Goal: Task Accomplishment & Management: Manage account settings

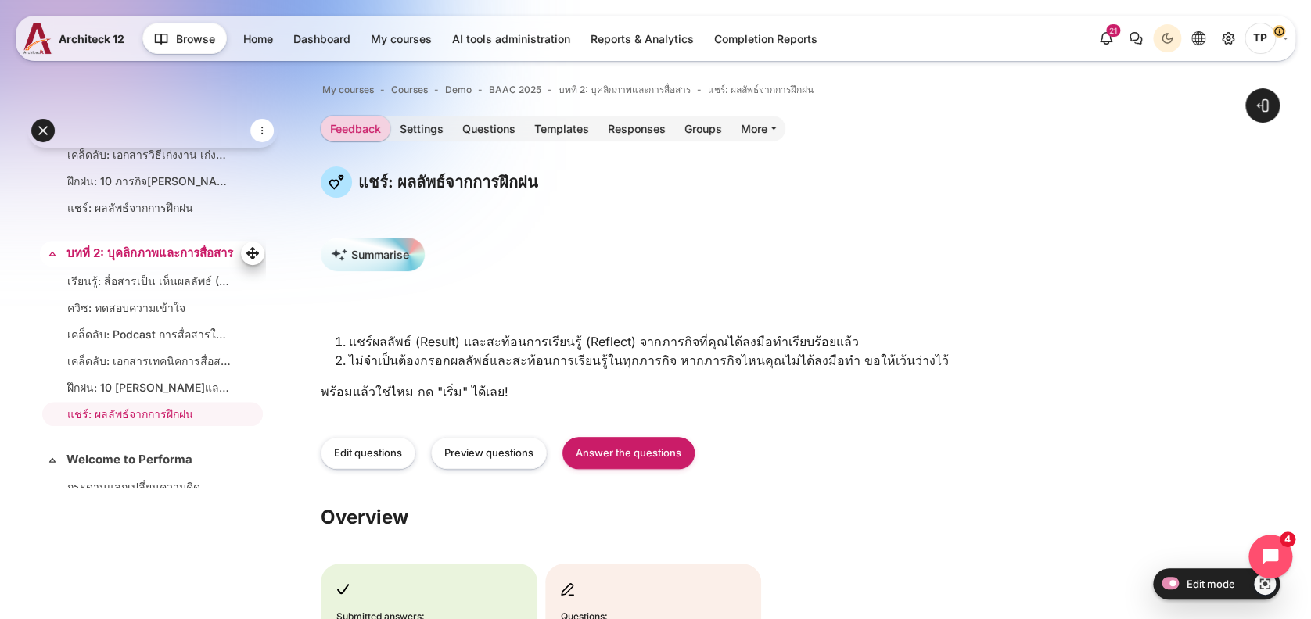
scroll to position [653, 0]
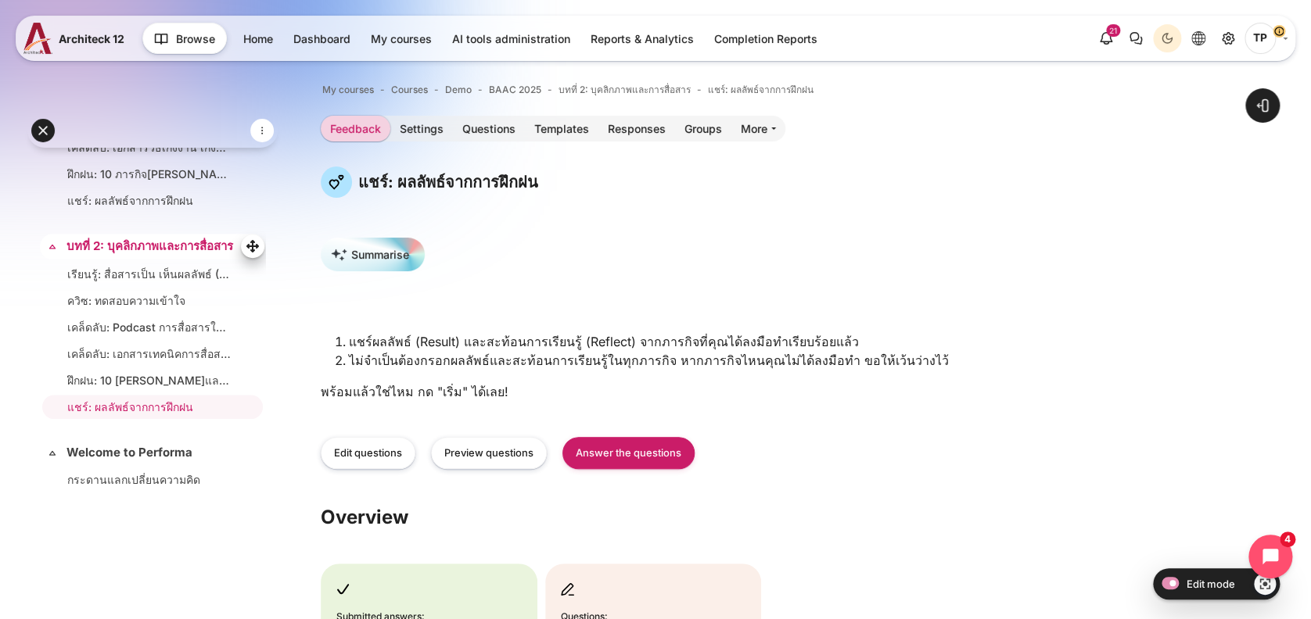
click at [114, 256] on link "บทที่ 2: บุคลิกภาพและการสื่อสาร" at bounding box center [150, 247] width 169 height 18
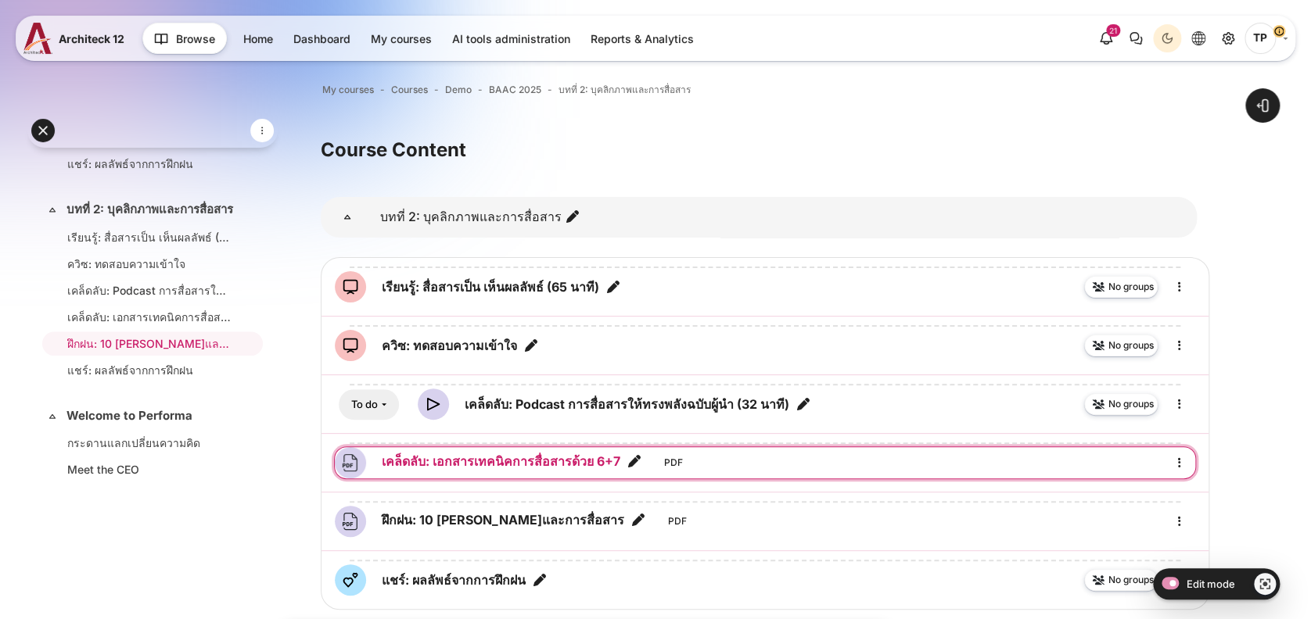
scroll to position [183, 0]
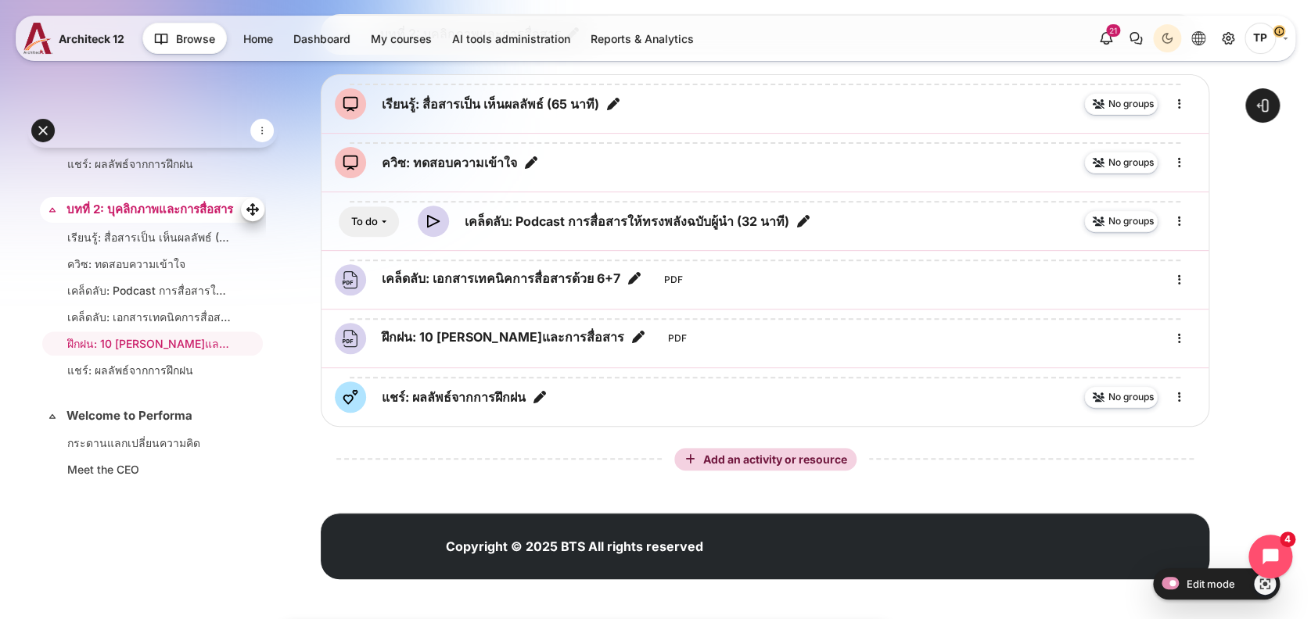
click at [133, 214] on link "บทที่ 2: บุคลิกภาพและการสื่อสาร" at bounding box center [150, 210] width 169 height 18
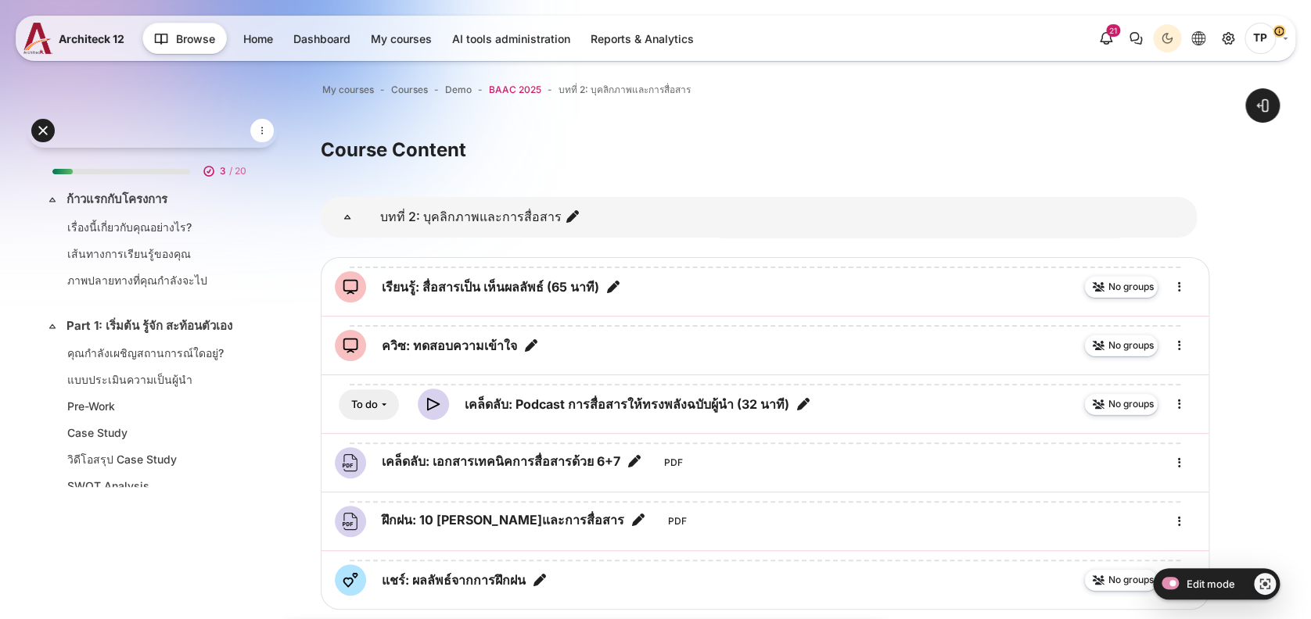
scroll to position [690, 0]
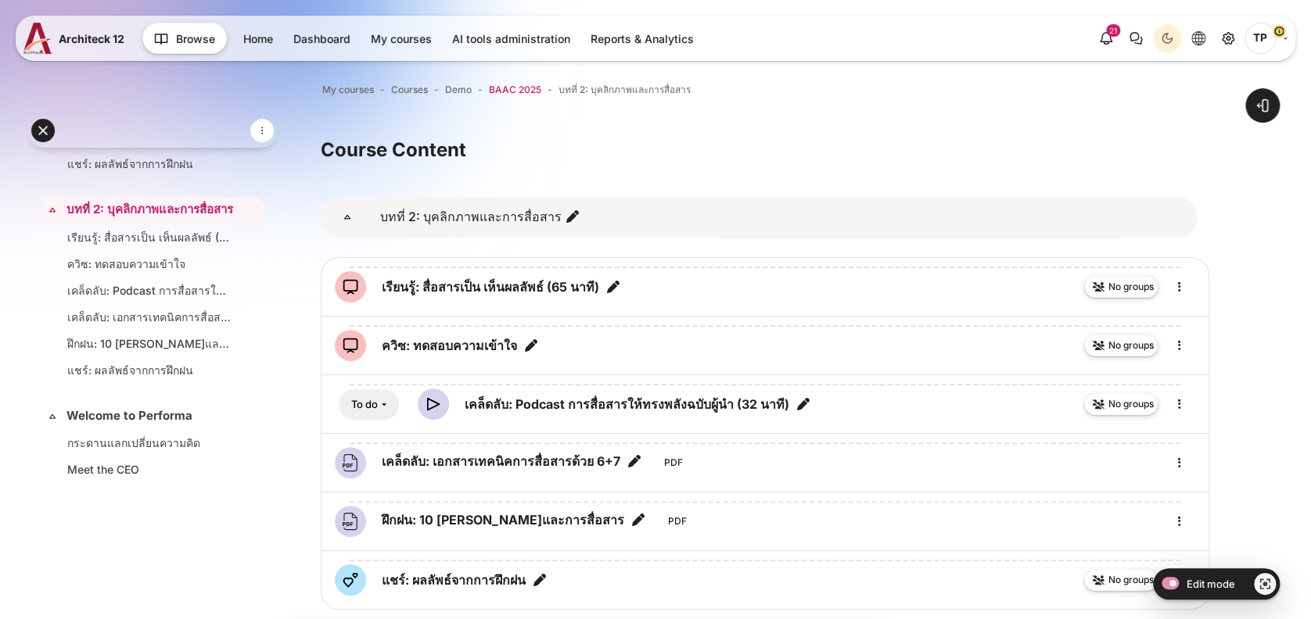
click at [507, 91] on span "BAAC 2025" at bounding box center [515, 90] width 52 height 14
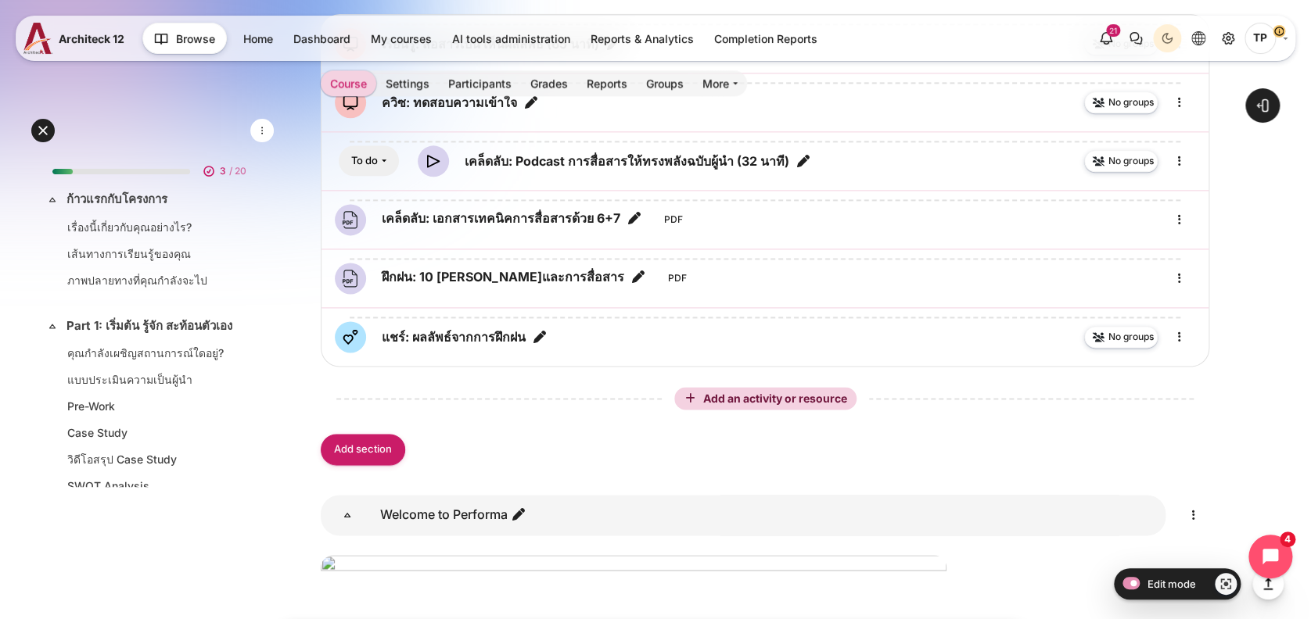
scroll to position [3879, 0]
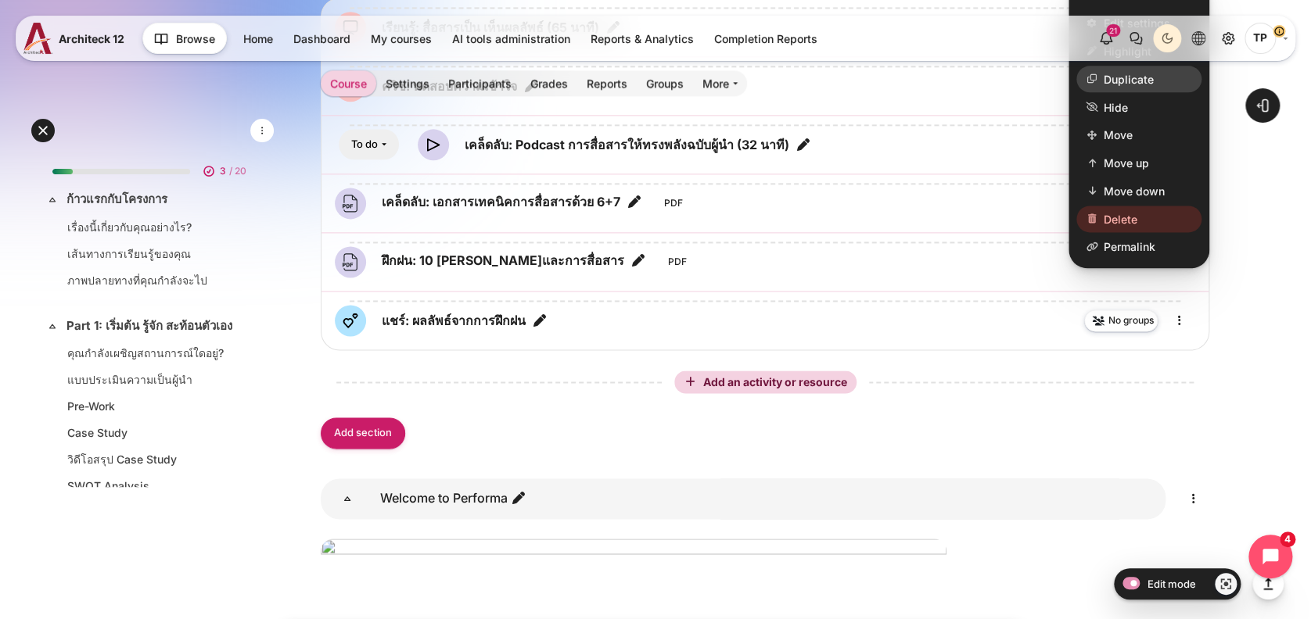
click at [1108, 88] on span "Duplicate" at bounding box center [1129, 79] width 50 height 16
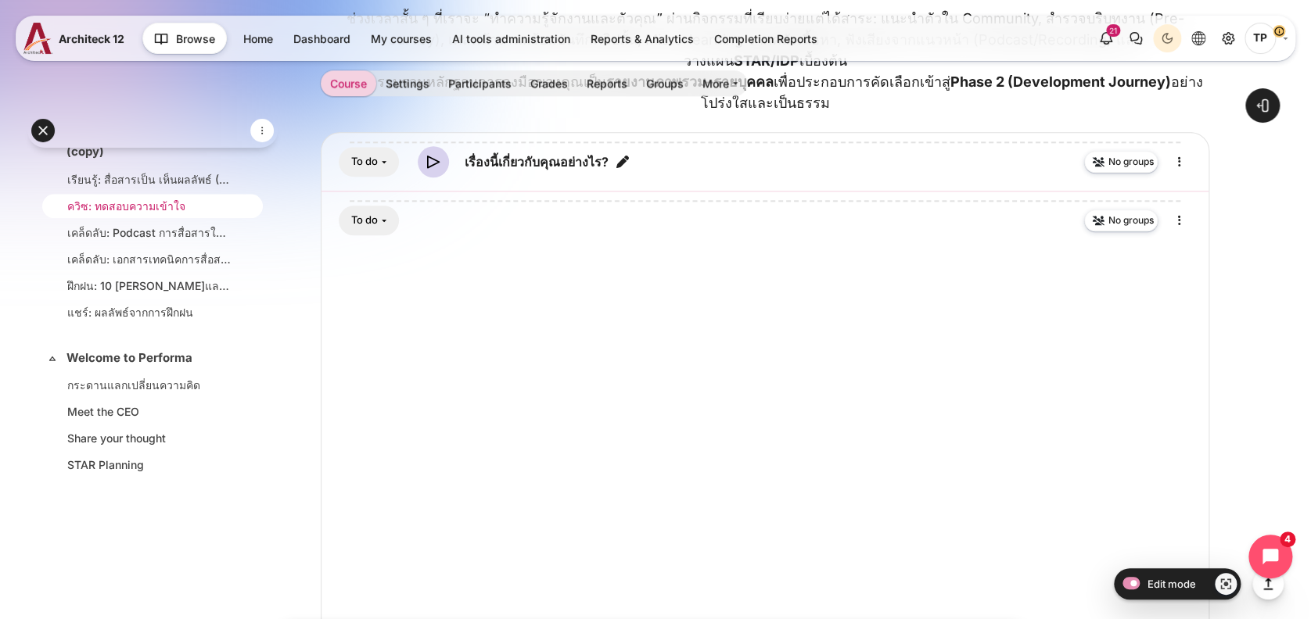
scroll to position [938, 0]
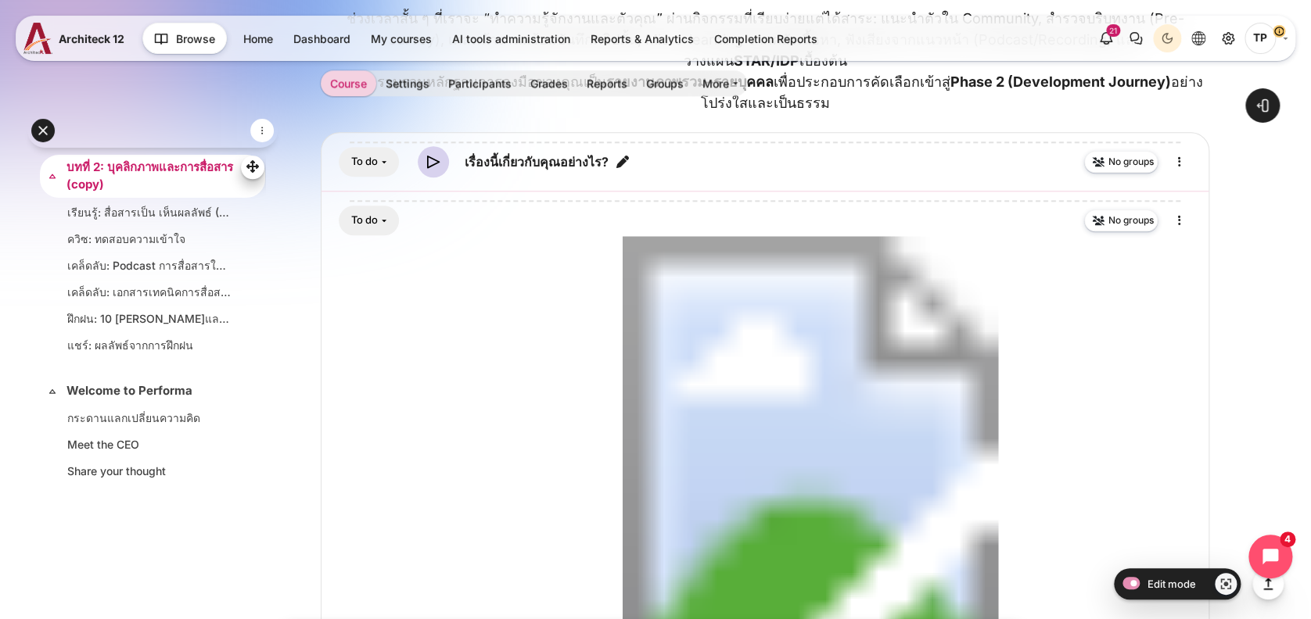
click at [84, 185] on div "Expand Collapse บทที่ 2: บุคลิกภาพและการสื่อสาร (copy) Highlighted" at bounding box center [152, 176] width 225 height 43
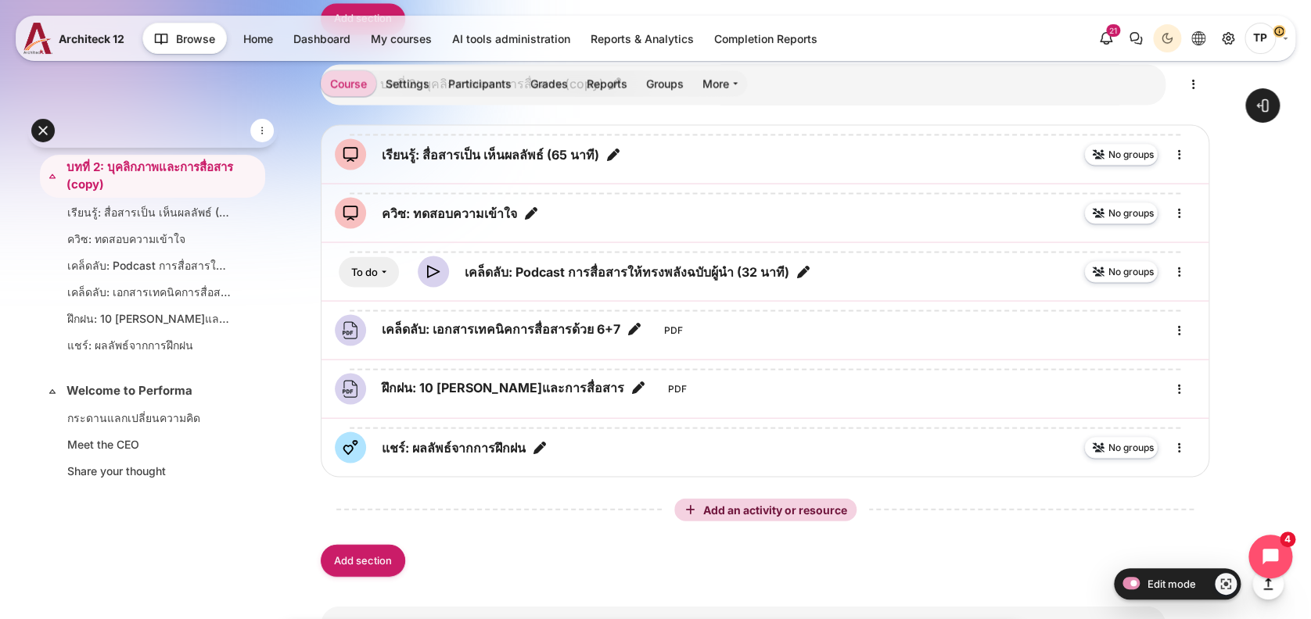
scroll to position [4334, 0]
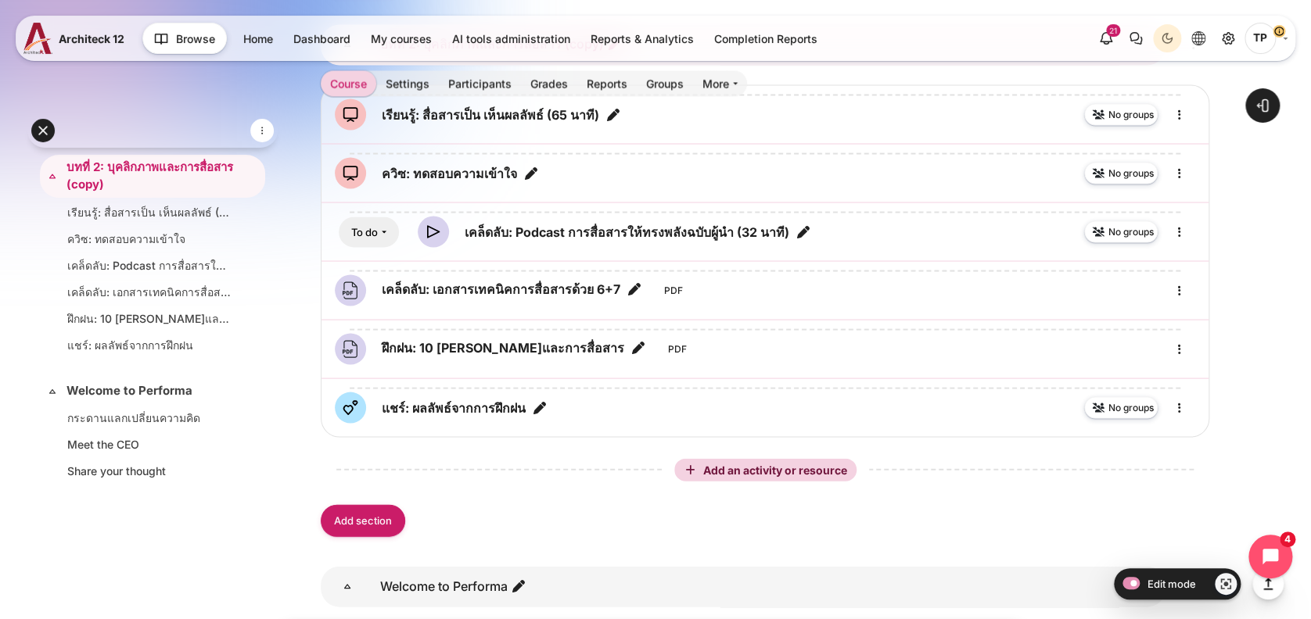
click at [610, 52] on icon "Edit section name" at bounding box center [615, 44] width 16 height 16
click at [427, 62] on input "บทที่ 2: บุคลิกภาพและการสื่อสาร (copy)" at bounding box center [476, 44] width 204 height 35
drag, startPoint x: 426, startPoint y: 364, endPoint x: 588, endPoint y: 363, distance: 161.9
click at [588, 65] on div "Content" at bounding box center [743, 44] width 845 height 41
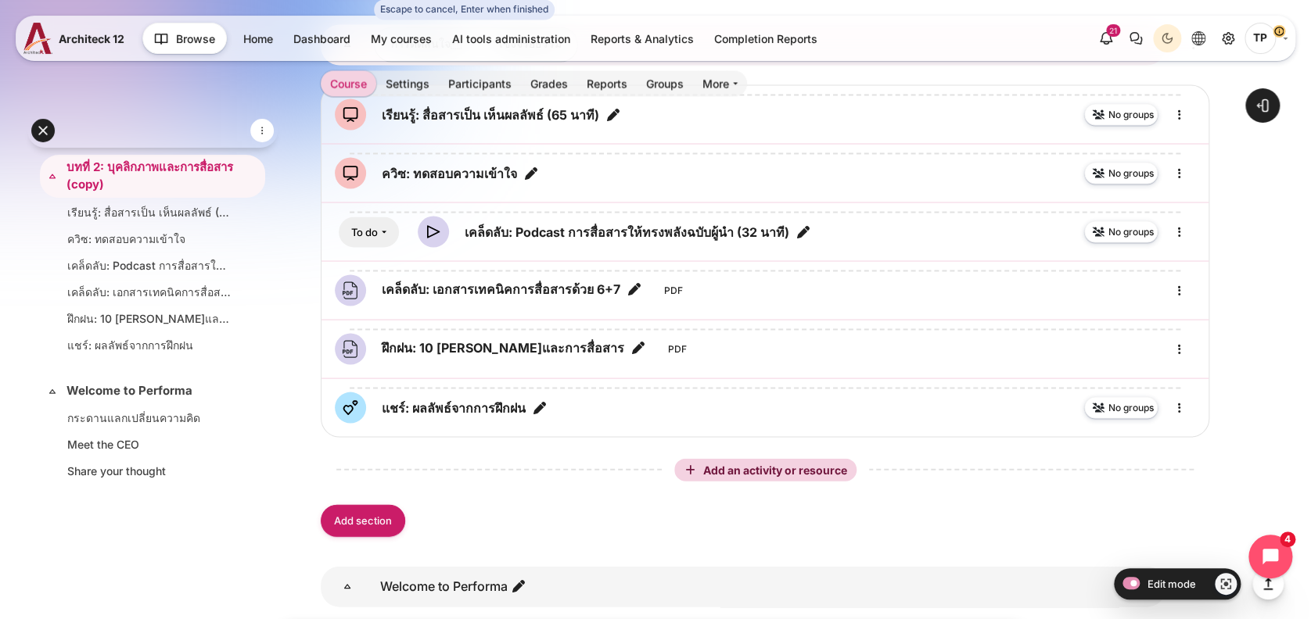
scroll to position [0, 42]
click at [493, 62] on input "บทที่ 2: การตัดสินใจ เชิงจริยธรรม" at bounding box center [476, 44] width 204 height 35
click at [486, 62] on input "บทที่ 2: การตัดสินใจ เชิงจริยธรรม" at bounding box center [476, 44] width 204 height 35
click at [480, 62] on input "บทที่ 2: การตัดสินใจ เชิงจริยธรรม" at bounding box center [476, 44] width 204 height 35
click at [484, 62] on input "บทที่ 2: การตัดสินใจ เชิงจริยธรรม" at bounding box center [476, 44] width 204 height 35
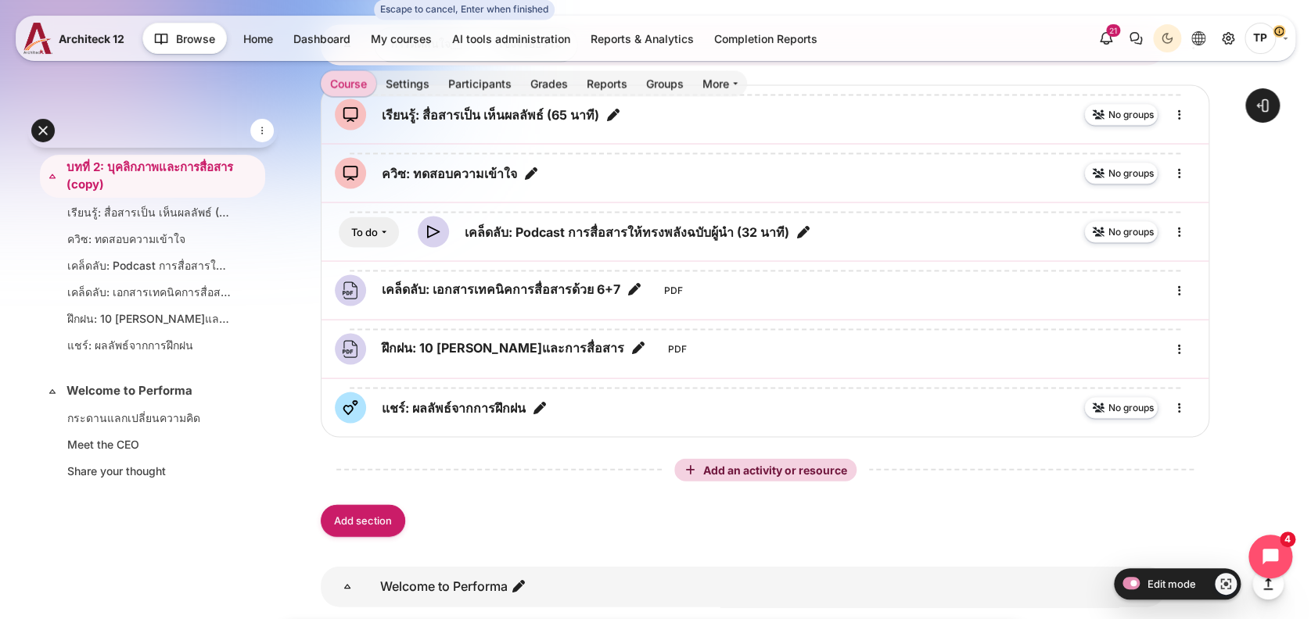
click at [484, 62] on input "บทที่ 2: การตัดสินใจ เชิงจริยธรรม" at bounding box center [476, 44] width 204 height 35
click at [421, 62] on input "บทที่ 2: การตัดสินใจเชิงจริยธรรม" at bounding box center [476, 44] width 204 height 35
type input "บทที่ 3: การตัดสินใจเชิงจริยธรรม"
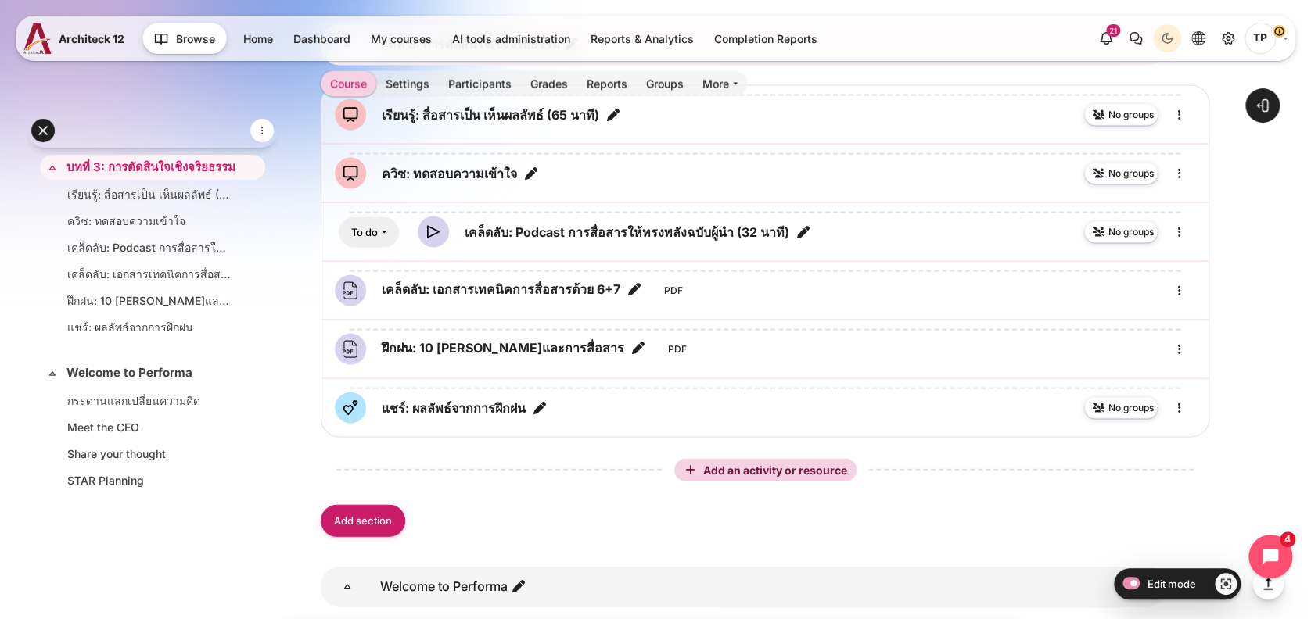
drag, startPoint x: 592, startPoint y: 168, endPoint x: 450, endPoint y: 232, distance: 155.4
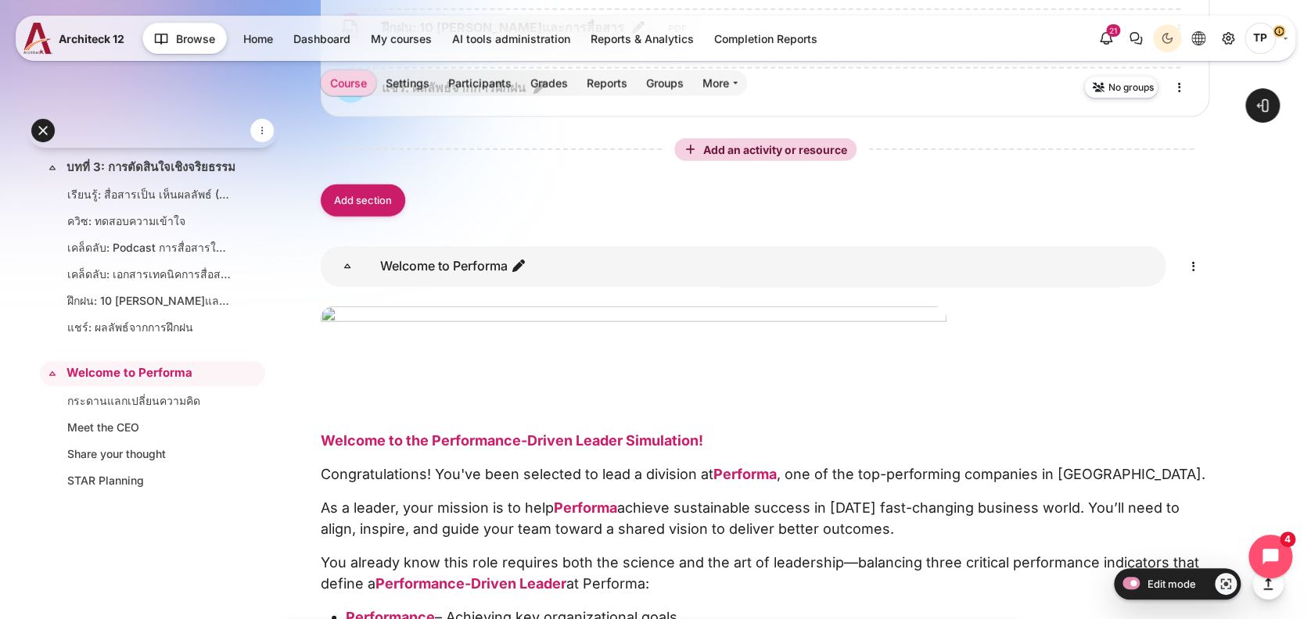
scroll to position [4542, 0]
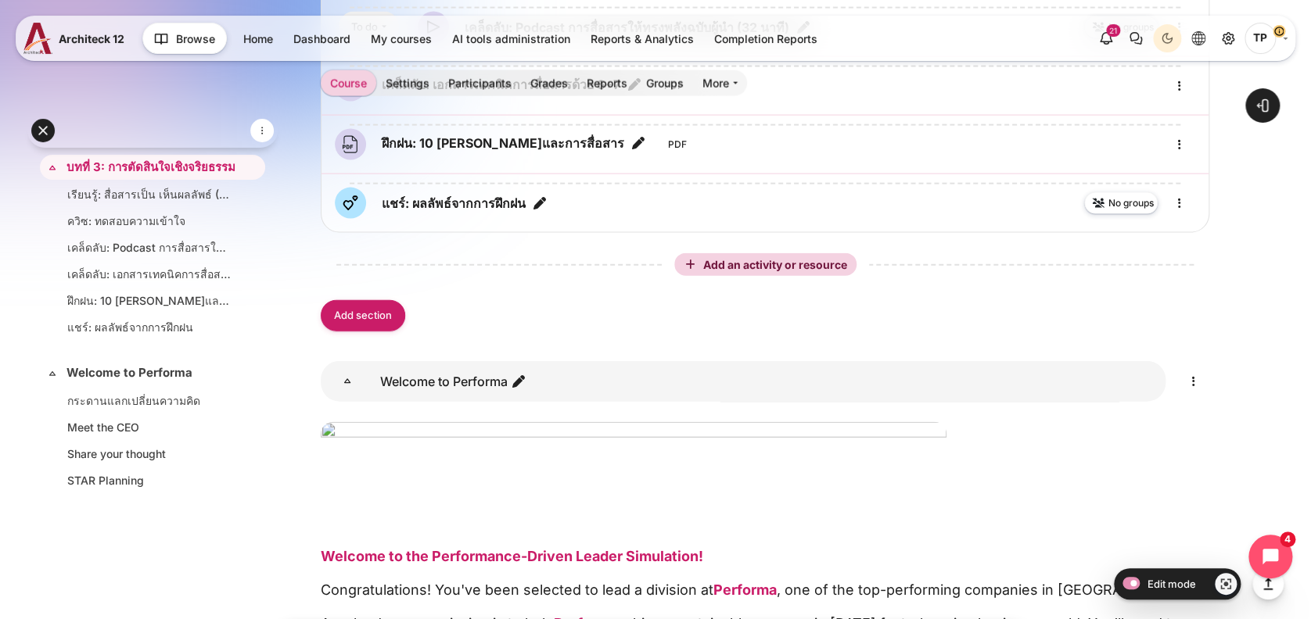
drag, startPoint x: 428, startPoint y: 228, endPoint x: 557, endPoint y: 227, distance: 129.0
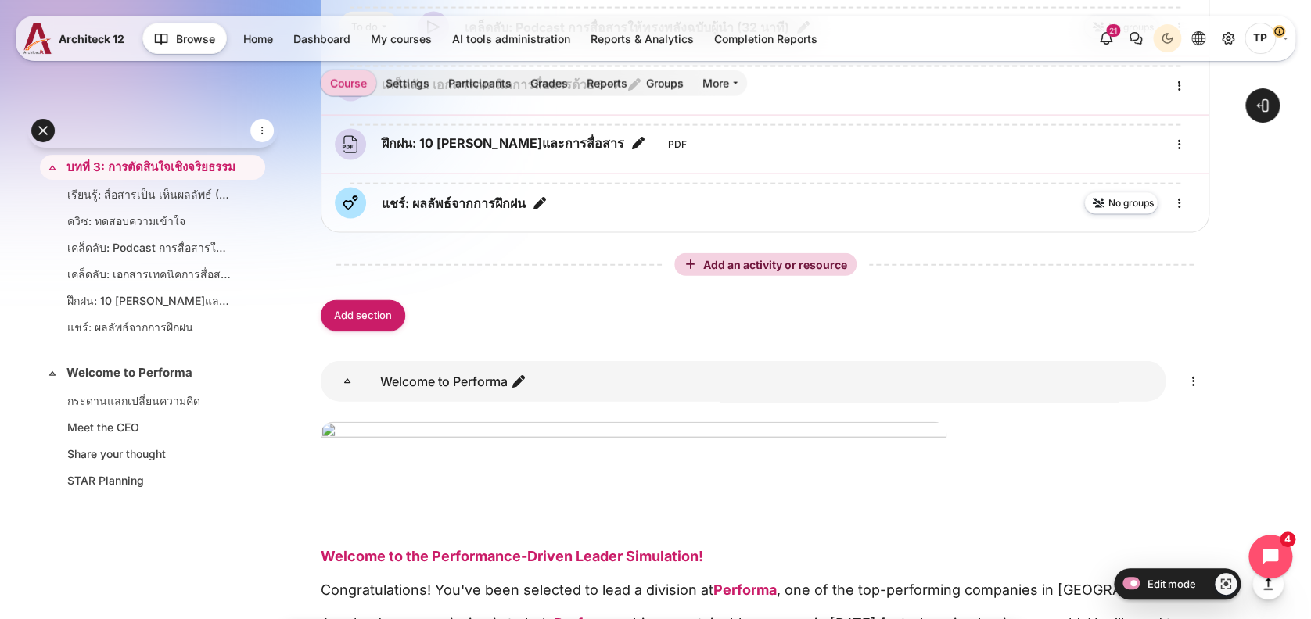
scroll to position [0, 0]
drag, startPoint x: 501, startPoint y: 230, endPoint x: 427, endPoint y: 224, distance: 74.6
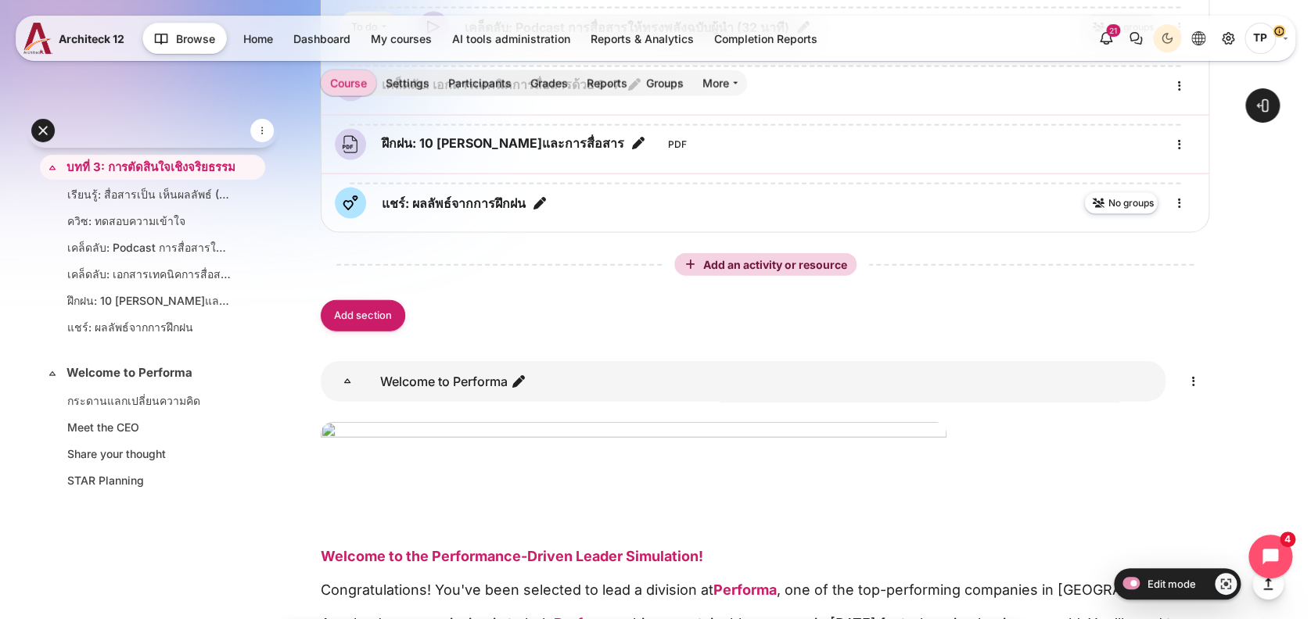
drag, startPoint x: 431, startPoint y: 234, endPoint x: 532, endPoint y: 227, distance: 101.1
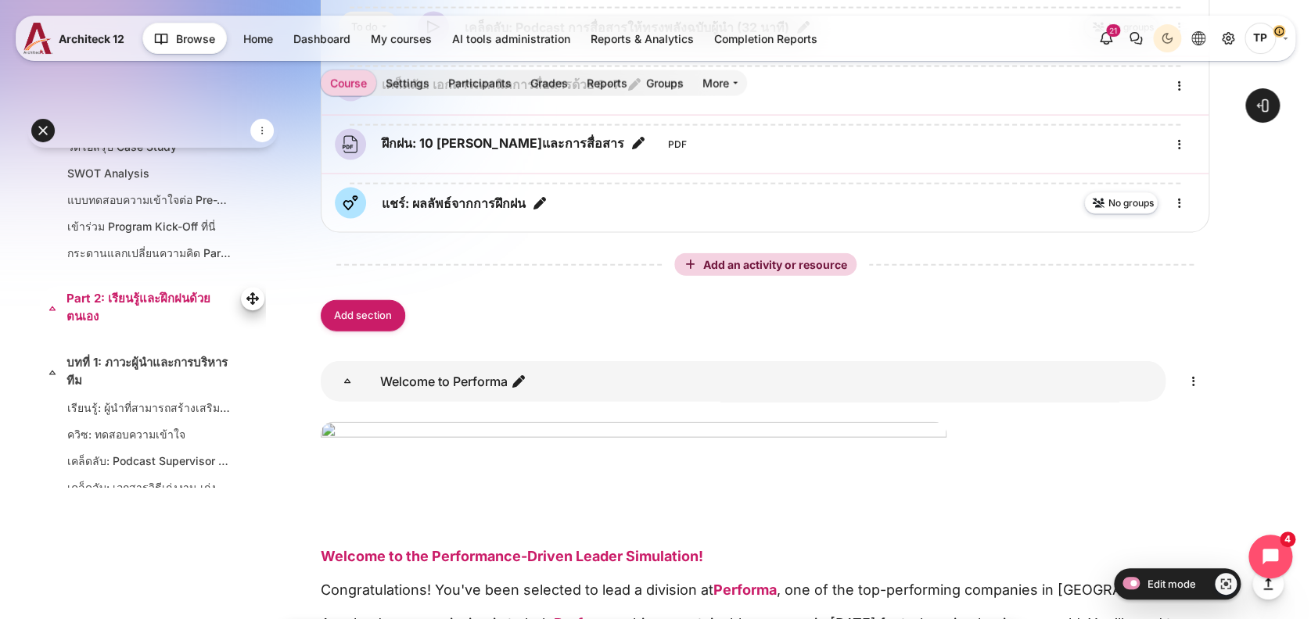
scroll to position [313, 0]
click at [179, 411] on li "เรียนรู้: ผู้นำที่สามารถสร้างเสริมศักยภาพตนเองและผู้อื่นได้ (37 นาที)" at bounding box center [152, 408] width 221 height 24
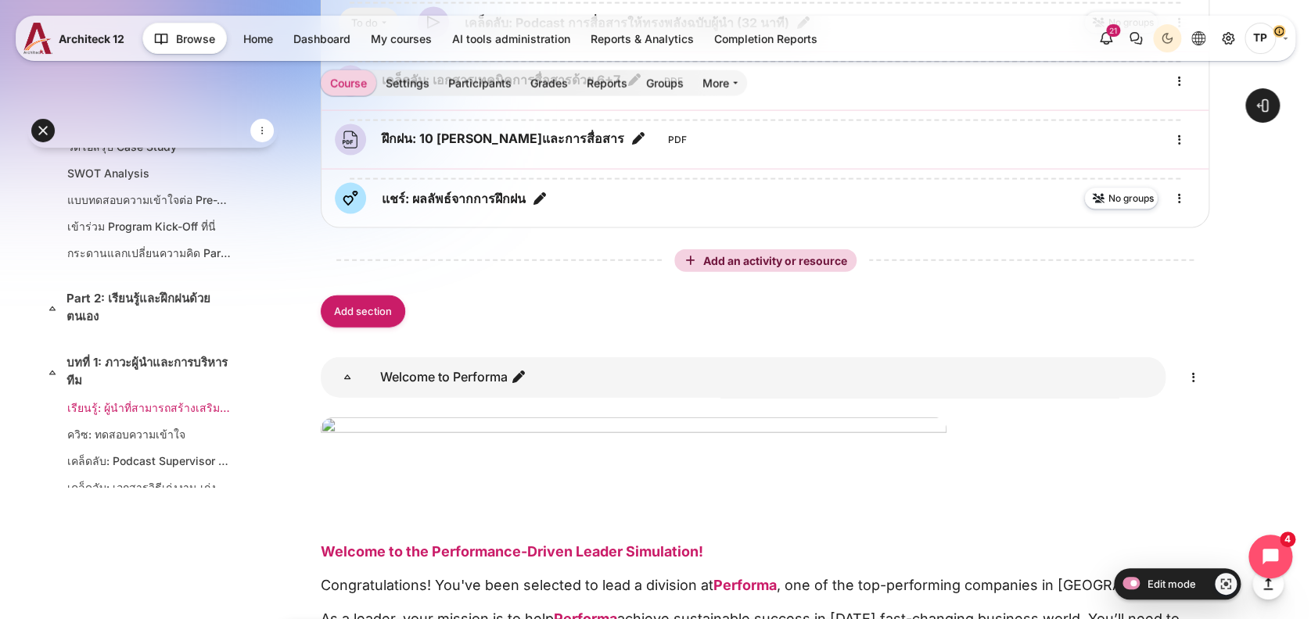
click at [119, 411] on li "เรียนรู้: ผู้นำที่สามารถสร้างเสริมศักยภาพตนเองและผู้อื่นได้ (37 นาที)" at bounding box center [152, 408] width 221 height 24
click at [124, 416] on link "เรียนรู้: ผู้นำที่สามารถสร้างเสริมศักยภาพตนเองและผู้อื่นได้ (37 นาที)" at bounding box center [149, 408] width 164 height 16
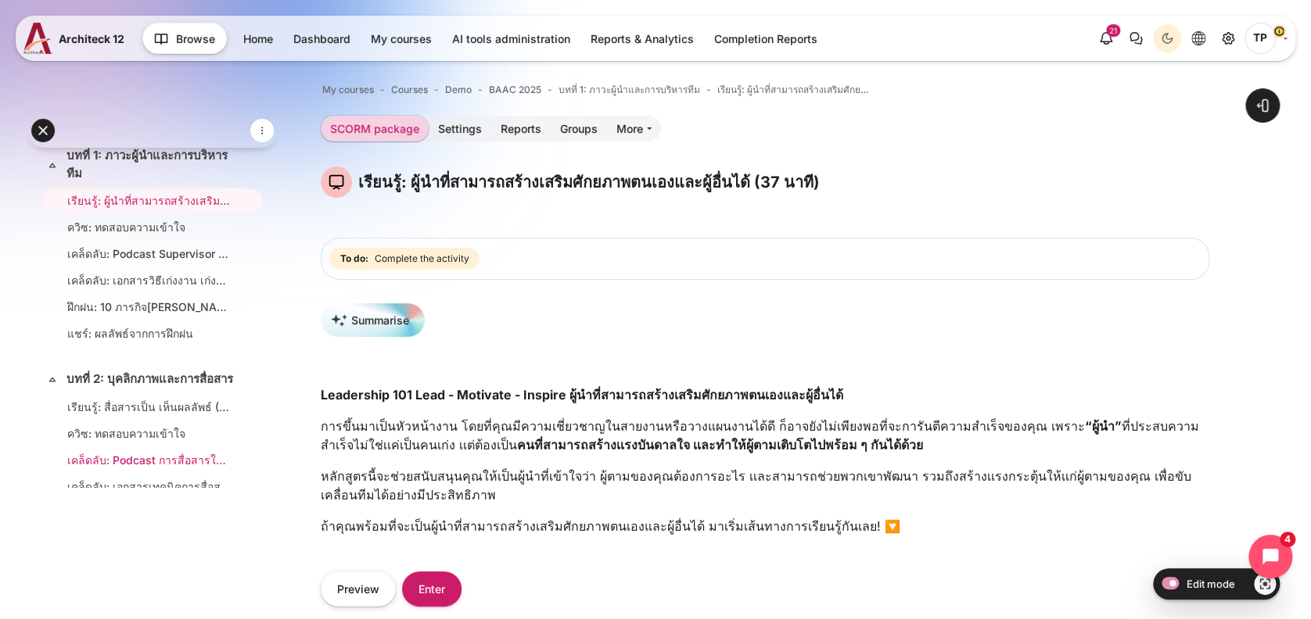
scroll to position [730, 0]
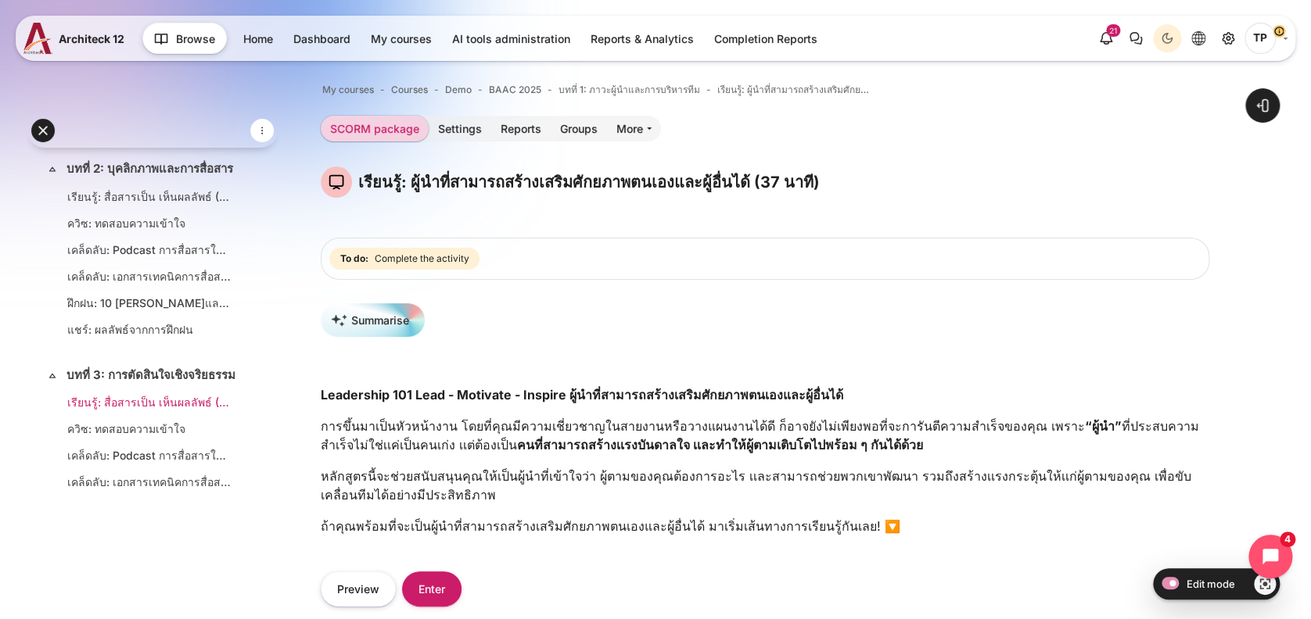
click at [106, 411] on link "เรียนรู้: สื่อสารเป็น เห็นผลลัพธ์ (65 นาที)" at bounding box center [149, 402] width 164 height 16
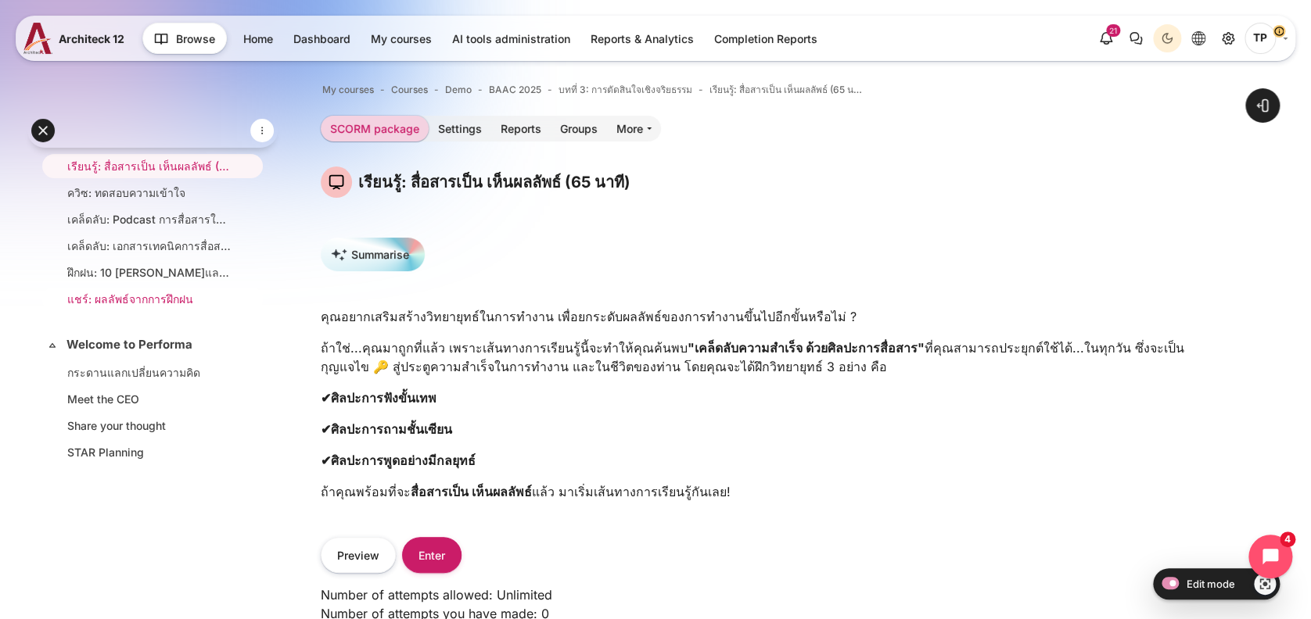
scroll to position [863, 0]
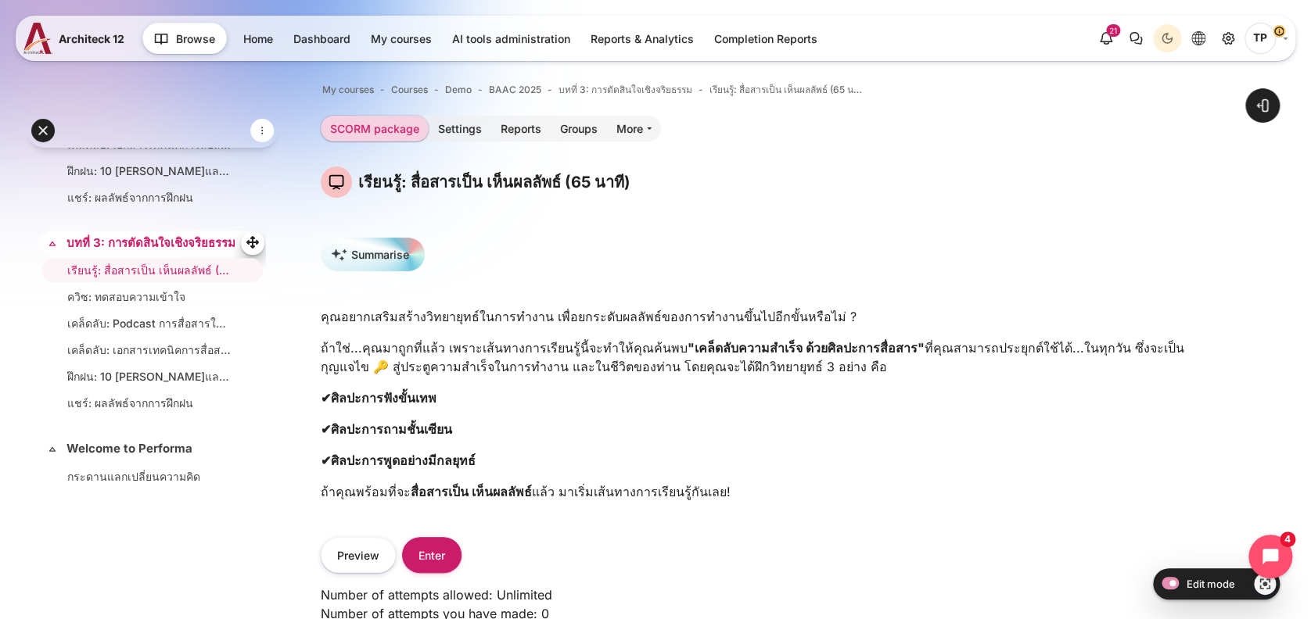
click at [103, 253] on link "บทที่ 3: การตัดสินใจเชิงจริยธรรม" at bounding box center [150, 244] width 169 height 18
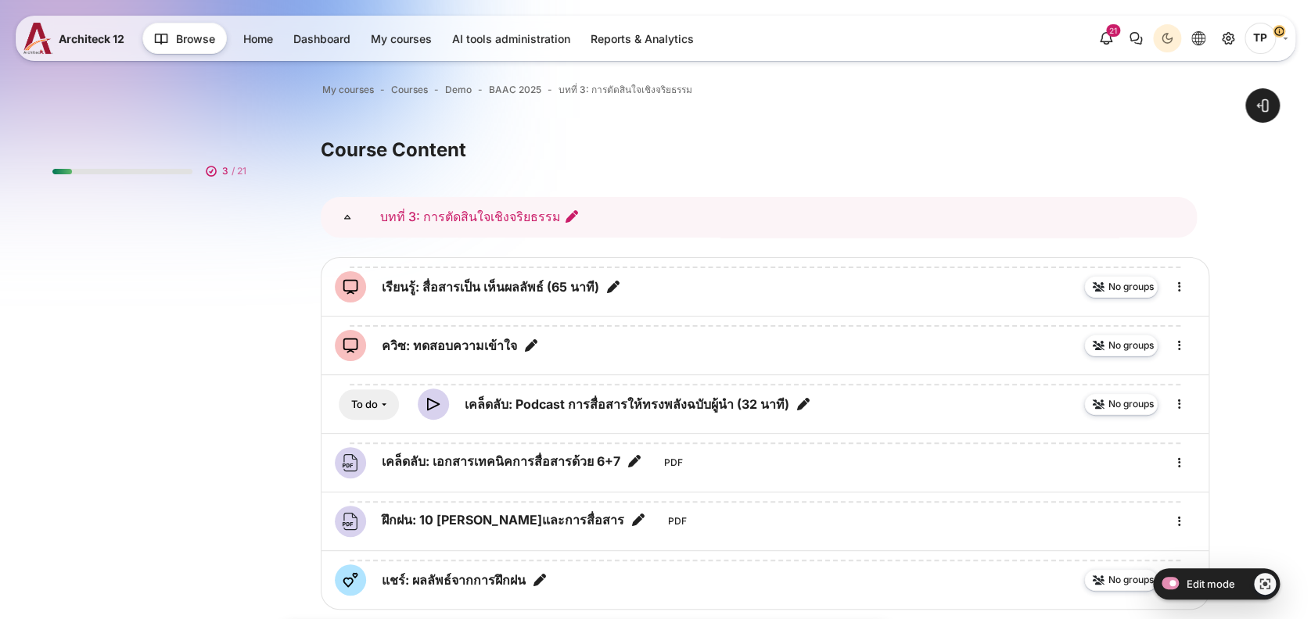
click at [423, 219] on link "บทที่ 3: การตัดสินใจเชิงจริยธรรม" at bounding box center [479, 217] width 199 height 16
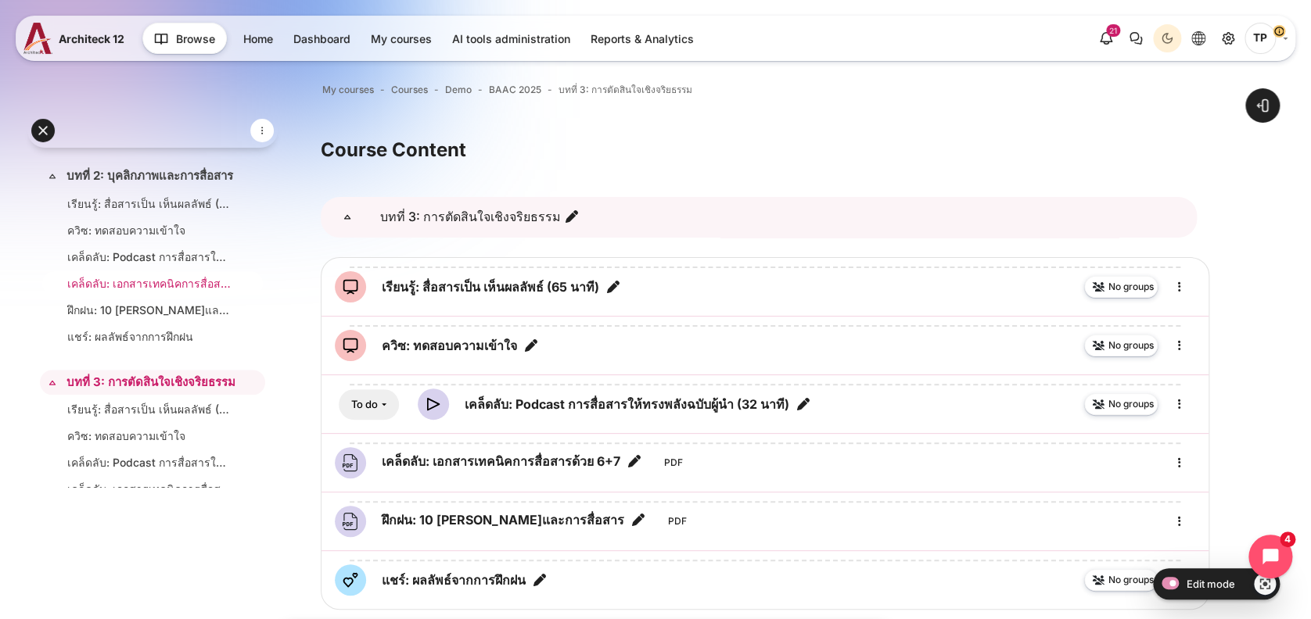
scroll to position [704, 0]
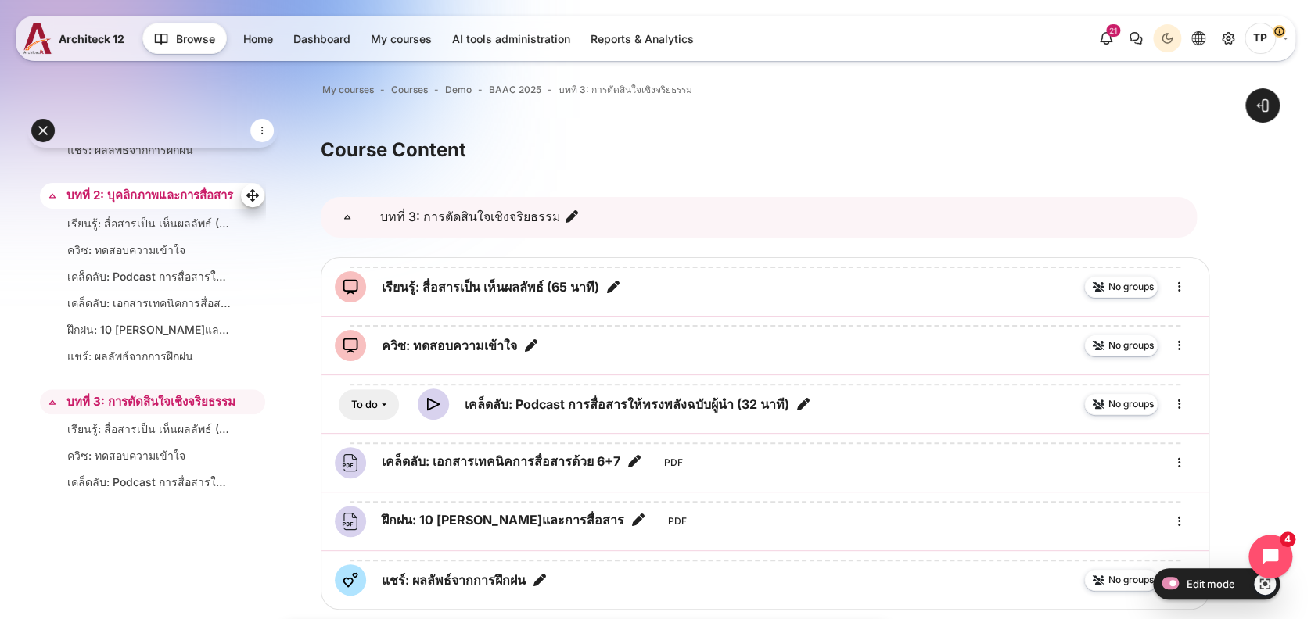
click at [120, 205] on link "บทที่ 2: บุคลิกภาพและการสื่อสาร" at bounding box center [150, 196] width 169 height 18
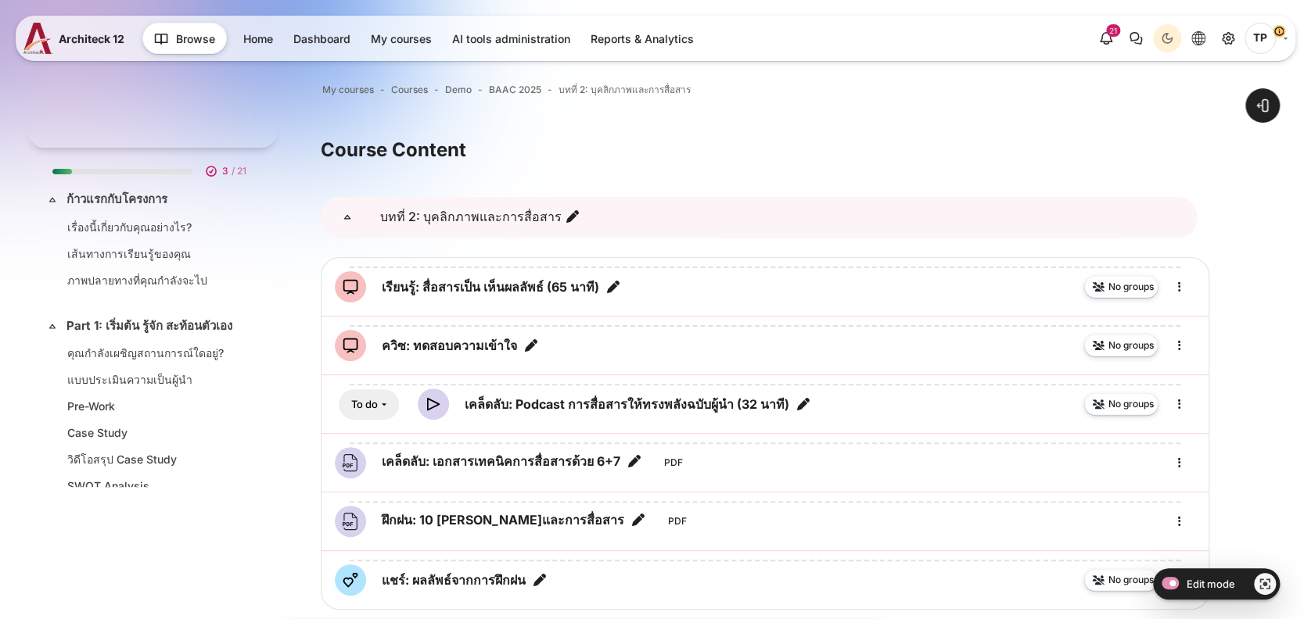
click at [568, 207] on h3 "บทที่ 2: บุคลิกภาพและการสื่อสาร" at bounding box center [480, 217] width 213 height 41
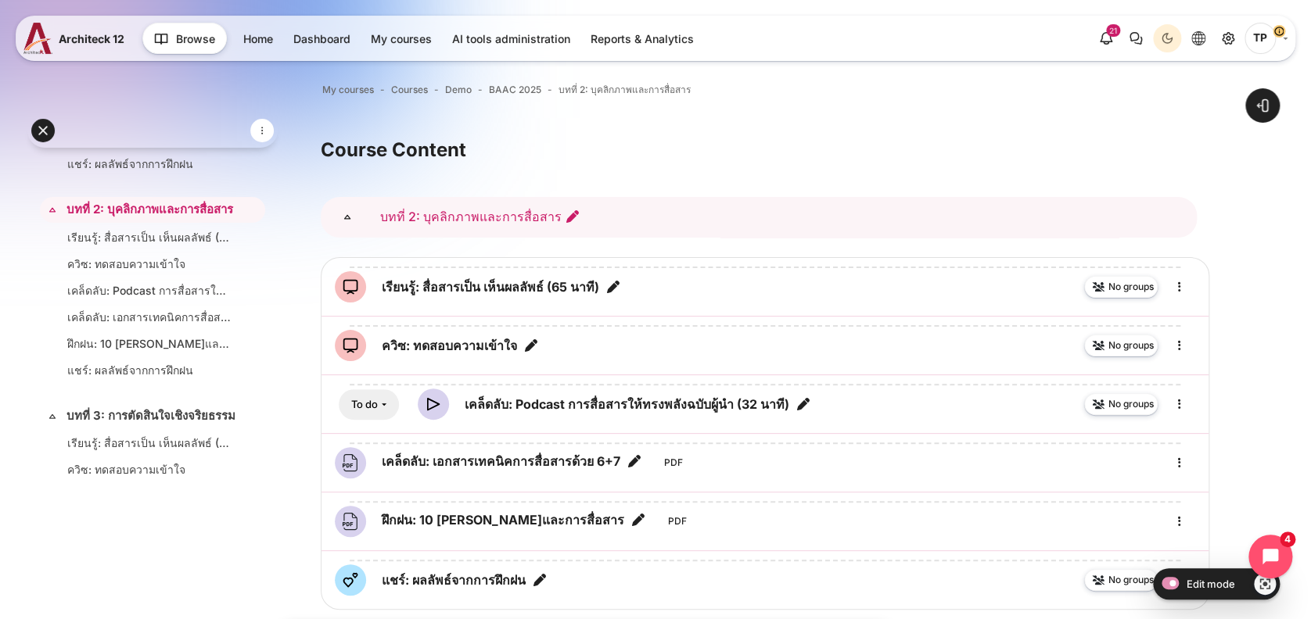
click at [565, 216] on icon "Edit section name" at bounding box center [573, 217] width 16 height 16
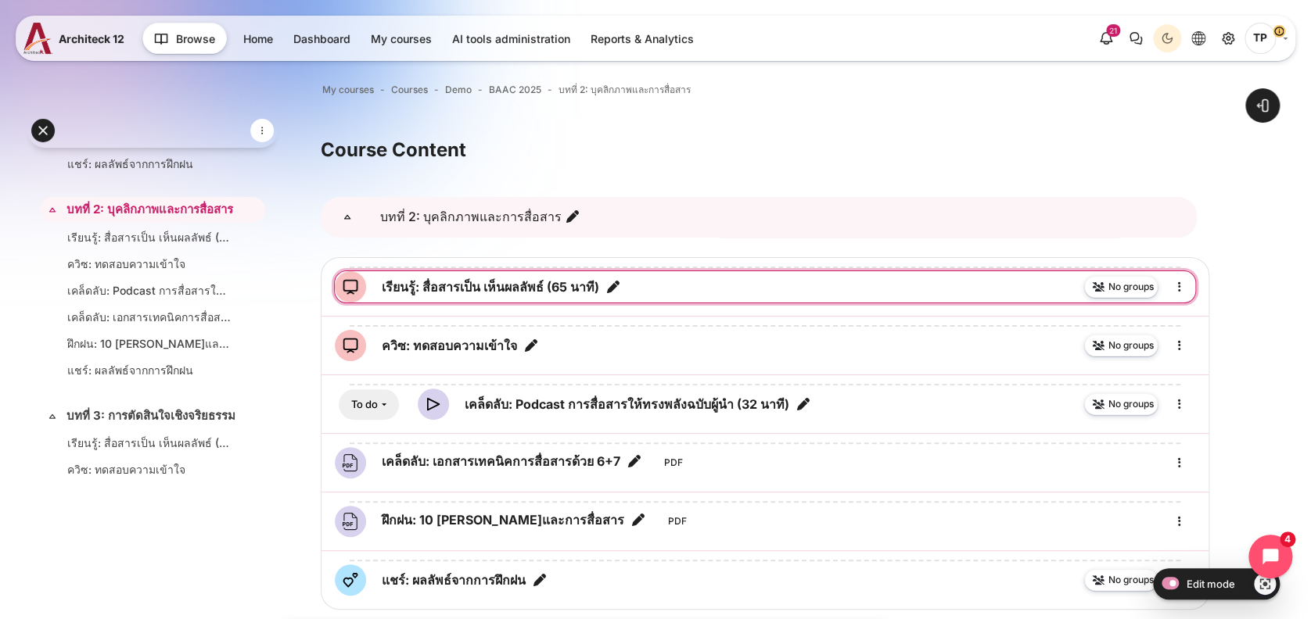
click at [618, 285] on icon "Edit title" at bounding box center [613, 287] width 16 height 16
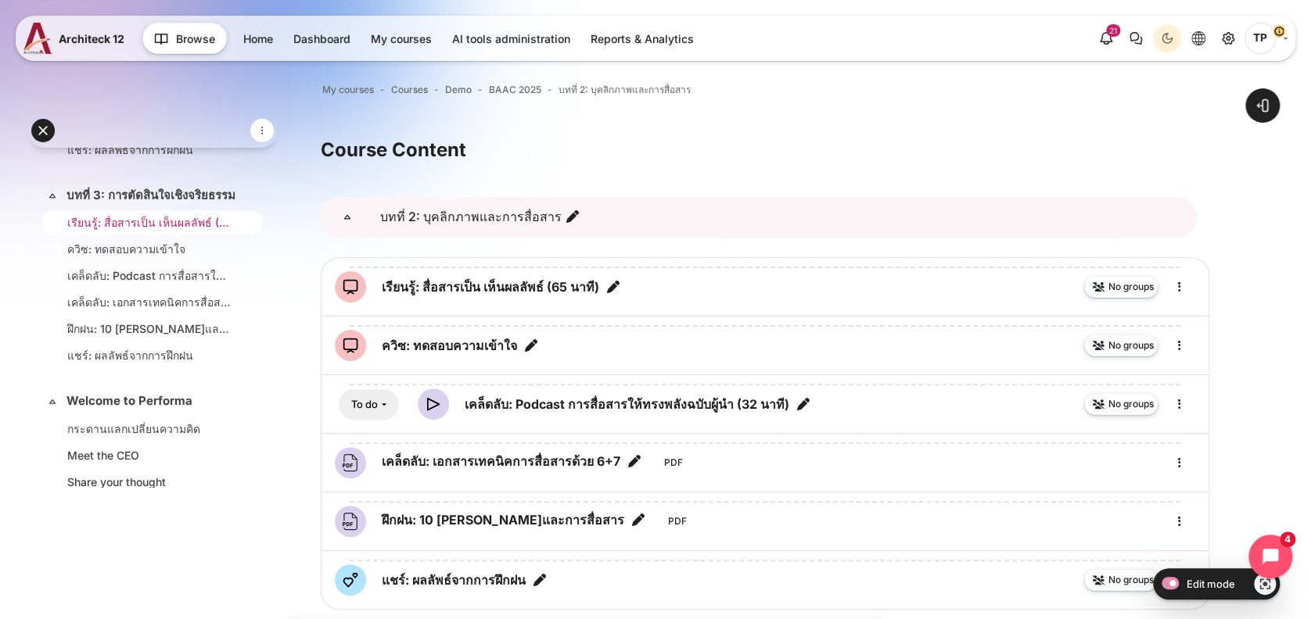
scroll to position [899, 0]
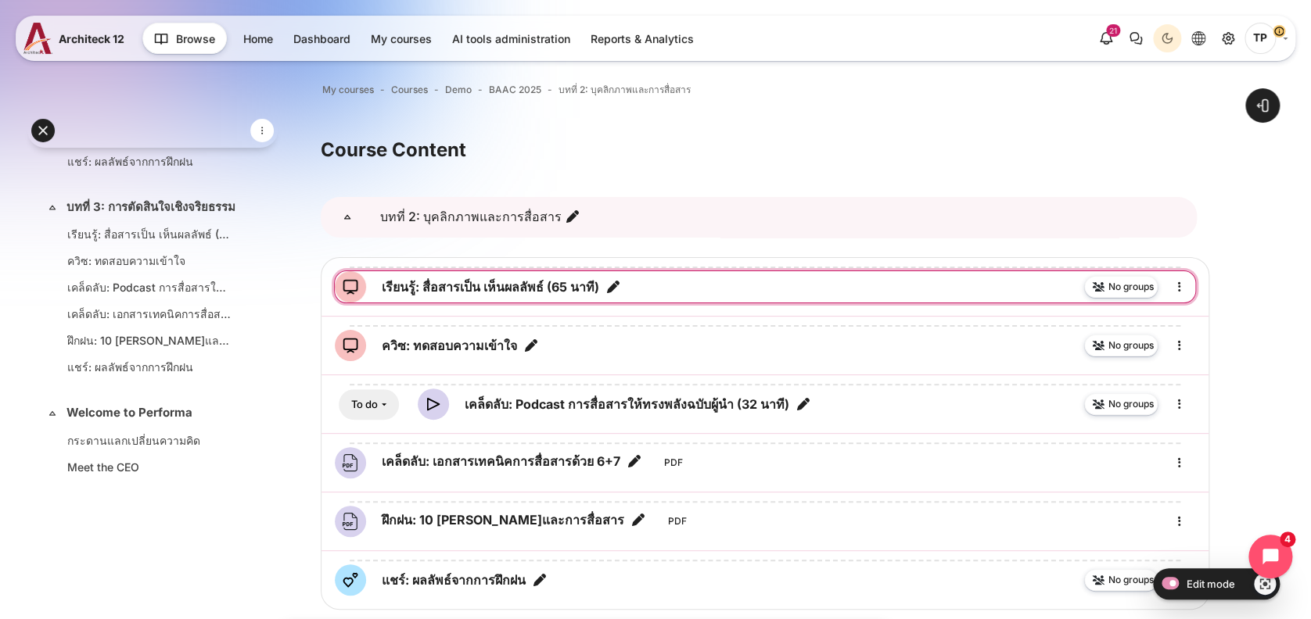
click at [616, 294] on icon "Edit title" at bounding box center [613, 287] width 16 height 16
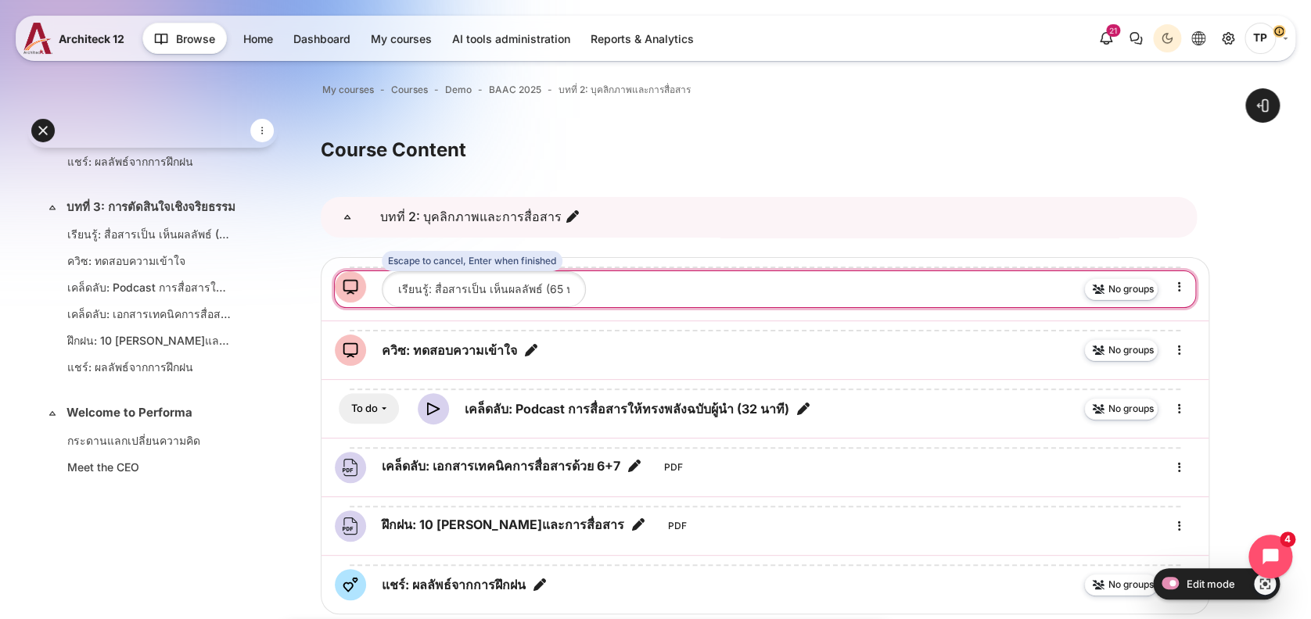
click at [443, 291] on input "เรียนรู้: สื่อสารเป็น เห็นผลลัพธ์ (65 นาที)" at bounding box center [484, 288] width 204 height 35
drag, startPoint x: 430, startPoint y: 291, endPoint x: 504, endPoint y: 292, distance: 73.5
click at [504, 292] on input "เรียนรู้: สื่อสารเป็น เห็นผลลัพธ์ (65 นาที)" at bounding box center [484, 288] width 204 height 35
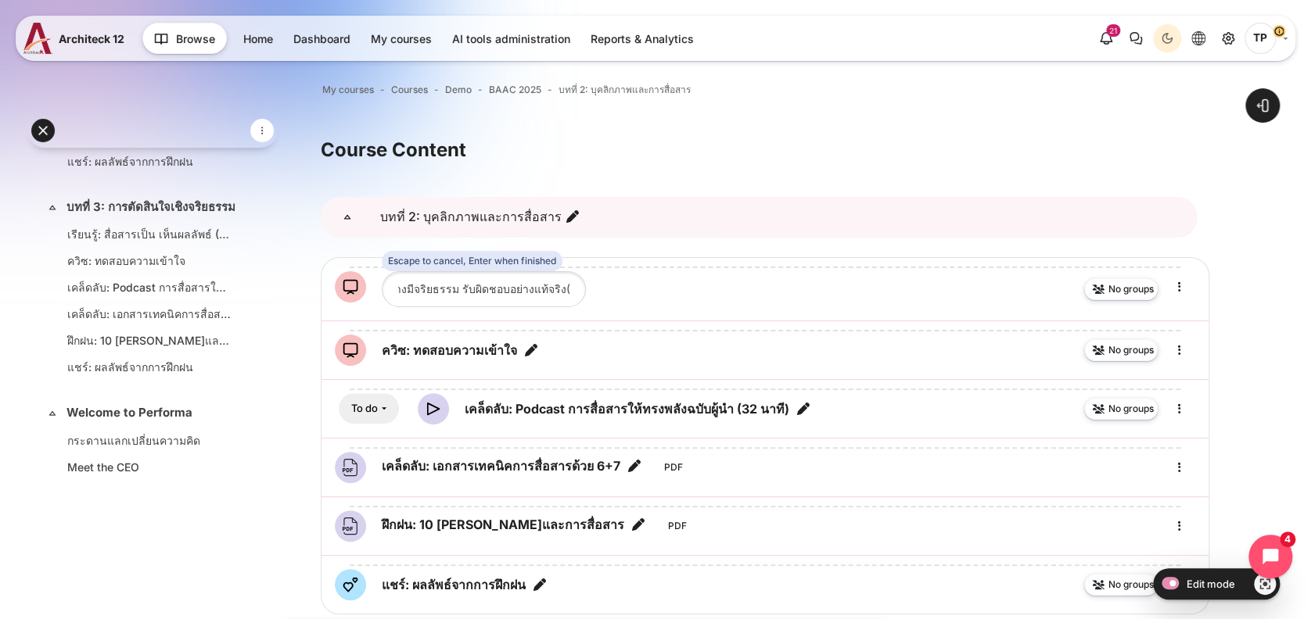
scroll to position [0, 0]
drag, startPoint x: 426, startPoint y: 284, endPoint x: 294, endPoint y: 273, distance: 132.6
click at [294, 273] on div "Open course index Open block drawer" at bounding box center [765, 427] width 1092 height 764
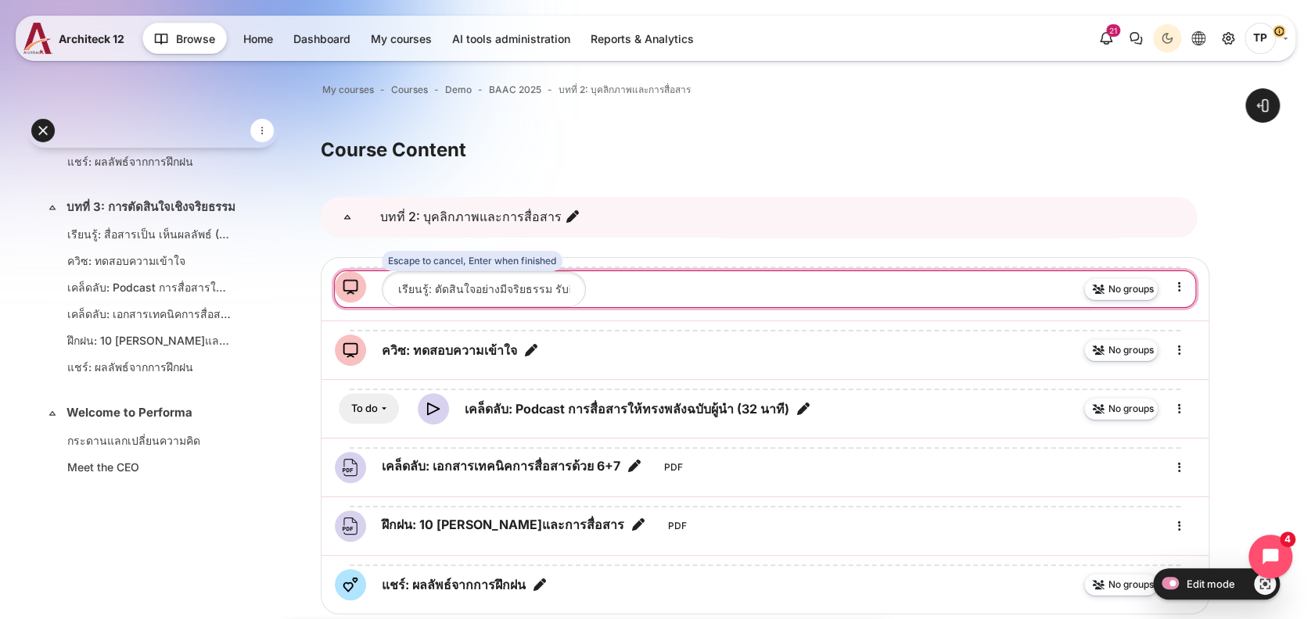
click at [484, 285] on input "เรียนรู้: ตัดสินใจอย่างมีจริยธรรม รับผิดชอบอย่างแท้จริง(65 นาที)" at bounding box center [484, 288] width 204 height 35
drag, startPoint x: 465, startPoint y: 286, endPoint x: 609, endPoint y: 288, distance: 143.9
click at [609, 288] on div "Escape to cancel, Enter when finished No groups" at bounding box center [765, 288] width 860 height 35
click at [500, 284] on input "เรียนรู้: ตัดสินใจอย่างมีจริยธรรม รับผิดชอบอย่างแท้จริง(65 นาที)" at bounding box center [484, 288] width 204 height 35
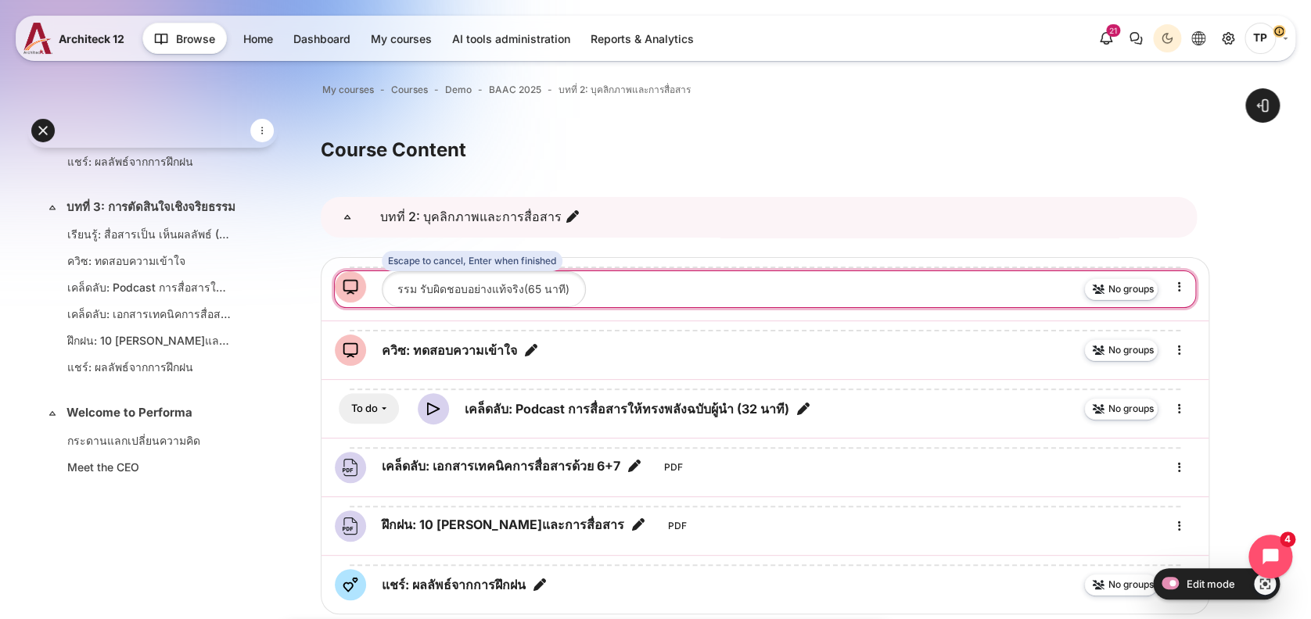
click at [507, 288] on input "เรียนรู้: ตัดสินใจอย่างมีจริยธรรม รับผิดชอบอย่างแท้จริง(65 นาที)" at bounding box center [484, 288] width 204 height 35
click at [504, 292] on input "เรียนรู้: ตัดสินใจอย่างมีจริยธรรม รับผิดชอบอย่างแท้จริง(65 นาที)" at bounding box center [484, 288] width 204 height 35
click at [526, 292] on input "เรียนรู้: ตัดสินใจอย่างมีจริยธรรม รับผิดชอบอย่างแท้จริง (65 นาที)" at bounding box center [484, 288] width 204 height 35
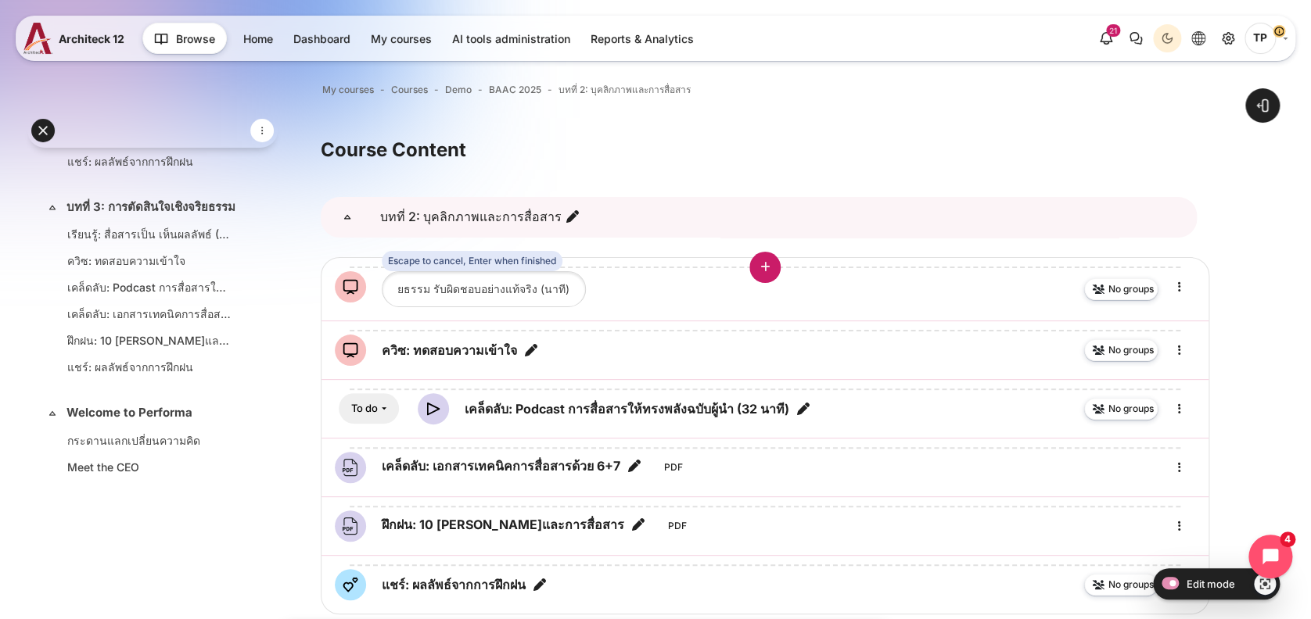
scroll to position [0, 123]
type input "เรียนรู้: ตัดสินใจอย่างมีจริยธรรม รับผิดชอบอย่างแท้จริง (44 นาที)"
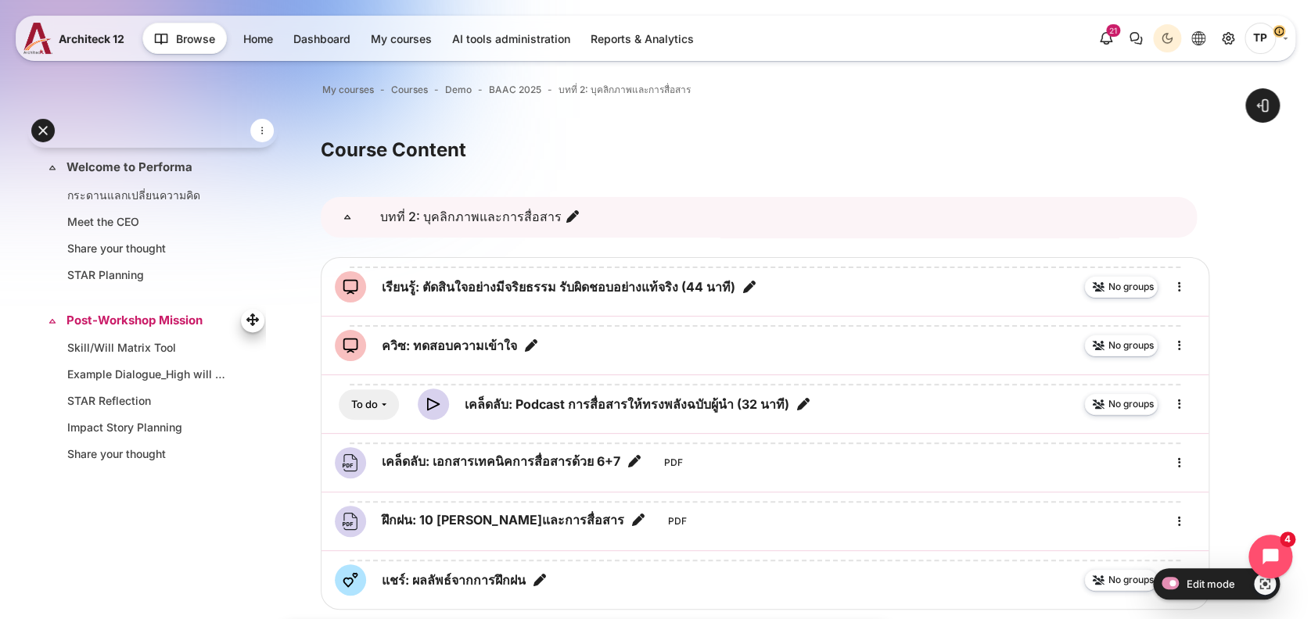
scroll to position [876, 0]
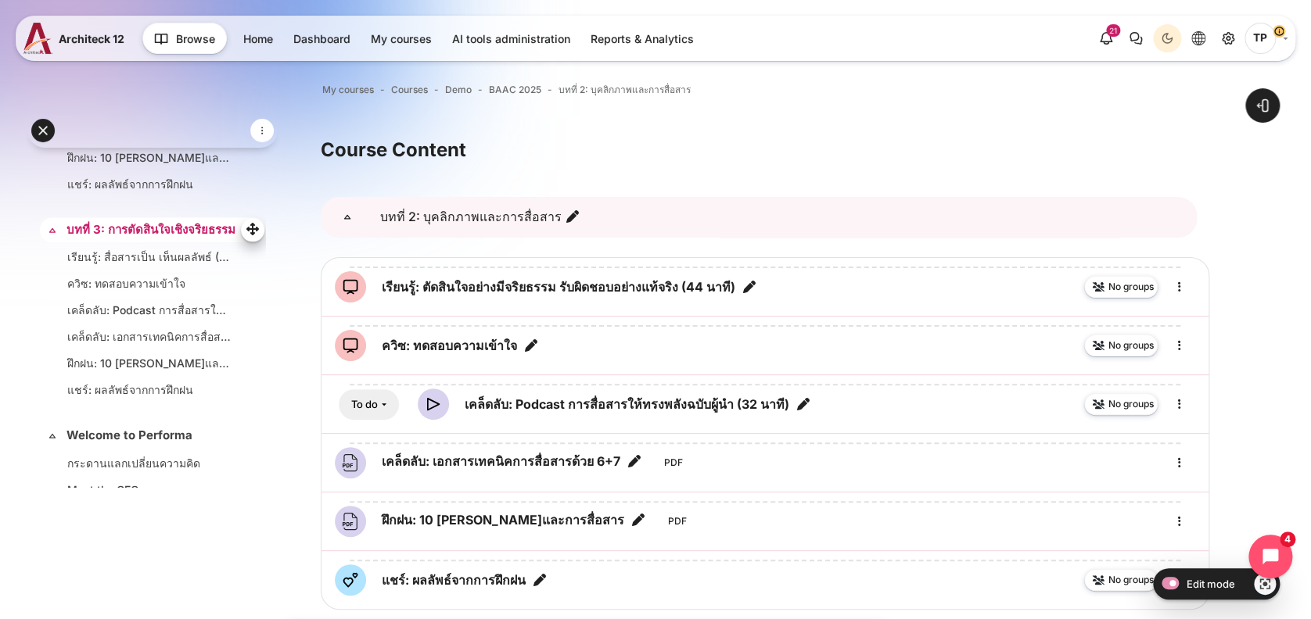
click at [112, 239] on link "บทที่ 3: การตัดสินใจเชิงจริยธรรม" at bounding box center [150, 230] width 169 height 18
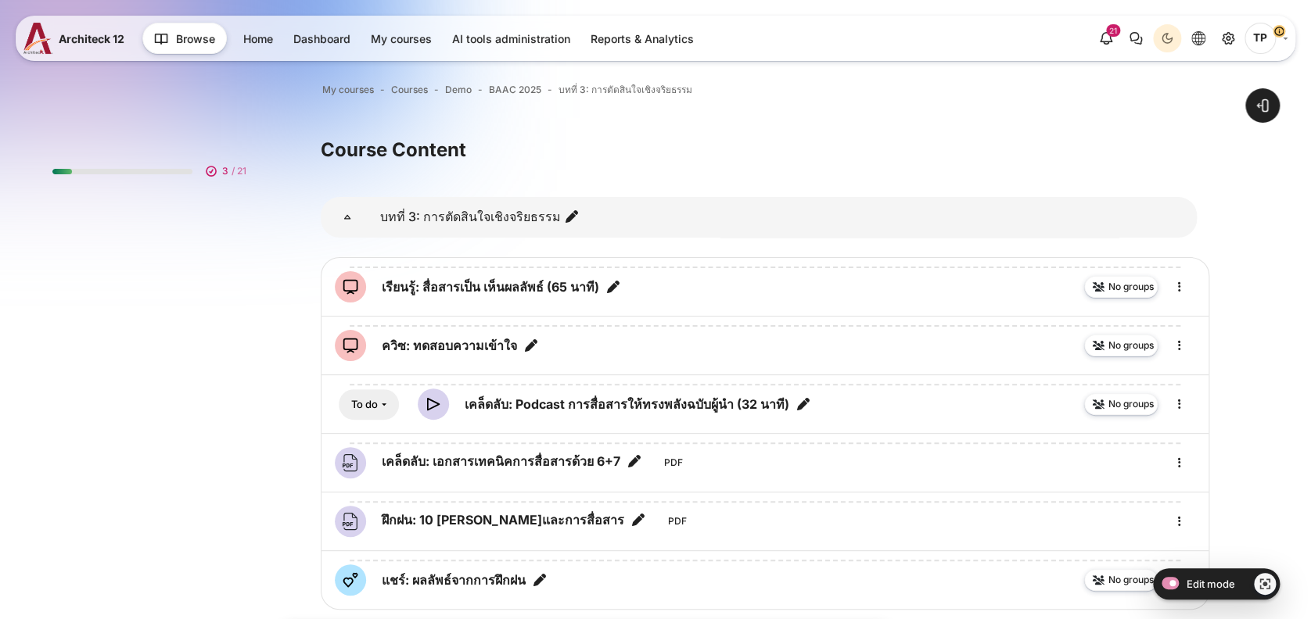
click at [476, 289] on link "เรียนรู้: สื่อสารเป็น เห็นผลลัพธ์ (65 นาที) SCORM package" at bounding box center [490, 287] width 217 height 19
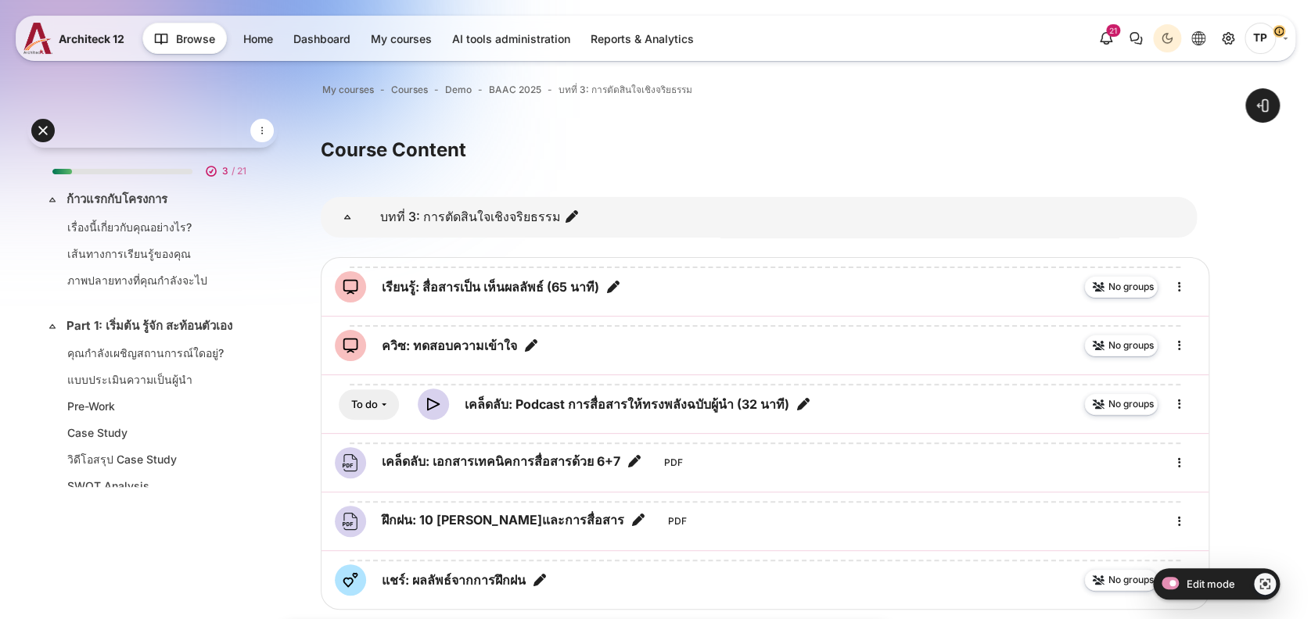
scroll to position [913, 0]
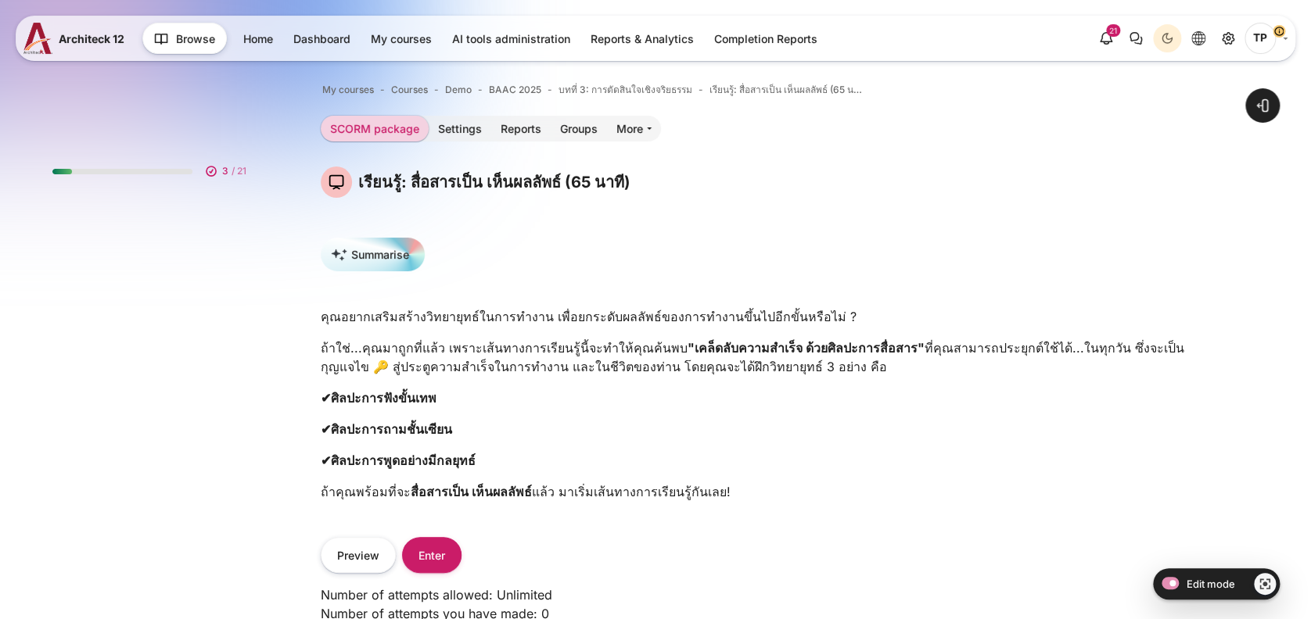
scroll to position [863, 0]
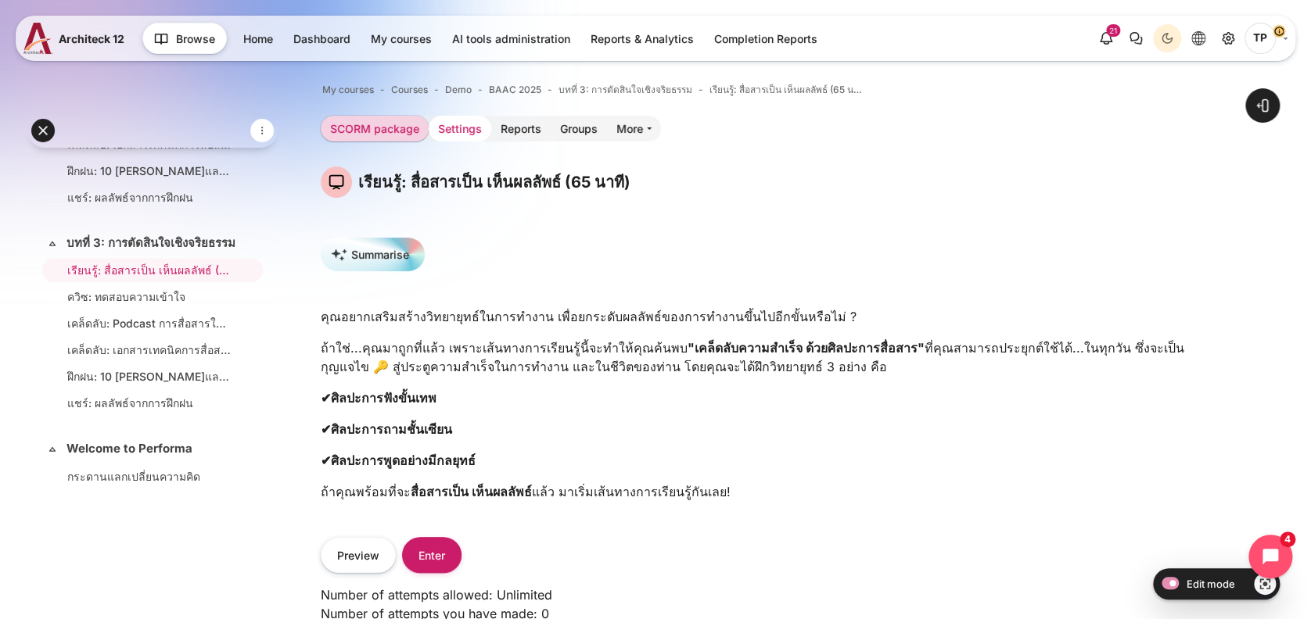
click at [453, 136] on link "Settings" at bounding box center [460, 129] width 63 height 26
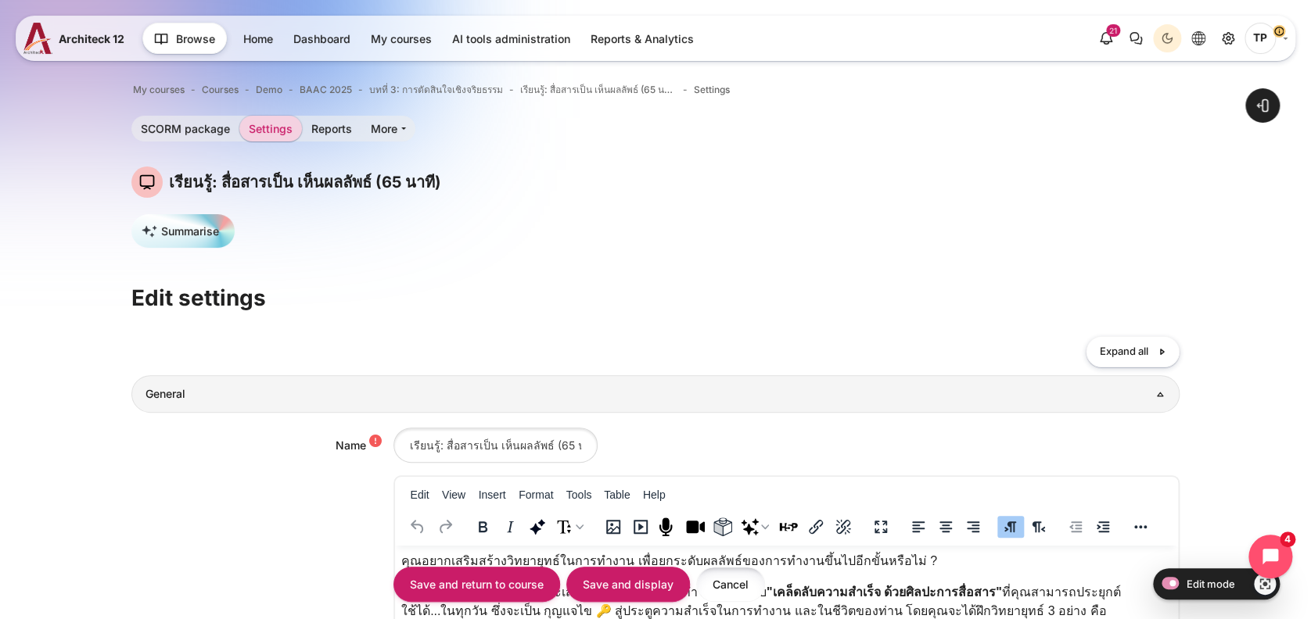
click at [742, 584] on input "Cancel" at bounding box center [730, 584] width 69 height 35
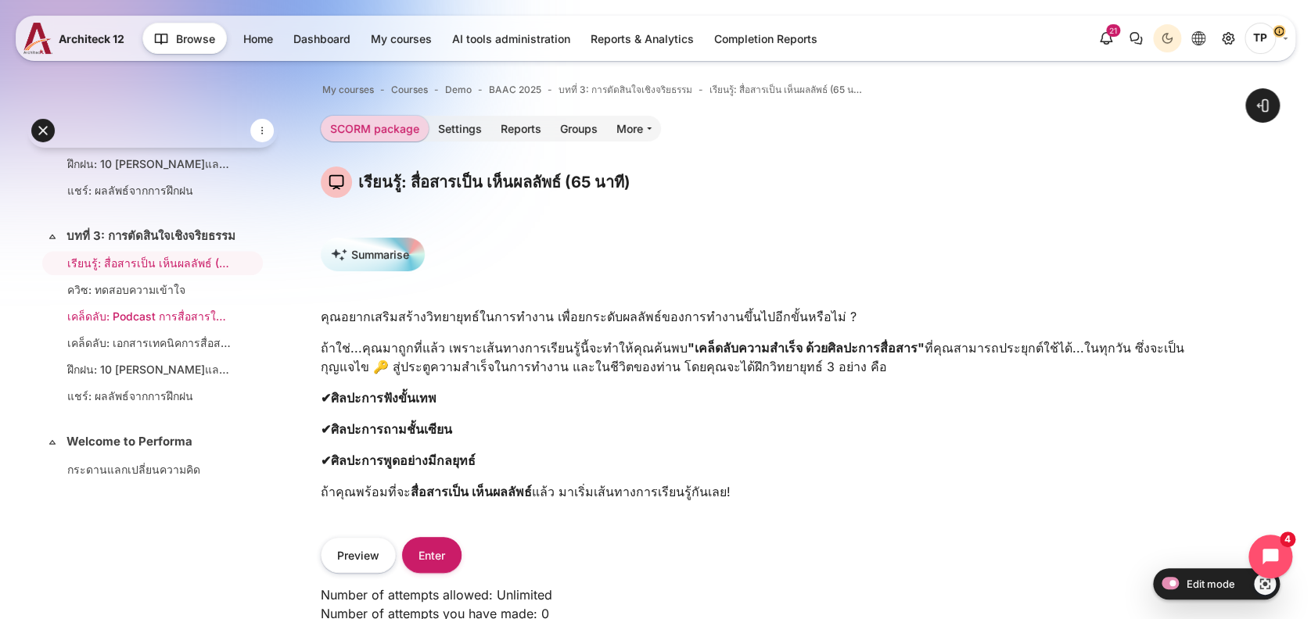
scroll to position [863, 0]
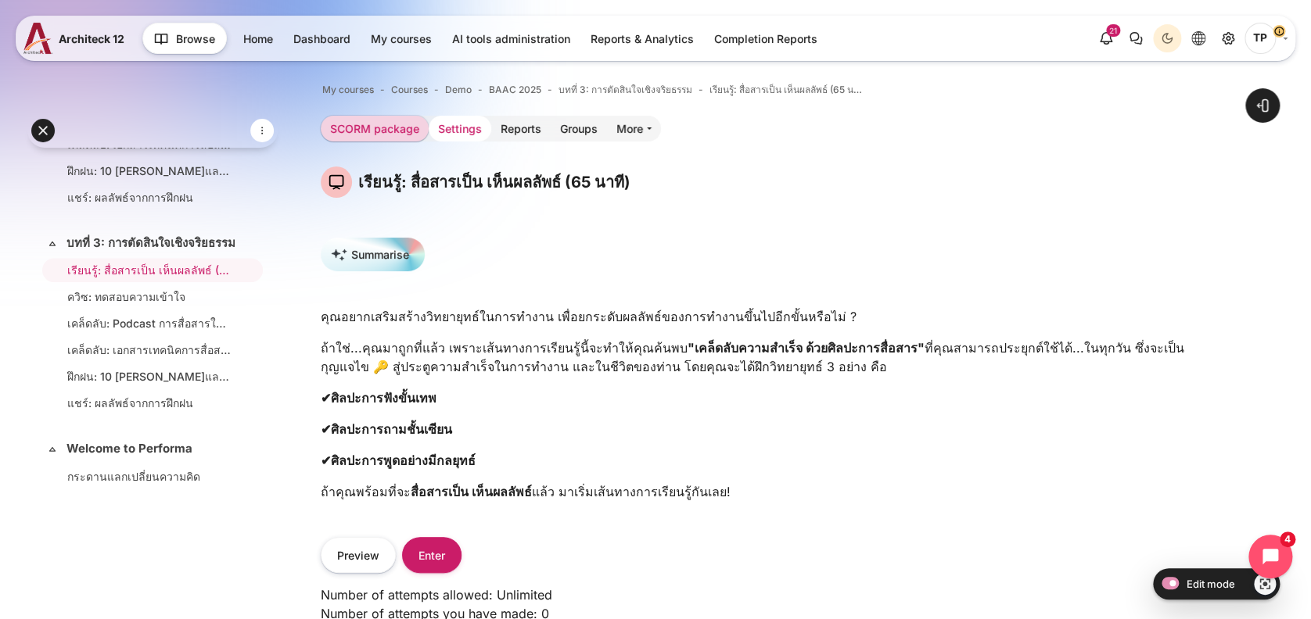
click at [456, 127] on link "Settings" at bounding box center [460, 129] width 63 height 26
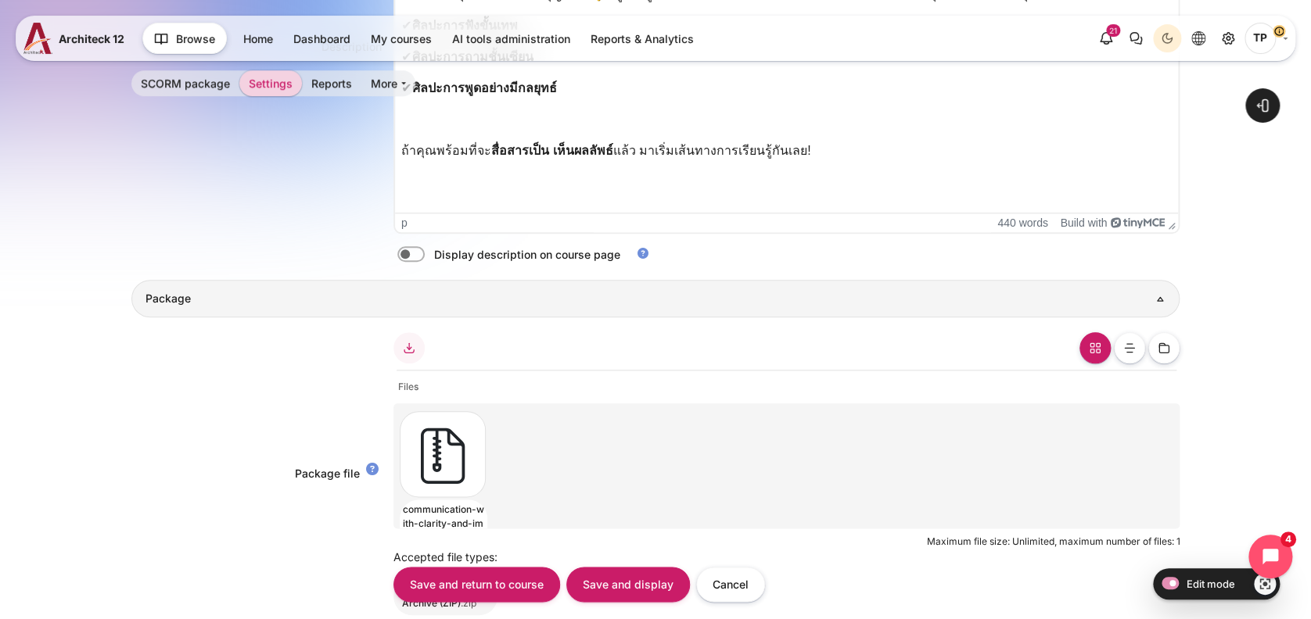
click at [425, 465] on div "Content" at bounding box center [439, 454] width 79 height 86
type input "communication-with-clarity-and-impact-สื่อสารเป็น-เห็นผลลัพธ์-scorm12-gUS2b848.…"
type input "Thanyaphon Pongpaichet"
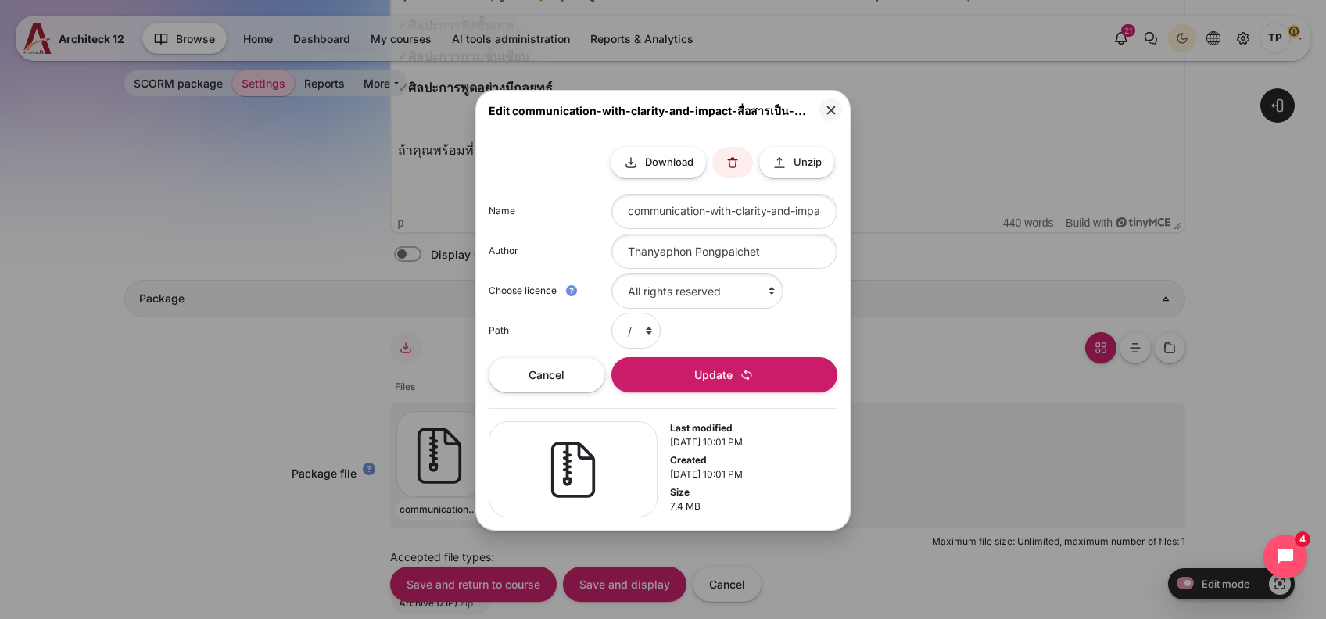
drag, startPoint x: 736, startPoint y: 163, endPoint x: 745, endPoint y: 260, distance: 98.1
click at [737, 162] on button at bounding box center [732, 162] width 41 height 31
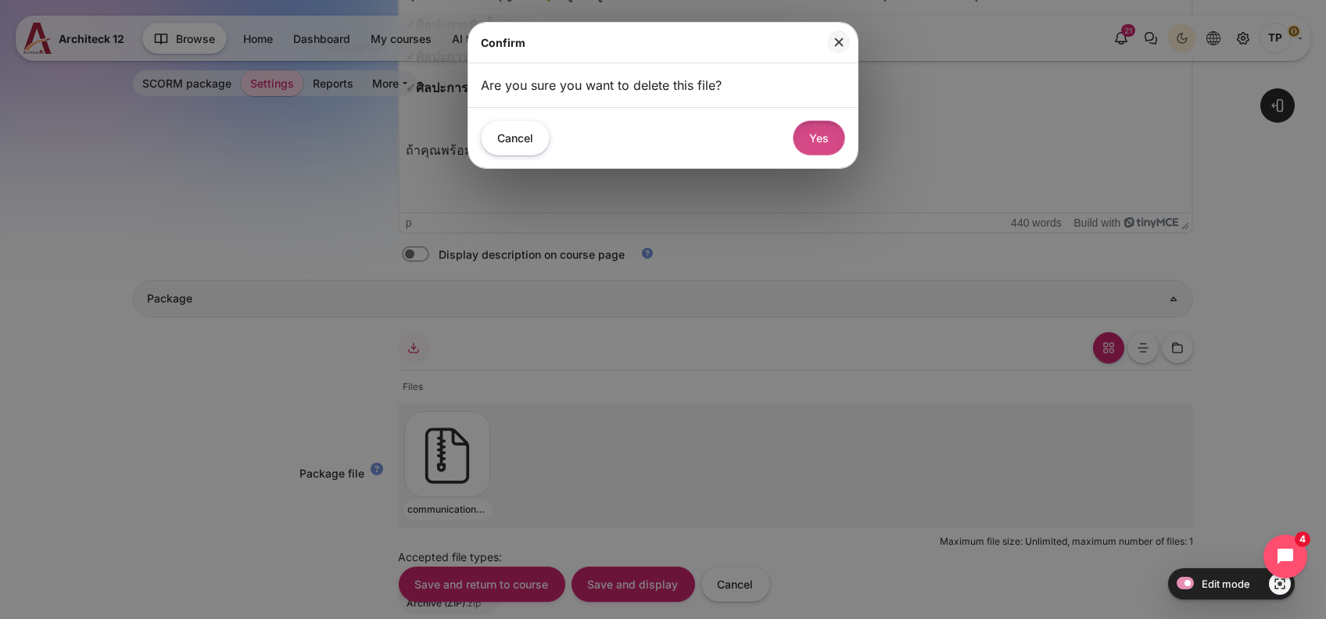
click at [805, 144] on button "Yes" at bounding box center [819, 137] width 52 height 35
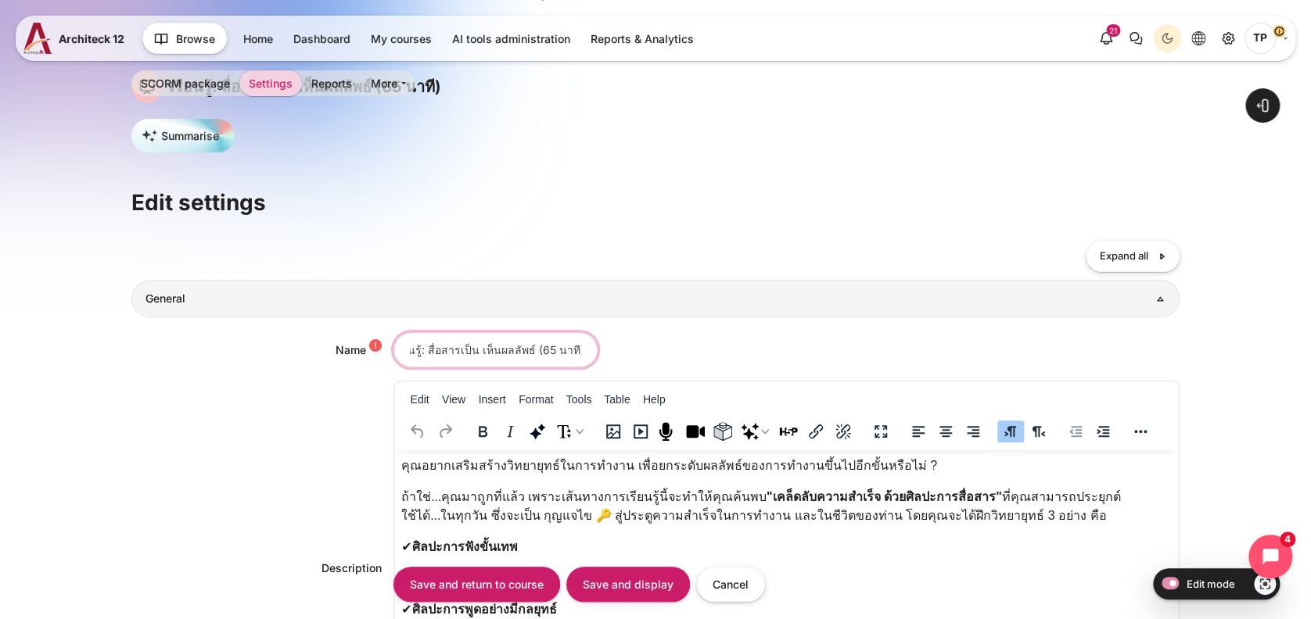
scroll to position [0, 31]
drag, startPoint x: 440, startPoint y: 350, endPoint x: 511, endPoint y: 346, distance: 72.1
click at [511, 346] on input "เรียนรู้: สื่อสารเป็น เห็นผลลัพธ์ (65 นาที)" at bounding box center [495, 349] width 204 height 35
paste input "ตัดสินใจอย่างมีจริยธรรม รับผิดชอบอย่างแท้จริง"
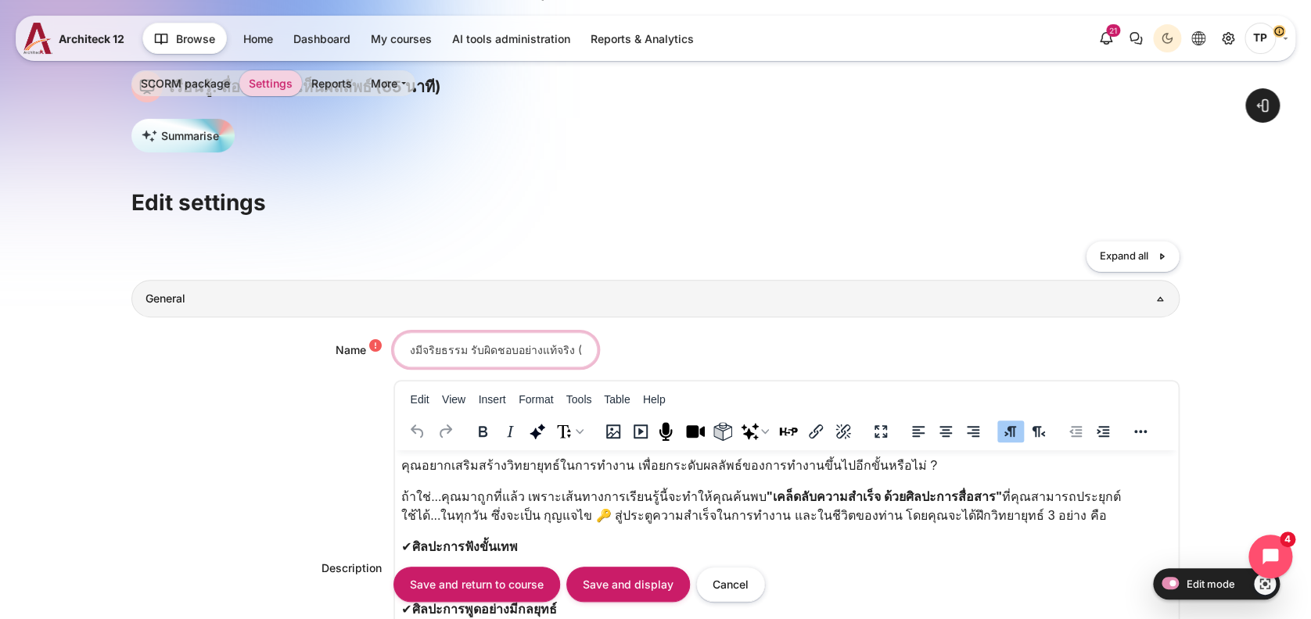
scroll to position [0, 139]
drag, startPoint x: 569, startPoint y: 343, endPoint x: 649, endPoint y: 339, distance: 79.8
click at [649, 339] on div "เรียนรู้: ตัดสินใจอย่างมีจริยธรรม รับผิดชอบอย่างแท้จริง (65 นาที)" at bounding box center [786, 349] width 787 height 35
click at [526, 346] on input "เรียนรู้: ตัดสินใจอย่างมีจริยธรรม รับผิดชอบอย่างแท้จริง (65 นาที)" at bounding box center [495, 349] width 204 height 35
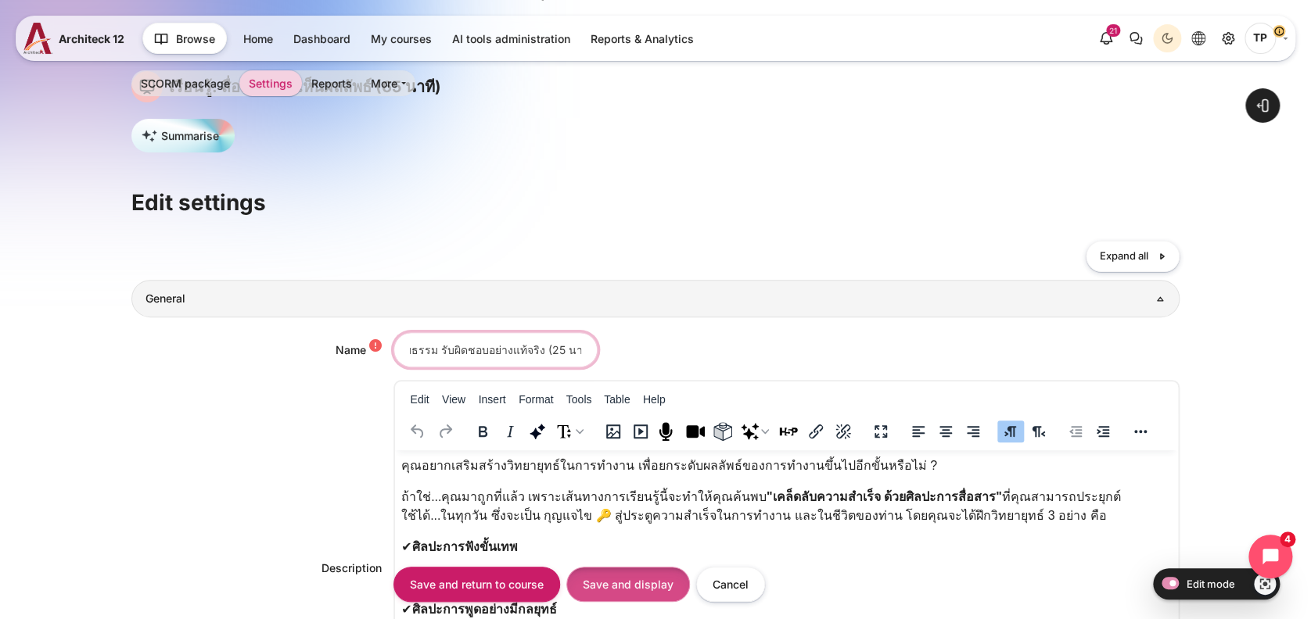
type input "เรียนรู้: ตัดสินใจอย่างมีจริยธรรม รับผิดชอบอย่างแท้จริง (25 นาที)"
click at [625, 574] on input "Save and display" at bounding box center [628, 584] width 124 height 35
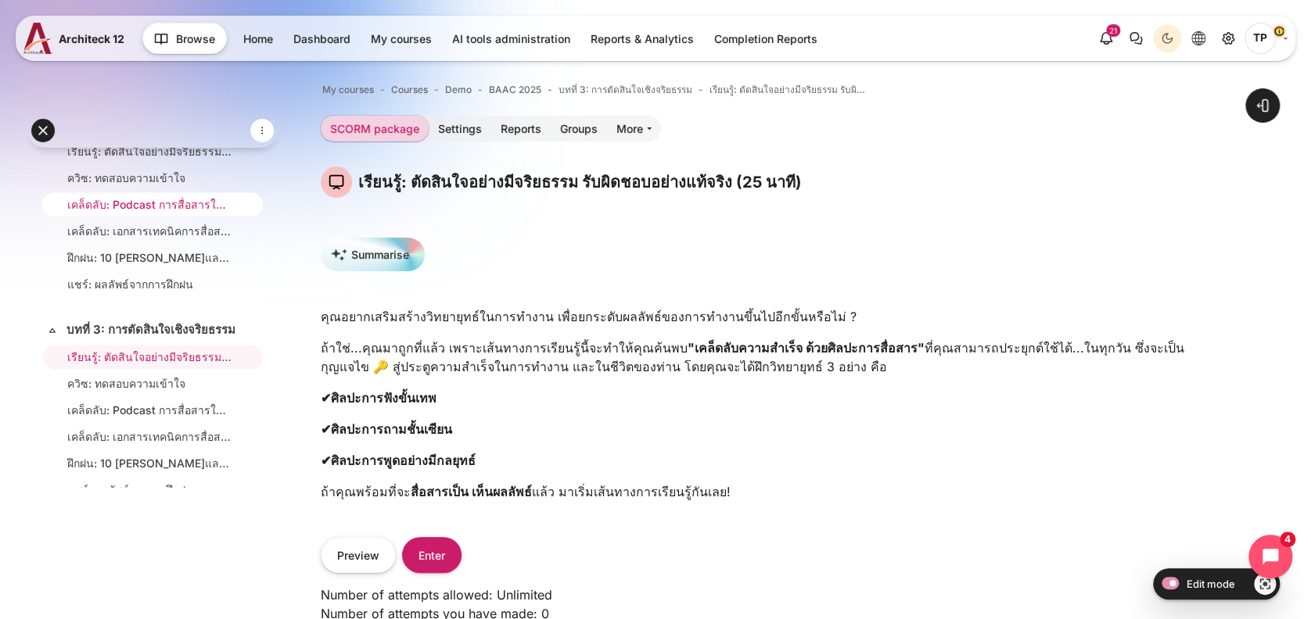
scroll to position [654, 0]
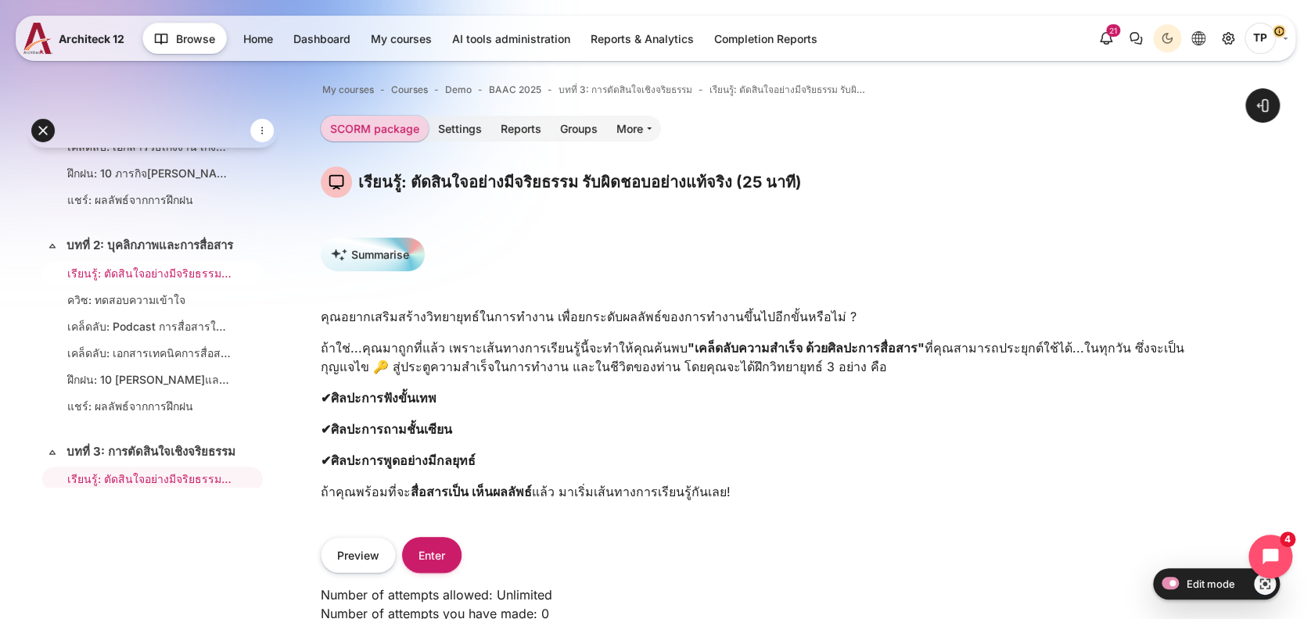
click at [133, 285] on li "เรียนรู้: ตัดสินใจอย่างมีจริยธรรม รับผิดชอบอย่างแท้จริง (44 นาที)" at bounding box center [152, 273] width 221 height 24
click at [452, 128] on link "Settings" at bounding box center [460, 129] width 63 height 26
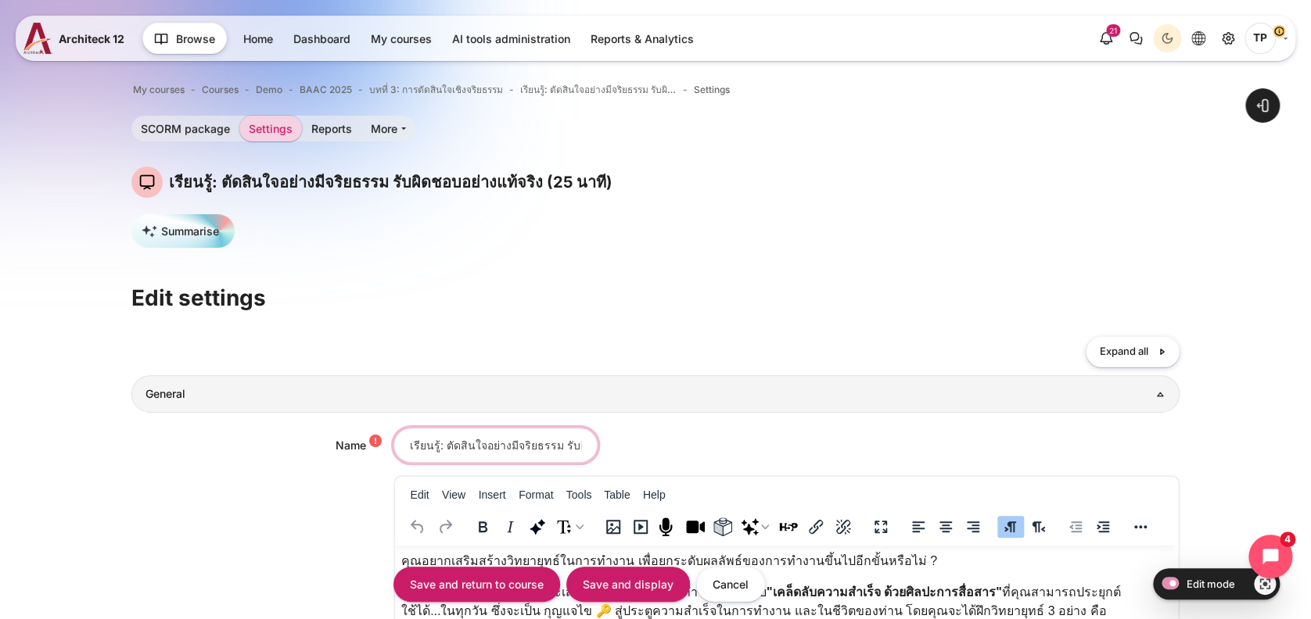
scroll to position [0, 139]
drag, startPoint x: 438, startPoint y: 438, endPoint x: 512, endPoint y: 442, distance: 74.4
click at [512, 442] on input "เรียนรู้: ตัดสินใจอย่างมีจริยธรรม รับผิดชอบอย่างแท้จริง (25 นาที)" at bounding box center [495, 445] width 204 height 35
paste input "ื่อสารเป็น เห็นผลลัพธ์"
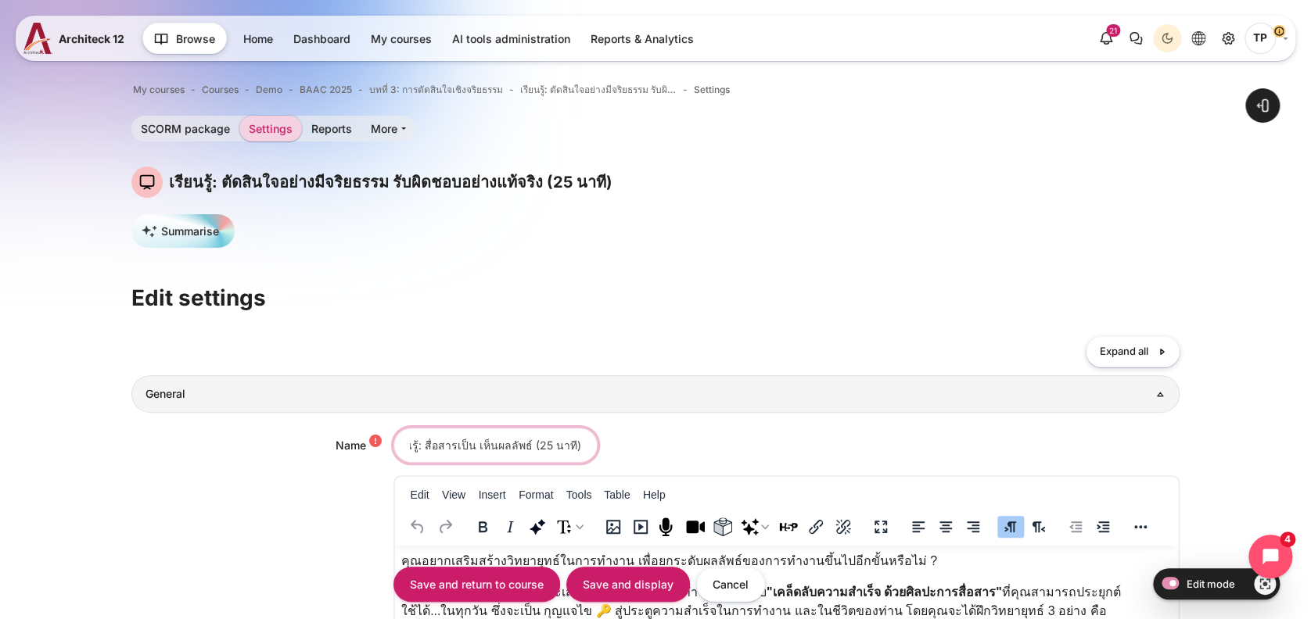
click at [526, 442] on input "เรียนรู้: สื่อสารเป็น เห็นผลลัพธ์ (25 นาที)" at bounding box center [495, 445] width 204 height 35
type input "เรียนรู้: สื่อสารเป็น เห็นผลลัพธ์ (65 นาที)"
click at [583, 564] on p "คุณอยากเสริมสร้างวิทยายุทธ์ในการทำงาน เพื่อยกระดับผลลัพธ์ของการทำงานขึ้นไปอีกขั…" at bounding box center [785, 561] width 771 height 19
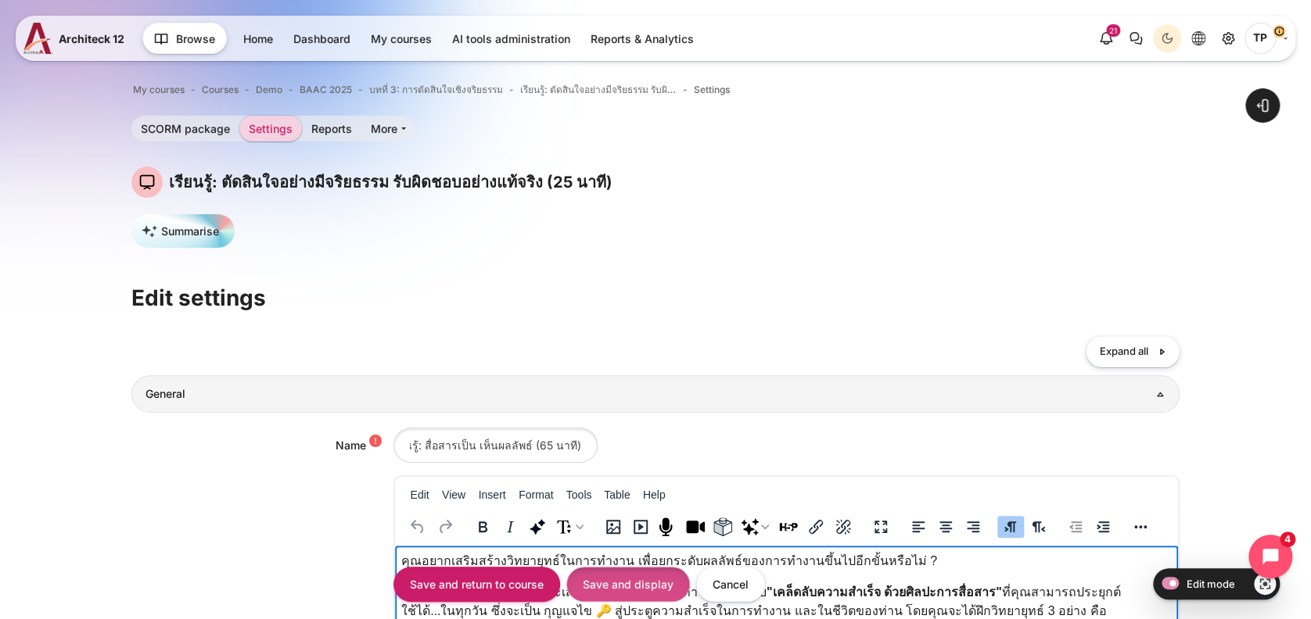
scroll to position [0, 0]
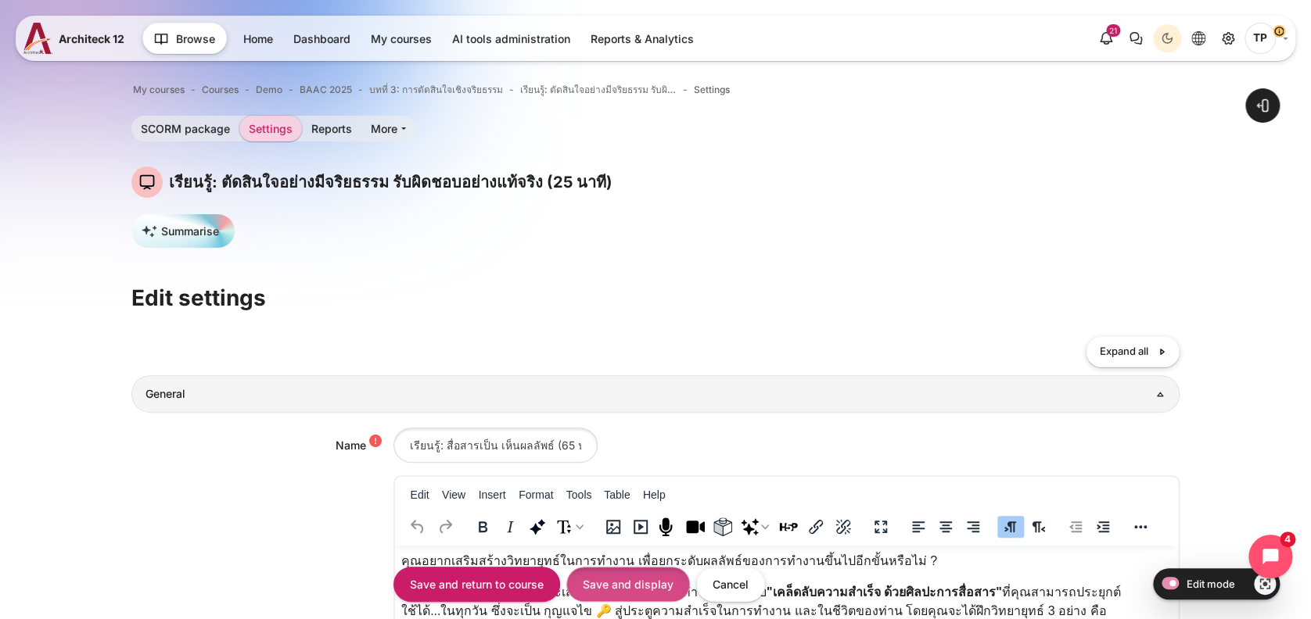
click at [616, 592] on input "Save and display" at bounding box center [628, 584] width 124 height 35
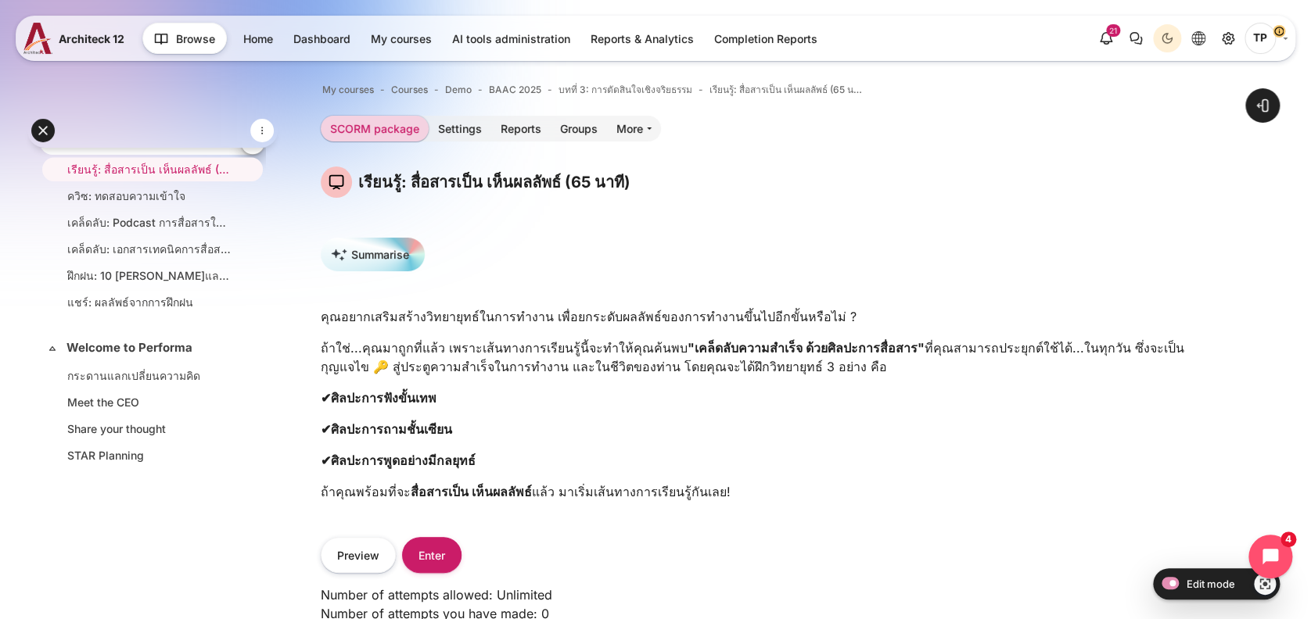
scroll to position [863, 0]
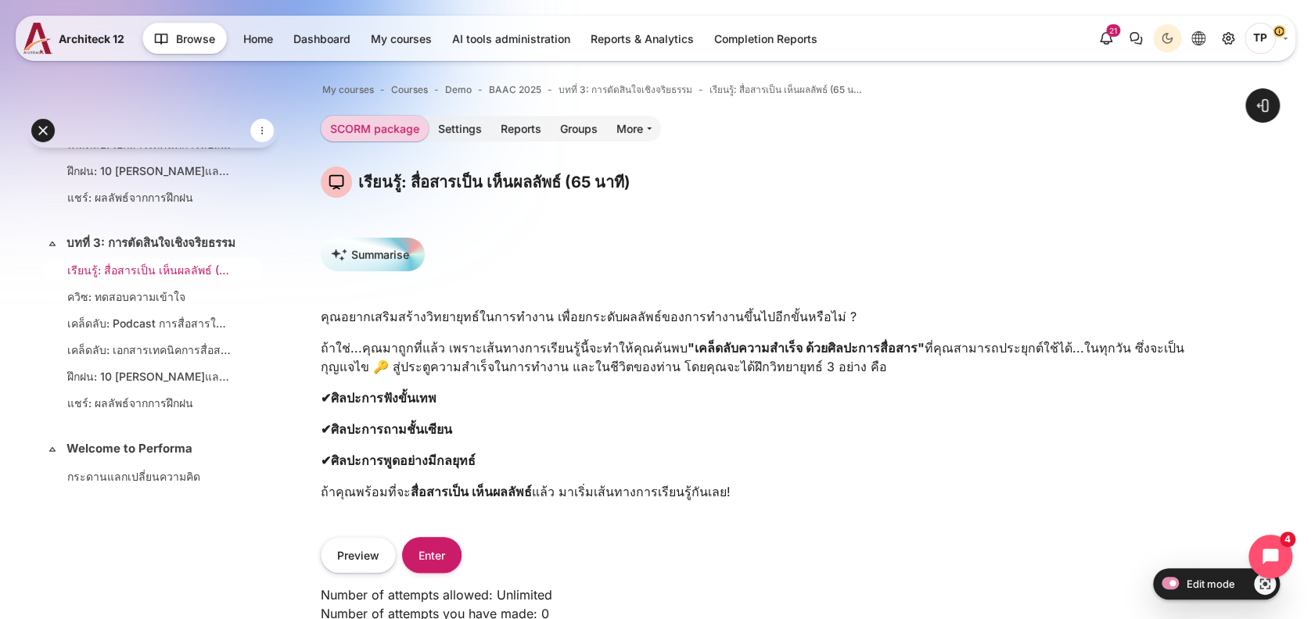
click at [131, 278] on link "เรียนรู้: สื่อสารเป็น เห็นผลลัพธ์ (65 นาที)" at bounding box center [149, 270] width 164 height 16
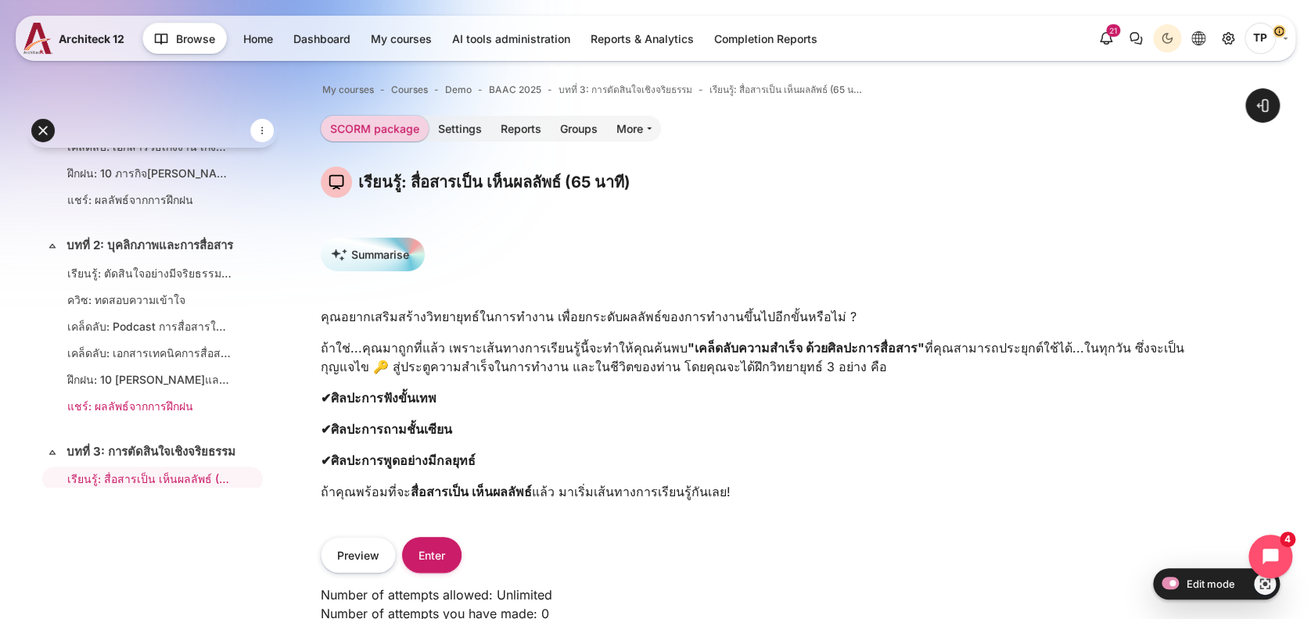
scroll to position [758, 0]
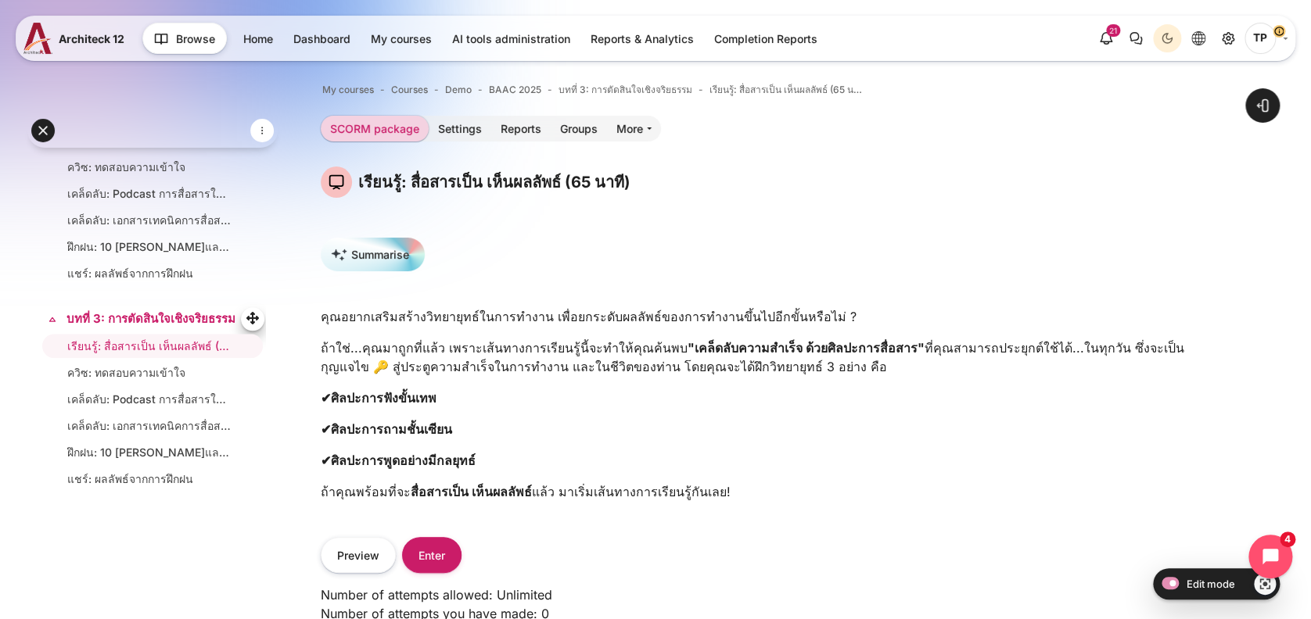
scroll to position [758, 0]
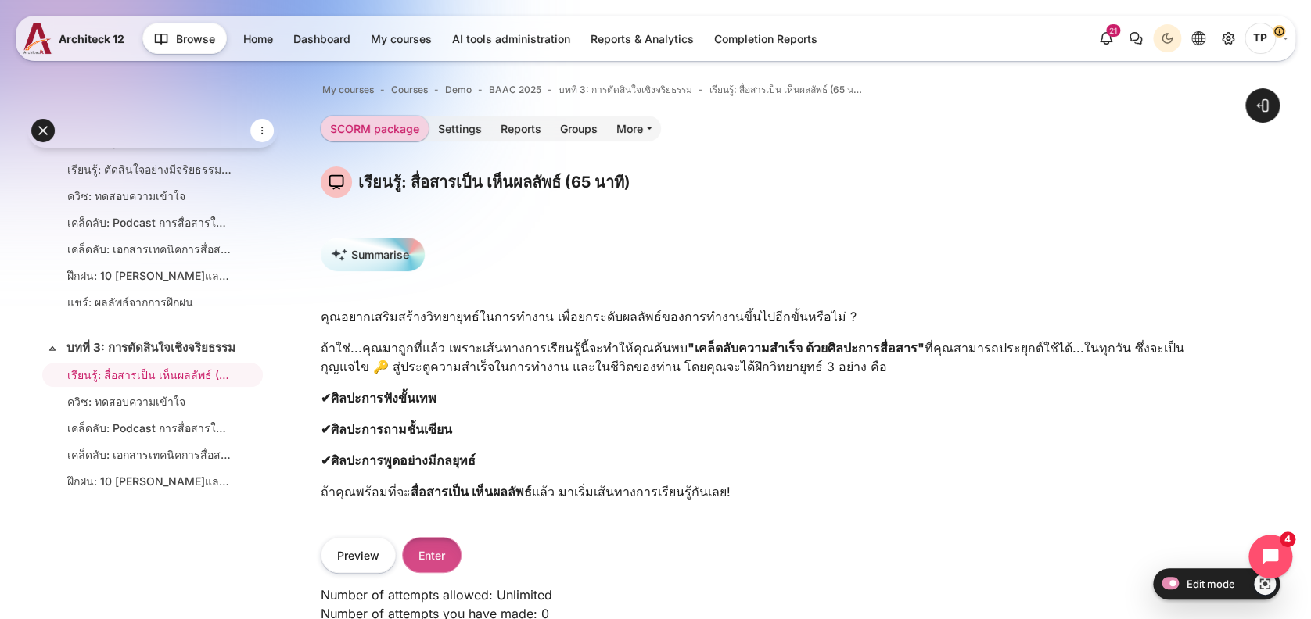
click at [432, 559] on button "Enter" at bounding box center [431, 554] width 59 height 35
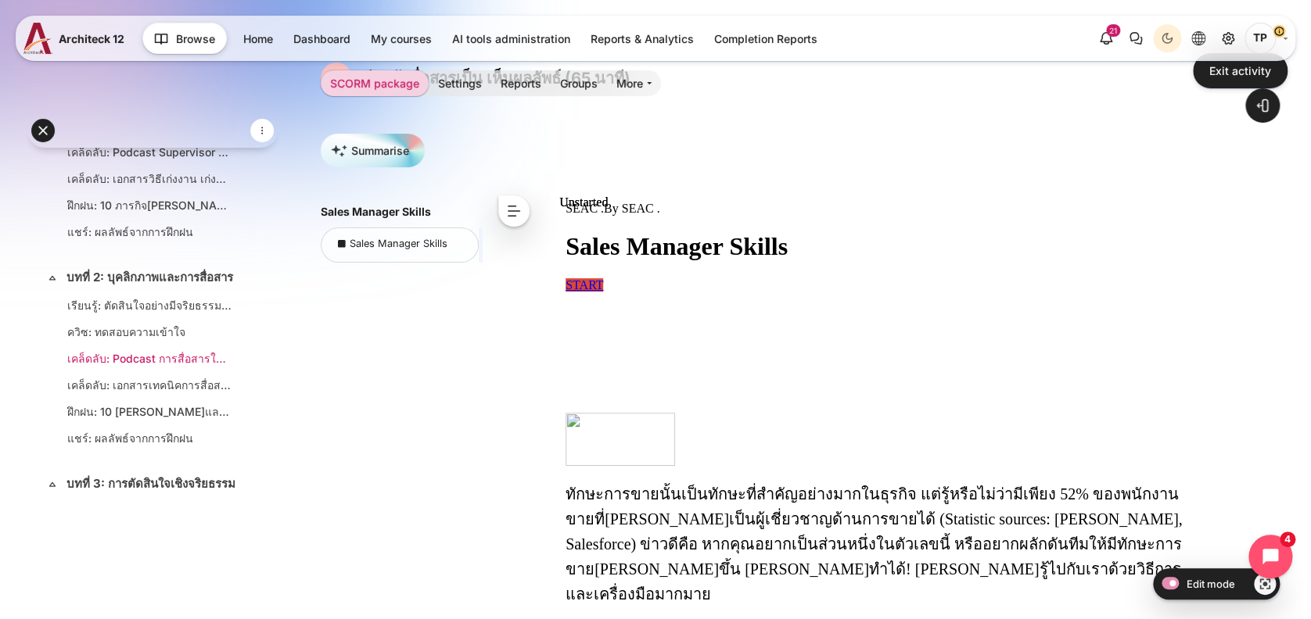
scroll to position [654, 0]
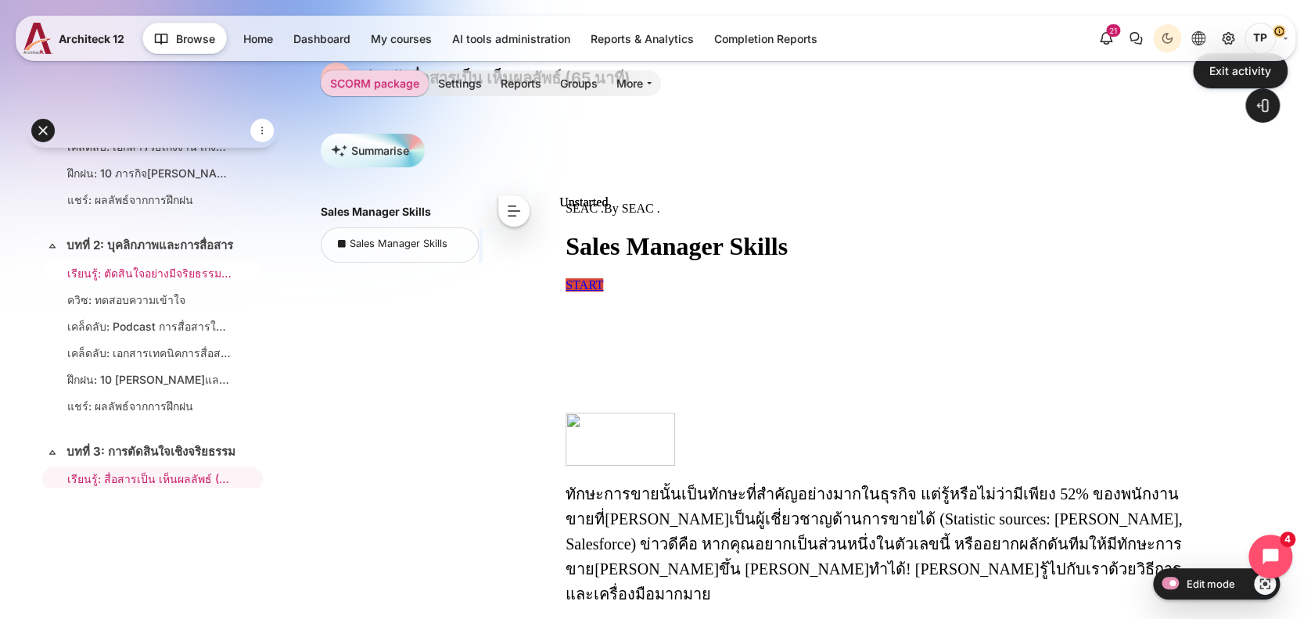
click at [107, 282] on link "เรียนรู้: ตัดสินใจอย่างมีจริยธรรม รับผิดชอบอย่างแท้จริง (44 นาที)" at bounding box center [149, 273] width 164 height 16
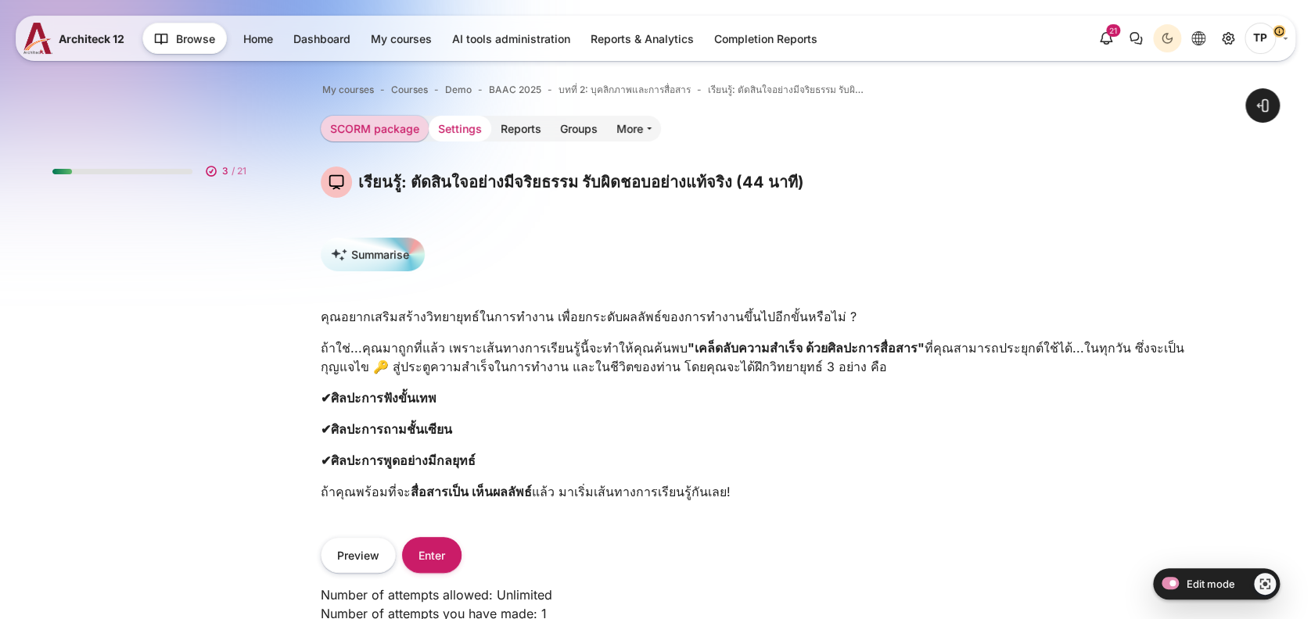
scroll to position [640, 0]
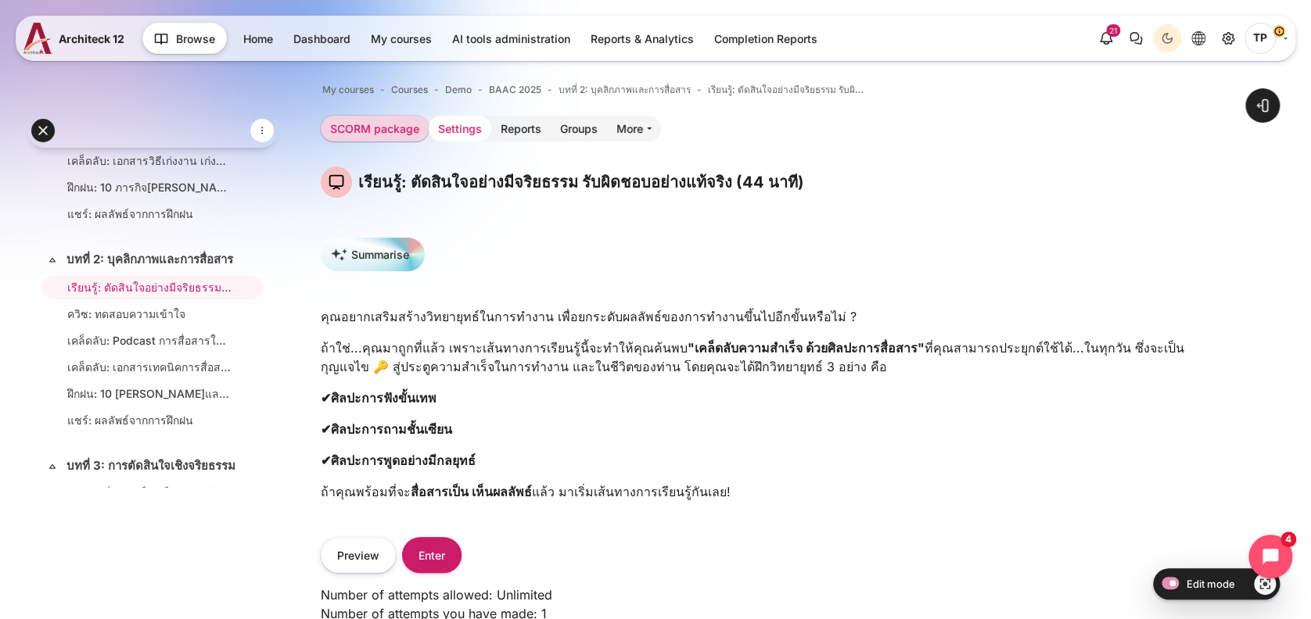
click at [462, 128] on link "Settings" at bounding box center [460, 129] width 63 height 26
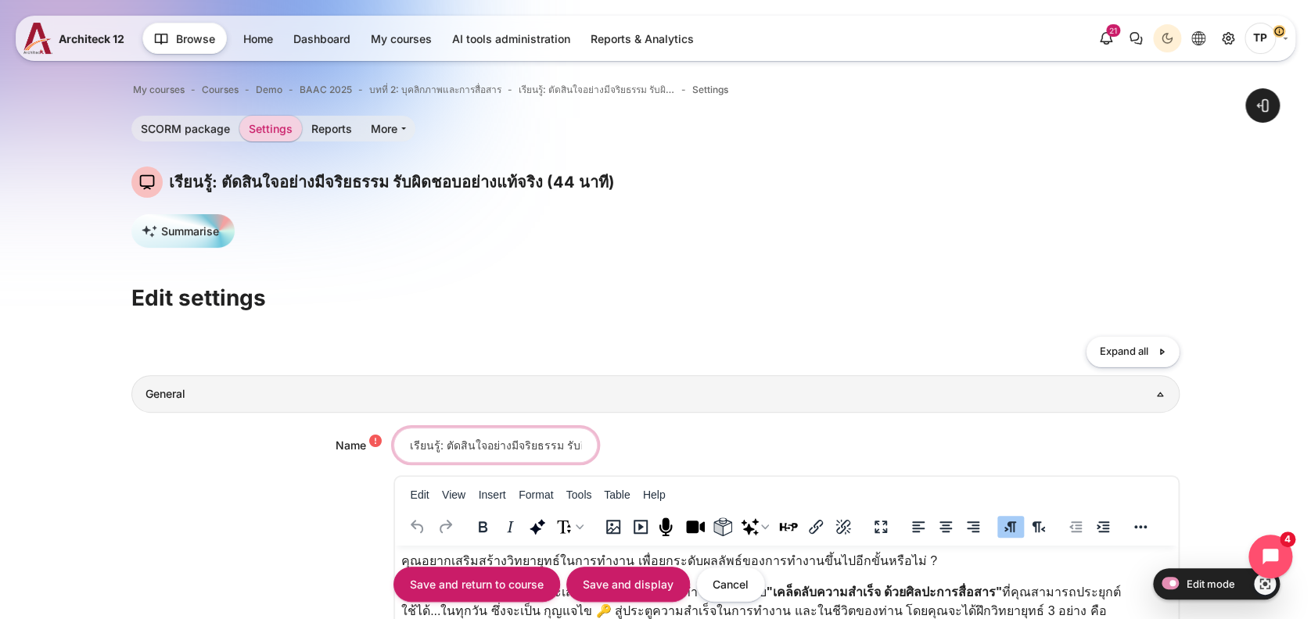
scroll to position [0, 140]
drag, startPoint x: 436, startPoint y: 444, endPoint x: 666, endPoint y: 444, distance: 230.7
click at [666, 444] on div "เรียนรู้: ตัดสินใจอย่างมีจริยธรรม รับผิดชอบอย่างแท้จริง (44 นาที)" at bounding box center [786, 445] width 787 height 35
click at [458, 446] on input "เรียนรู้: ตัดสินใจอย่างมีจริยธรรม รับผิดชอบอย่างแท้จริง (44 นาที)" at bounding box center [495, 445] width 204 height 35
drag, startPoint x: 418, startPoint y: 444, endPoint x: 584, endPoint y: 441, distance: 166.6
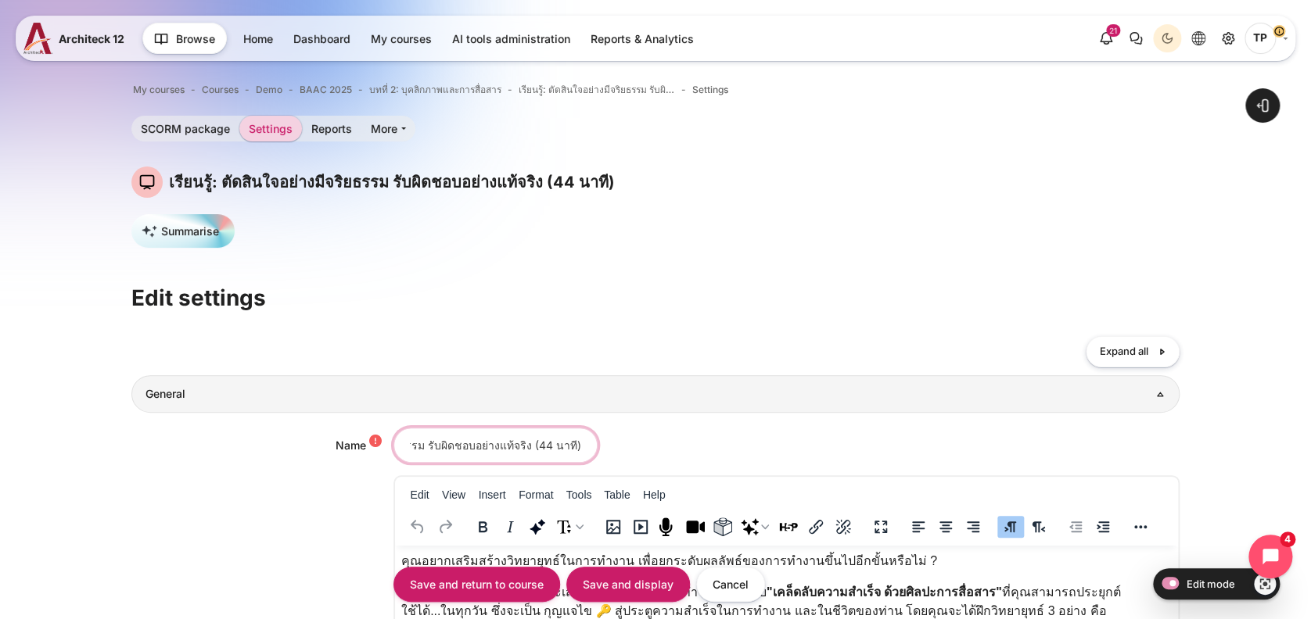
click at [418, 444] on input "เรียนรู้: ตัดสินใจอย่างมีจริยธรรม รับผิดชอบอย่างแท้จริง (44 นาที)" at bounding box center [495, 445] width 204 height 35
drag, startPoint x: 558, startPoint y: 444, endPoint x: 438, endPoint y: 440, distance: 119.7
click at [438, 440] on input "เรียนรู้: ตัดสินใจอย่างมีจริยธรรม รับผิดชอบอย่างแท้จริง (44 นาที)" at bounding box center [495, 445] width 204 height 35
type input "เรียนรู้:"
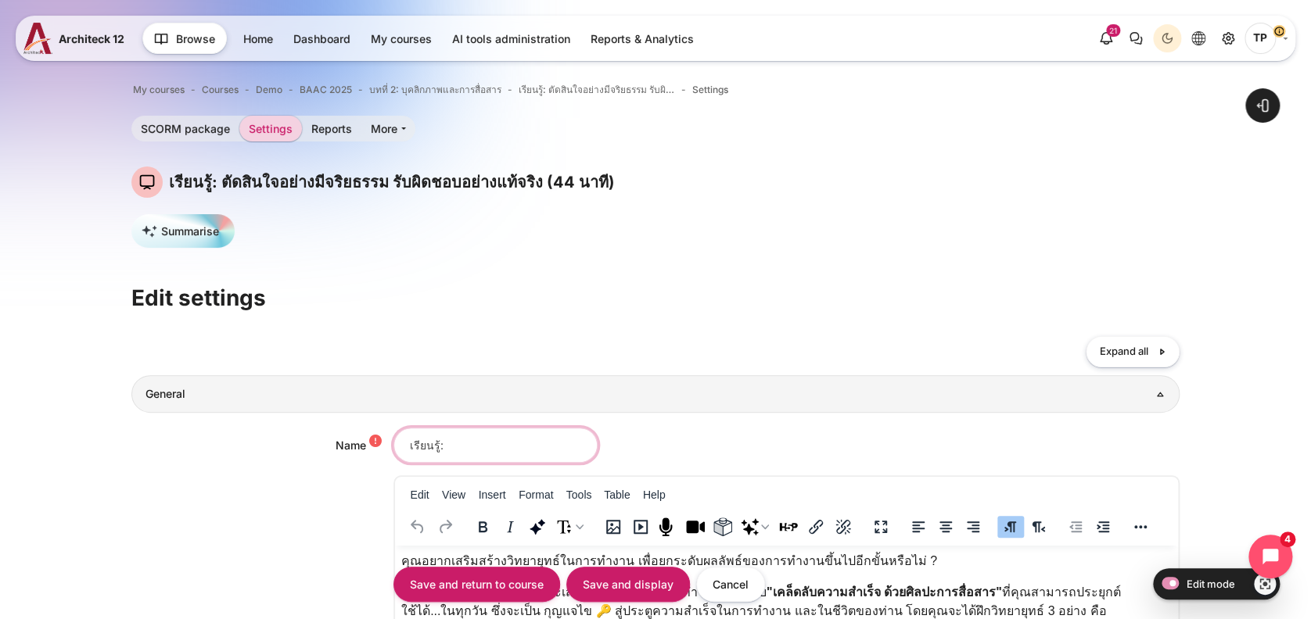
click at [393, 567] on input "Save and return to course" at bounding box center [476, 584] width 167 height 35
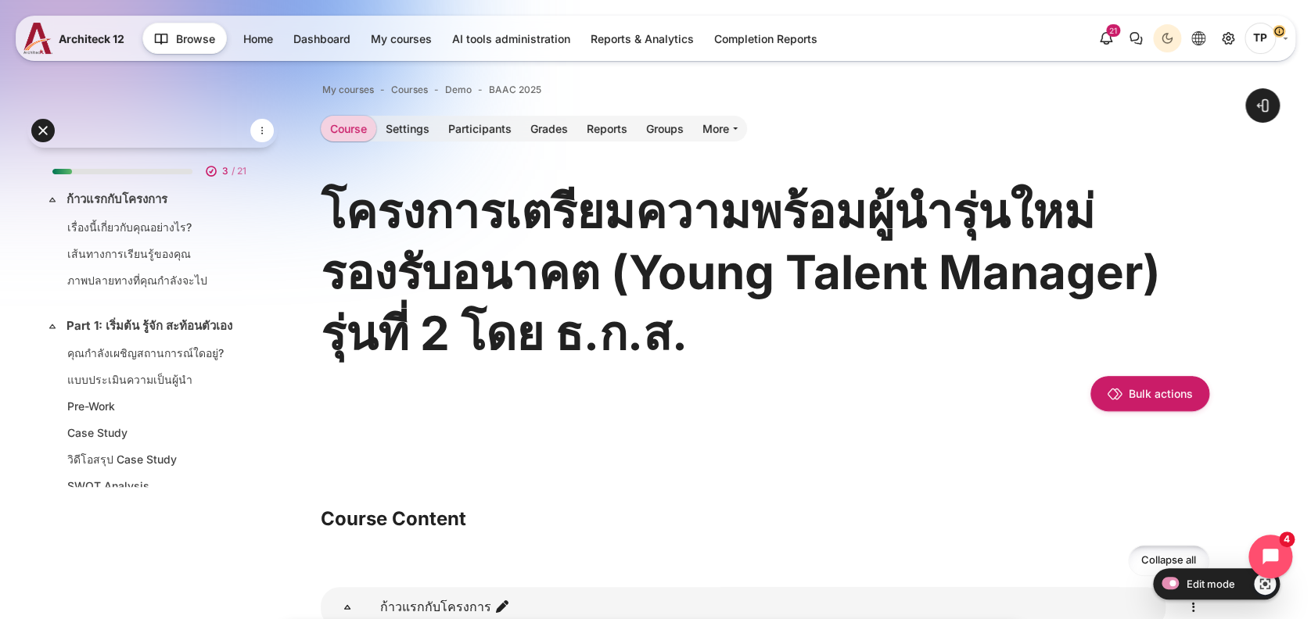
scroll to position [730, 0]
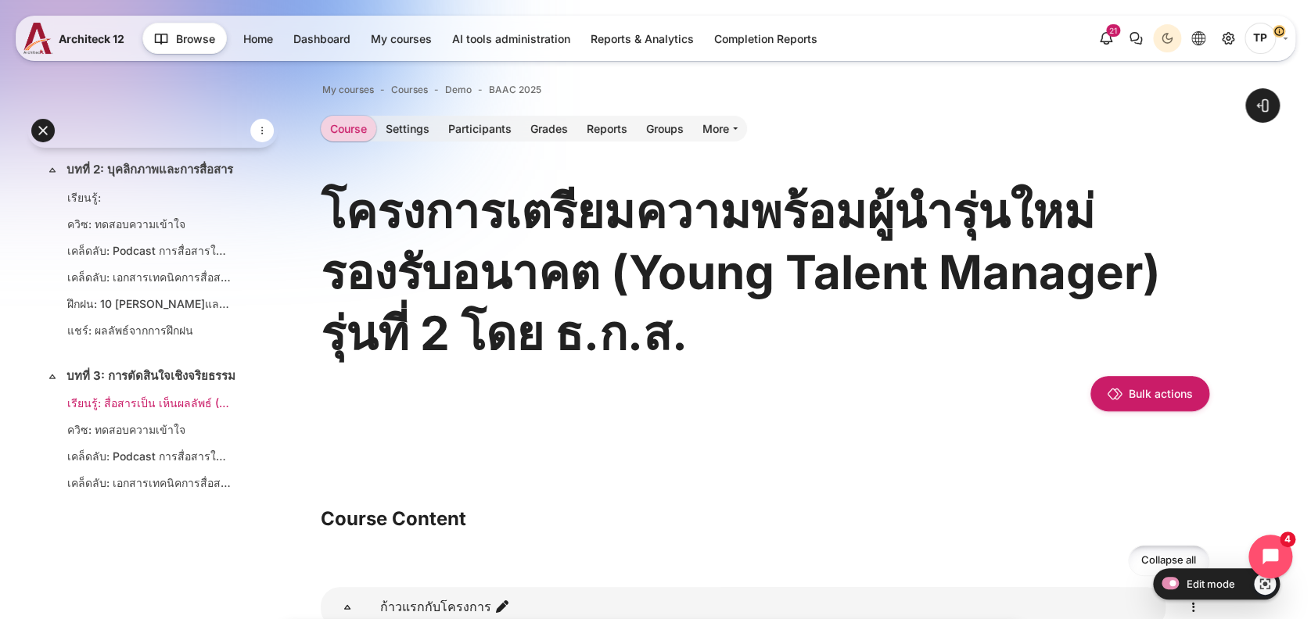
click at [113, 411] on link "เรียนรู้: สื่อสารเป็น เห็นผลลัพธ์ (65 นาที)" at bounding box center [149, 403] width 164 height 16
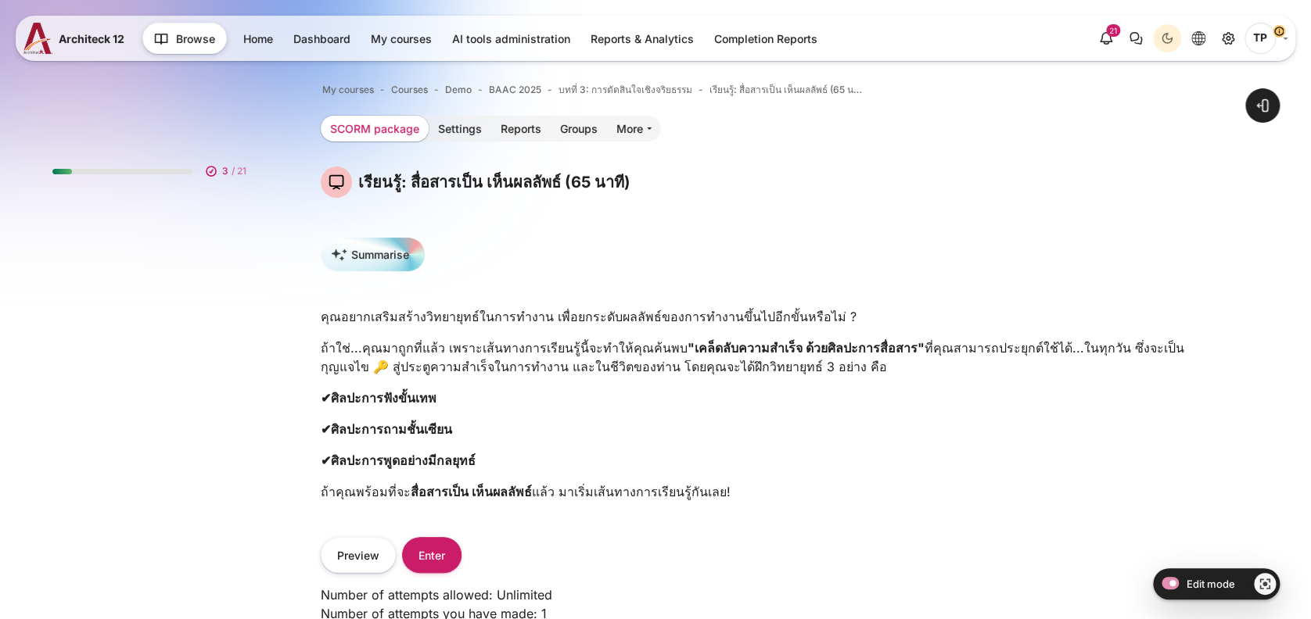
scroll to position [863, 0]
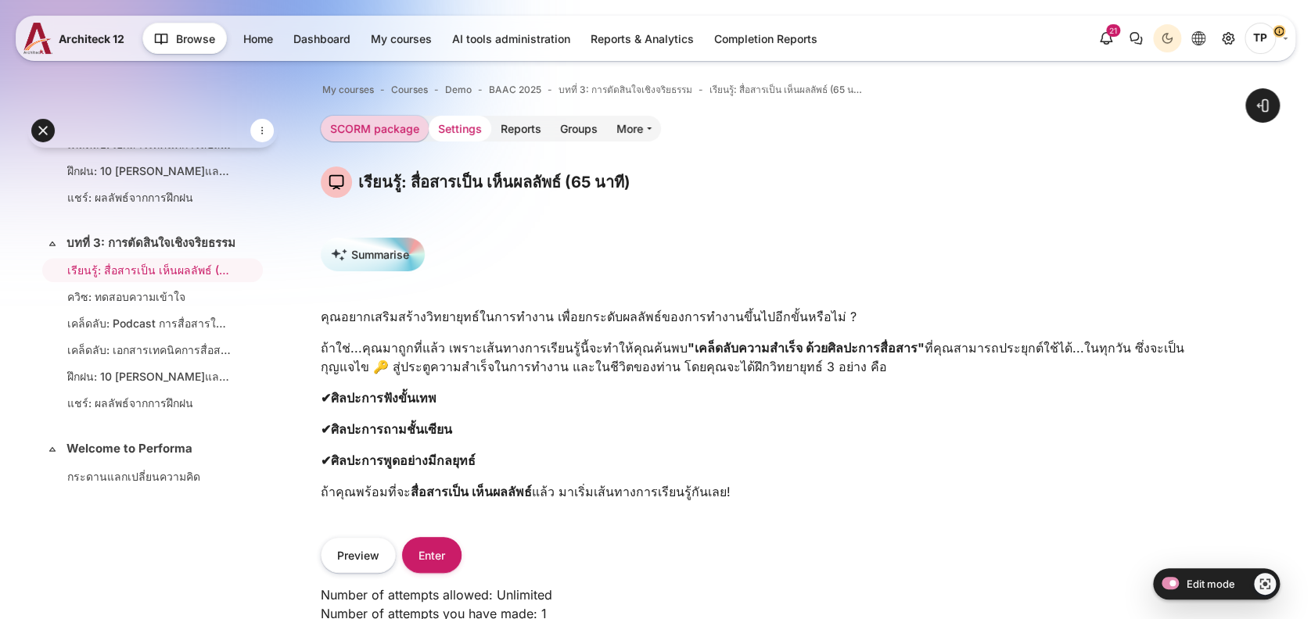
click at [440, 124] on link "Settings" at bounding box center [460, 129] width 63 height 26
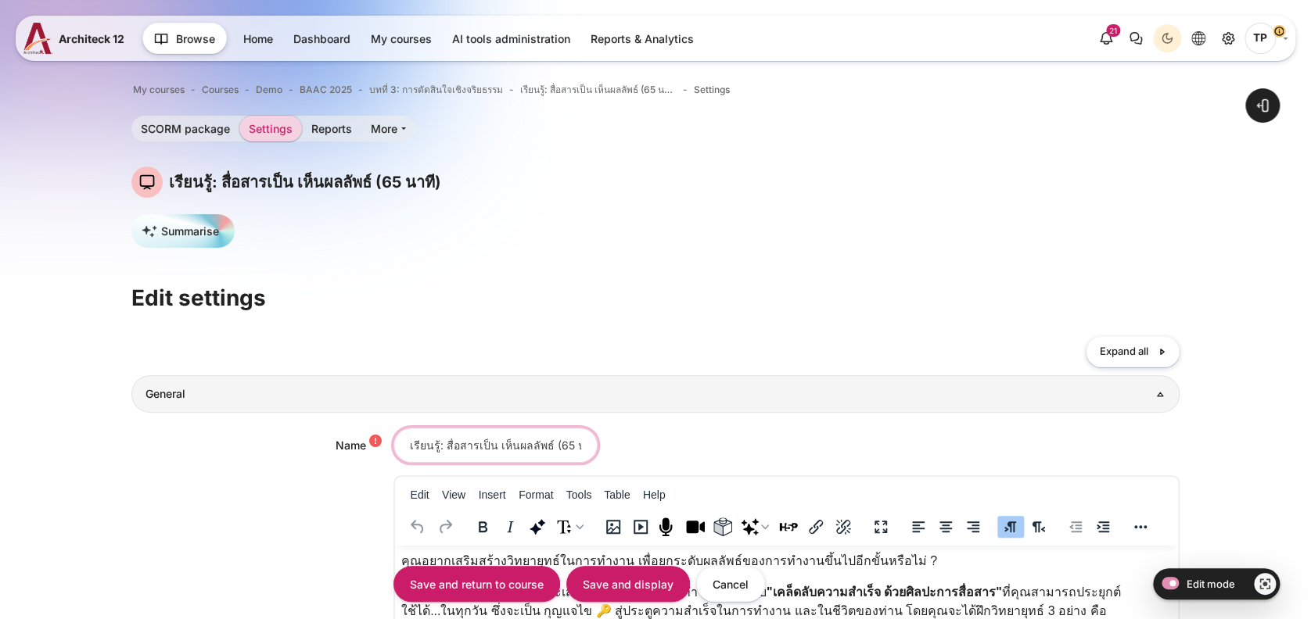
scroll to position [0, 31]
drag, startPoint x: 440, startPoint y: 445, endPoint x: 717, endPoint y: 454, distance: 277.0
click at [718, 454] on div "เรียนรู้: สื่อสารเป็น เห็นผลลัพธ์ (65 นาที)" at bounding box center [786, 445] width 787 height 35
paste input "ตัดสินใจอย่างมีจริยธรรม รับผิดชอบอย่างแท้จริง (44 นาที)"
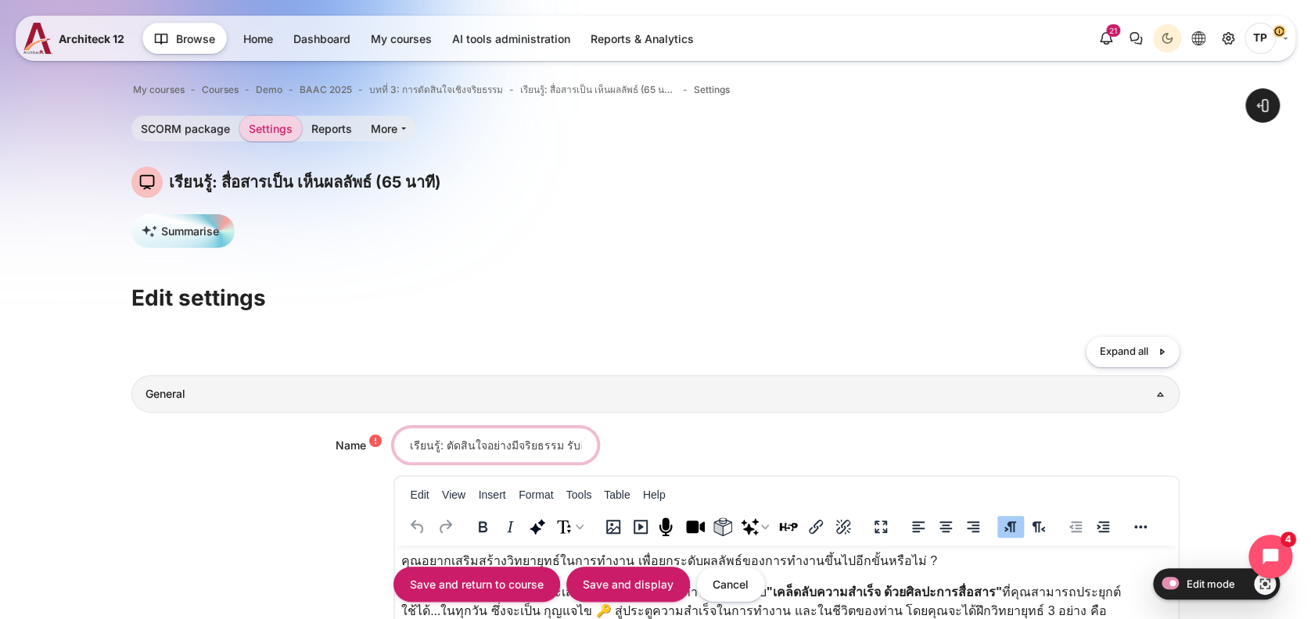
scroll to position [0, 140]
click at [534, 442] on input "เรียนรู้: ตัดสินใจอย่างมีจริยธรรม รับผิดชอบอย่างแท้จริง (44 นาที)" at bounding box center [495, 445] width 204 height 35
type input "เรียนรู้: ตัดสินใจอย่างมีจริยธรรม รับผิดชอบอย่างแท้จริง (25 นาที)"
click at [393, 567] on input "Save and return to course" at bounding box center [476, 584] width 167 height 35
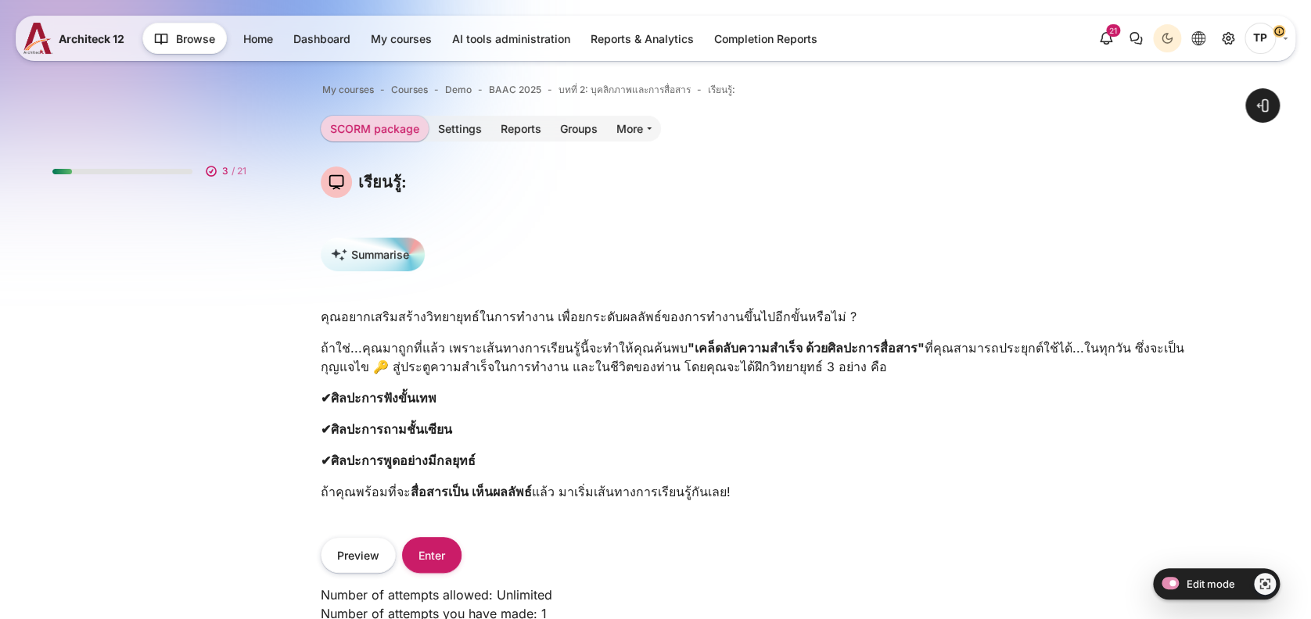
scroll to position [640, 0]
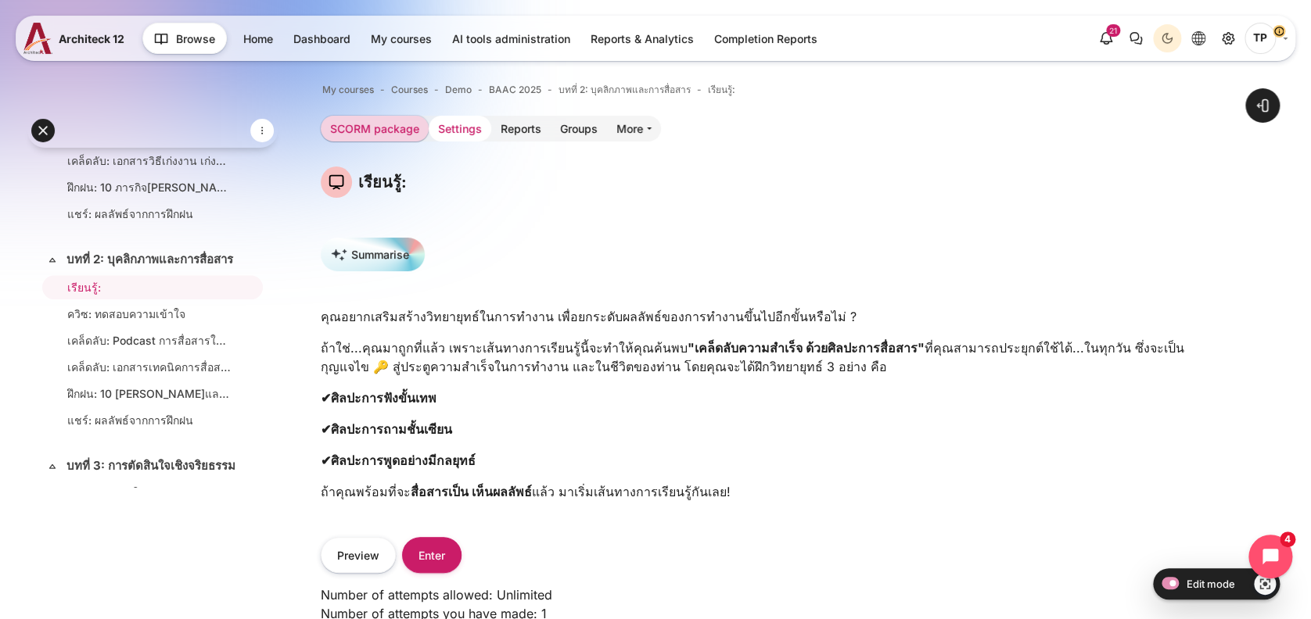
click at [464, 130] on link "Settings" at bounding box center [460, 129] width 63 height 26
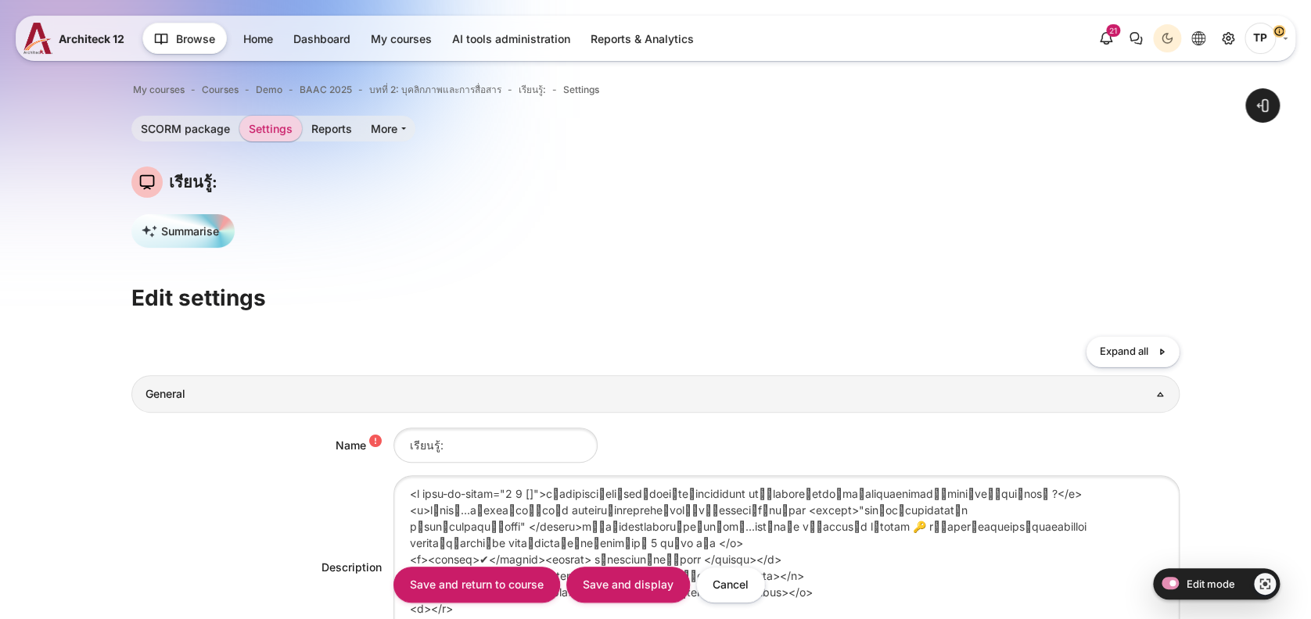
scroll to position [104, 0]
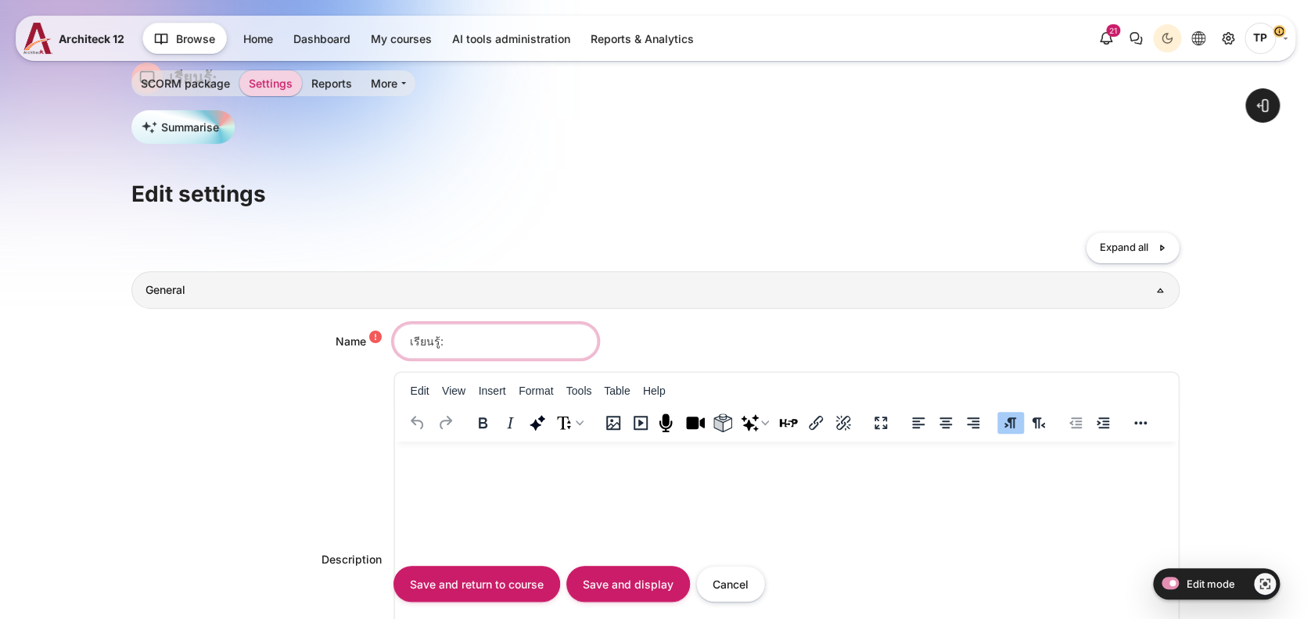
click at [490, 331] on input "เรียนรู้:" at bounding box center [495, 341] width 204 height 35
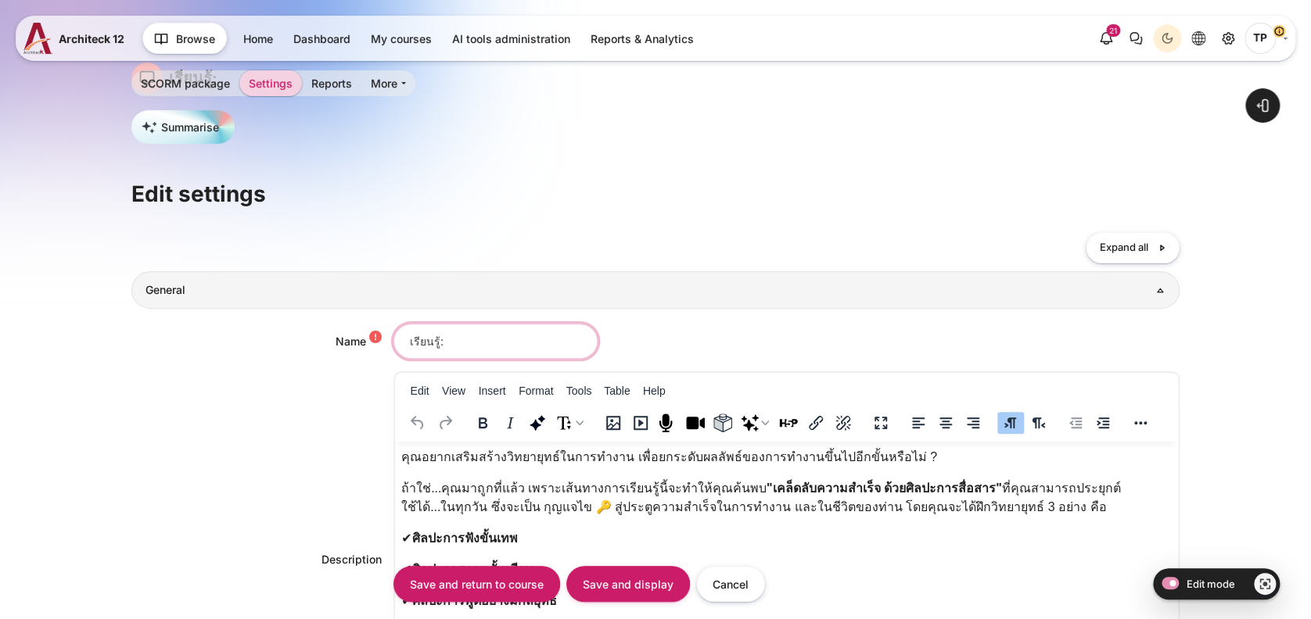
scroll to position [0, 0]
paste input "สื่อสารเป็น เห็นผลลัพธ์"
click at [436, 338] on input "เรียนรู้:สื่อสารเป็น เห็นผลลัพธ์" at bounding box center [495, 341] width 204 height 35
click at [562, 340] on input "เรียนรู้: สื่อสารเป็น เห็นผลลัพธ์" at bounding box center [495, 341] width 204 height 35
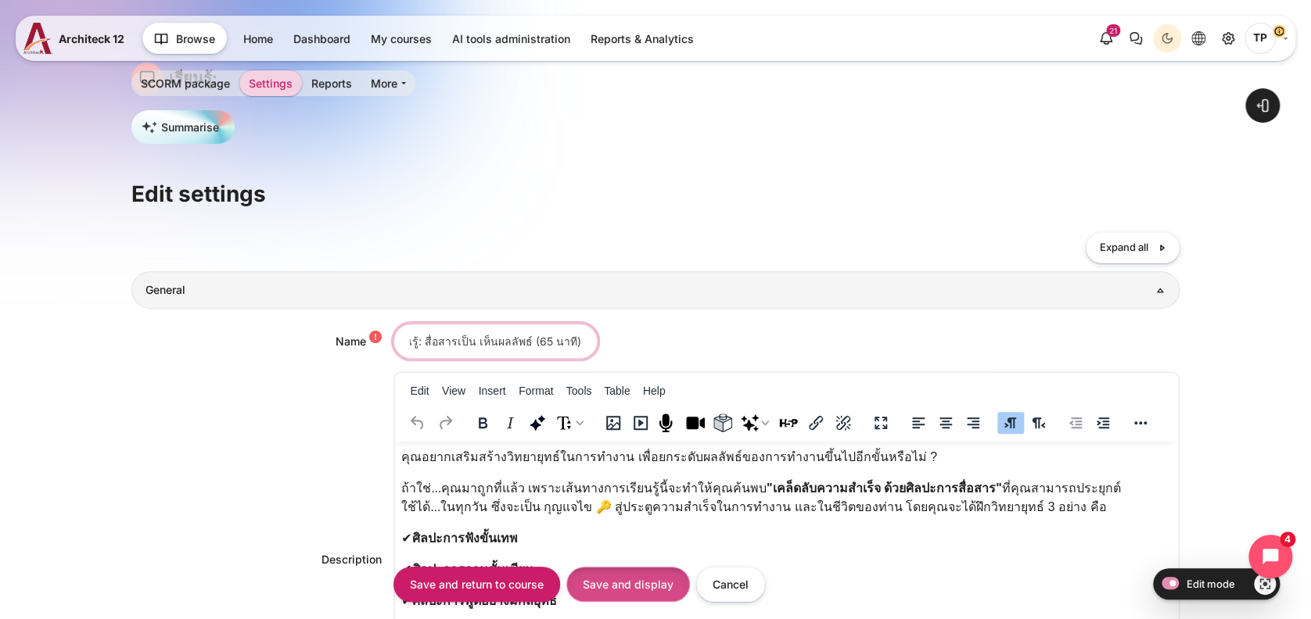
type input "เรียนรู้: สื่อสารเป็น เห็นผลลัพธ์ (65 นาที)"
click at [576, 571] on input "Save and display" at bounding box center [628, 584] width 124 height 35
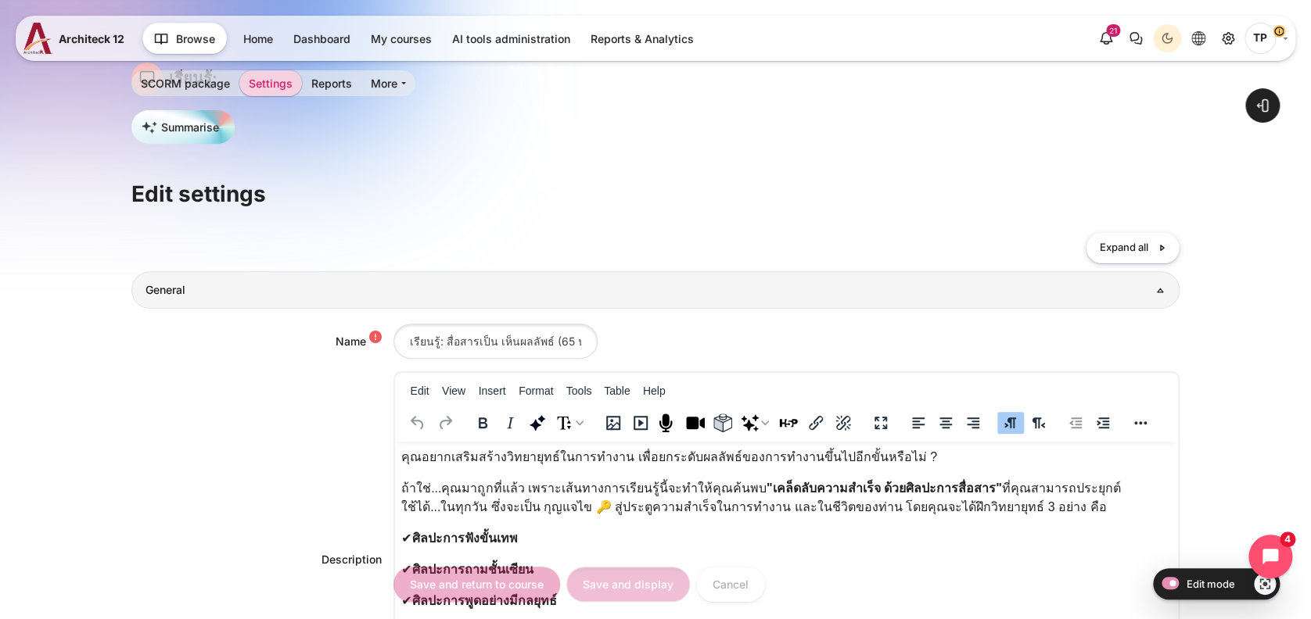
scroll to position [175, 0]
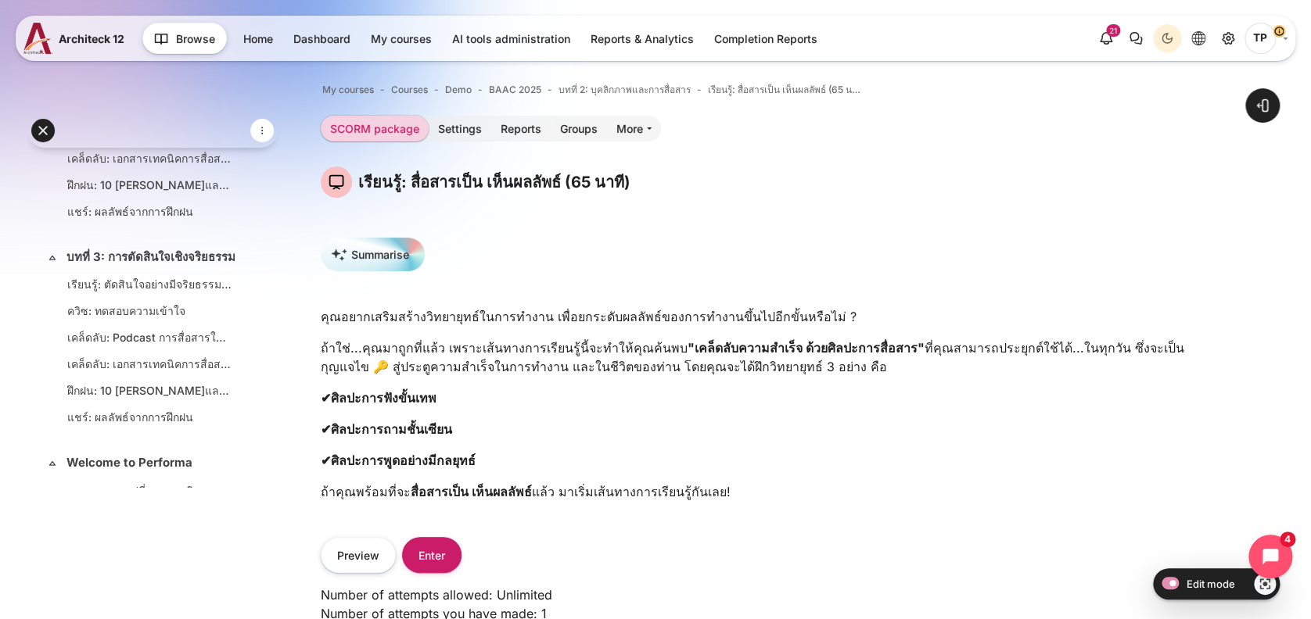
scroll to position [953, 0]
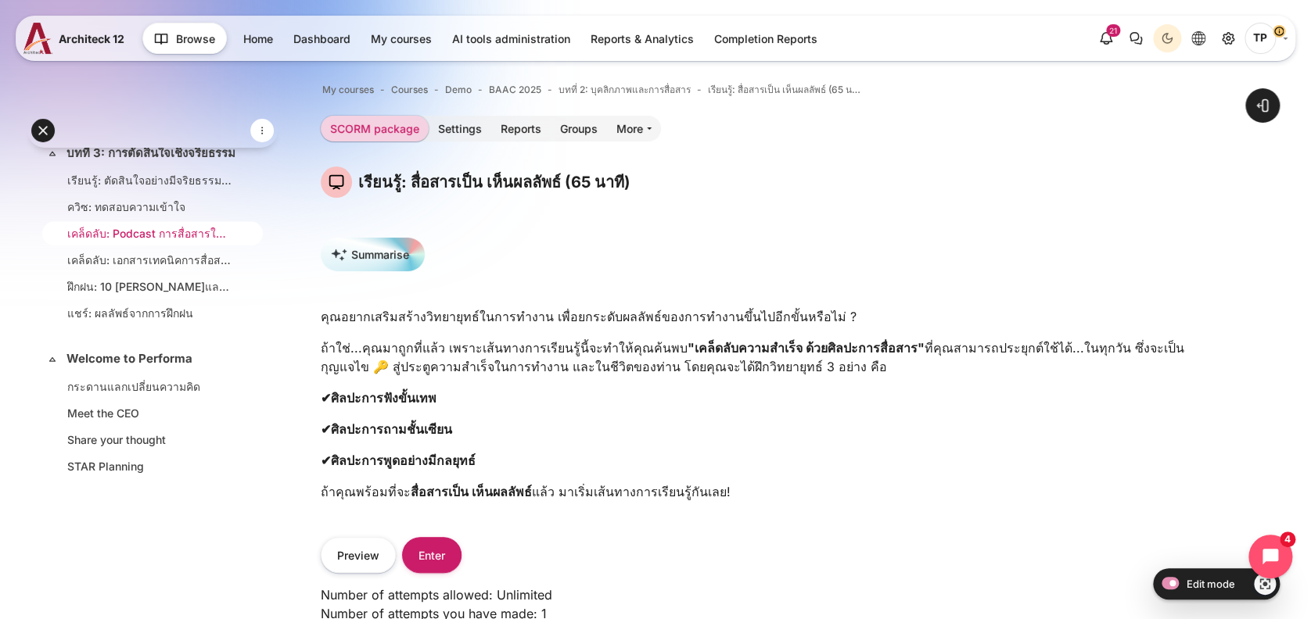
click at [156, 242] on link "เคล็ดลับ: Podcast การสื่อสารให้ทรงพลังฉบับผู้นำ (32 นาที)" at bounding box center [149, 233] width 164 height 16
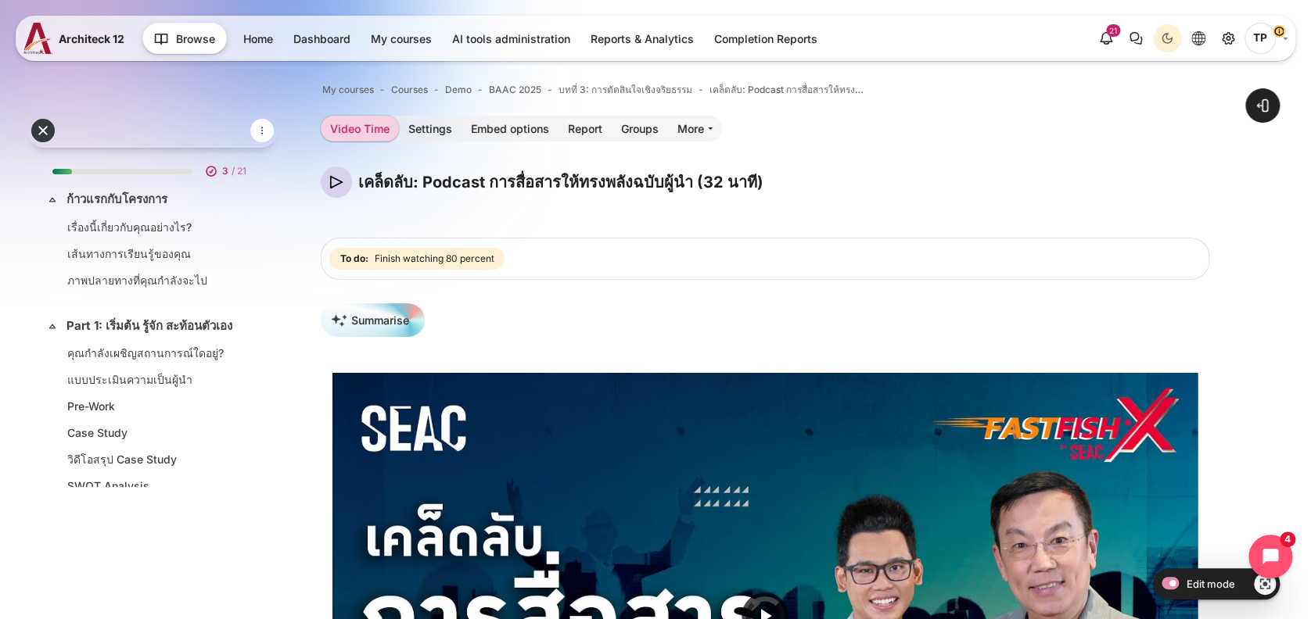
scroll to position [915, 0]
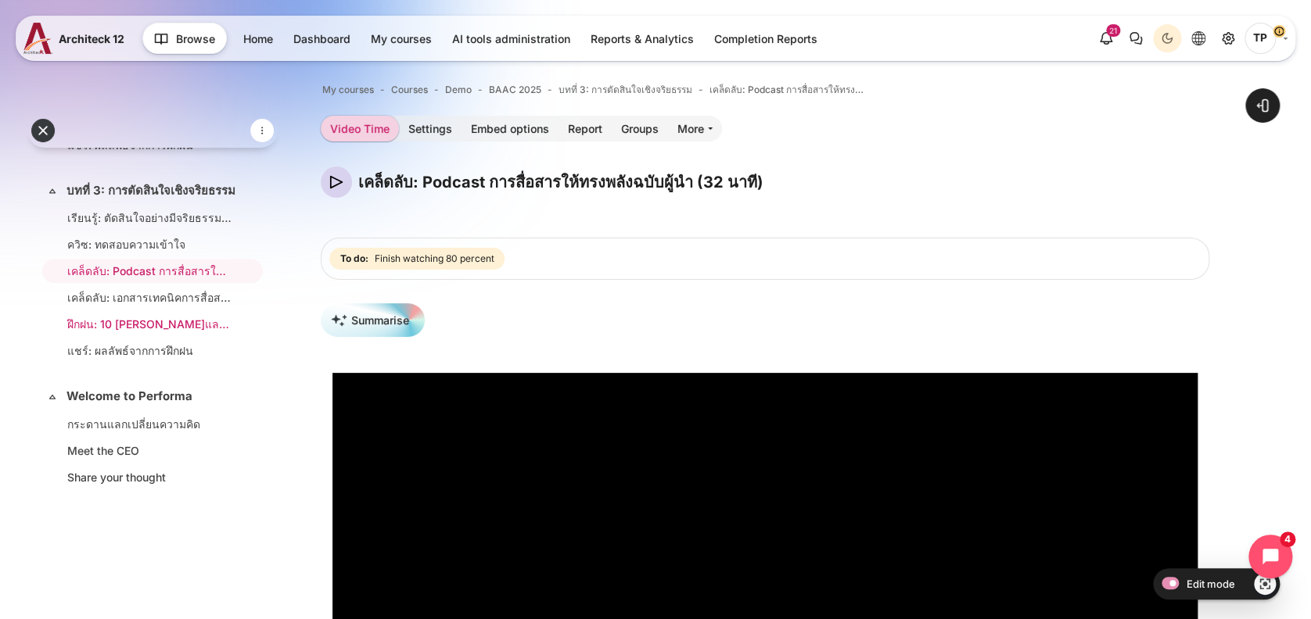
click at [124, 332] on link "ฝึกฝน: 10 [PERSON_NAME]และการสื่อสาร" at bounding box center [149, 324] width 164 height 16
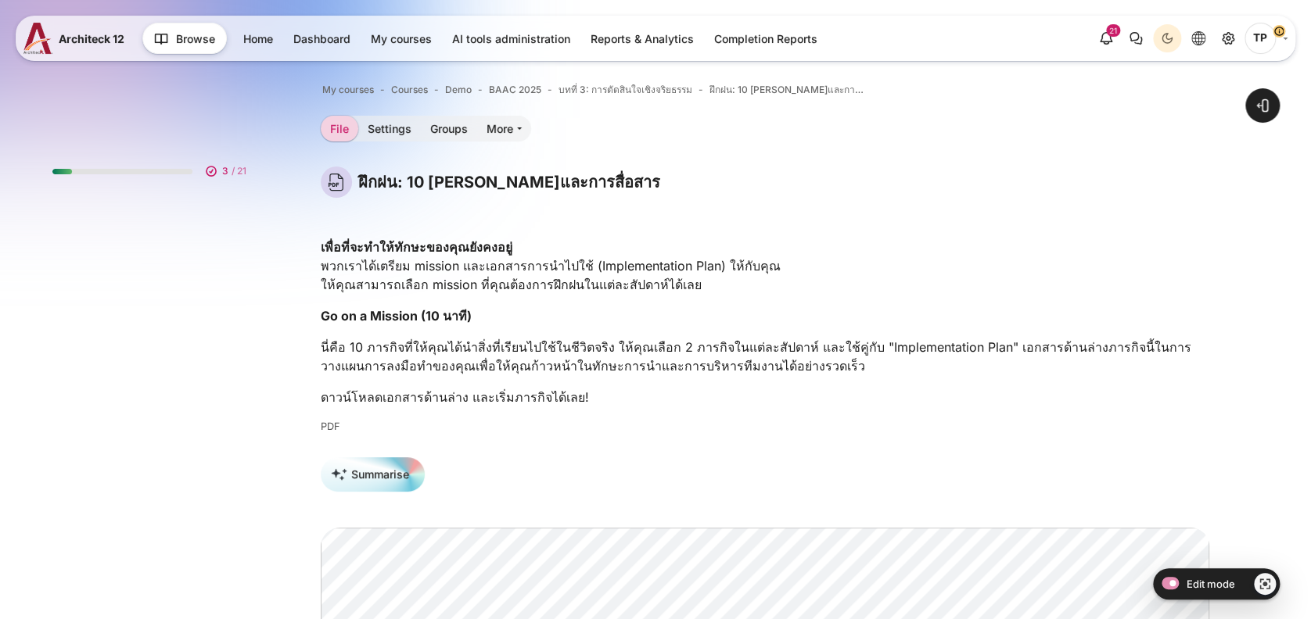
scroll to position [968, 0]
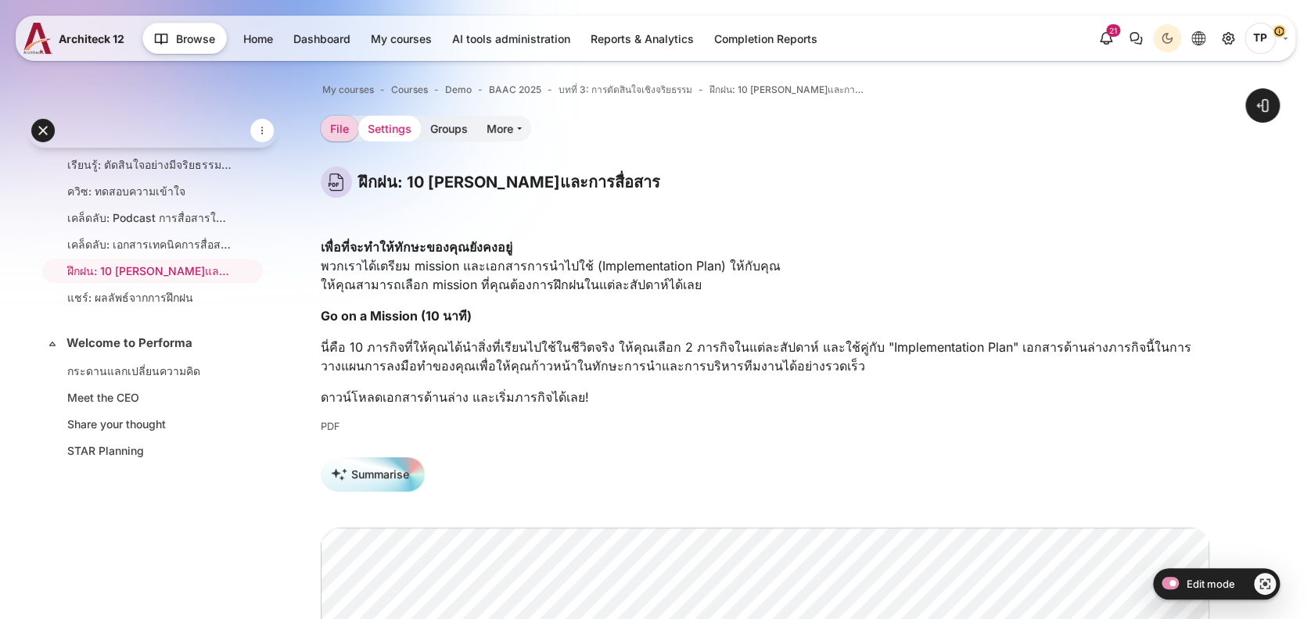
click at [399, 134] on link "Settings" at bounding box center [389, 129] width 63 height 26
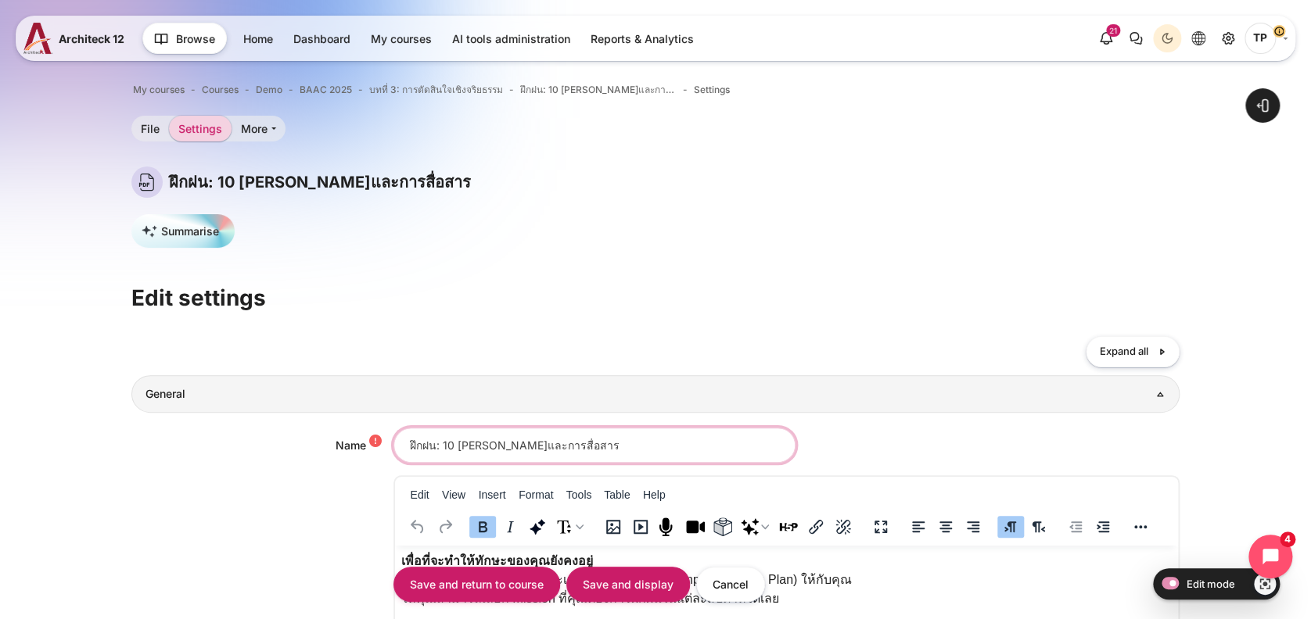
drag, startPoint x: 514, startPoint y: 445, endPoint x: 741, endPoint y: 437, distance: 226.9
click at [741, 437] on input "ฝึกฝน: 10 [PERSON_NAME]และการสื่อสาร" at bounding box center [594, 445] width 402 height 35
type input "ฝึกฝน: 10 ภารกิจพัฒนาการตัดสินใจเชิงจริยธรรม"
click at [653, 586] on input "Save and display" at bounding box center [628, 584] width 124 height 35
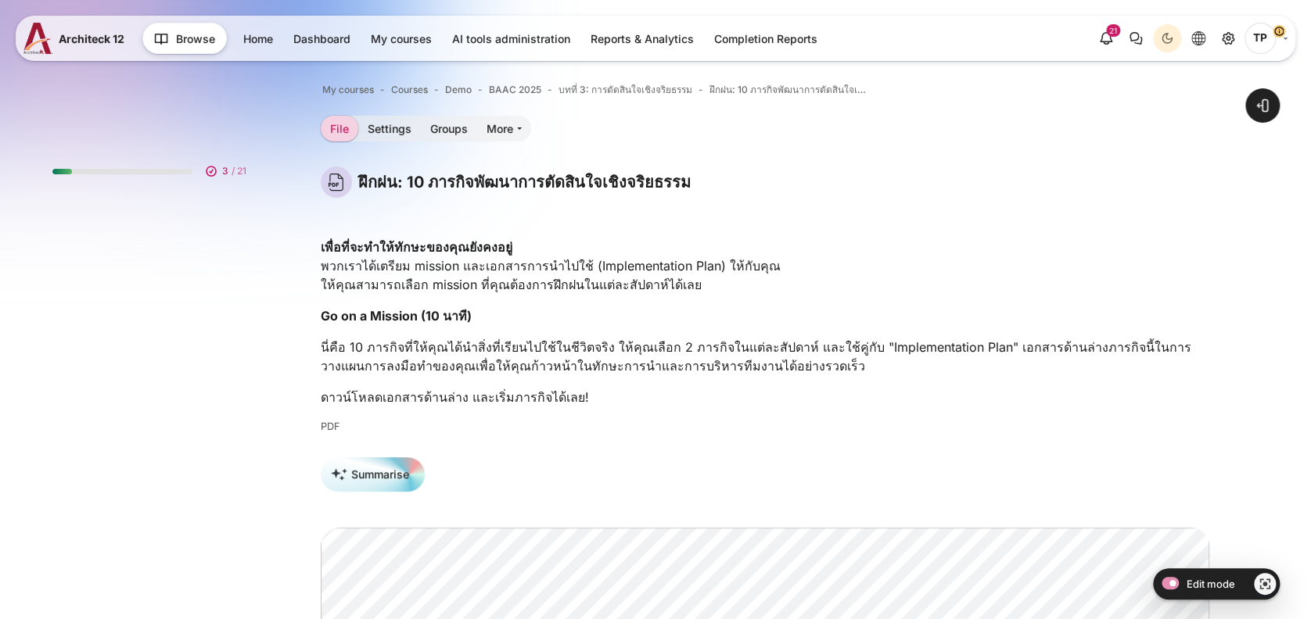
scroll to position [968, 0]
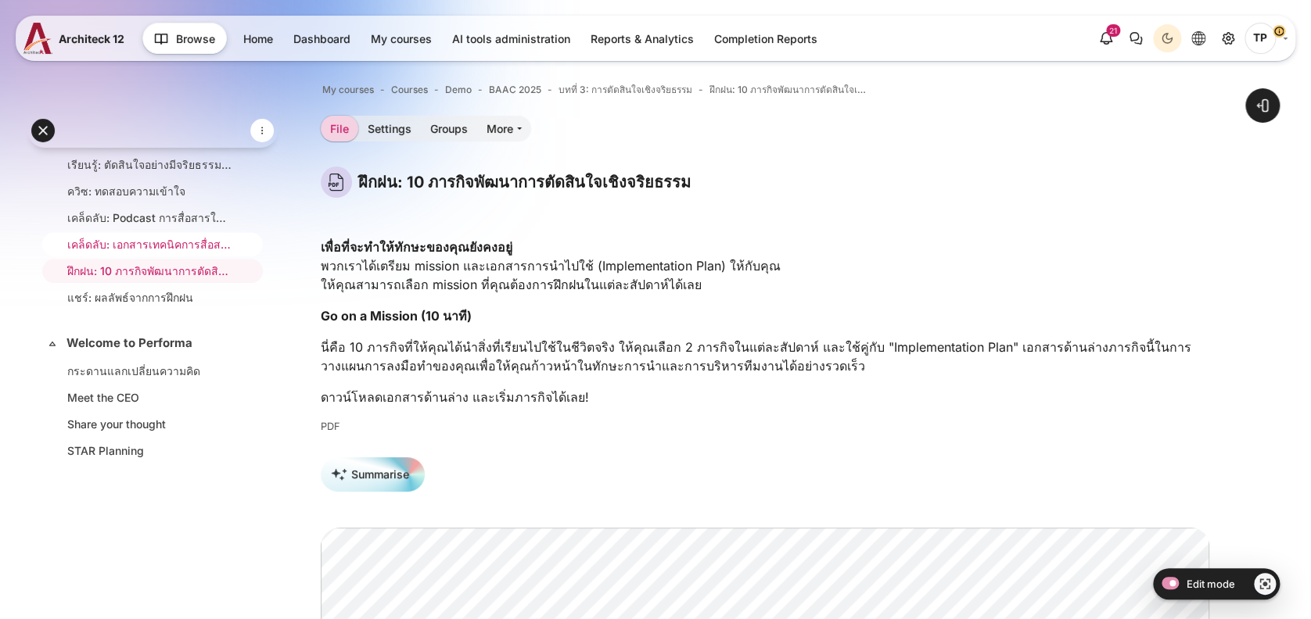
click at [78, 257] on li "เคล็ดลับ: เอกสารเทคนิคการสื่อสารด้วย 6+7" at bounding box center [152, 244] width 221 height 24
click at [100, 147] on link "บทที่ 3: การตัดสินใจเชิงจริยธรรม" at bounding box center [150, 138] width 169 height 18
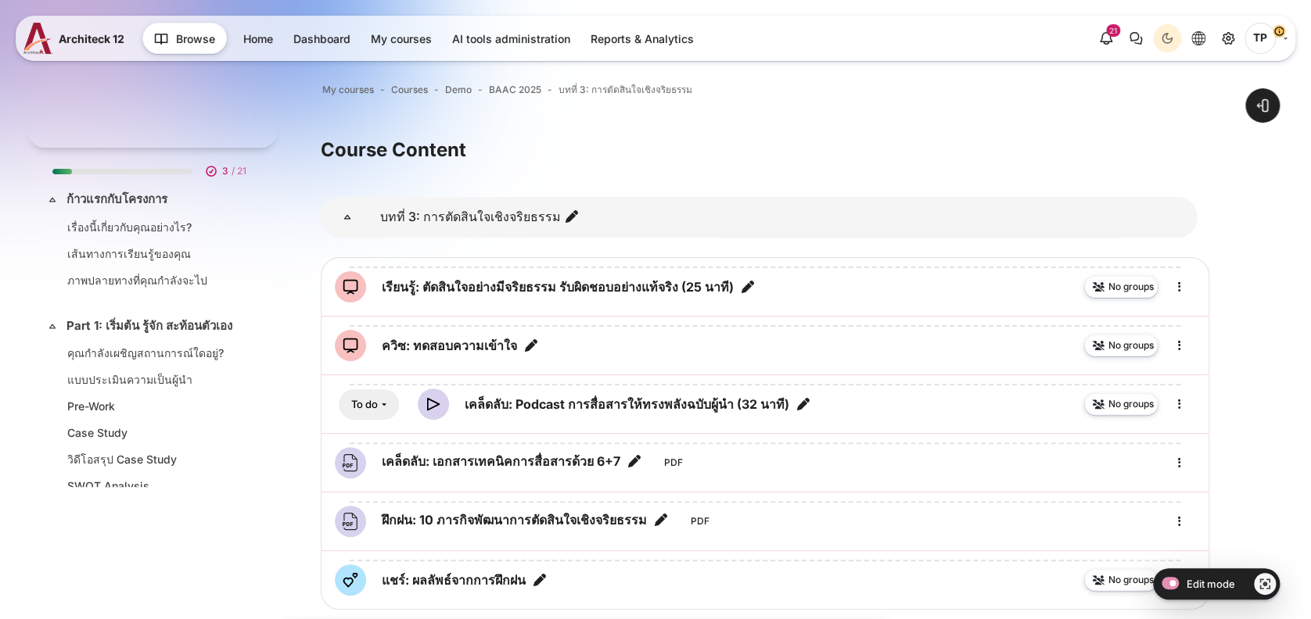
scroll to position [913, 0]
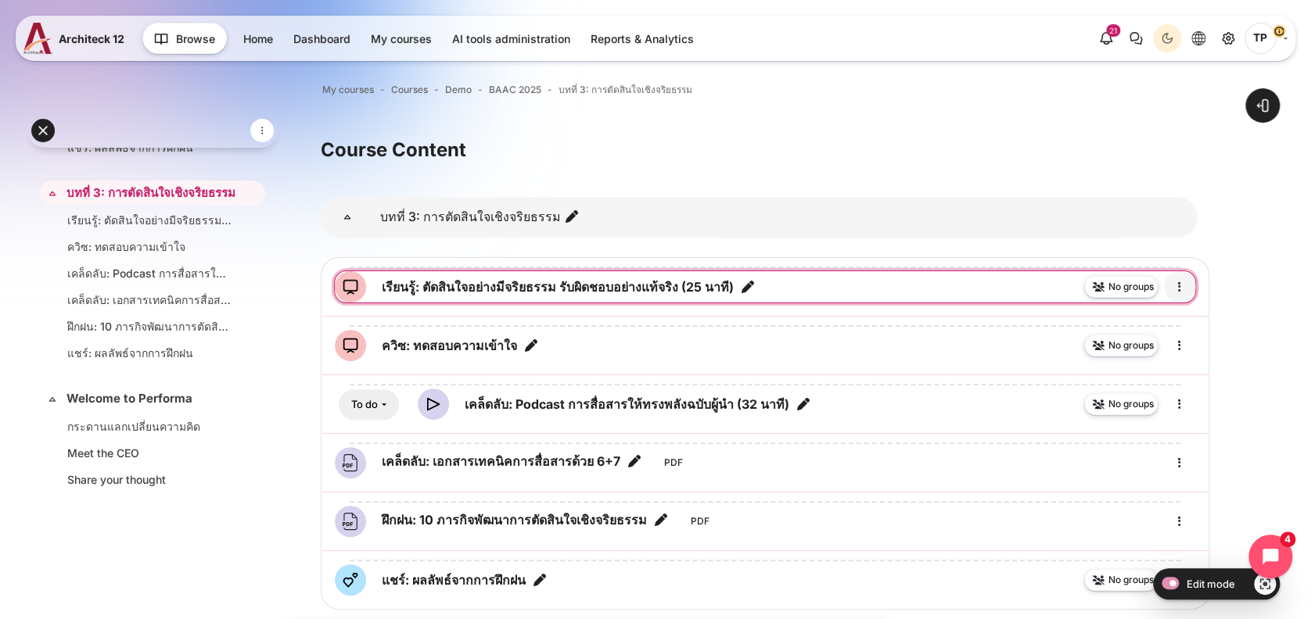
click at [1186, 285] on icon "Edit" at bounding box center [1179, 287] width 19 height 19
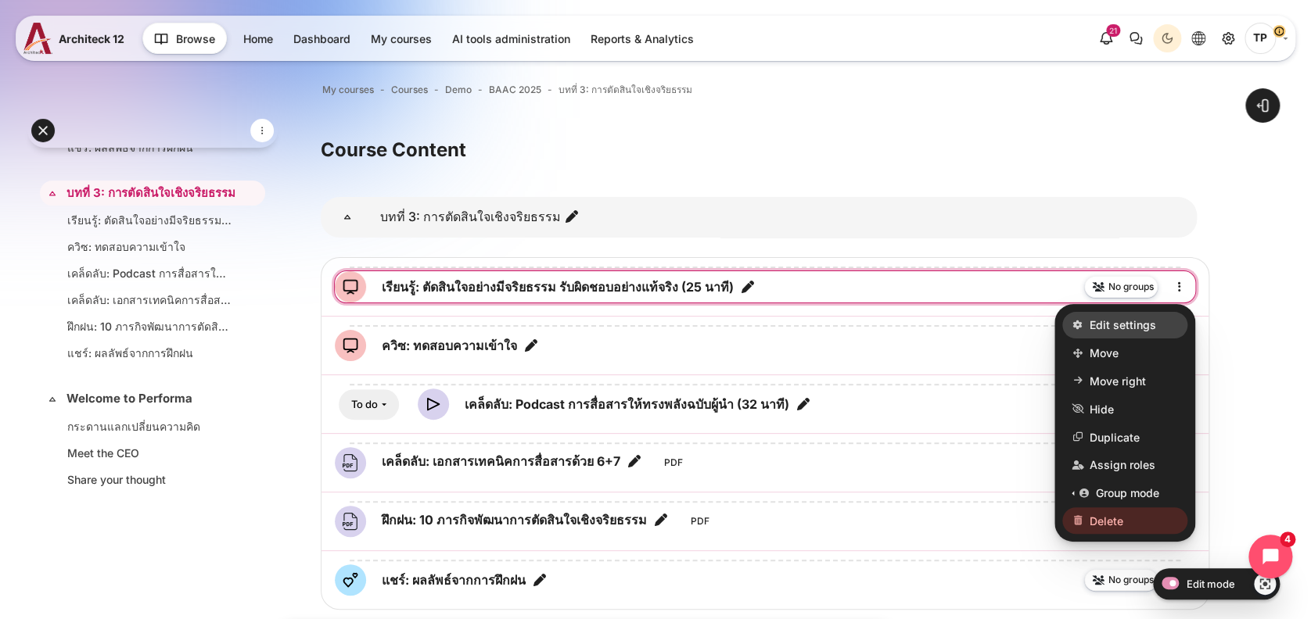
click at [1094, 328] on span "Edit settings" at bounding box center [1122, 326] width 66 height 16
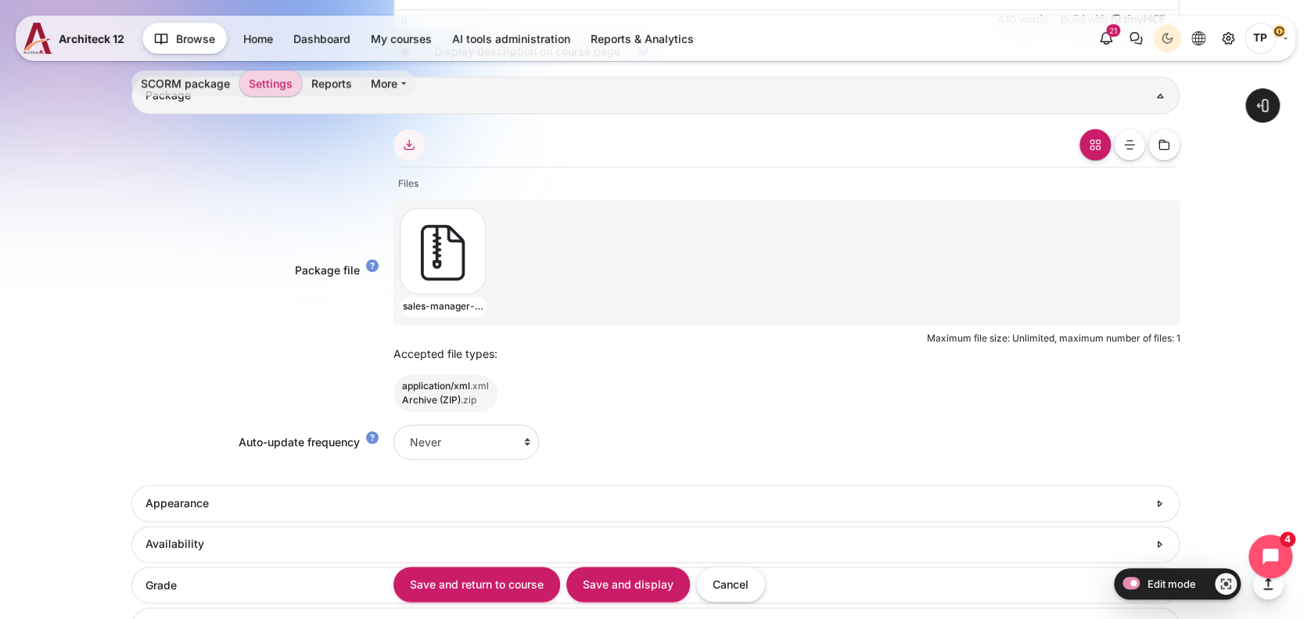
scroll to position [834, 0]
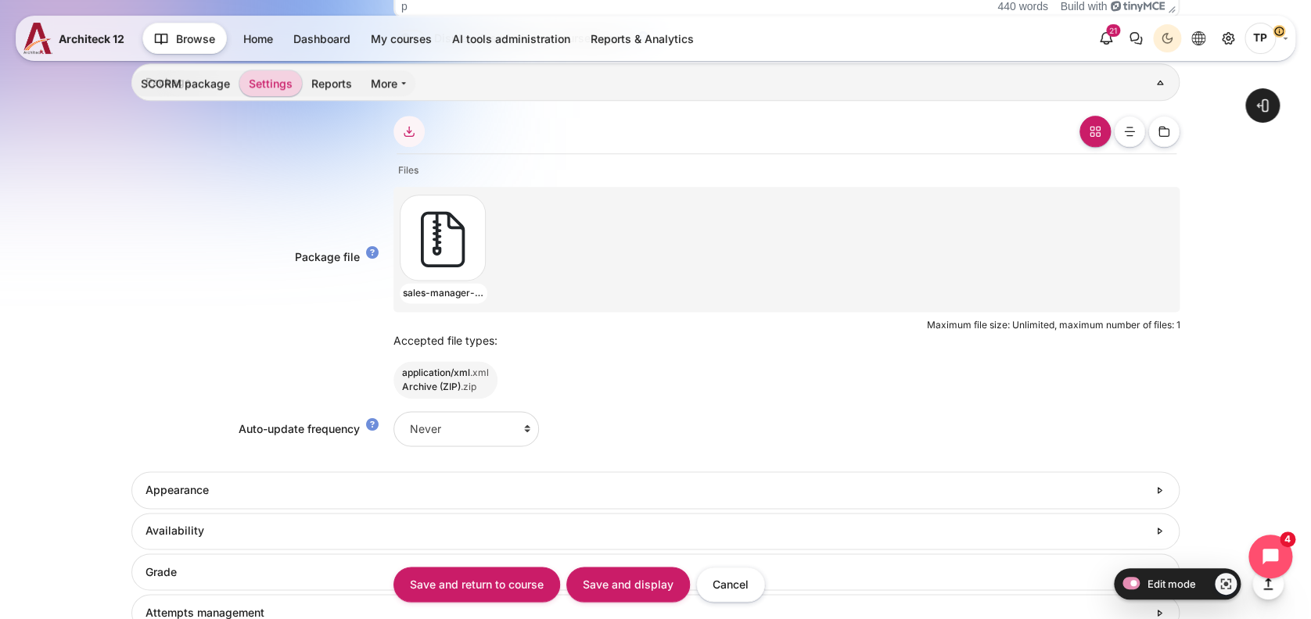
click at [488, 241] on div "sales-manager-skills-scorm12-UCtQEVx_.zip" at bounding box center [786, 243] width 779 height 113
click at [462, 239] on div "Content" at bounding box center [439, 238] width 79 height 86
type input "sales-manager-skills-scorm12-UCtQEVx_.zip"
type input "Thanyaphon Pongpaichet"
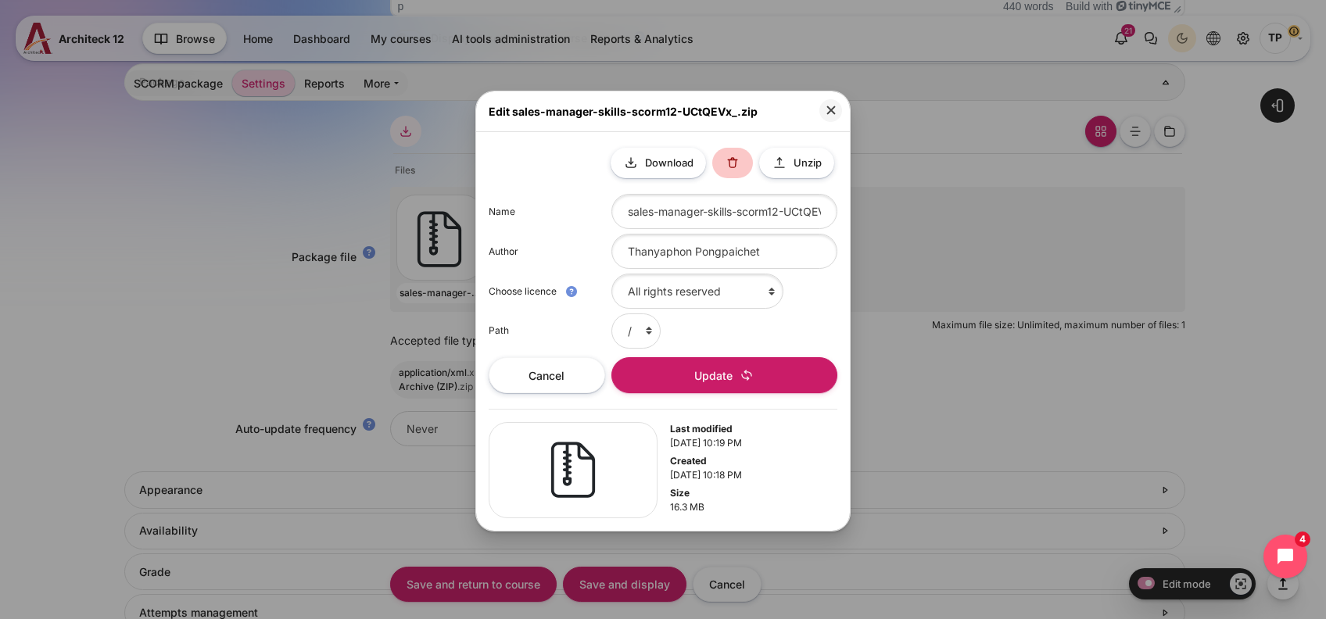
click at [731, 167] on button at bounding box center [732, 163] width 41 height 31
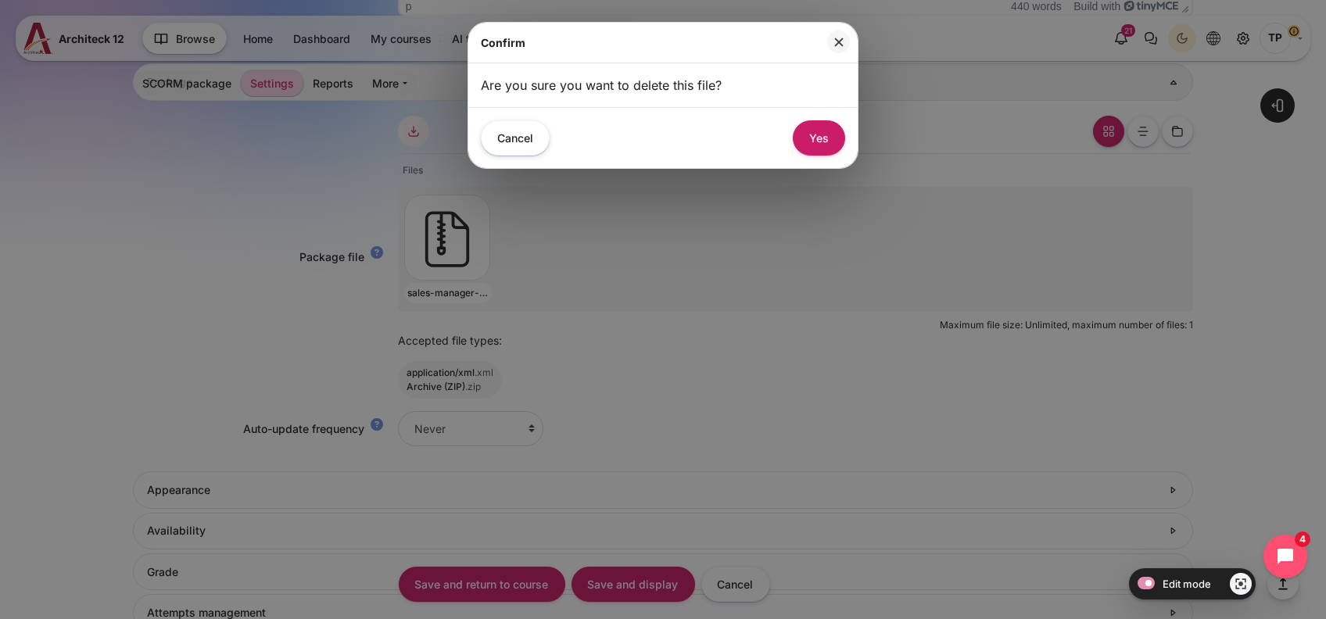
drag, startPoint x: 820, startPoint y: 144, endPoint x: 813, endPoint y: 150, distance: 8.8
click at [820, 143] on button "Yes" at bounding box center [819, 137] width 52 height 35
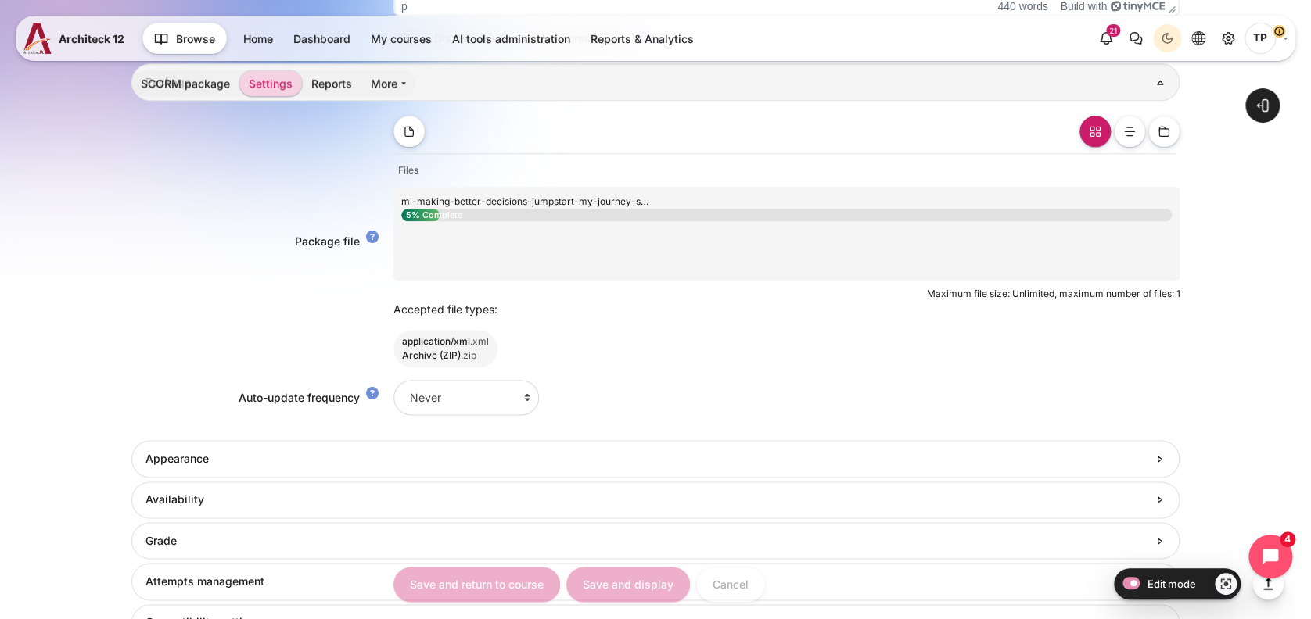
click at [1062, 269] on div "sales-manager-skills-scorm12-UCtQEVx_.zip You can drag and drop files here to a…" at bounding box center [786, 234] width 787 height 94
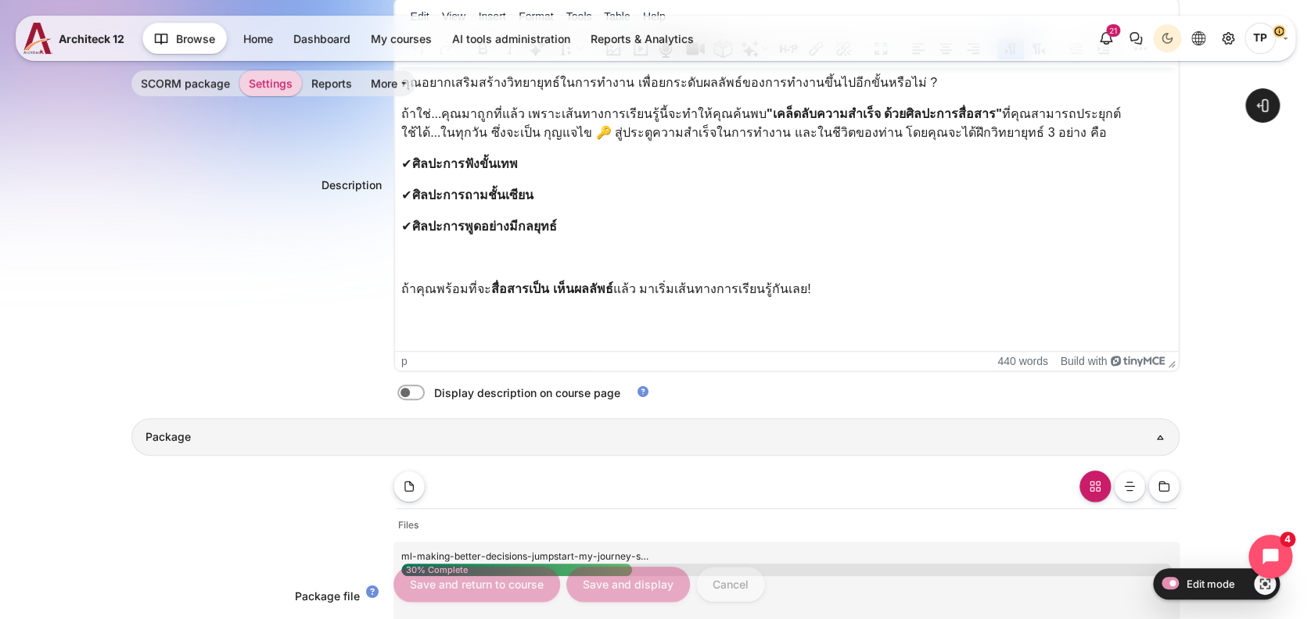
scroll to position [313, 0]
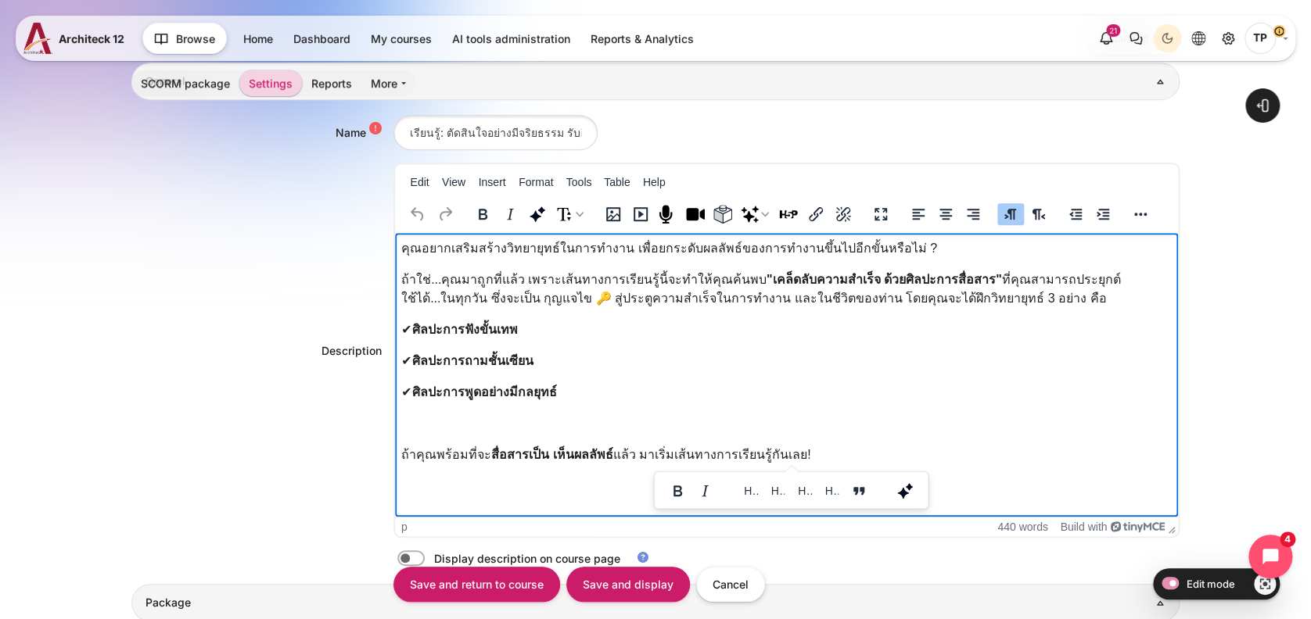
drag, startPoint x: 854, startPoint y: 461, endPoint x: 780, endPoint y: 501, distance: 84.3
click at [394, 251] on html "คุณอยากเสริมสร้างวิทยายุทธ์ในการทำงาน เพื่อยกระดับผลลัพธ์ของการทำงานขึ้นไปอีกขั…" at bounding box center [786, 355] width 784 height 244
paste body "Rich text area. Press ALT-0 for help."
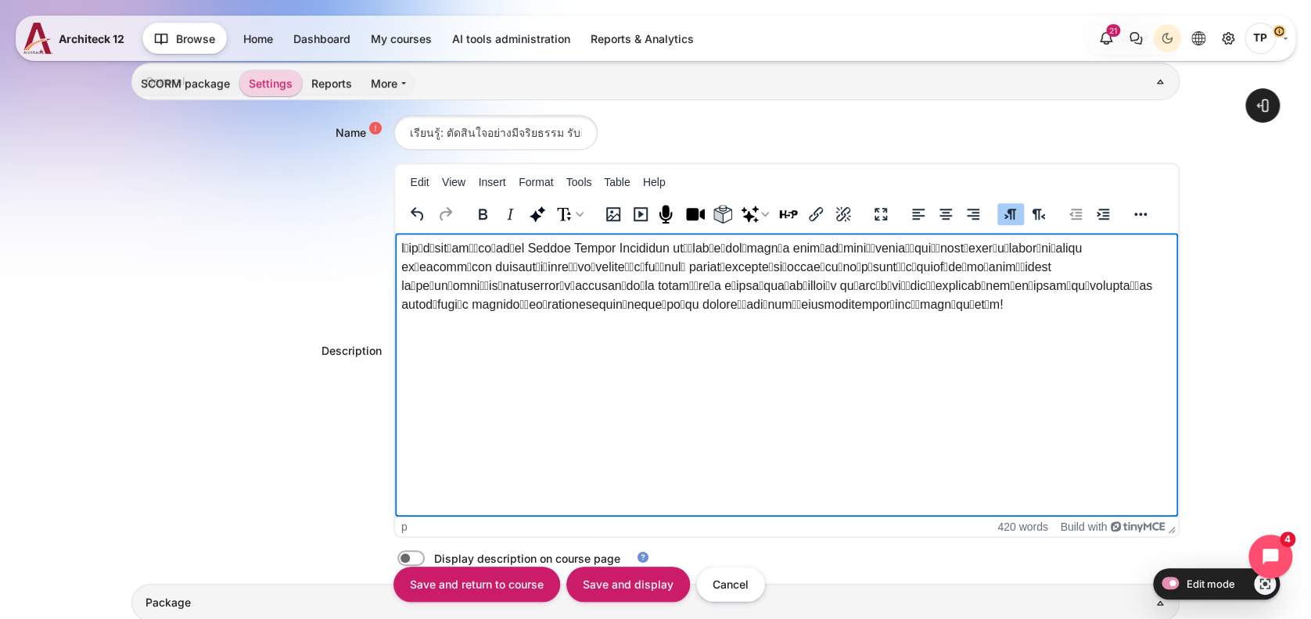
click at [751, 251] on p "Rich text area. Press ALT-0 for help." at bounding box center [785, 276] width 771 height 75
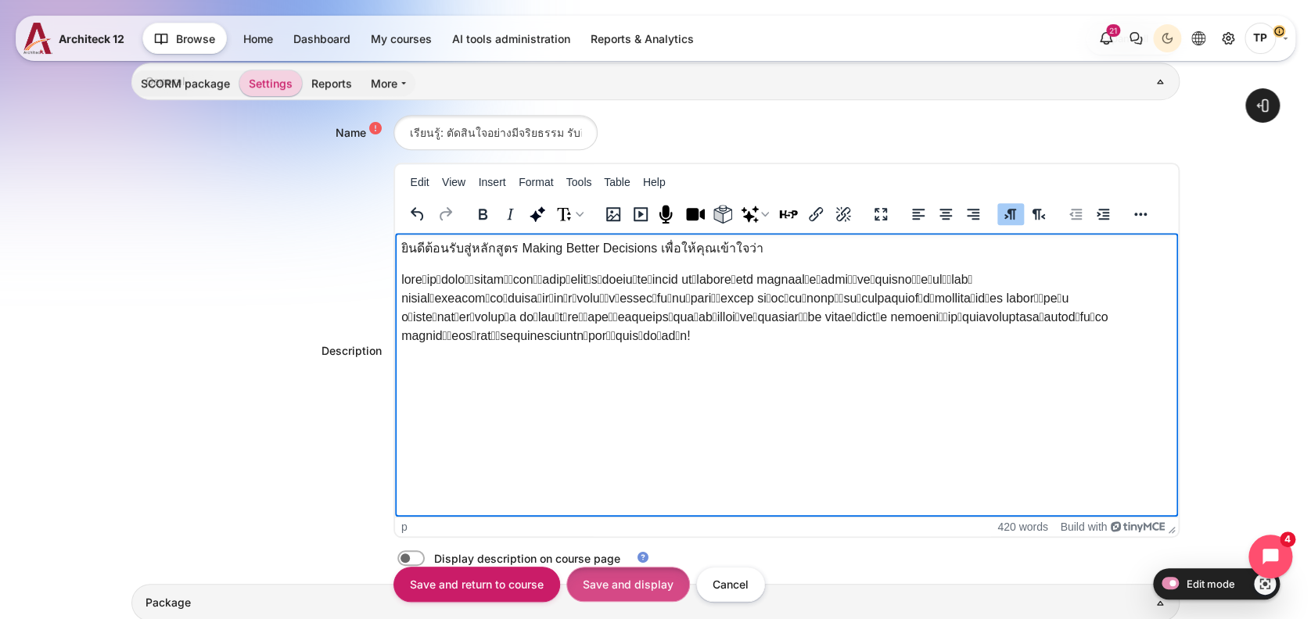
click at [644, 584] on input "Save and display" at bounding box center [628, 584] width 124 height 35
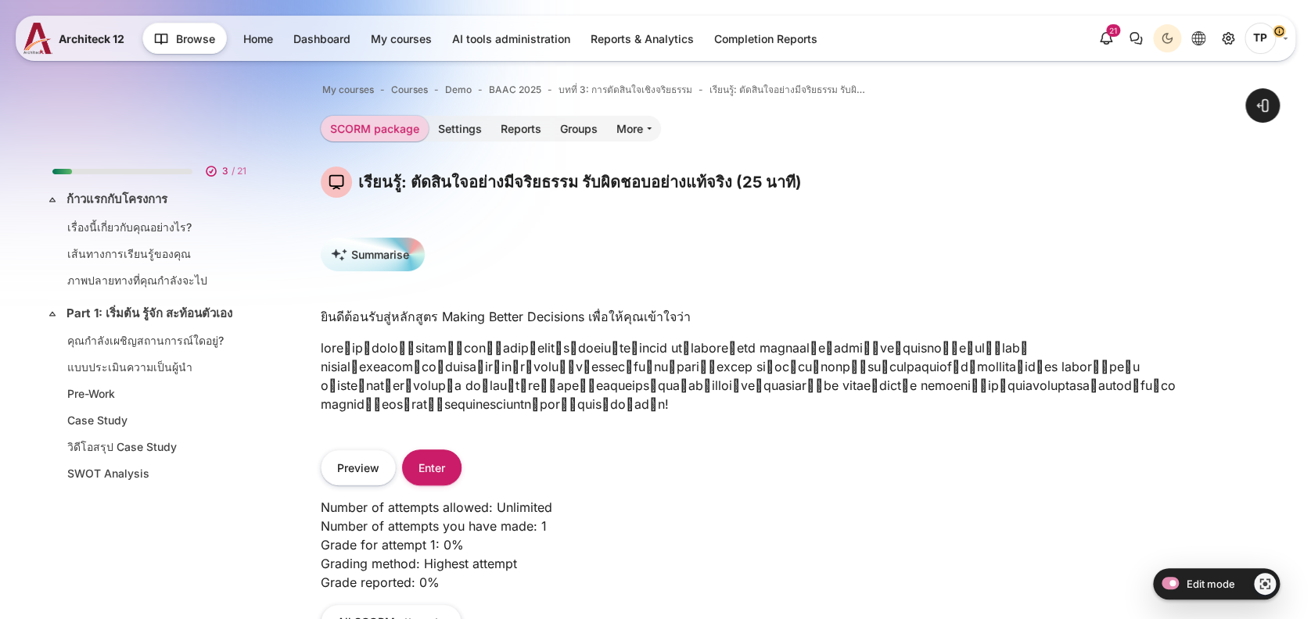
scroll to position [863, 0]
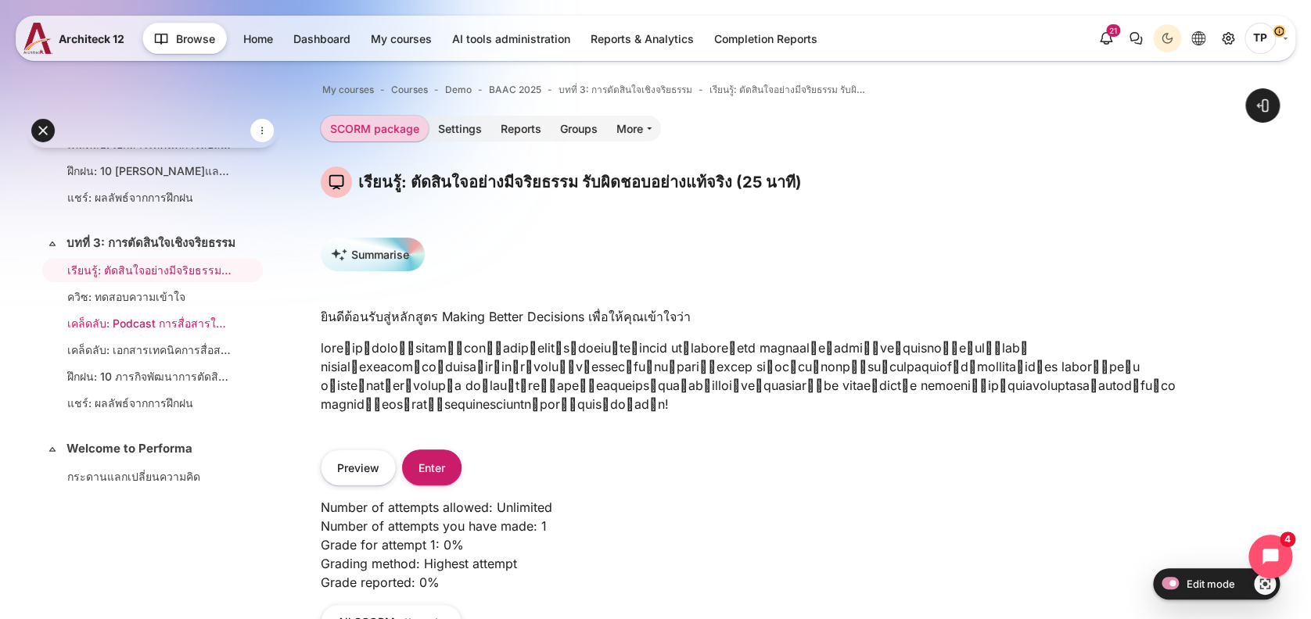
click at [81, 332] on link "เคล็ดลับ: Podcast การสื่อสารให้ทรงพลังฉบับผู้นำ (32 นาที)" at bounding box center [149, 323] width 164 height 16
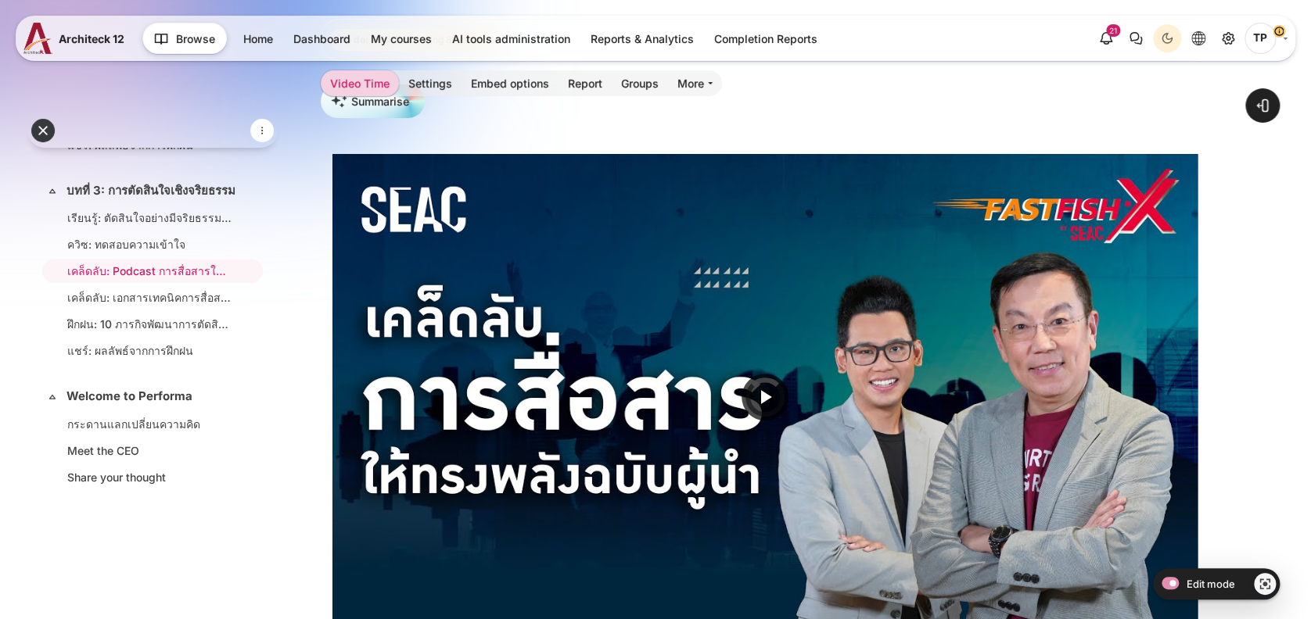
scroll to position [417, 0]
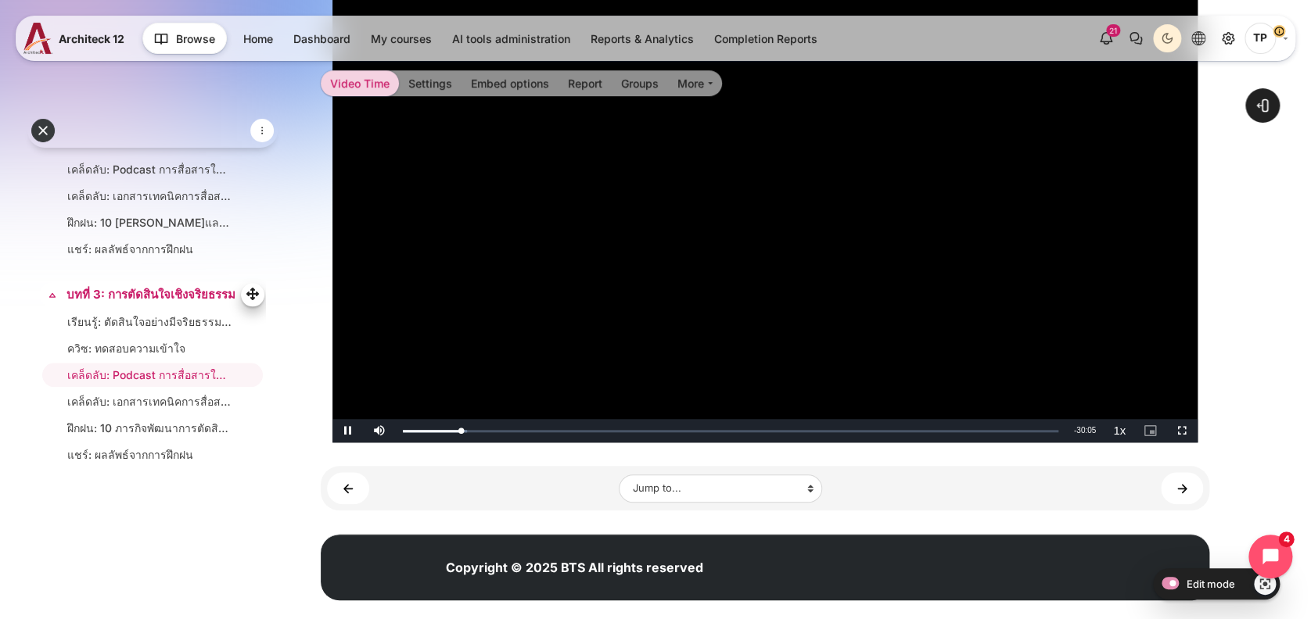
click at [109, 304] on link "บทที่ 3: การตัดสินใจเชิงจริยธรรม" at bounding box center [150, 295] width 169 height 18
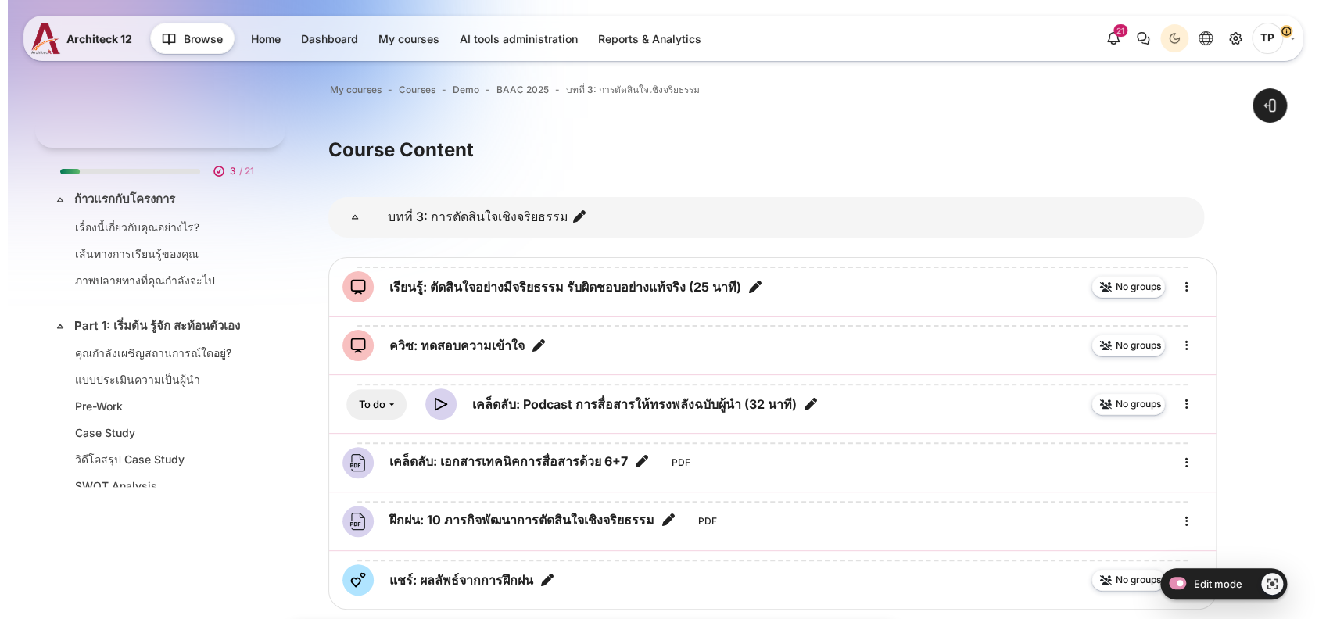
scroll to position [913, 0]
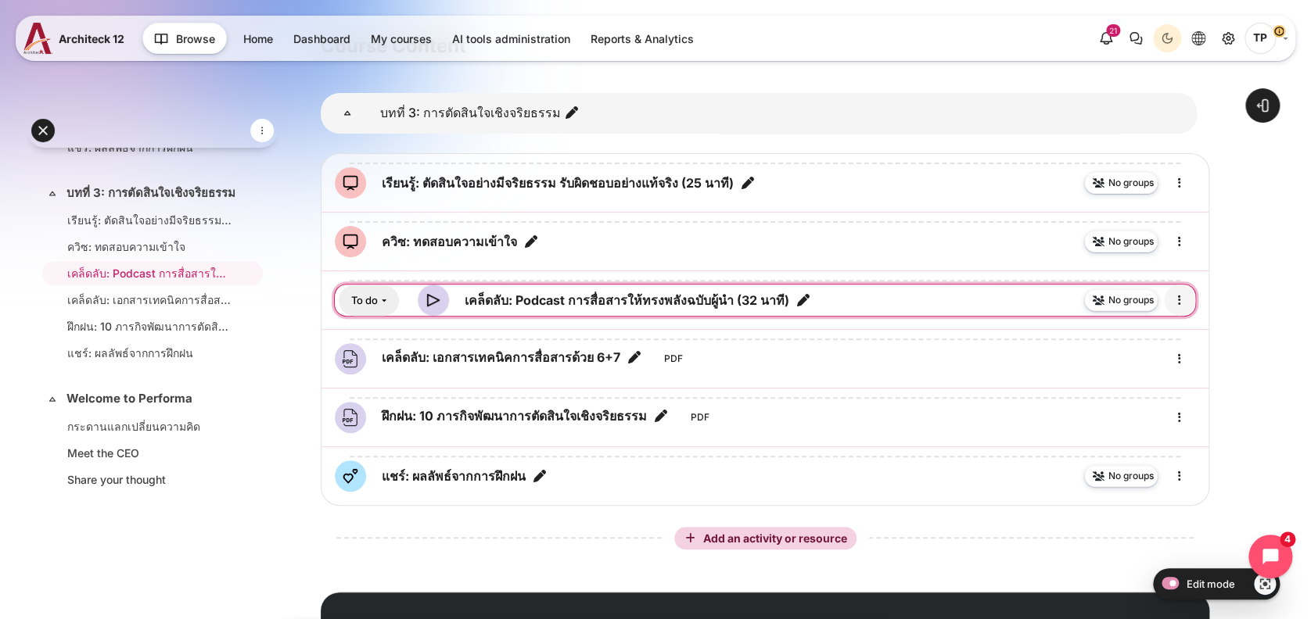
click at [1177, 295] on icon "Edit" at bounding box center [1179, 300] width 19 height 19
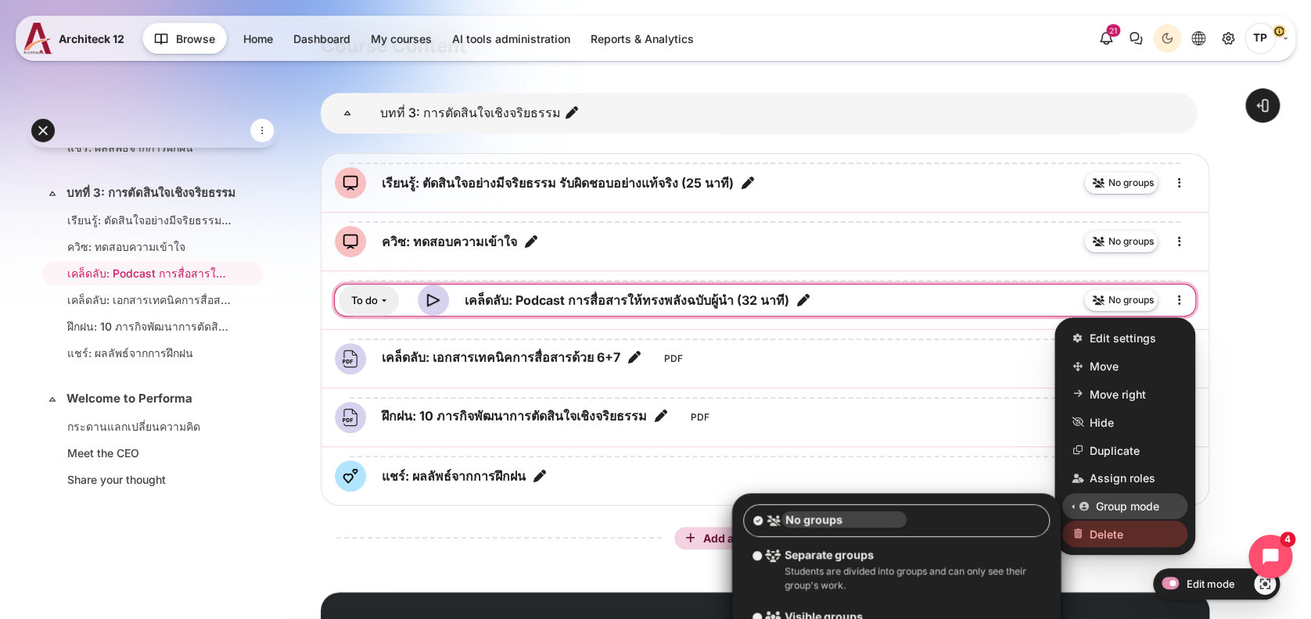
click at [1109, 535] on span "Delete" at bounding box center [1106, 534] width 34 height 16
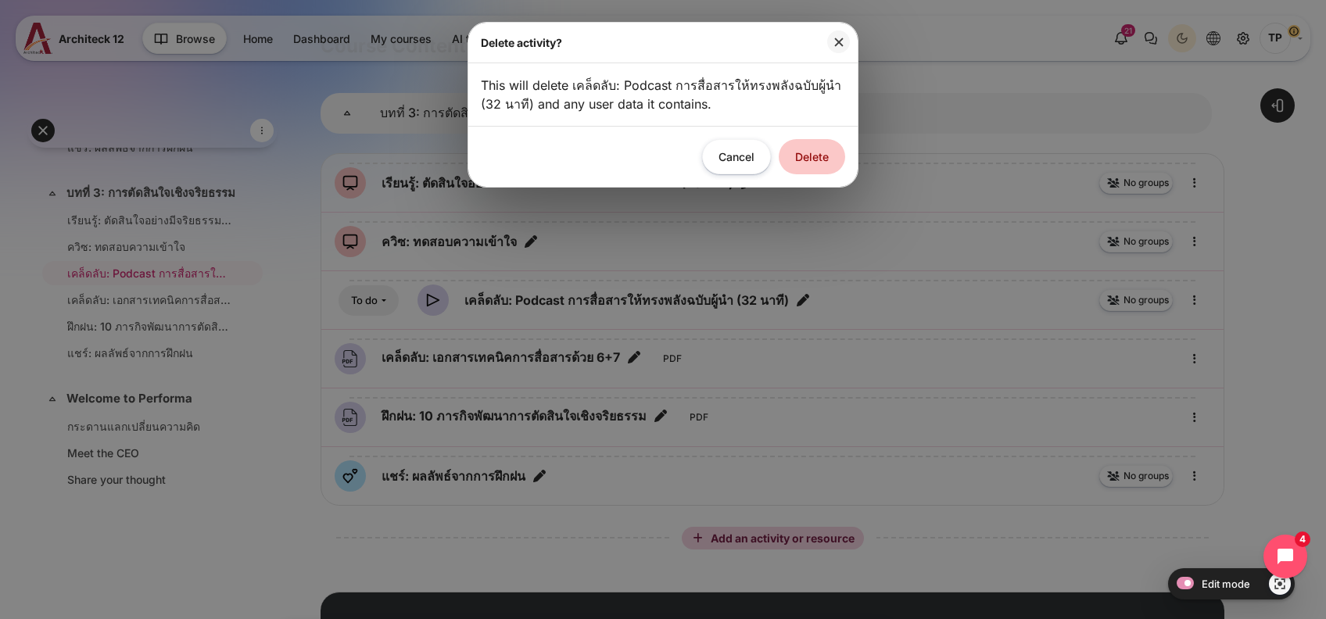
click at [806, 145] on button "Delete" at bounding box center [812, 156] width 66 height 35
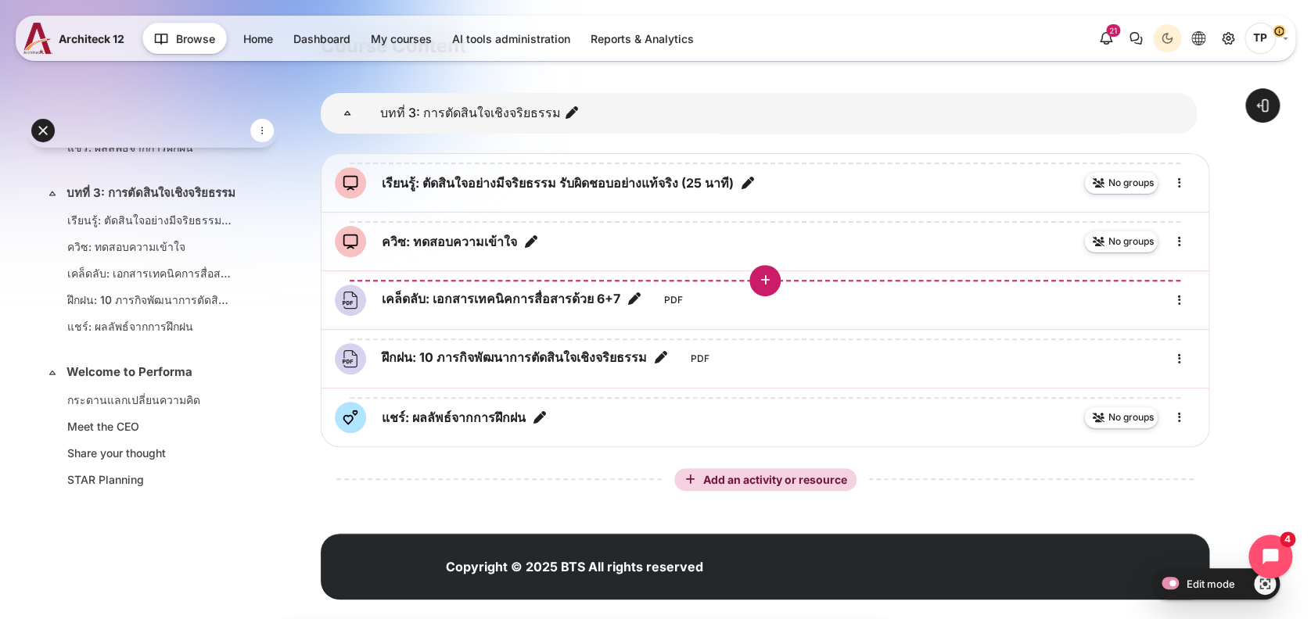
click at [769, 274] on icon "Insert an activity or resource before 'เคล็ดลับ: เอกสารเทคนิคการสื่อสารด้วย 6+7'" at bounding box center [765, 281] width 14 height 14
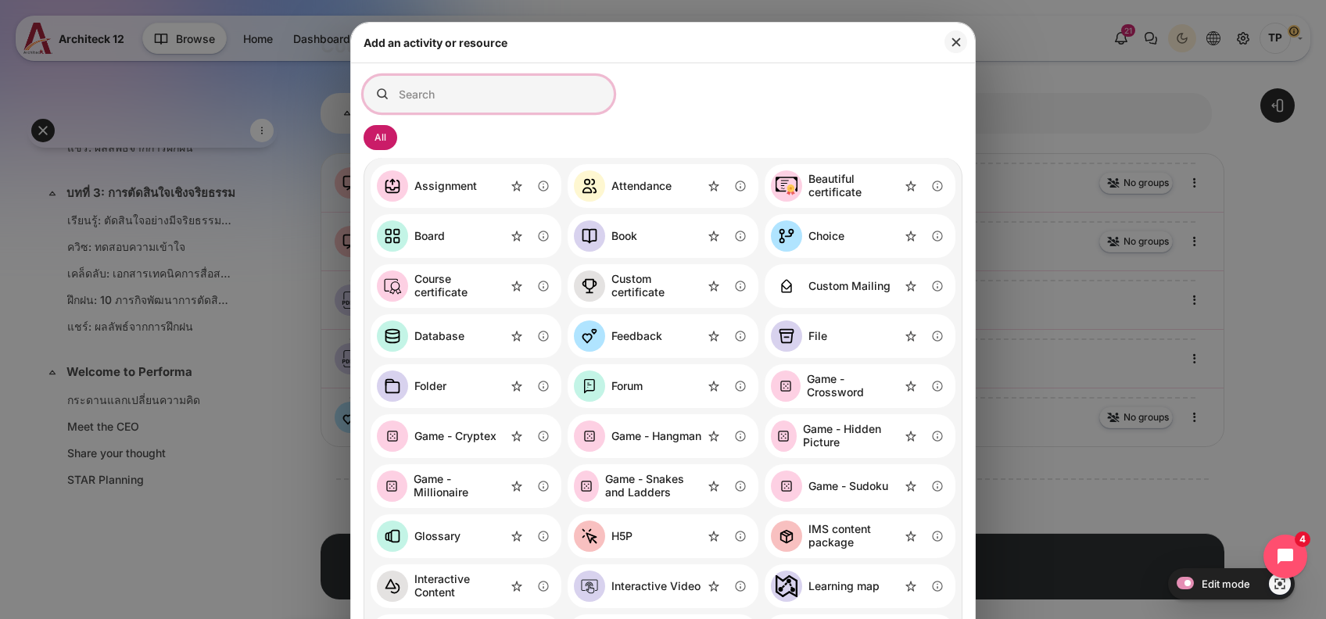
click at [480, 110] on input "Search for activities by name or description" at bounding box center [489, 94] width 250 height 37
type input "a"
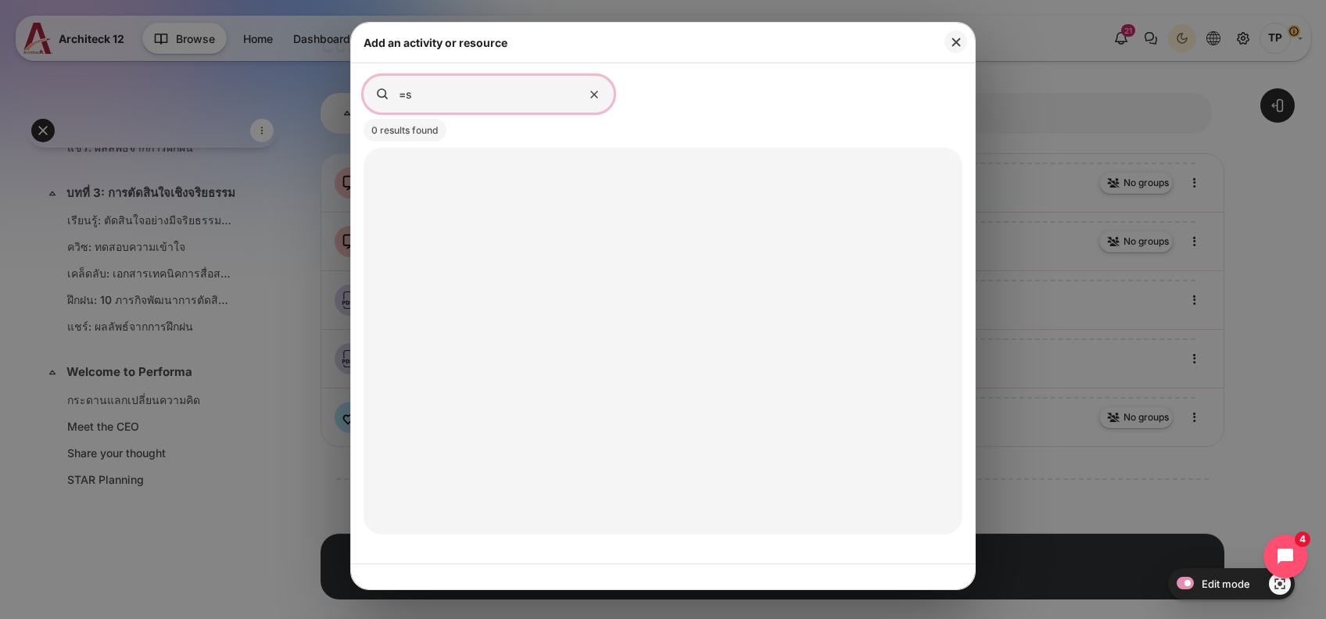
type input "="
type input "a"
type input "sc"
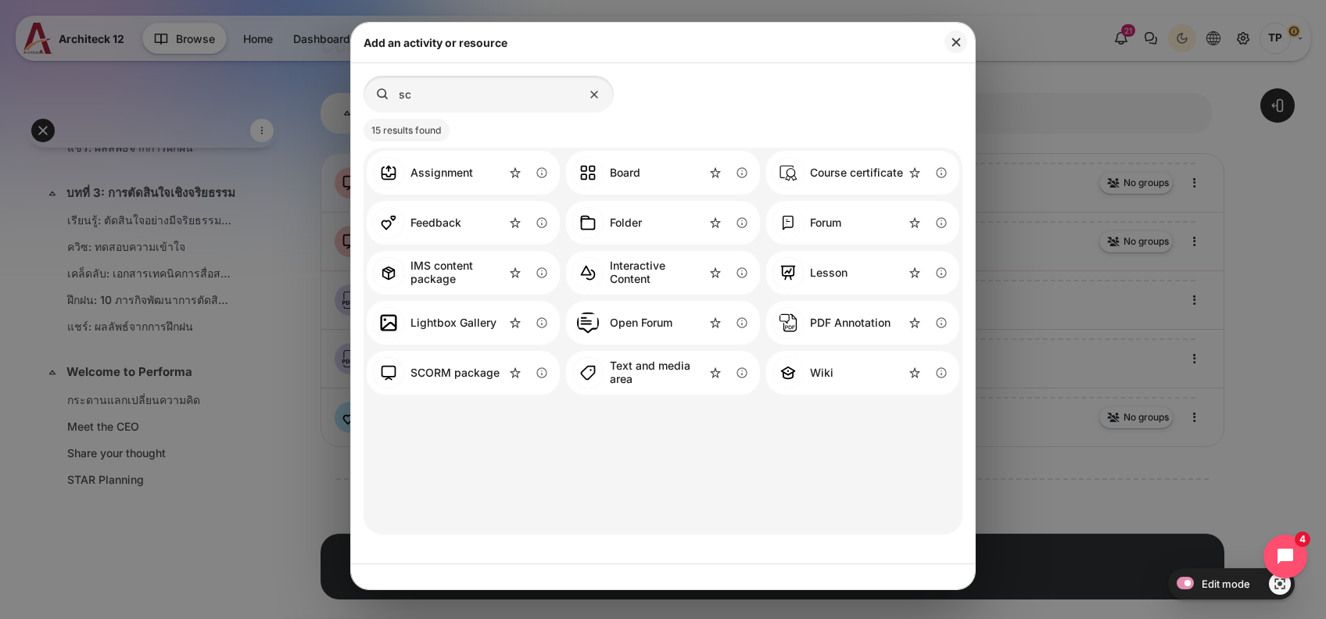
drag, startPoint x: 459, startPoint y: 376, endPoint x: 445, endPoint y: 369, distance: 15.7
click at [459, 376] on div "SCORM package" at bounding box center [455, 373] width 89 height 13
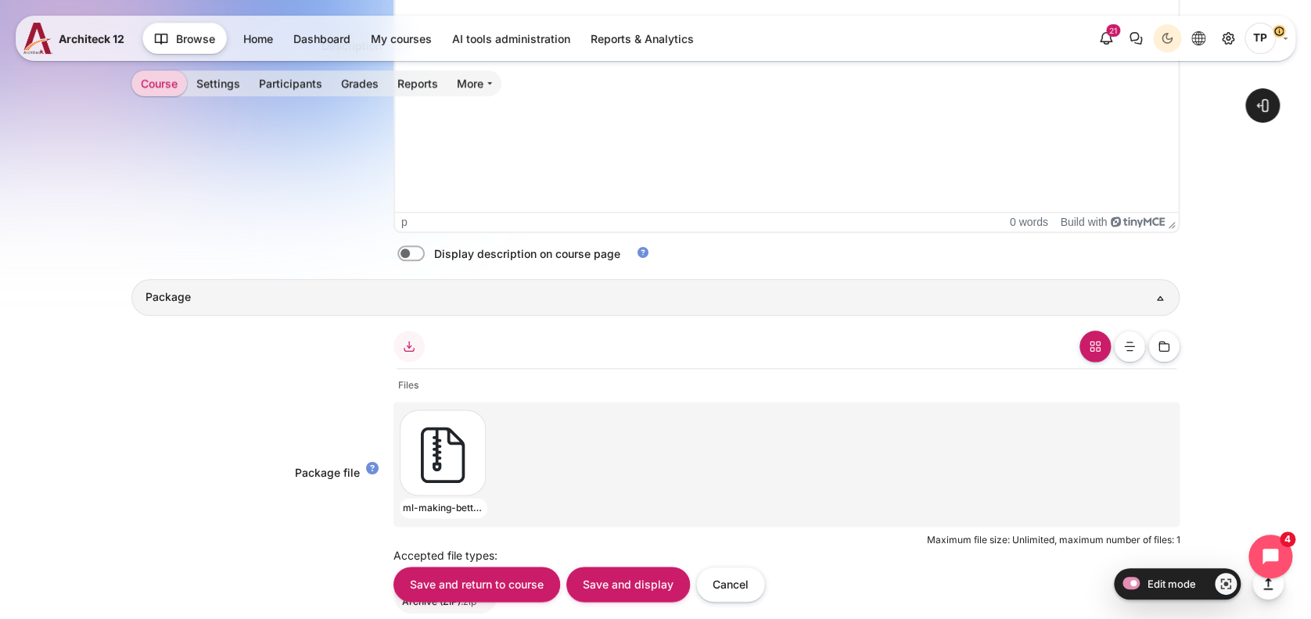
scroll to position [208, 0]
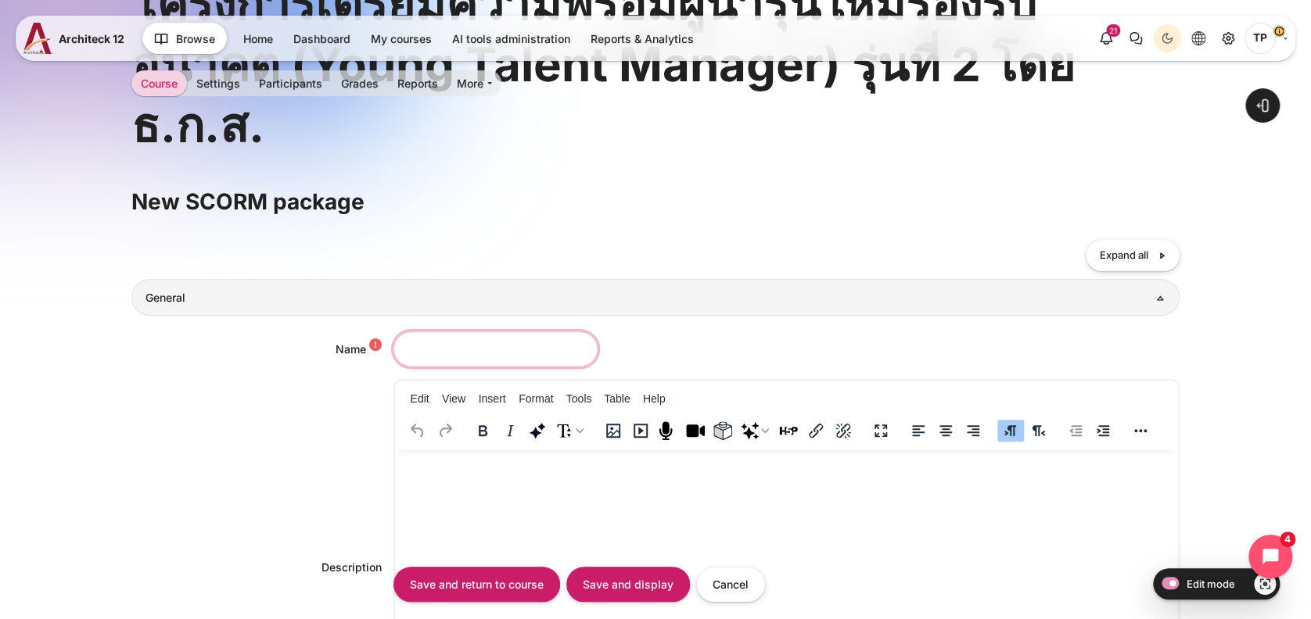
click at [461, 347] on input "Name" at bounding box center [495, 349] width 204 height 35
type input "f"
type input "เคล็ดลับ: เอกสารช่วยให้ตัดสินใจได้อย่างเฉียบคม"
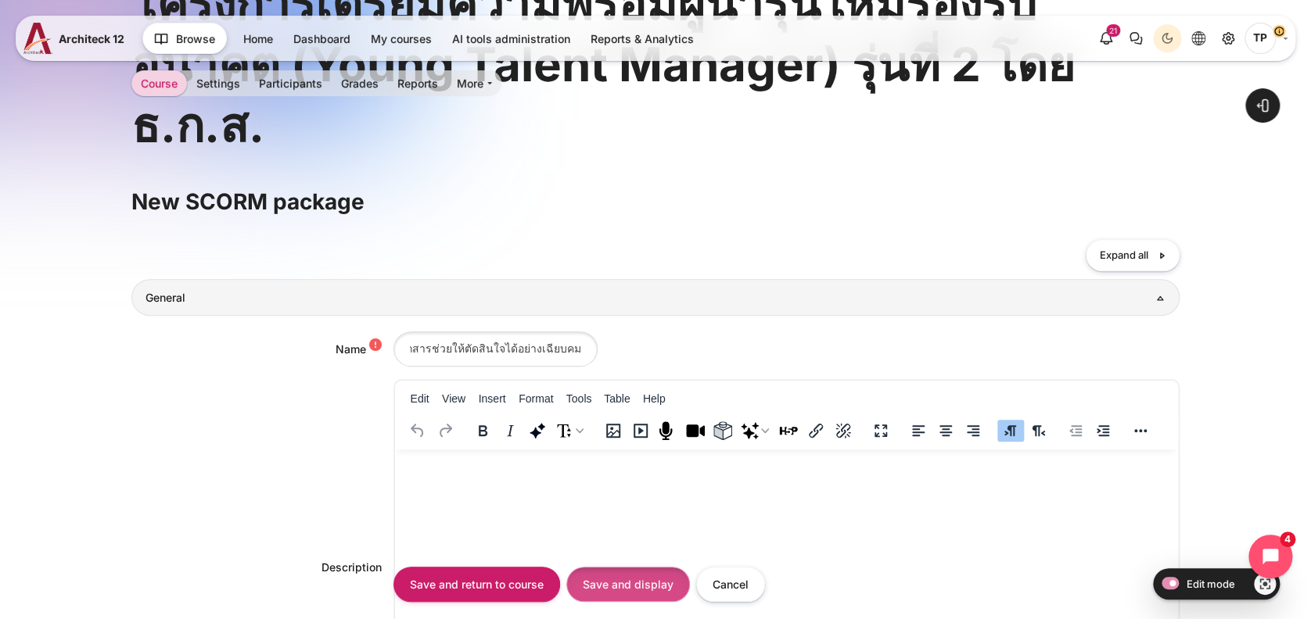
click at [668, 583] on input "Save and display" at bounding box center [628, 584] width 124 height 35
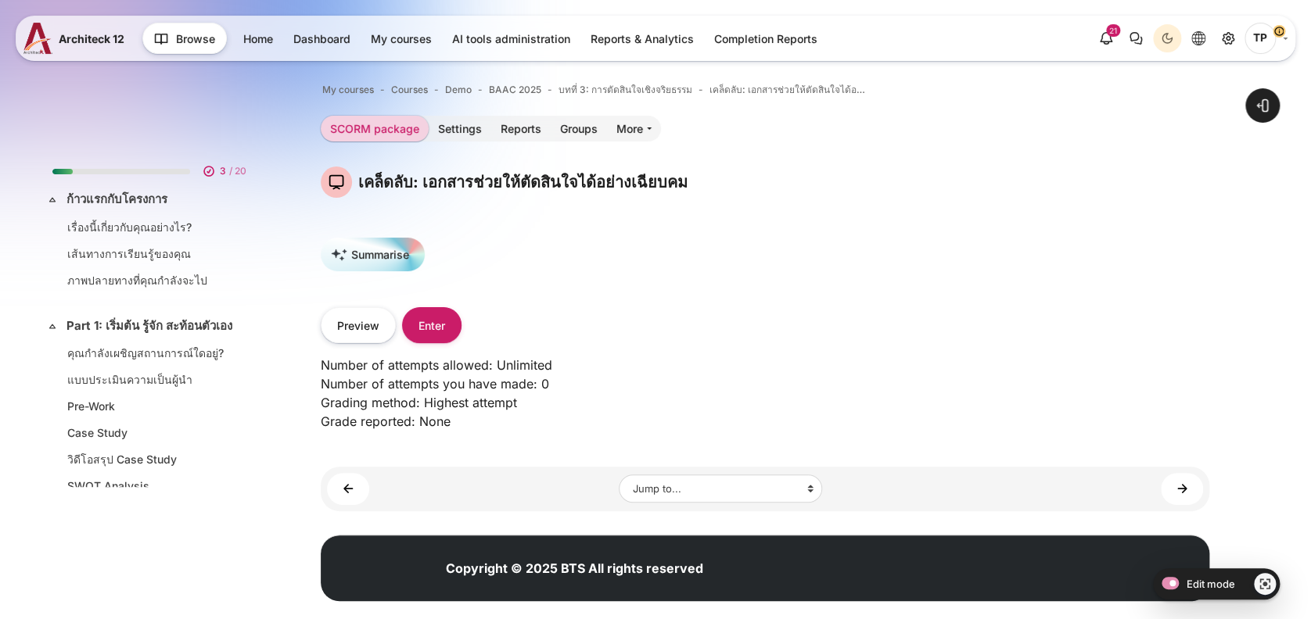
scroll to position [915, 0]
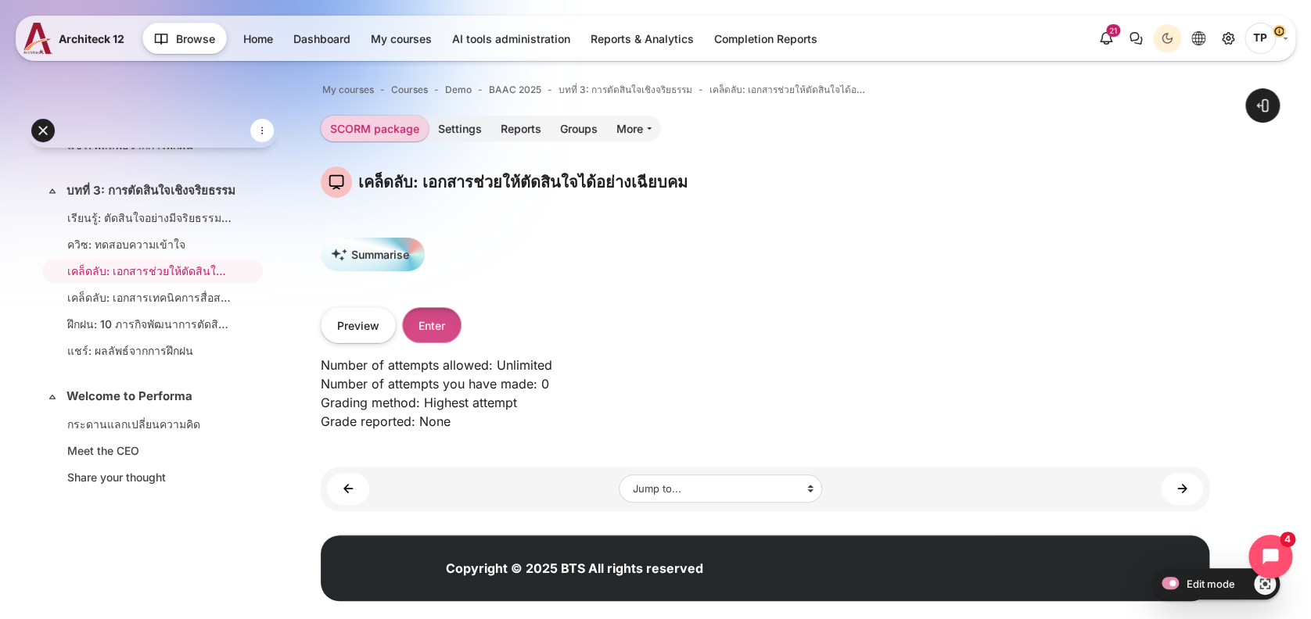
click at [444, 325] on button "Enter" at bounding box center [431, 324] width 59 height 35
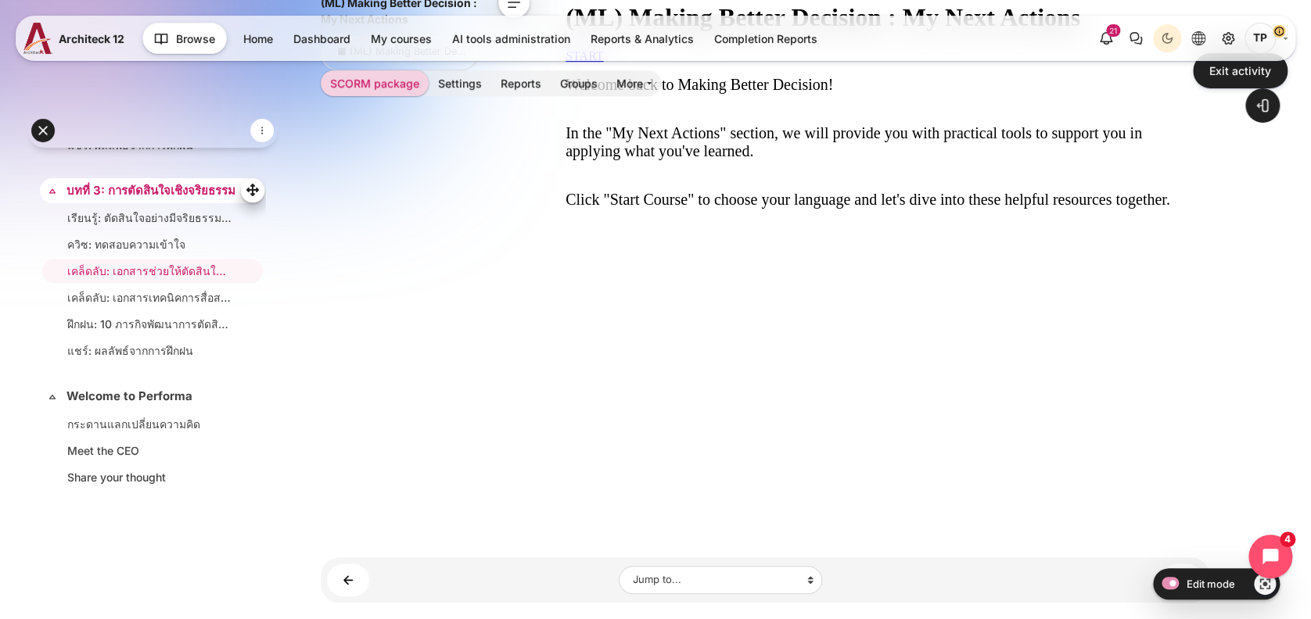
click at [113, 200] on link "บทที่ 3: การตัดสินใจเชิงจริยธรรม" at bounding box center [150, 191] width 169 height 18
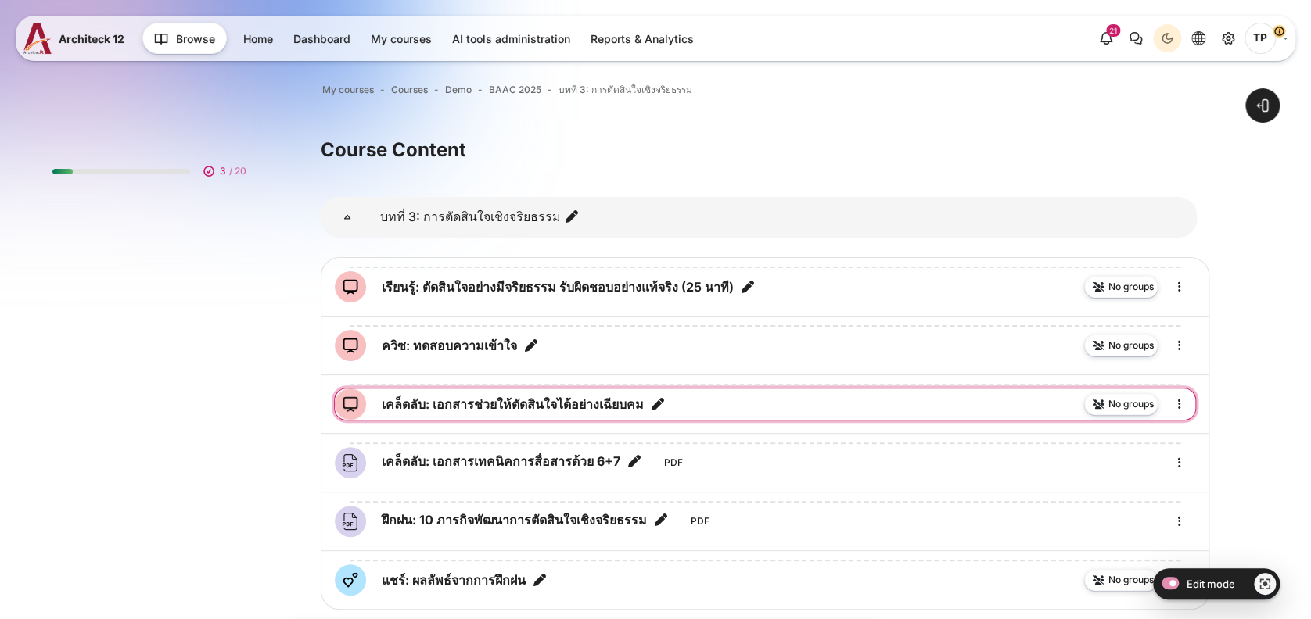
scroll to position [913, 0]
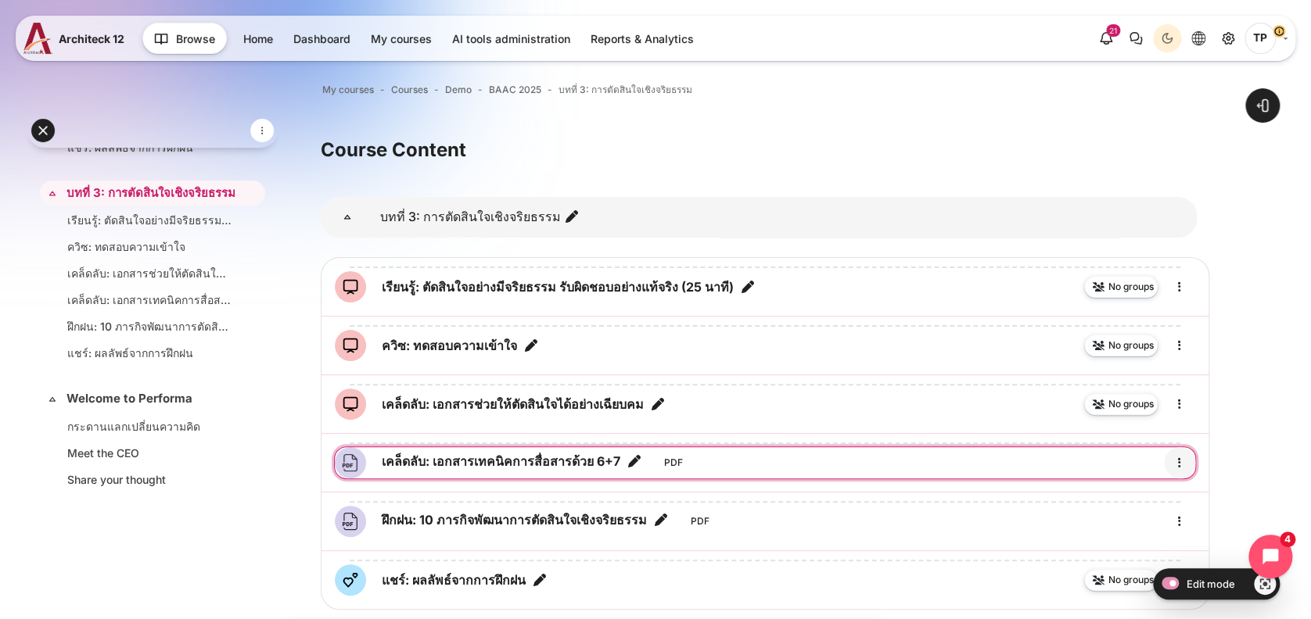
click at [1184, 465] on icon "Edit" at bounding box center [1179, 463] width 19 height 19
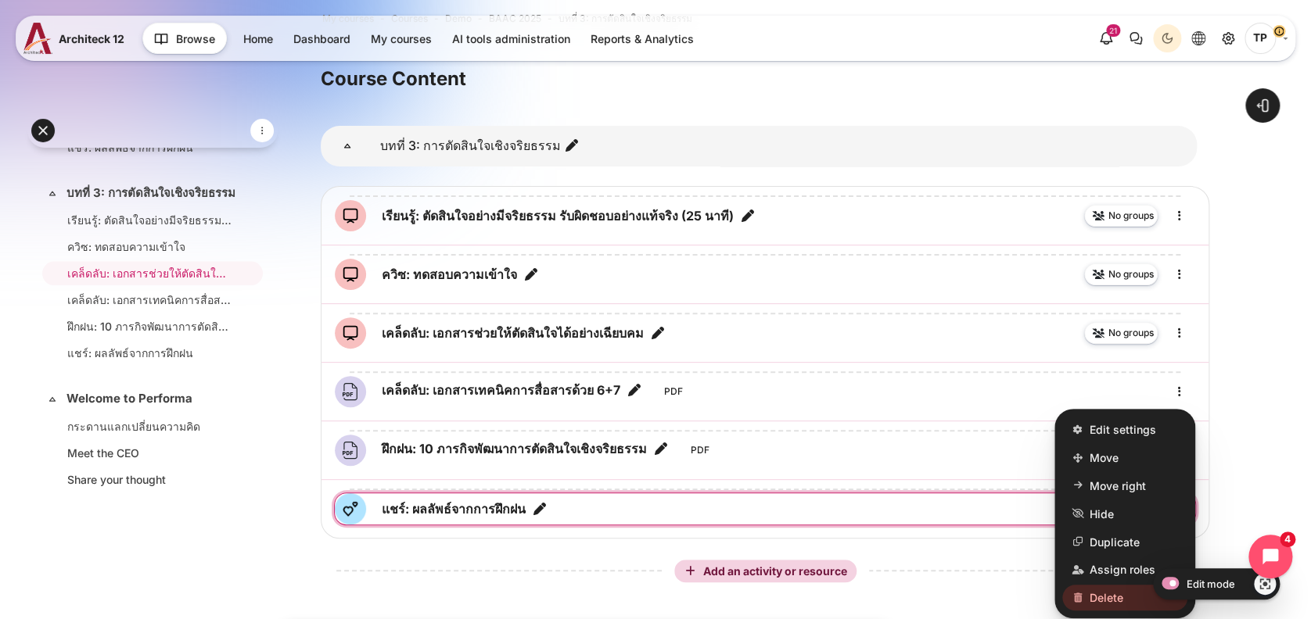
scroll to position [104, 0]
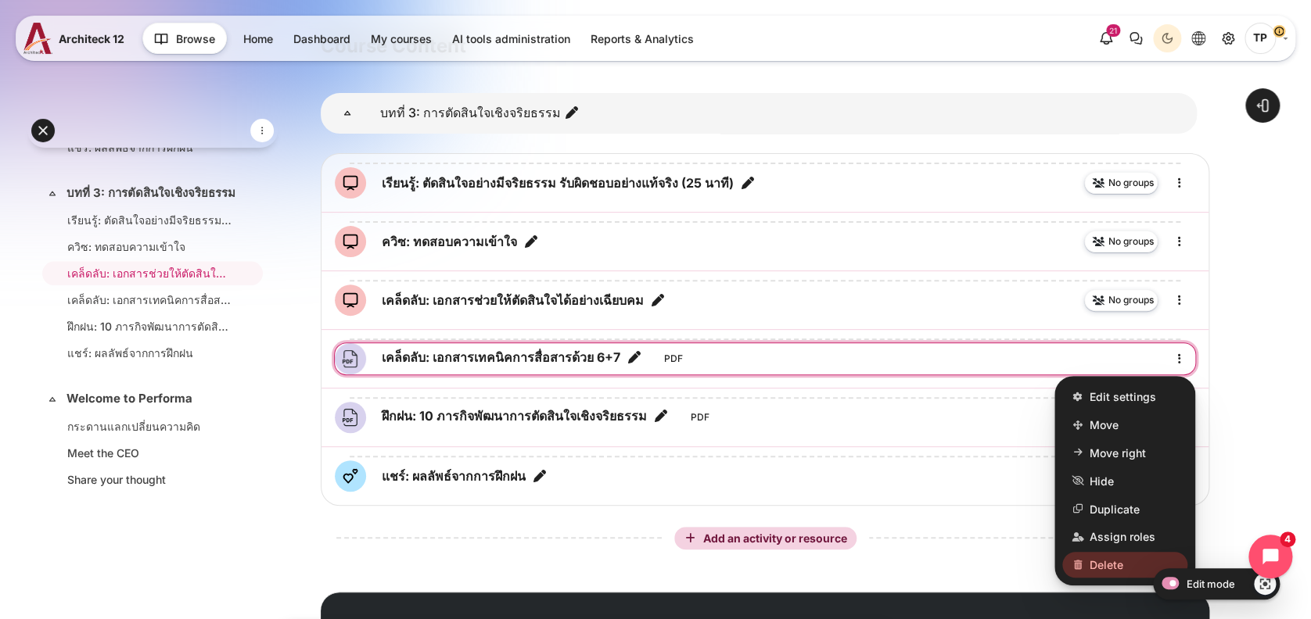
click at [1086, 555] on link "Delete" at bounding box center [1124, 565] width 125 height 27
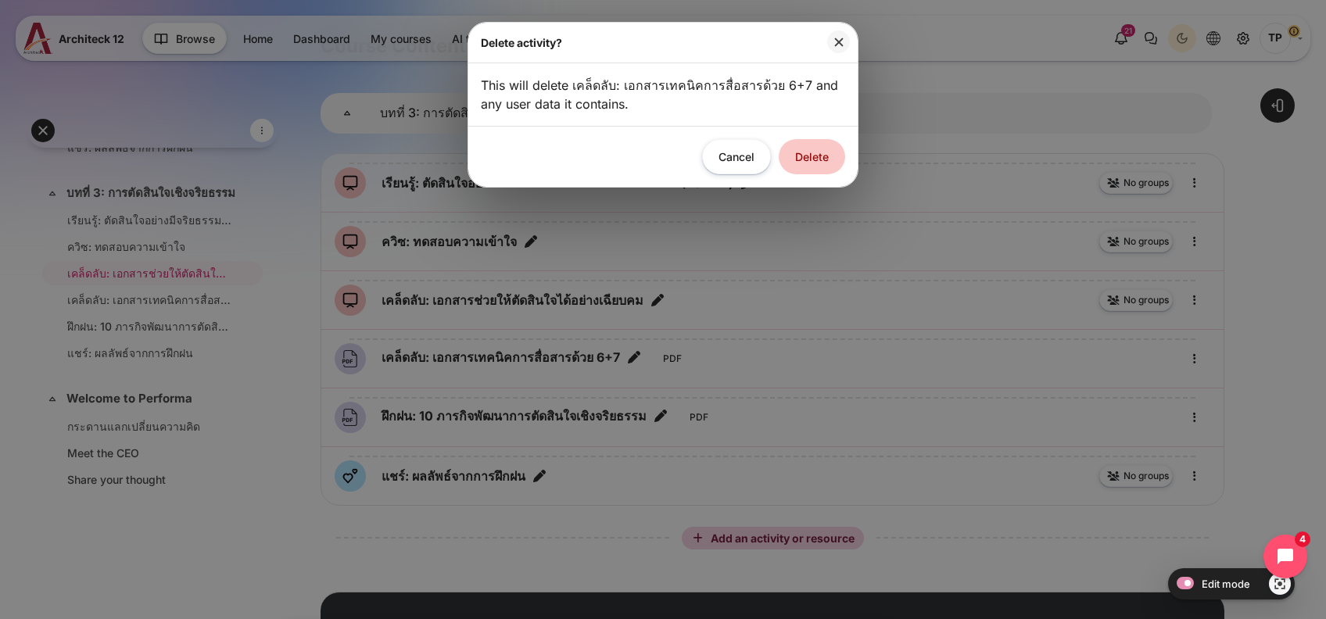
click at [809, 159] on button "Delete" at bounding box center [812, 156] width 66 height 35
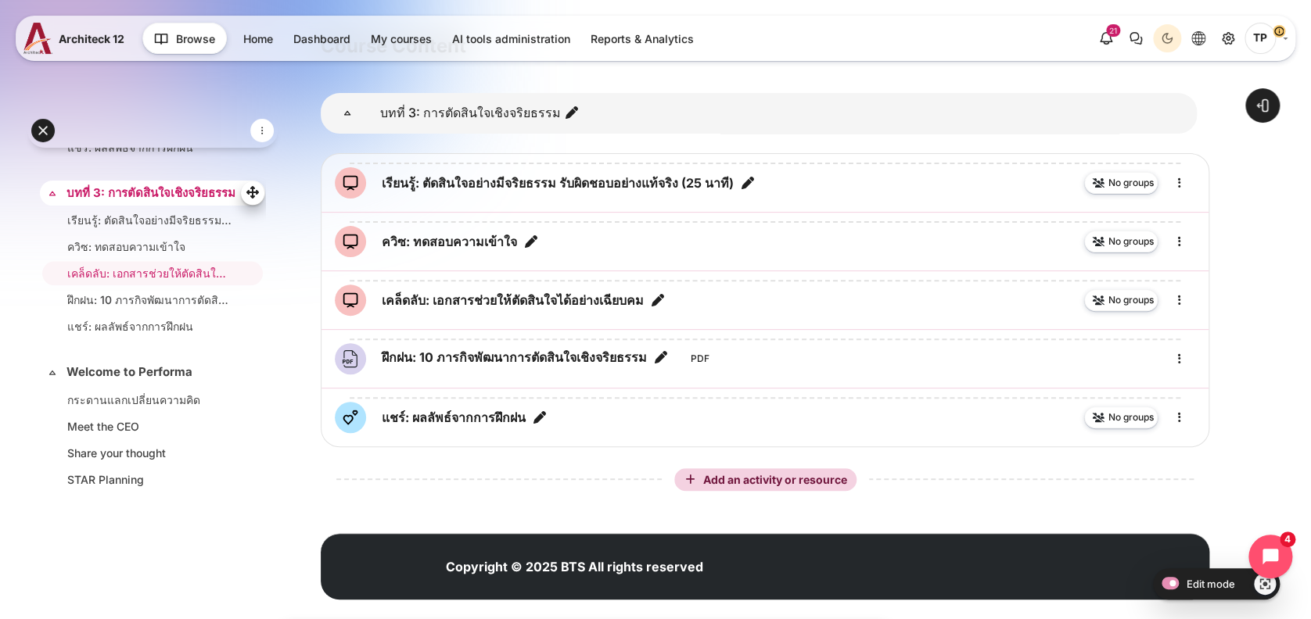
click at [92, 203] on link "บทที่ 3: การตัดสินใจเชิงจริยธรรม" at bounding box center [150, 194] width 169 height 18
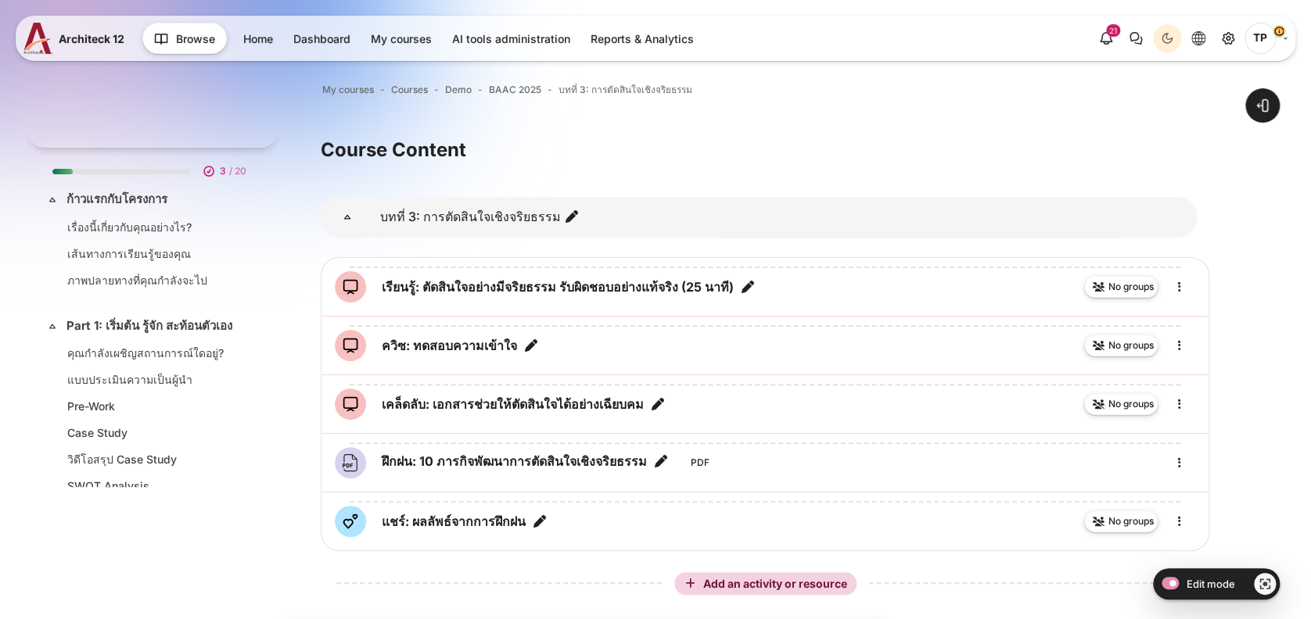
scroll to position [913, 0]
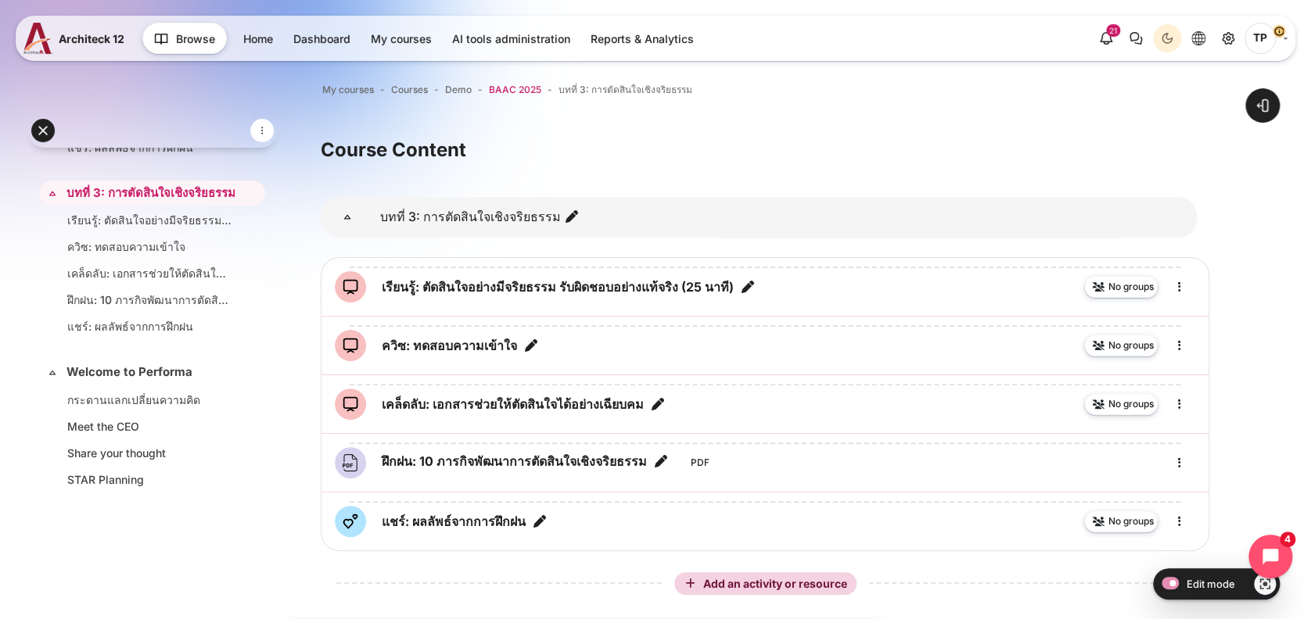
click at [500, 92] on span "BAAC 2025" at bounding box center [515, 90] width 52 height 14
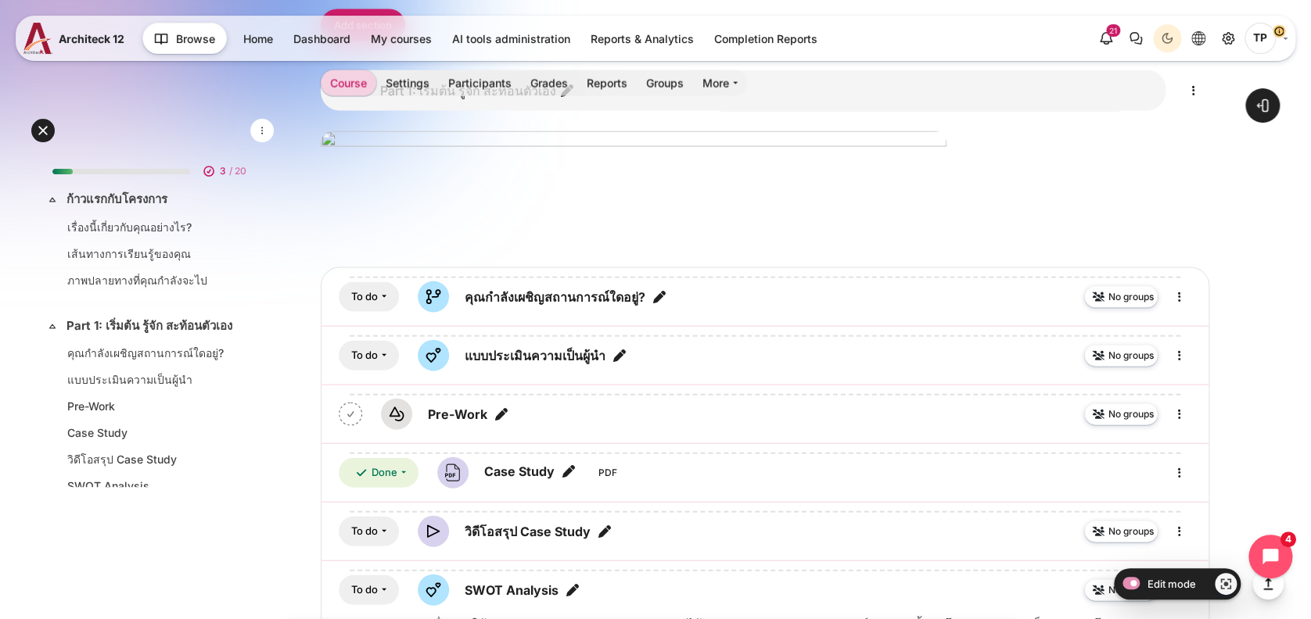
scroll to position [1459, 0]
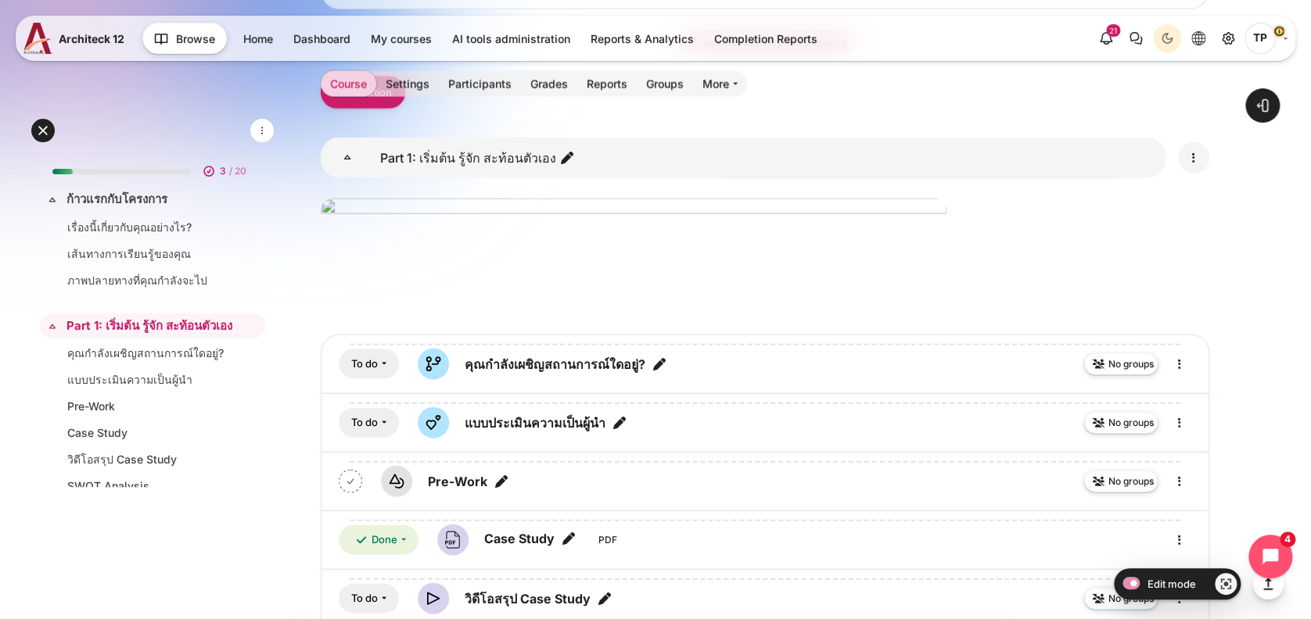
click at [1188, 167] on icon "Edit" at bounding box center [1193, 157] width 19 height 19
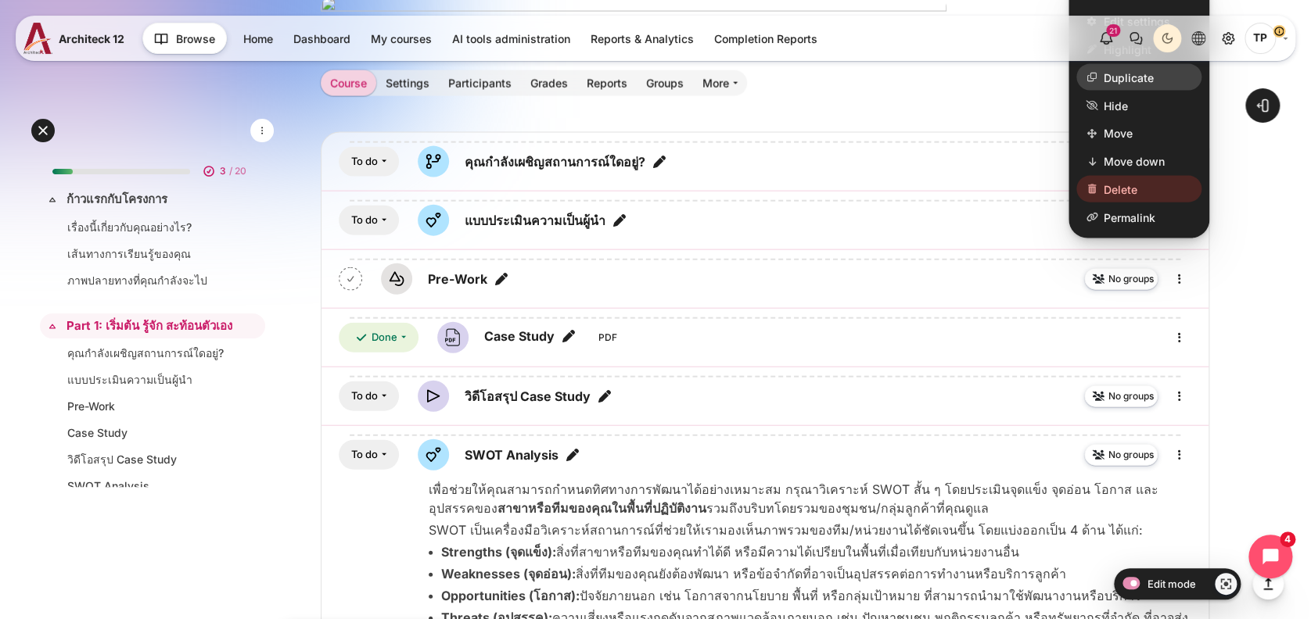
scroll to position [1668, 0]
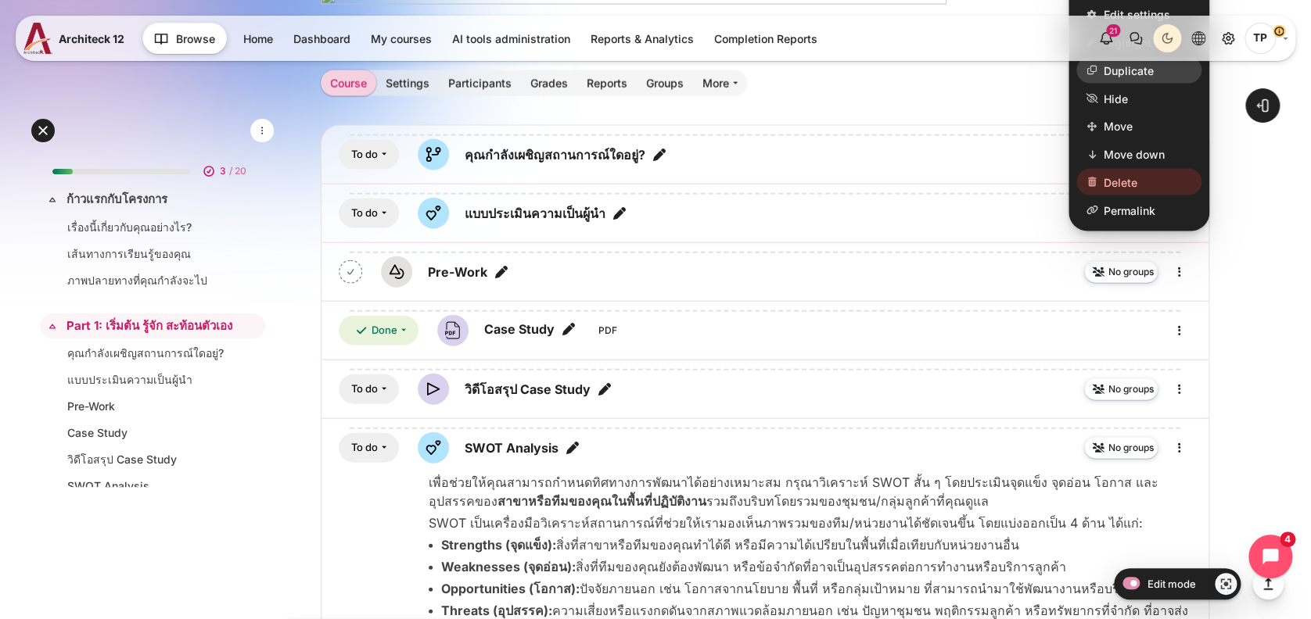
click at [1115, 84] on link "Duplicate" at bounding box center [1138, 71] width 125 height 27
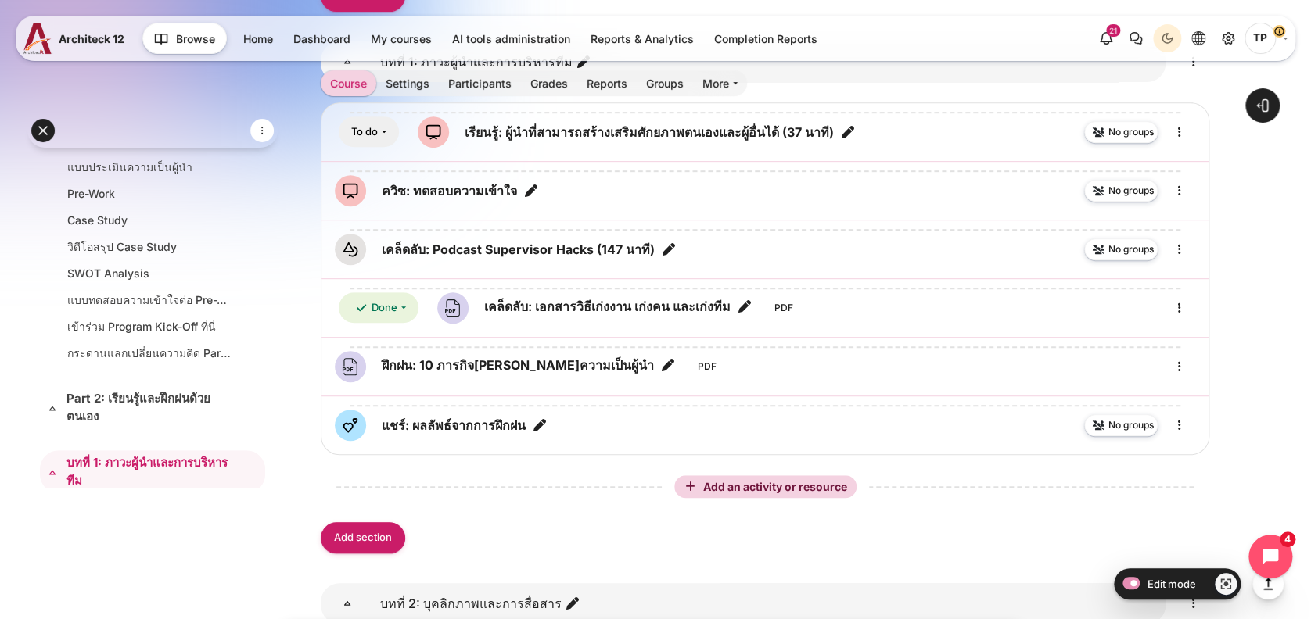
scroll to position [310, 0]
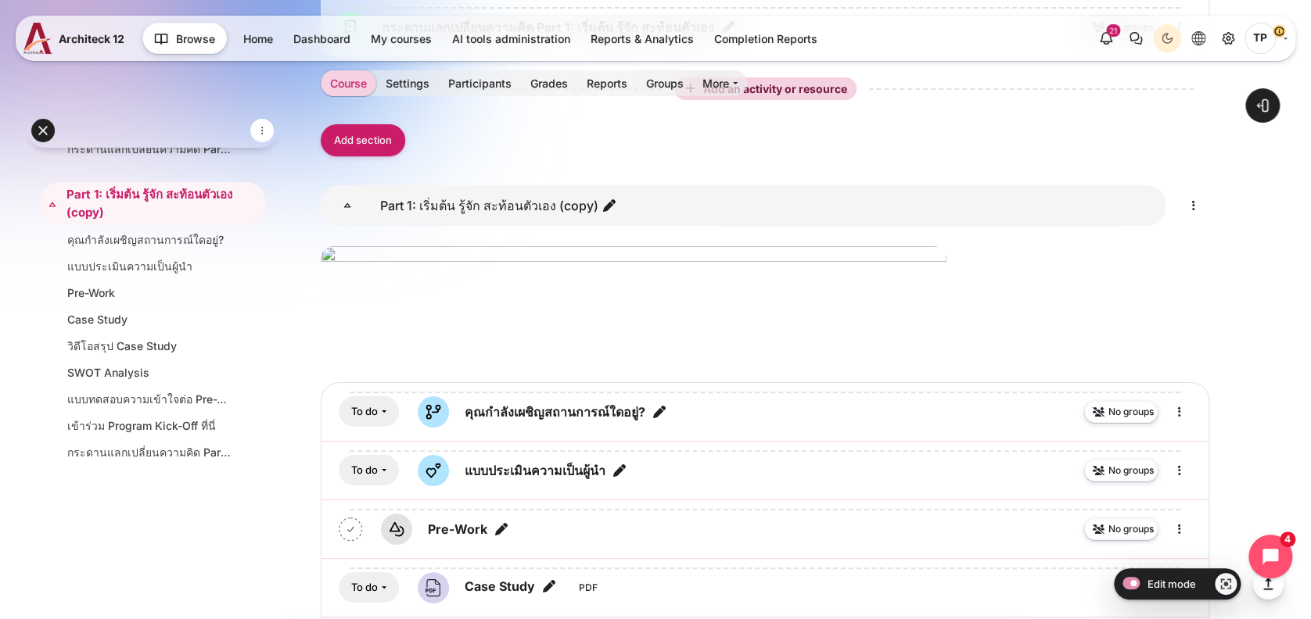
scroll to position [2920, 0]
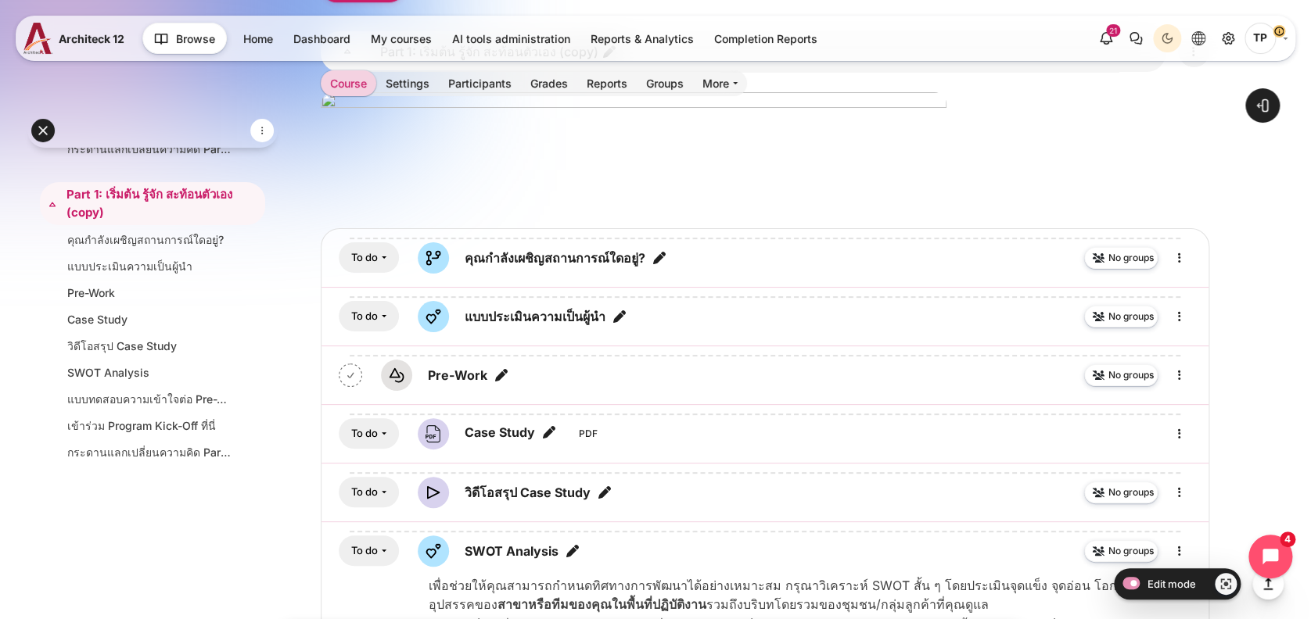
click at [1203, 67] on link "Content" at bounding box center [1193, 51] width 31 height 31
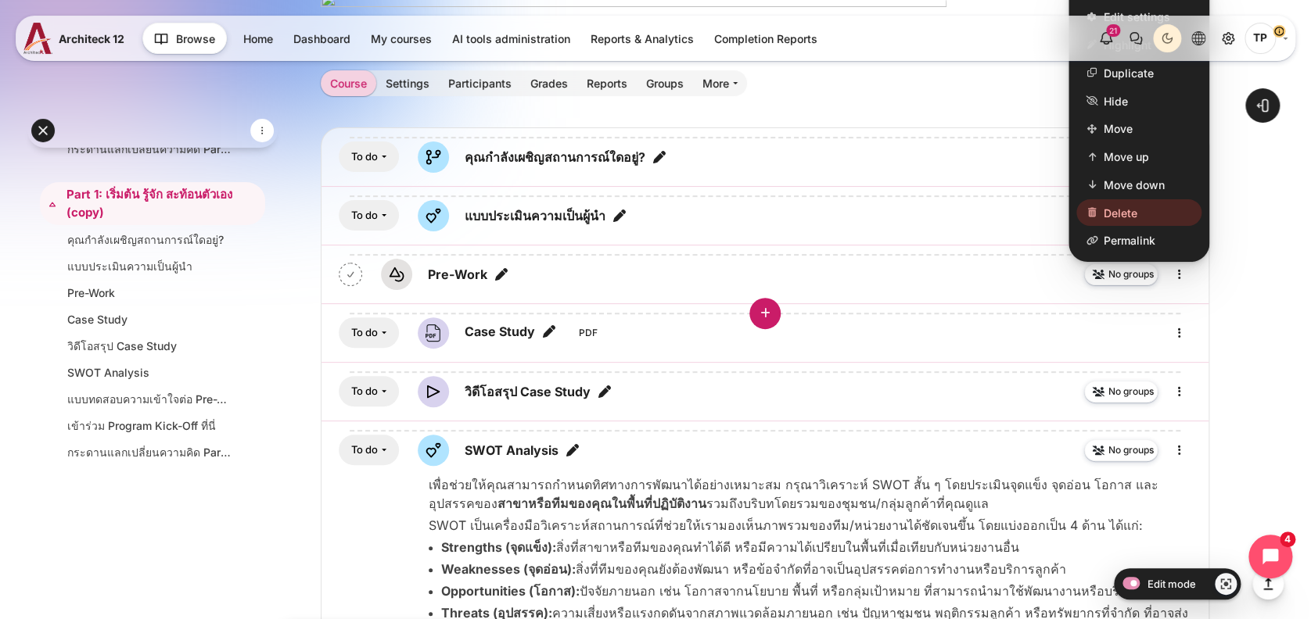
scroll to position [3128, 0]
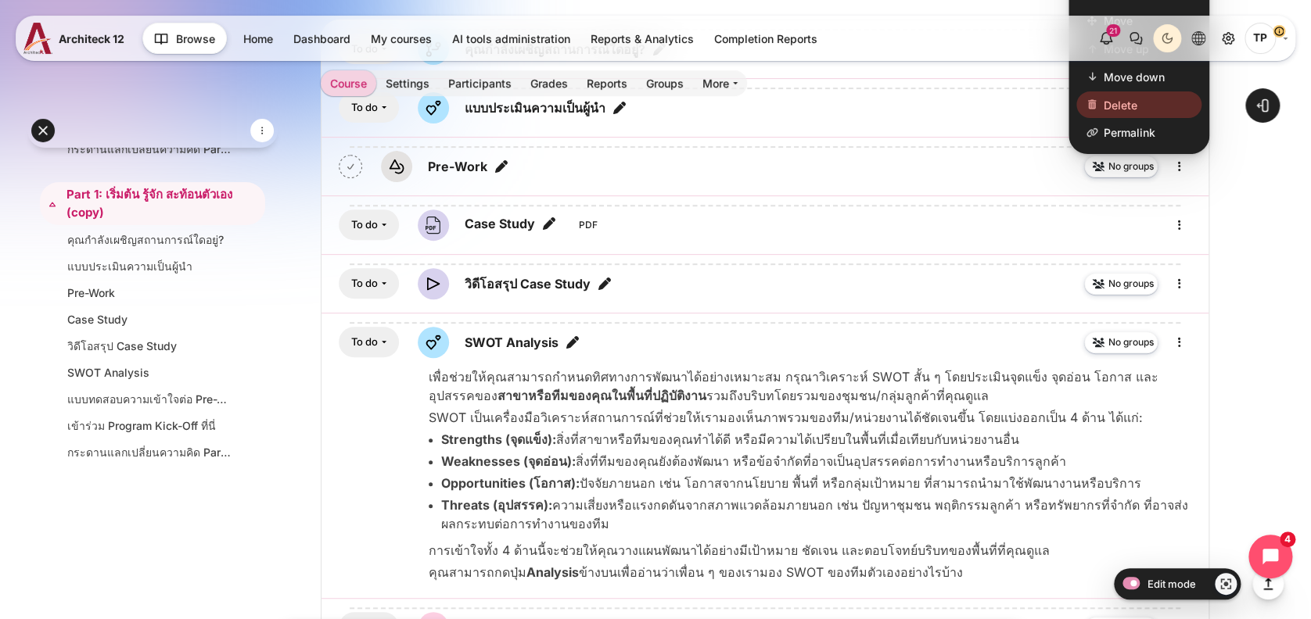
click at [1106, 113] on span "Delete" at bounding box center [1121, 105] width 34 height 16
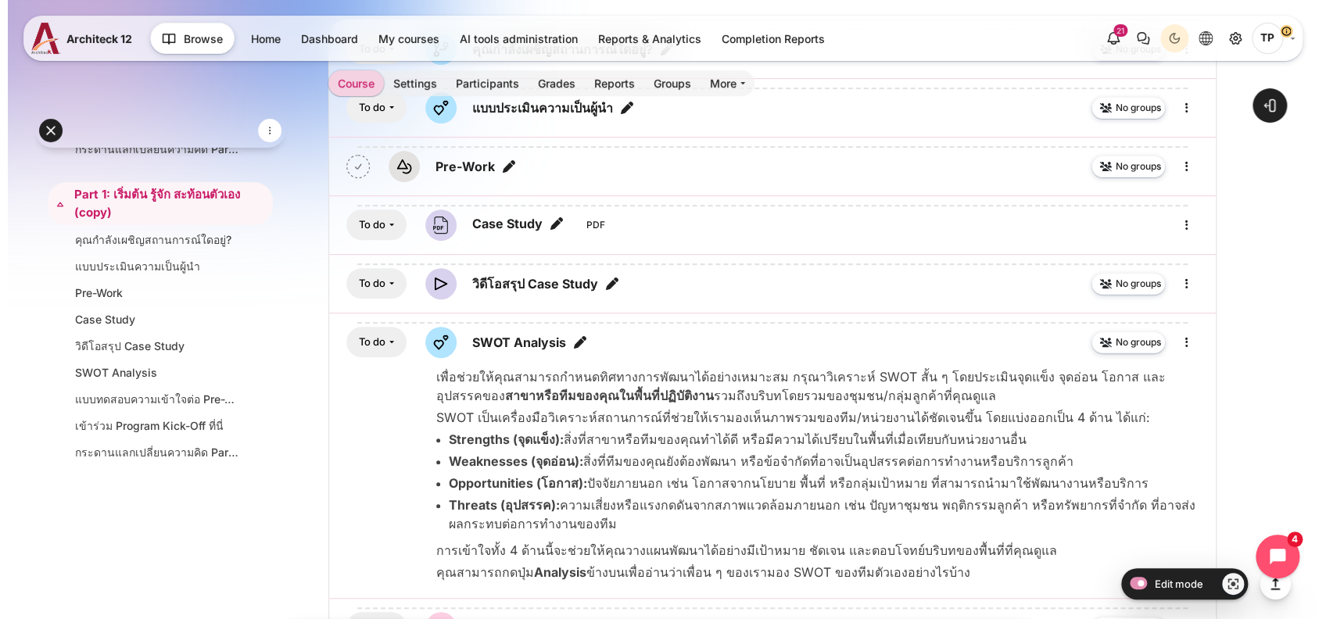
scroll to position [3126, 0]
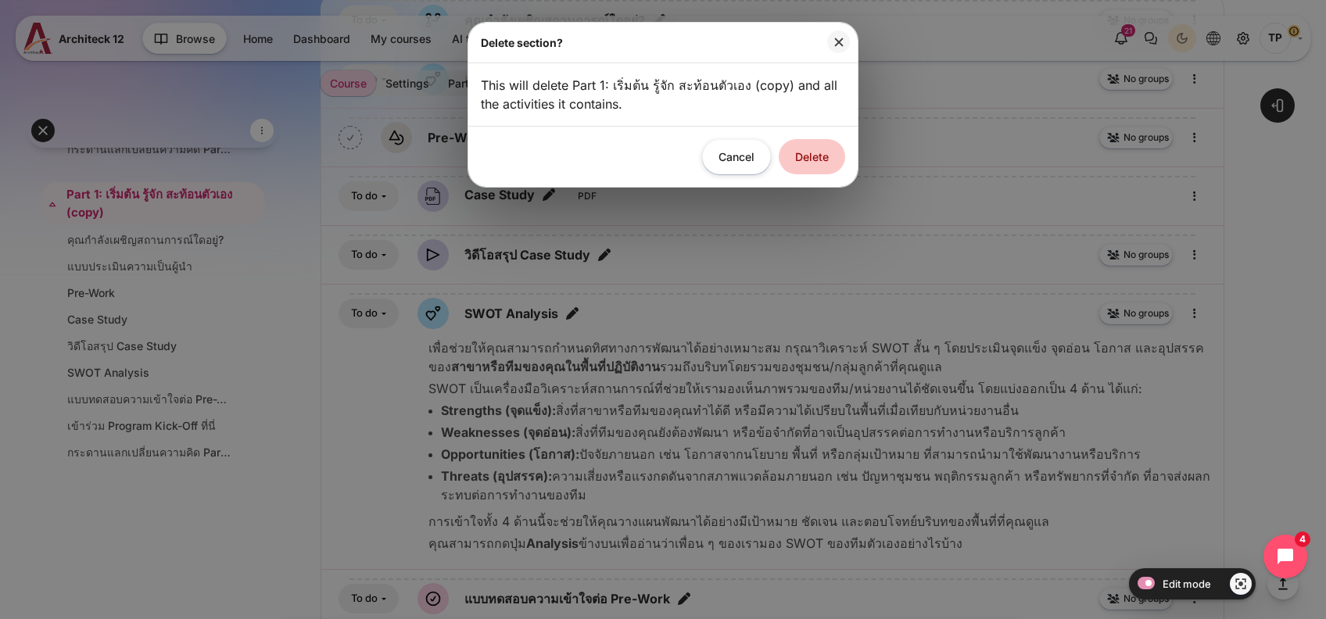
click at [799, 160] on button "Delete" at bounding box center [812, 156] width 66 height 35
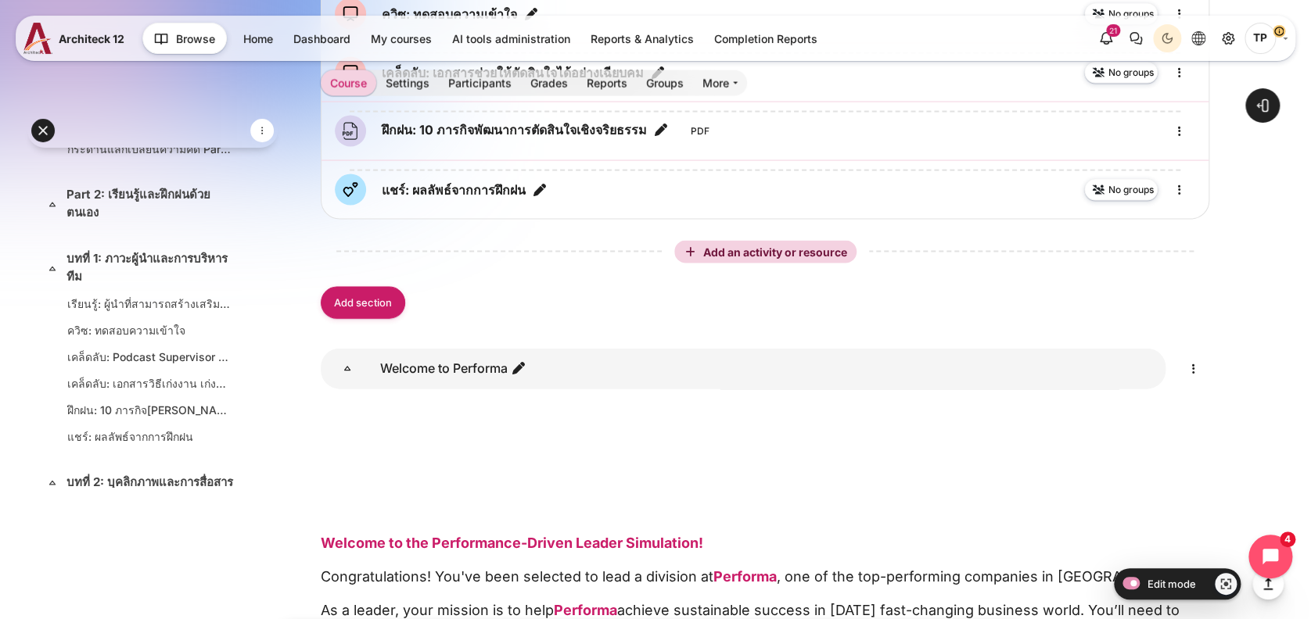
scroll to position [4380, 0]
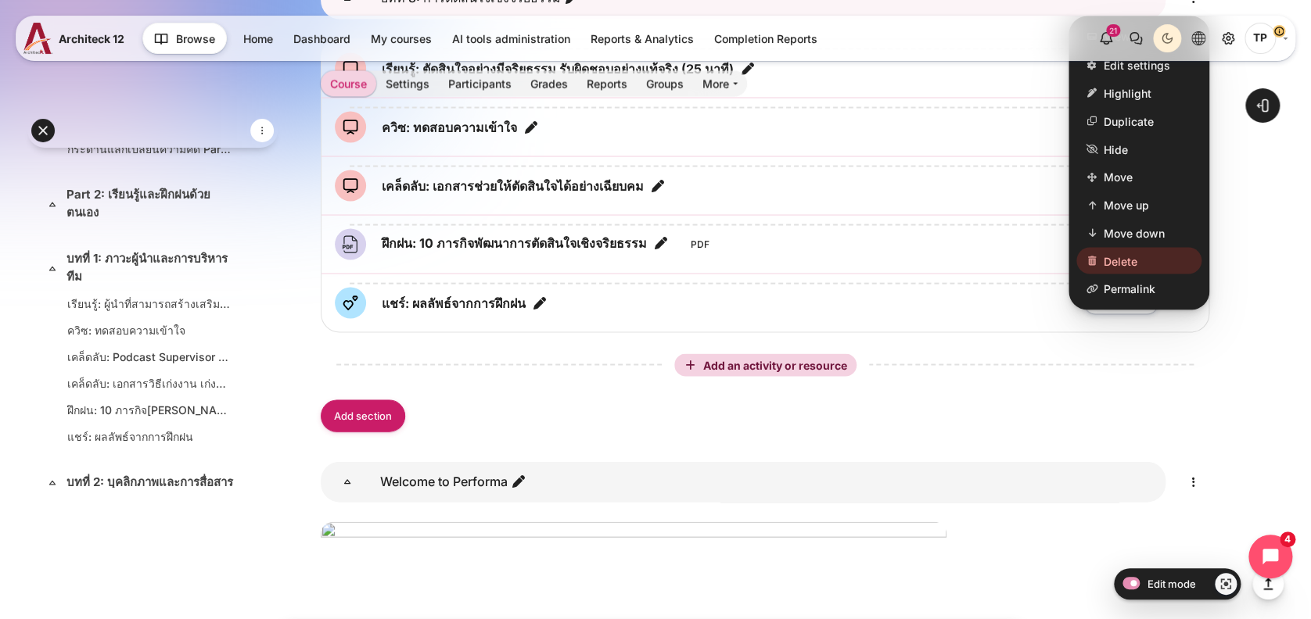
scroll to position [4588, 0]
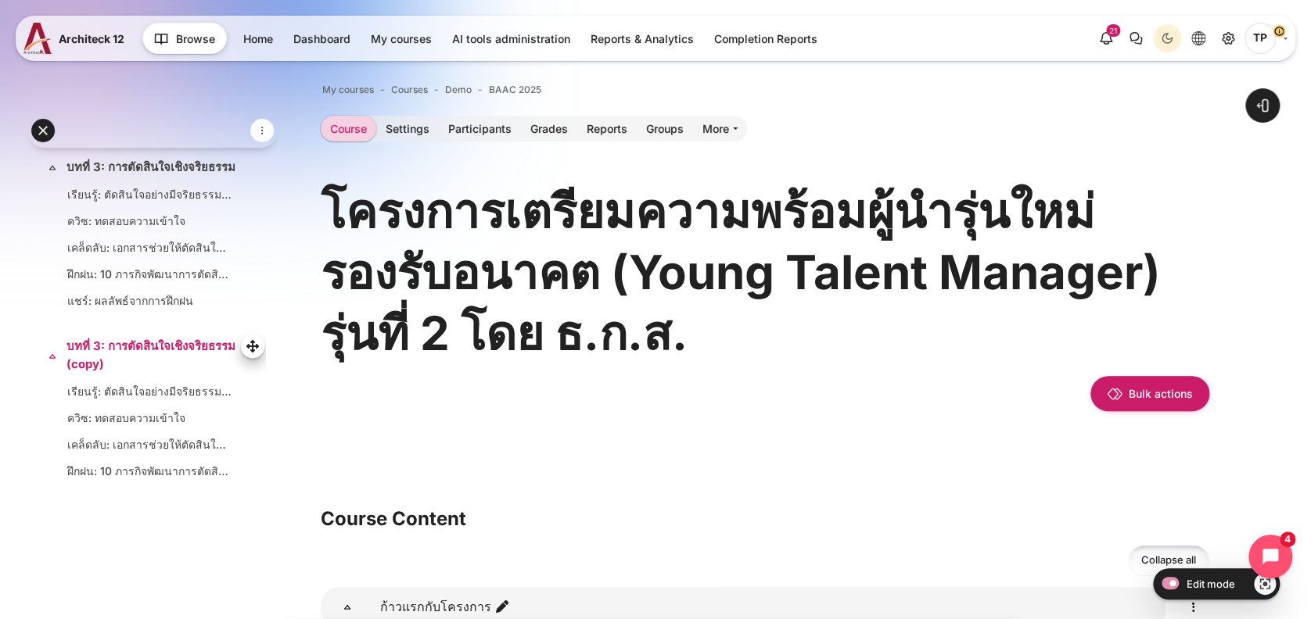
click at [103, 373] on link "บทที่ 3: การตัดสินใจเชิงจริยธรรม (copy)" at bounding box center [150, 355] width 169 height 35
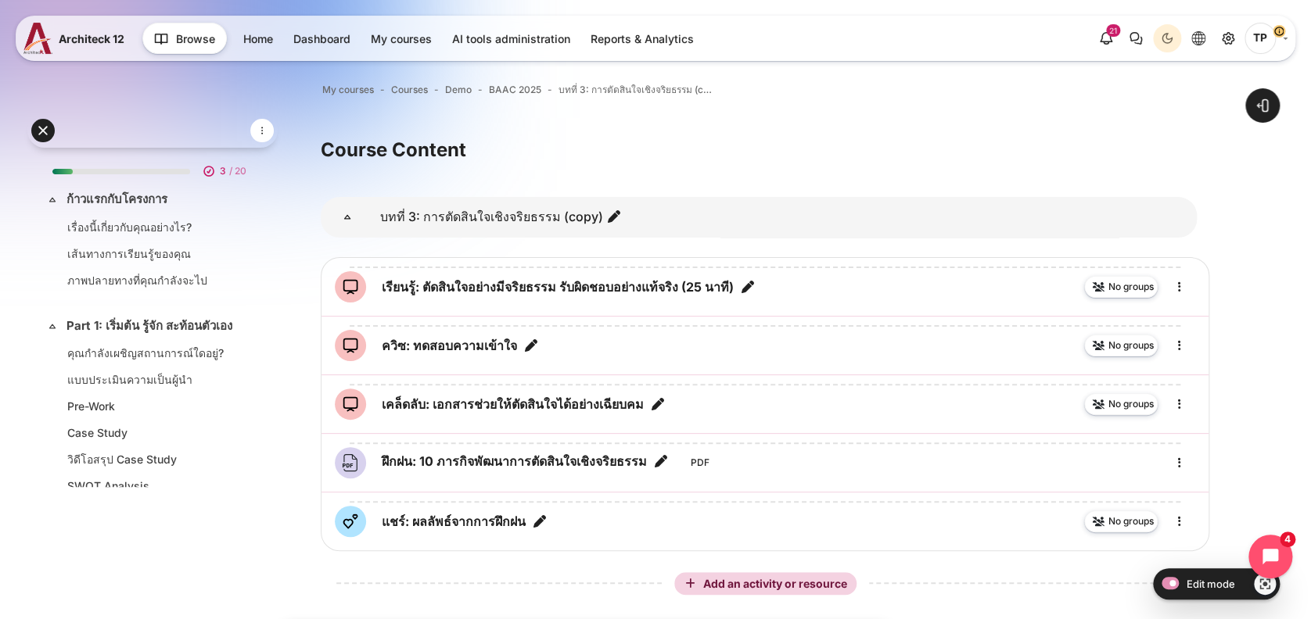
scroll to position [1108, 0]
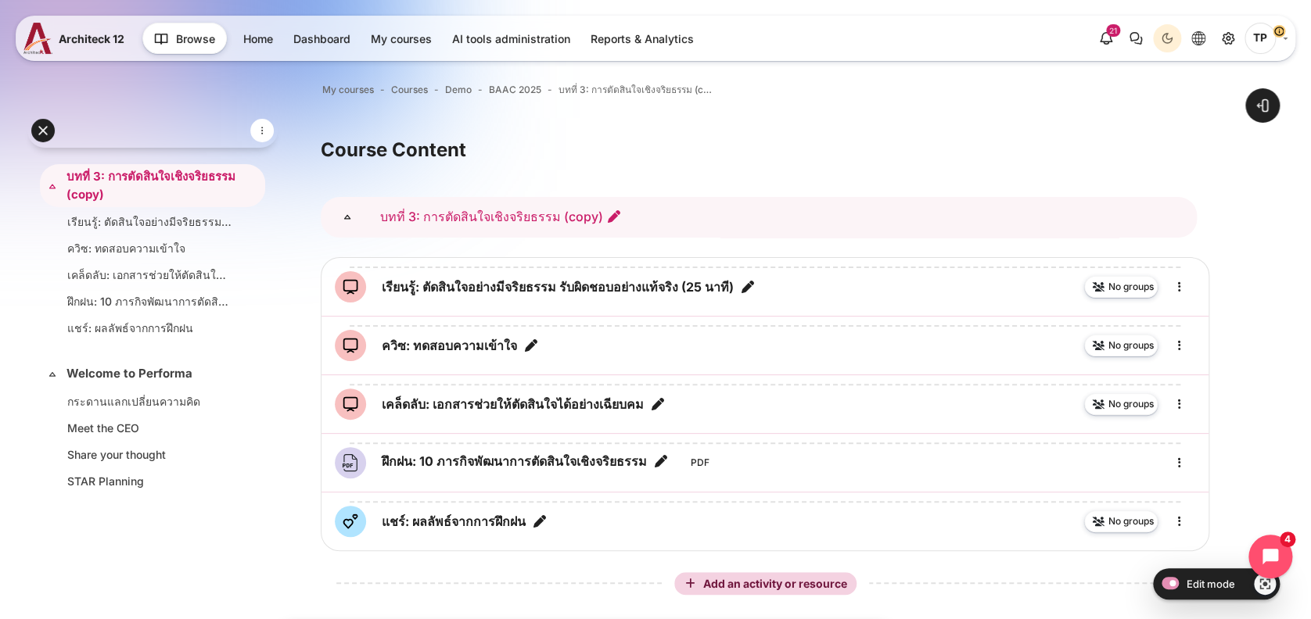
click at [606, 221] on icon "Edit section name" at bounding box center [614, 217] width 16 height 16
drag, startPoint x: 472, startPoint y: 219, endPoint x: 411, endPoint y: 220, distance: 61.0
click at [411, 220] on input "บทที่ 4: แนวคิดการให้บริการ  ลูกค้าเชิงพื้นที่" at bounding box center [476, 216] width 204 height 35
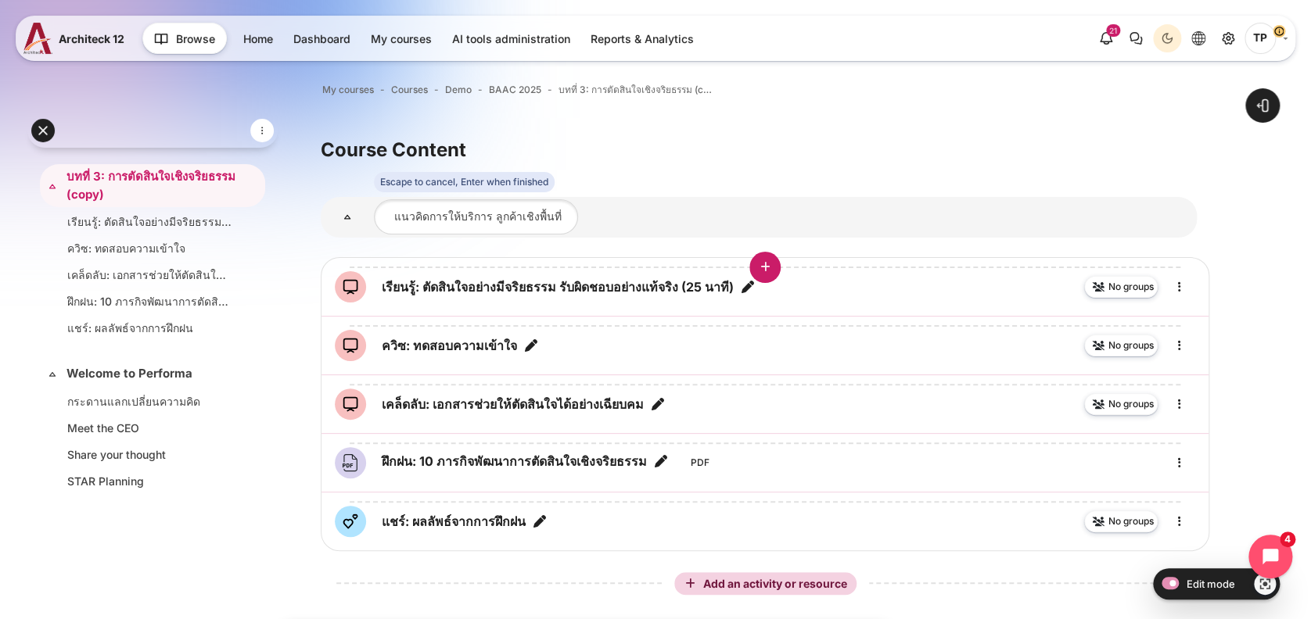
scroll to position [0, 45]
click at [476, 213] on input "บทที่ 4: แนวคิดการให้บริการ ลูกค้าเชิงพื้นที่" at bounding box center [476, 216] width 204 height 35
type input "บทที่ 4: แนวคิดการให้บริการลูกค้าเชิงพื้นที่"
drag, startPoint x: 472, startPoint y: 218, endPoint x: 271, endPoint y: 205, distance: 200.7
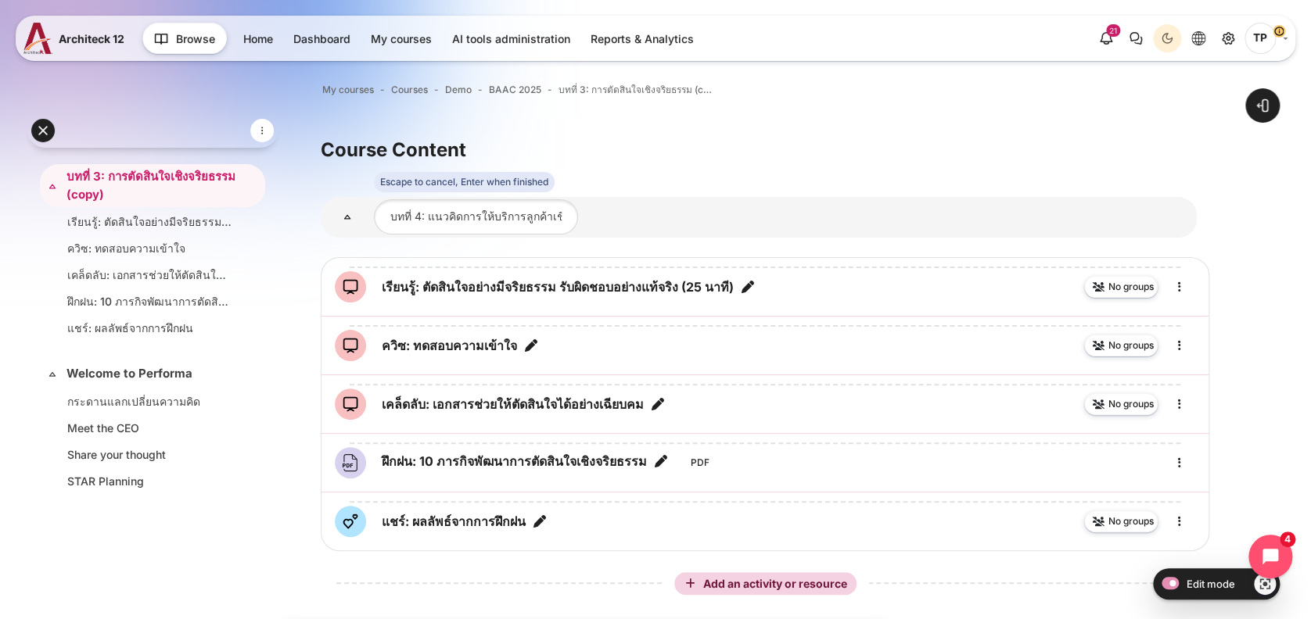
click at [271, 205] on div "Skip to main content Expand all Collapse all 3 / 20 Expand" at bounding box center [655, 373] width 1311 height 746
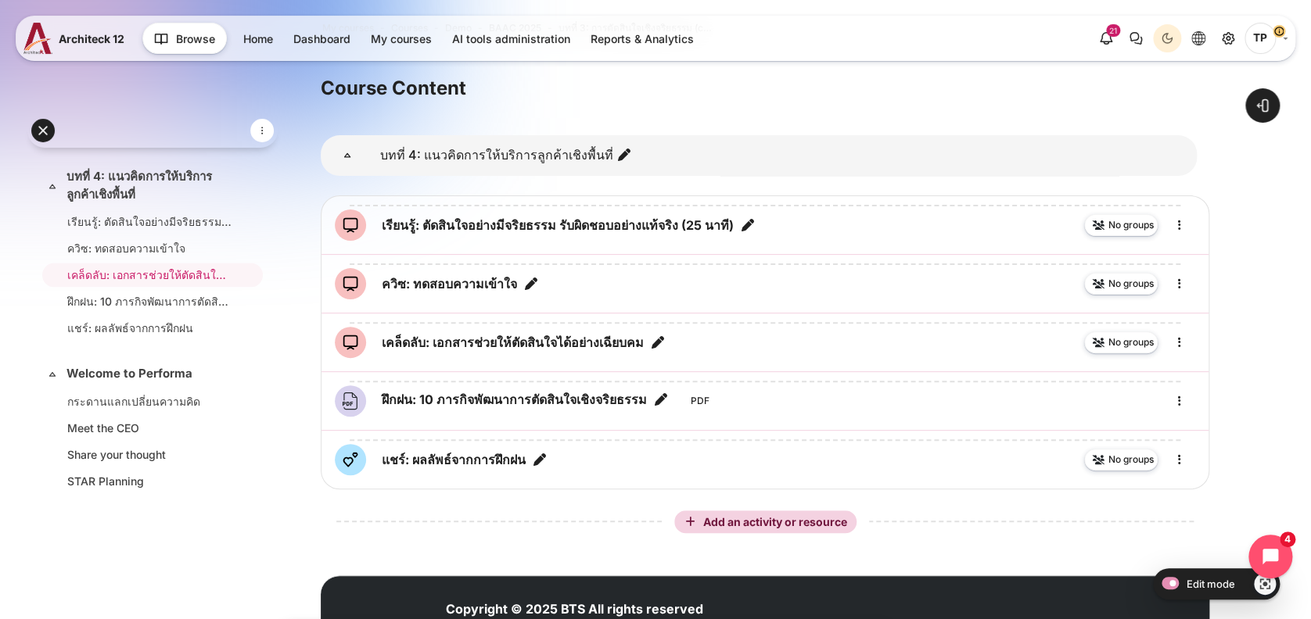
scroll to position [104, 0]
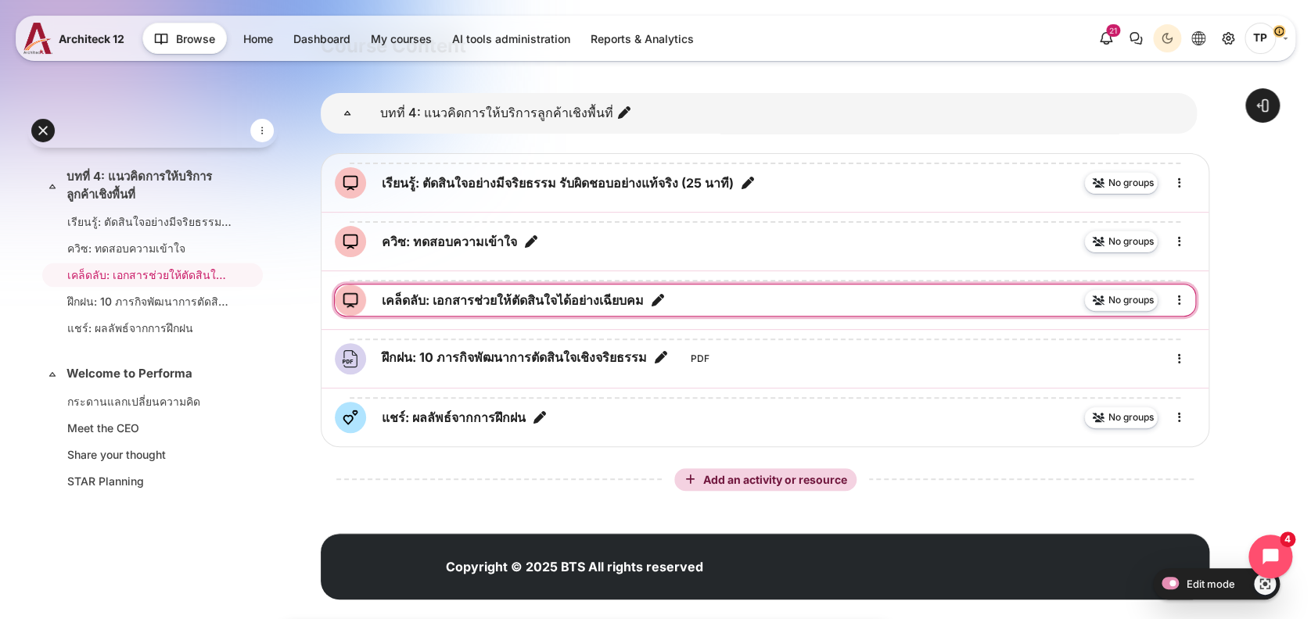
click at [666, 303] on icon "Edit title" at bounding box center [658, 300] width 16 height 16
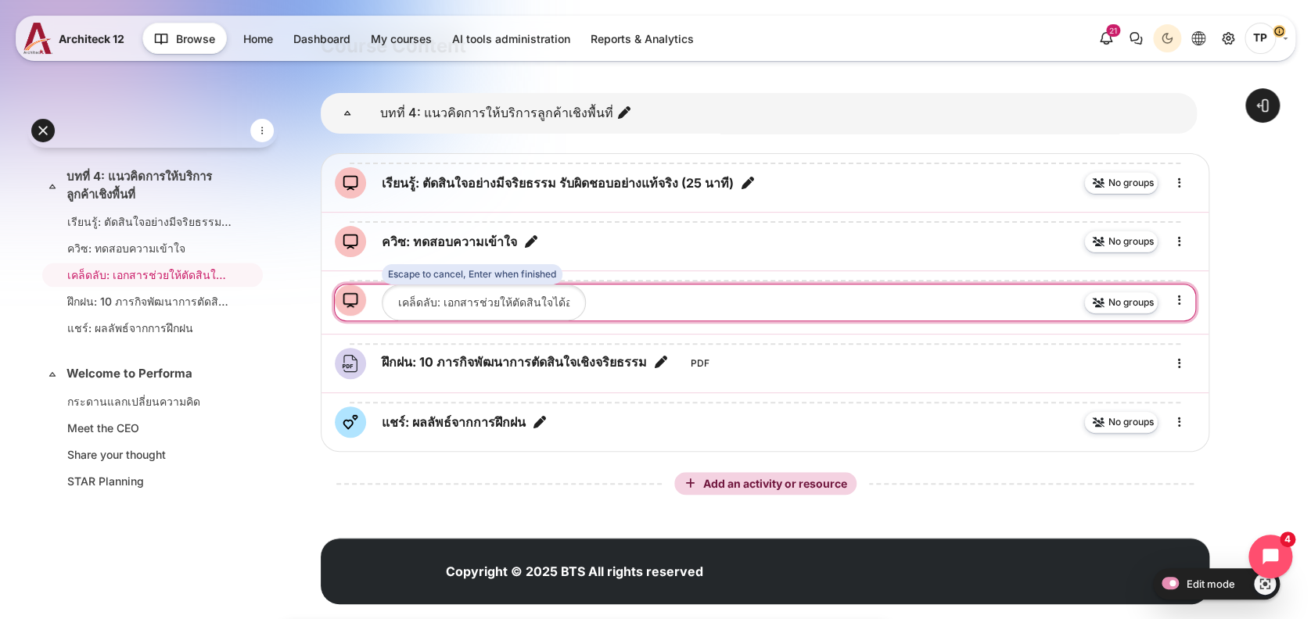
click at [446, 303] on input "เคล็ดลับ: เอกสารช่วยให้ตัดสินใจได้อย่างเฉียบคม" at bounding box center [484, 302] width 204 height 35
drag, startPoint x: 476, startPoint y: 303, endPoint x: 745, endPoint y: 304, distance: 269.8
click at [745, 304] on div "Escape to cancel, Enter when finished No groups" at bounding box center [765, 302] width 860 height 35
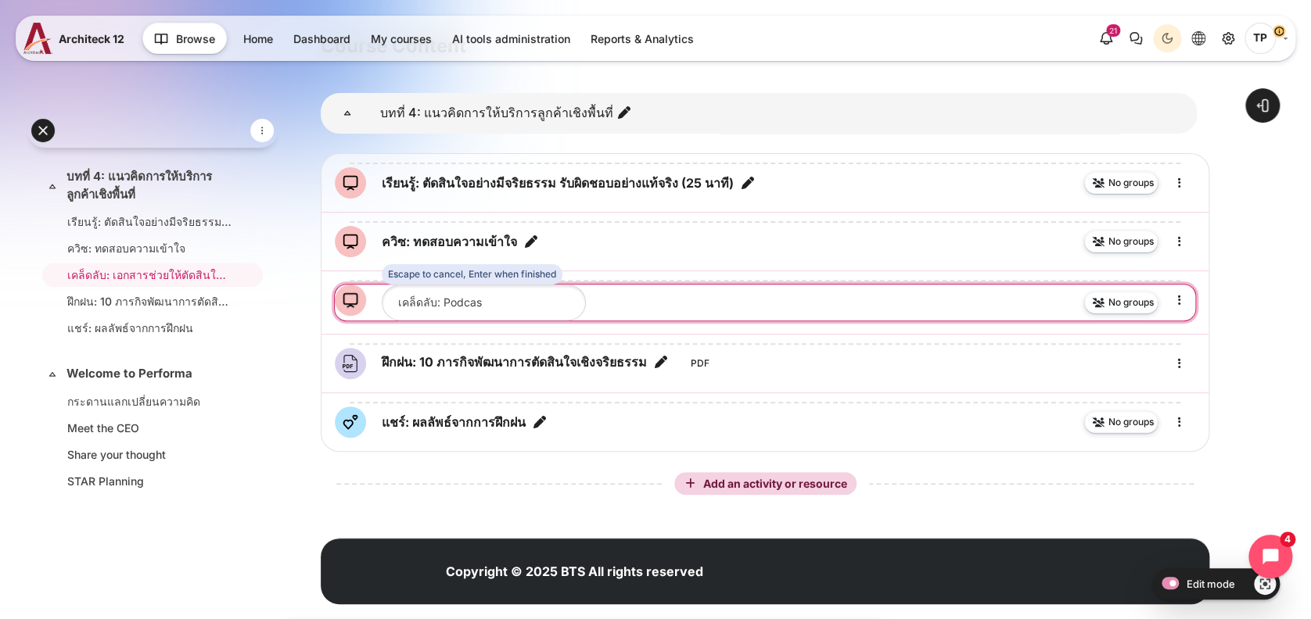
type input "เคล็ดลับ: Podcast"
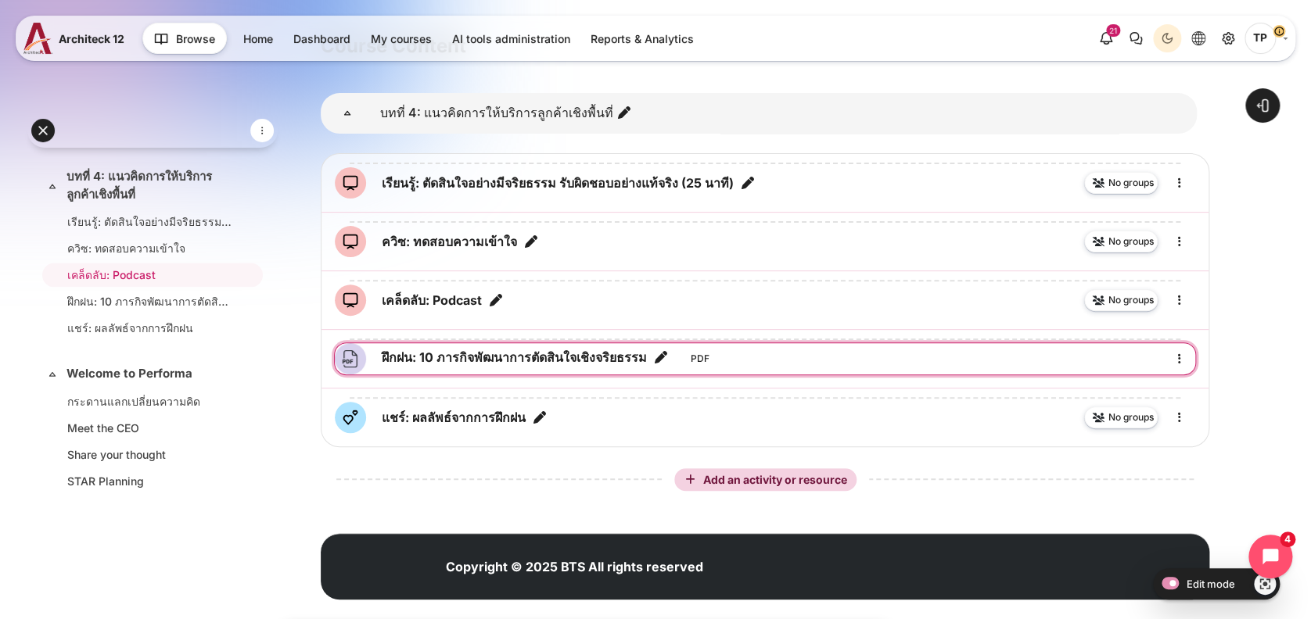
click at [669, 354] on icon "Edit title" at bounding box center [661, 358] width 16 height 16
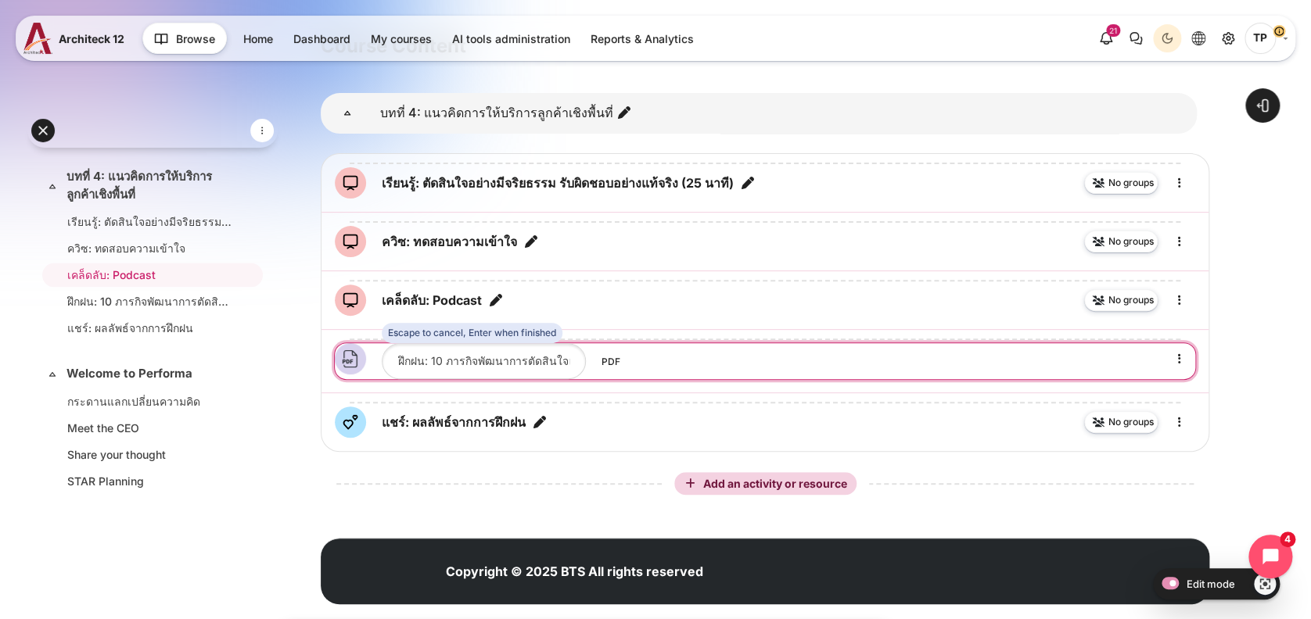
click at [469, 369] on input "ฝึกฝน: 10 ภารกิจพัฒนาการตัดสินใจเชิงจริยธรรม" at bounding box center [484, 360] width 204 height 35
click at [481, 357] on input "ฝึกฝน: 10 ภารกิจพัฒนาการตัดสินใจเชิงจริยธรรม" at bounding box center [484, 360] width 204 height 35
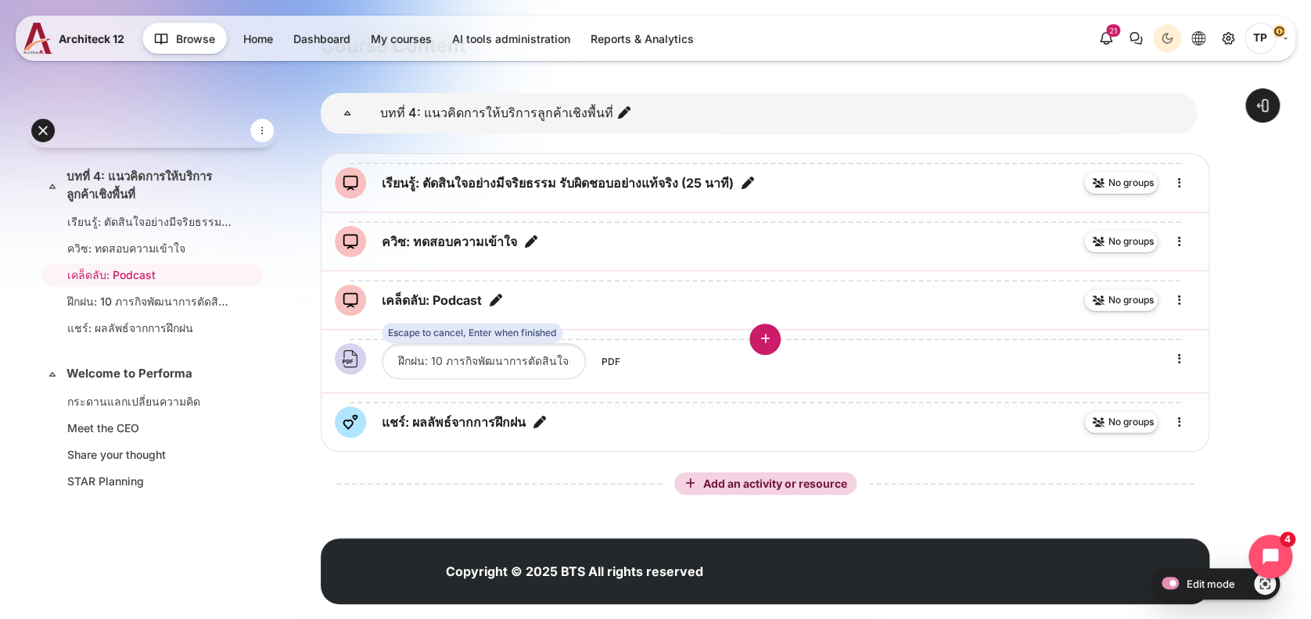
scroll to position [0, 66]
drag, startPoint x: 476, startPoint y: 357, endPoint x: 726, endPoint y: 342, distance: 250.7
click at [726, 342] on li "Content" at bounding box center [764, 360] width 887 height 63
type input "ฝึกฝน: 10 ภารกิจ"
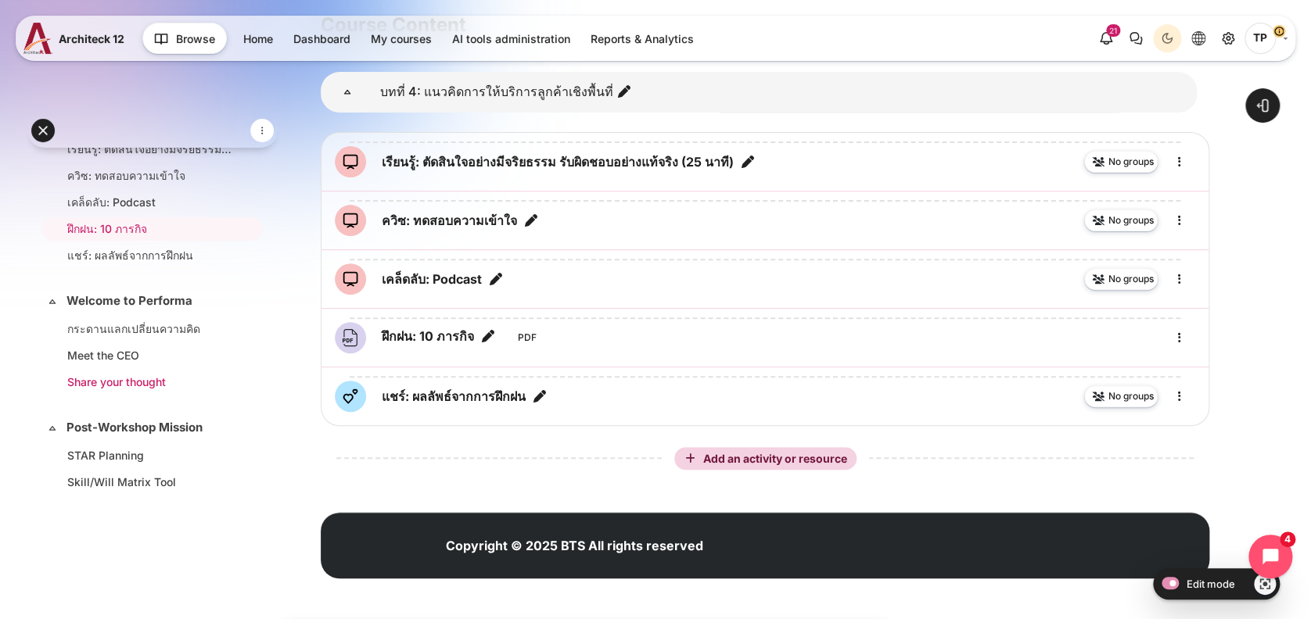
scroll to position [1150, 0]
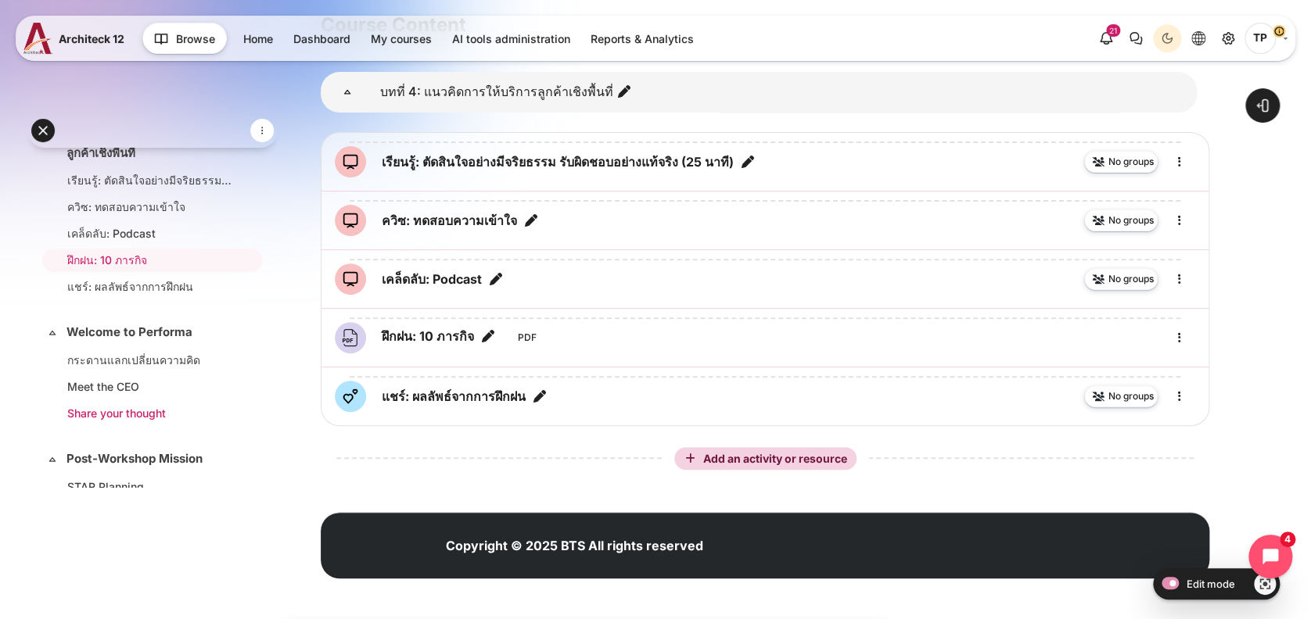
click at [98, 422] on link "Share your thought" at bounding box center [149, 413] width 164 height 16
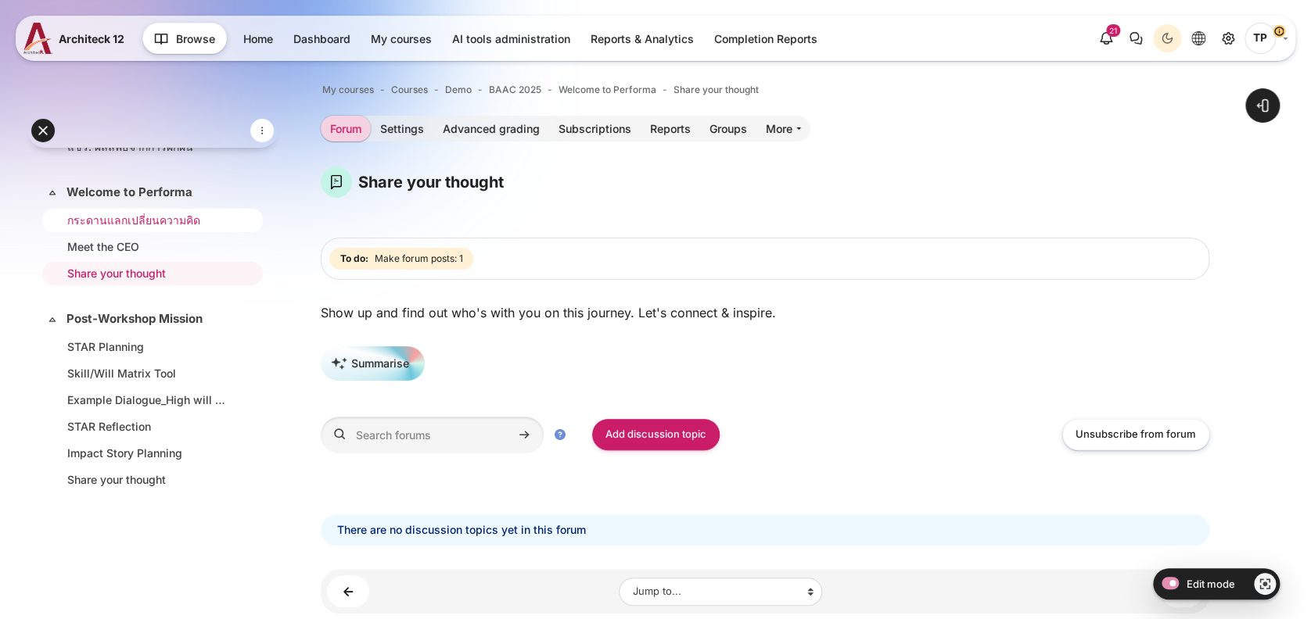
click at [99, 228] on link "กระดานแลกเปลี่ยนความคิด" at bounding box center [149, 220] width 164 height 16
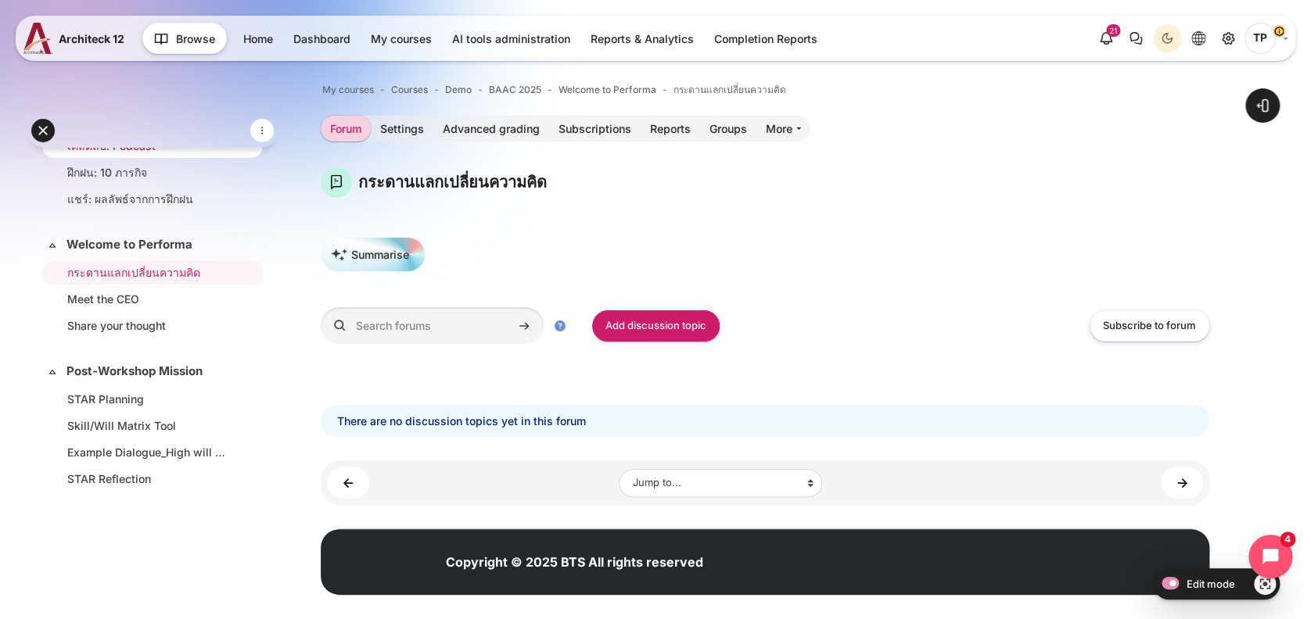
scroll to position [1132, 0]
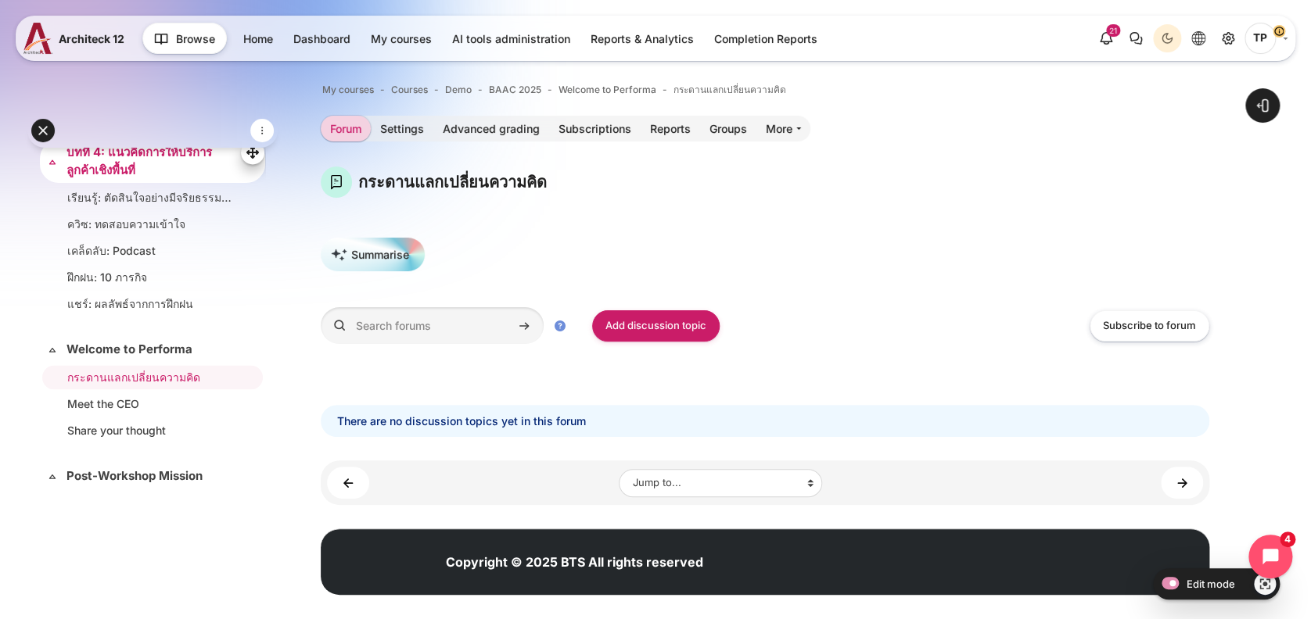
click at [112, 179] on link "บทที่ 4: แนวคิดการให้บริการลูกค้าเชิงพื้นที่" at bounding box center [150, 161] width 169 height 35
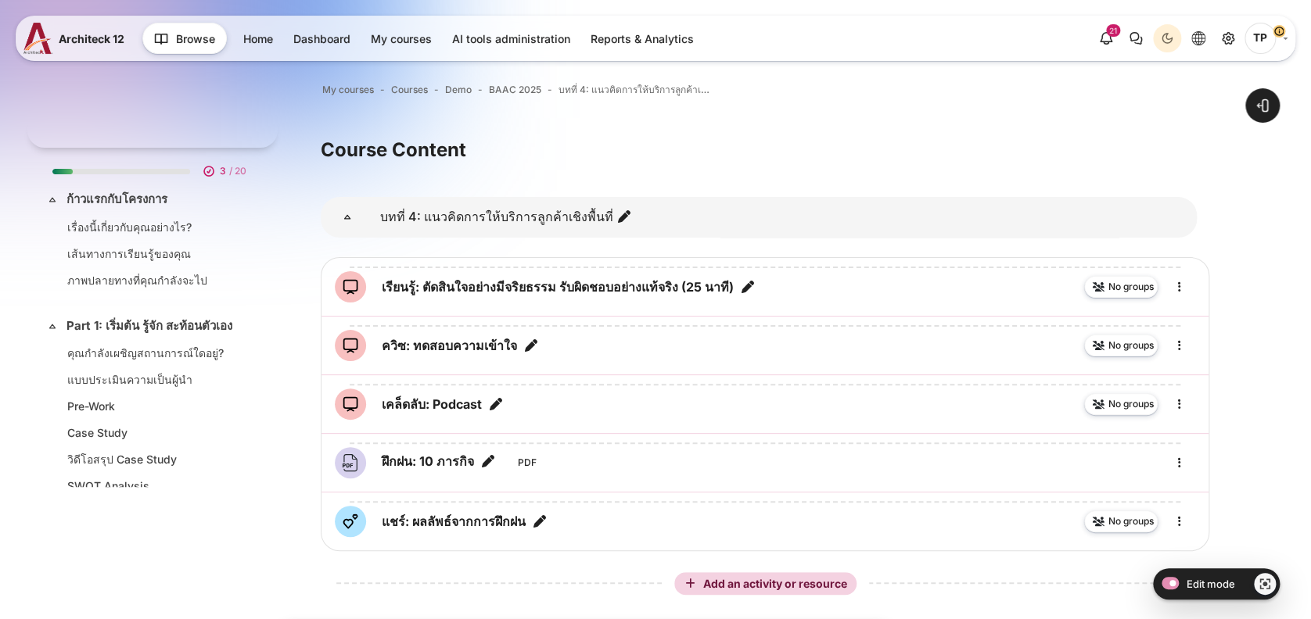
scroll to position [1108, 0]
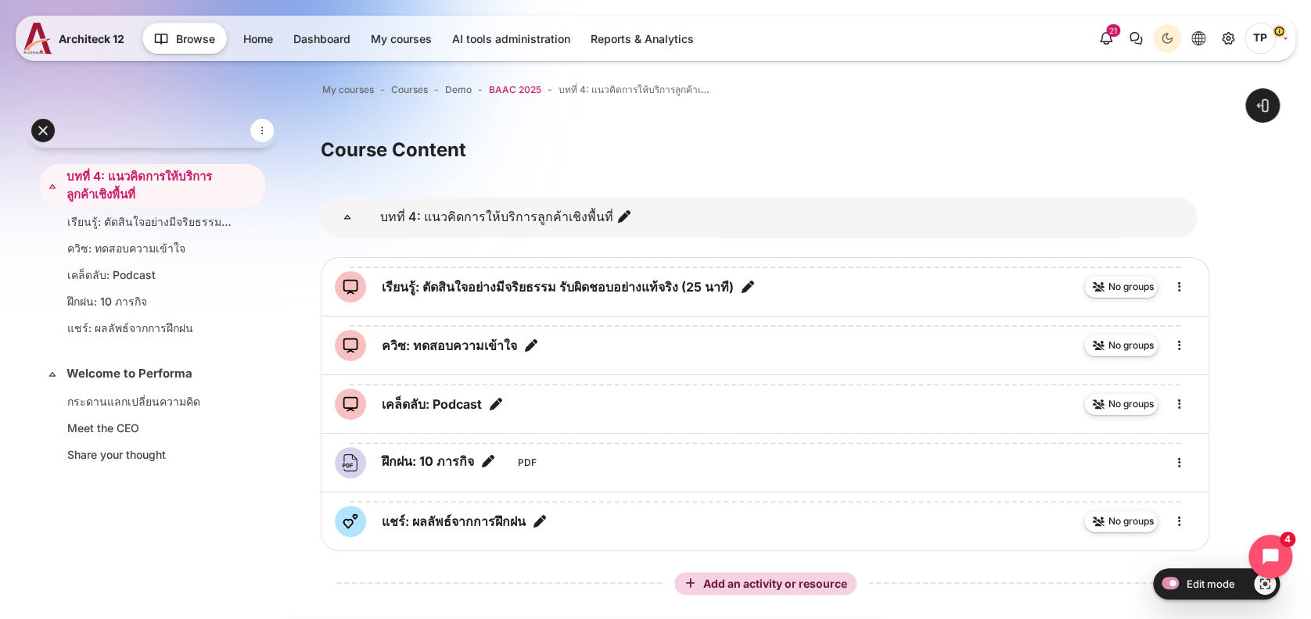
click at [495, 88] on span "BAAC 2025" at bounding box center [515, 90] width 52 height 14
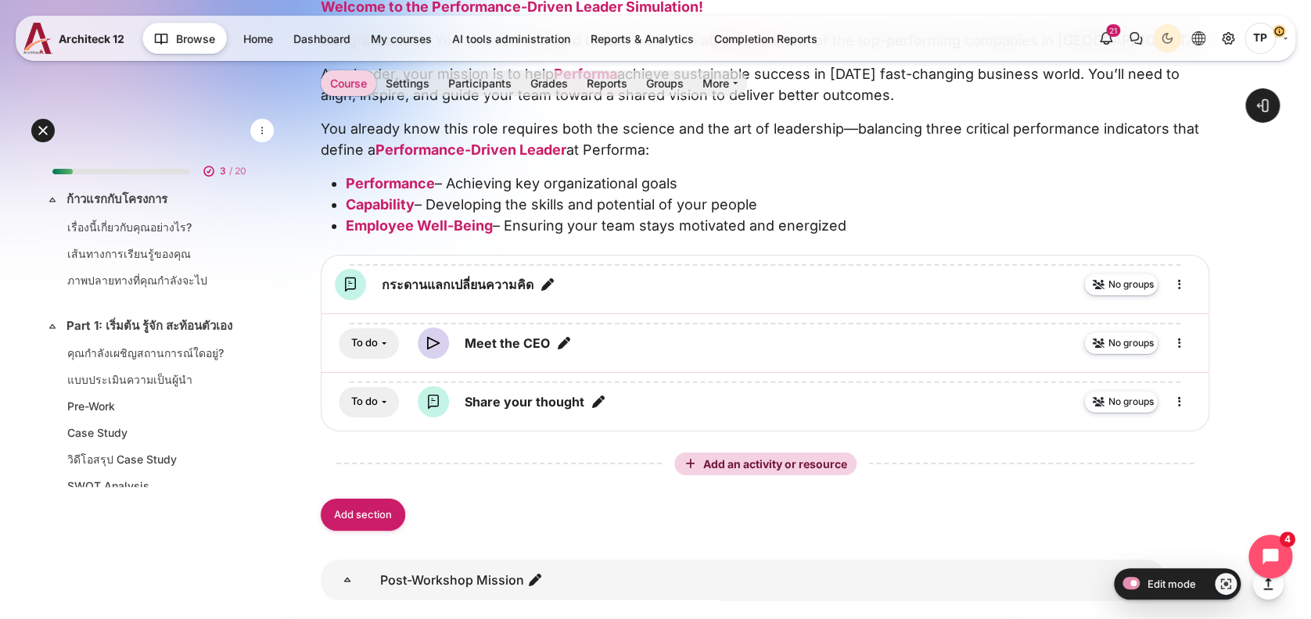
scroll to position [5487, 0]
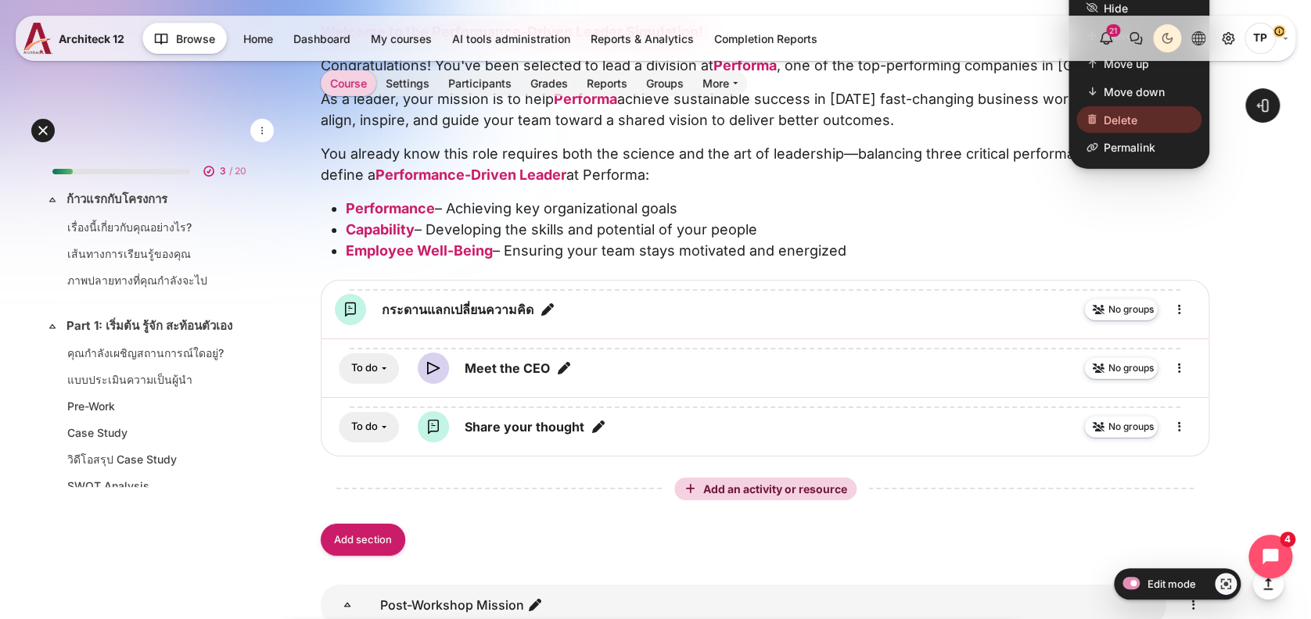
click at [1128, 127] on span "Delete" at bounding box center [1121, 119] width 34 height 16
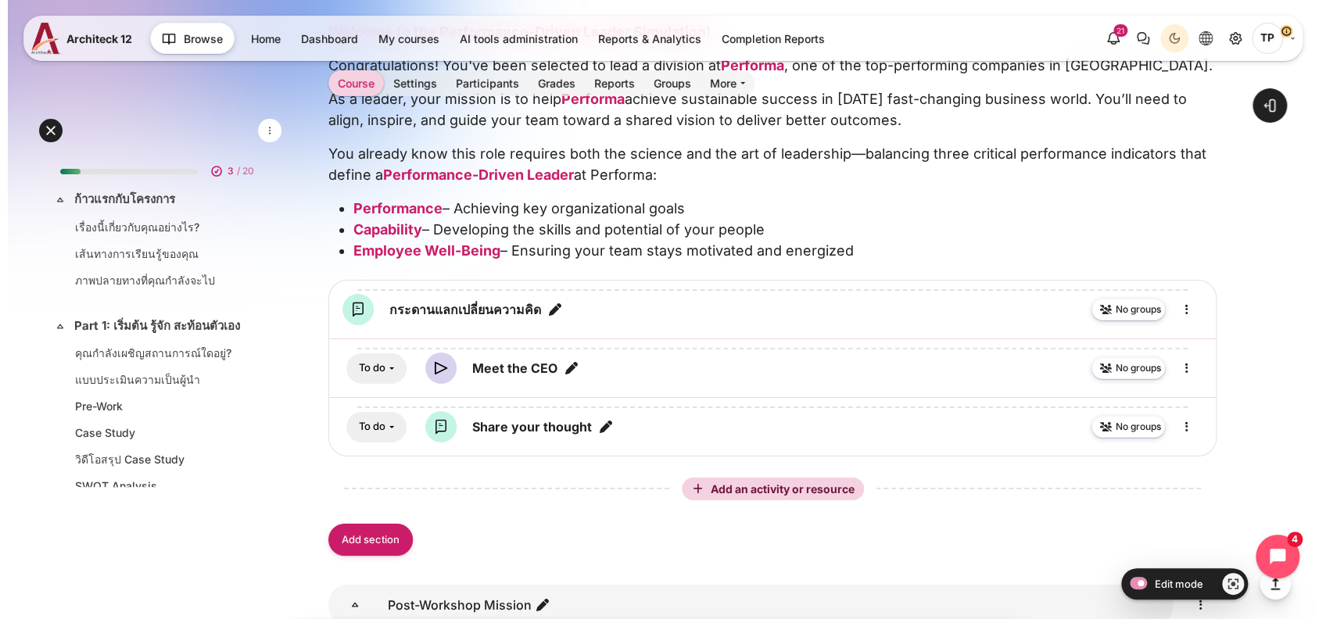
scroll to position [5485, 0]
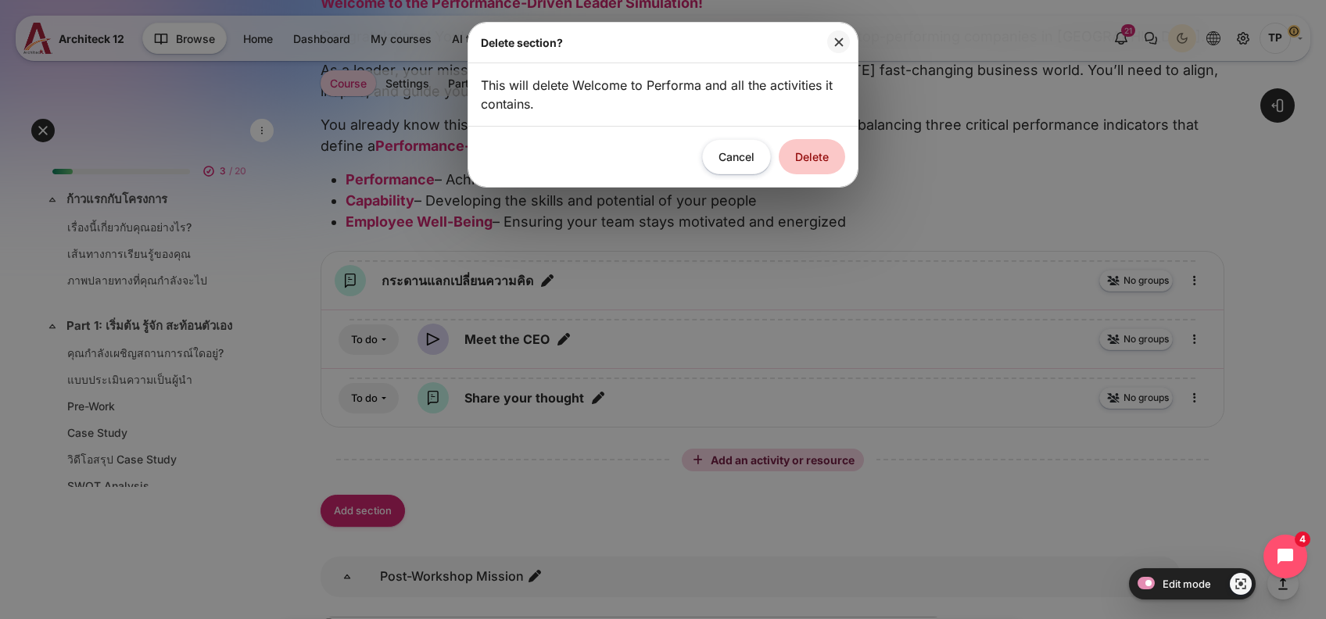
click at [827, 166] on button "Delete" at bounding box center [812, 156] width 66 height 35
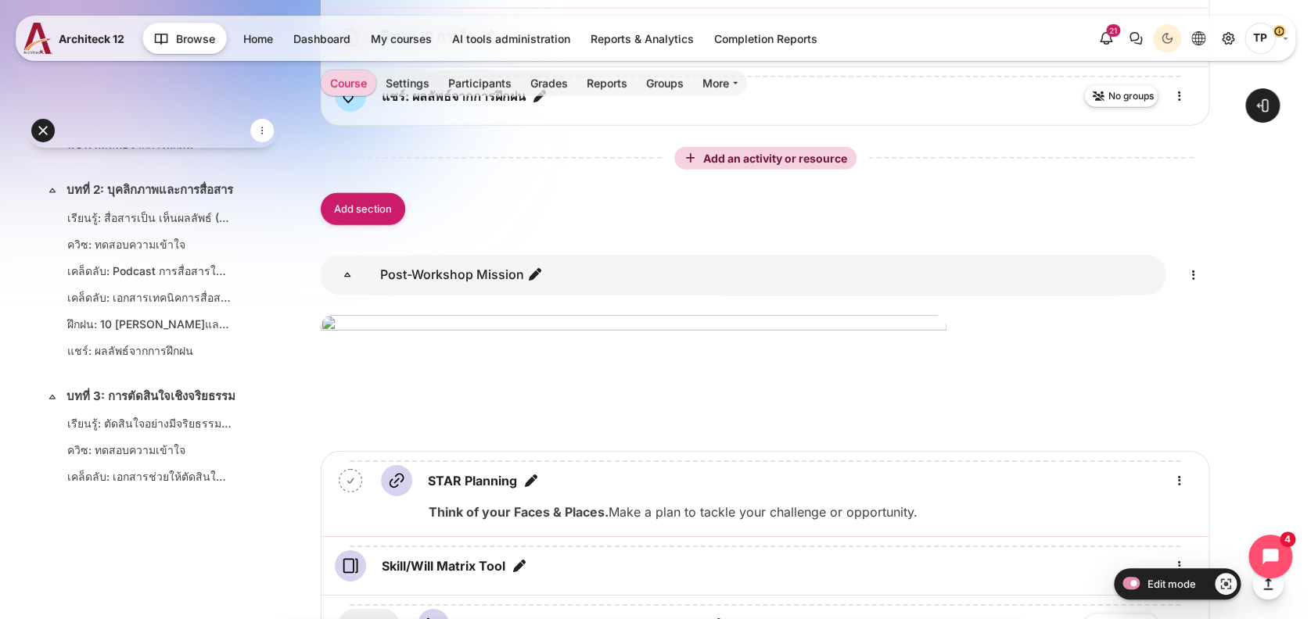
scroll to position [1233, 0]
